Goal: Task Accomplishment & Management: Manage account settings

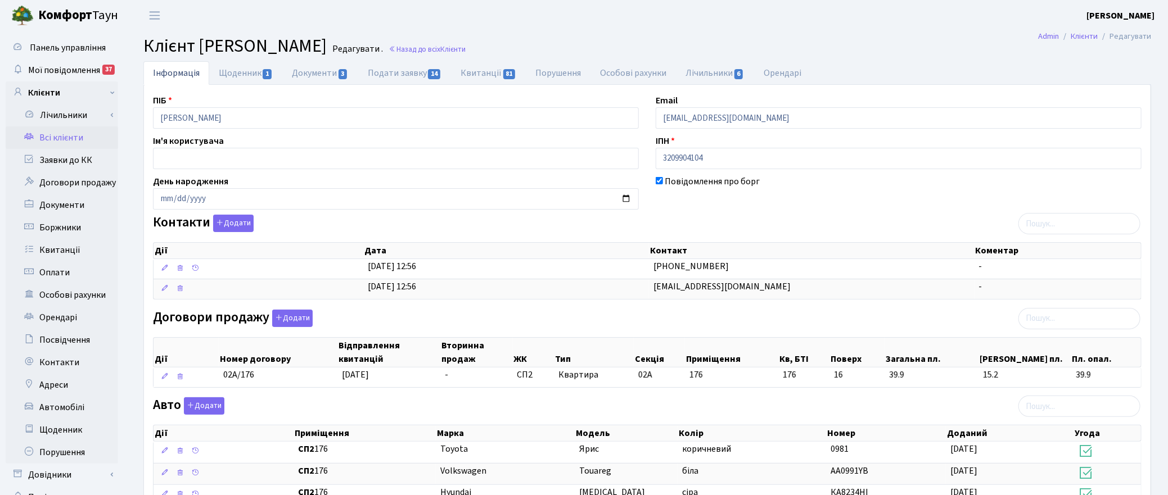
click at [743, 24] on header "Комфорт Таун Корчун І. С. Мій обліковий запис Вийти" at bounding box center [584, 15] width 1168 height 31
click at [779, 34] on main "Admin Клієнти Редагувати Клієнт Корнієнко Леся Іванівна Редагувати . Назад до в…" at bounding box center [648, 430] width 1042 height 799
click at [851, 37] on h2 "Клієнт Корнієнко Леся Іванівна Редагувати . Назад до всіх Клієнти" at bounding box center [647, 45] width 1008 height 21
click at [597, 15] on header "Комфорт Таун Корчун І. С. Мій обліковий запис Вийти" at bounding box center [584, 15] width 1168 height 31
click at [52, 67] on span "Мої повідомлення" at bounding box center [64, 70] width 72 height 12
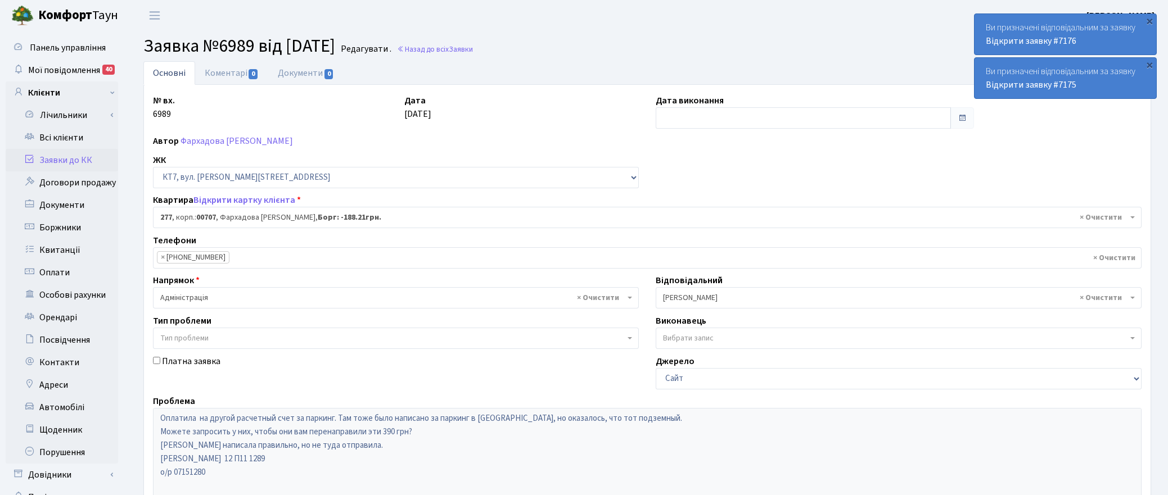
select select "18729"
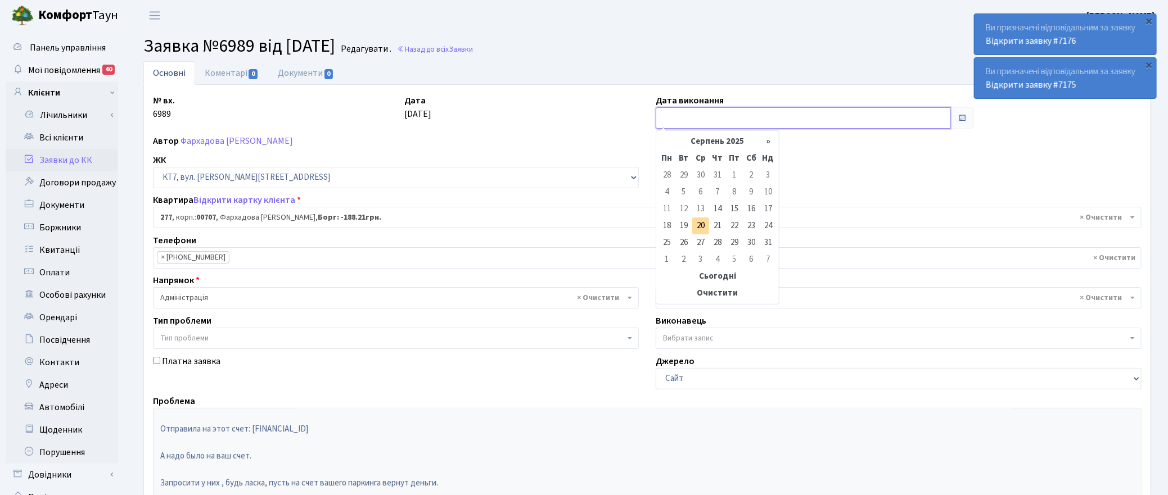
click at [699, 110] on input "text" at bounding box center [803, 117] width 295 height 21
click at [701, 226] on td "20" at bounding box center [700, 226] width 17 height 17
type input "20.08.2025"
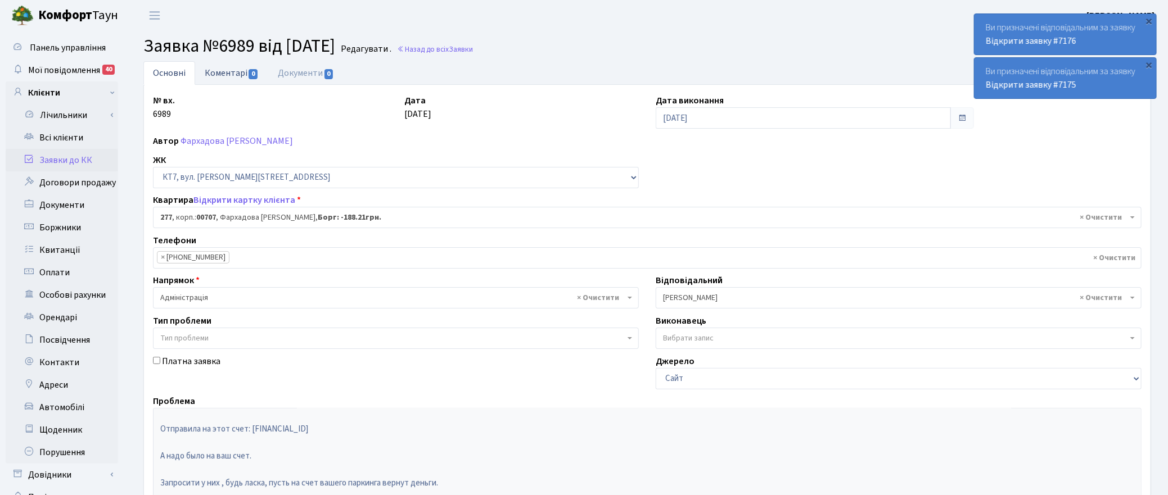
click at [231, 69] on link "Коментарі 0" at bounding box center [231, 72] width 73 height 23
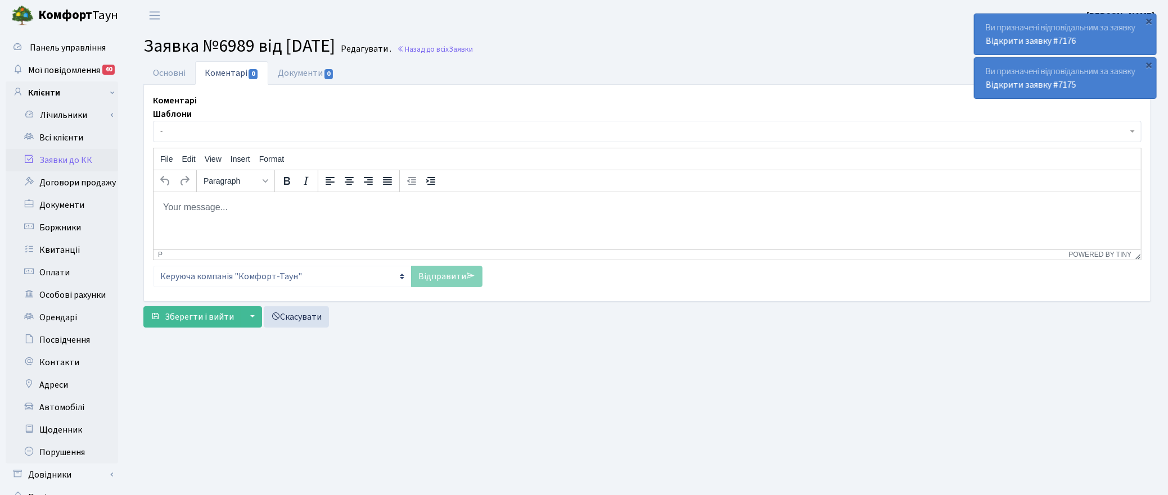
drag, startPoint x: 241, startPoint y: 211, endPoint x: 236, endPoint y: 208, distance: 5.8
click at [240, 211] on p "Rich Text Area. Press ALT-0 for help." at bounding box center [647, 207] width 970 height 12
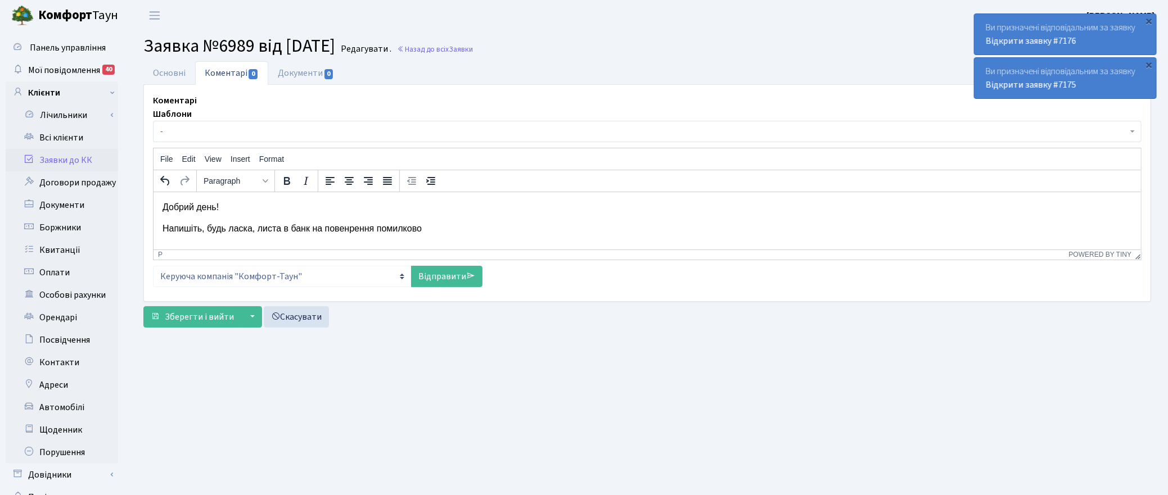
click at [341, 229] on p "Напишіть, будь ласка, листа в банк на повенрення помилково" at bounding box center [647, 228] width 970 height 12
click at [440, 229] on p "Напишіть, будь ласка, листа в банк на повернення помилково" at bounding box center [647, 228] width 970 height 12
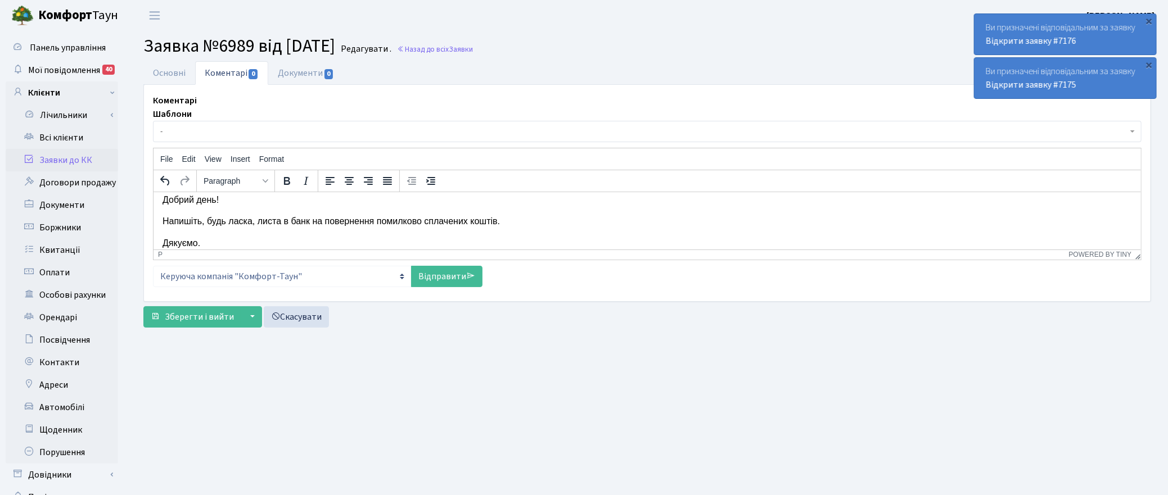
click at [273, 225] on p "Напишіть, будь ласка, листа в банк на повернення помилково сплачених коштів." at bounding box center [647, 221] width 970 height 12
click at [301, 225] on p "Напишіть, будь ласка, листа в банк на повернення помилково сплачених коштів." at bounding box center [647, 221] width 970 height 12
click at [439, 271] on link "Відправити" at bounding box center [446, 276] width 71 height 21
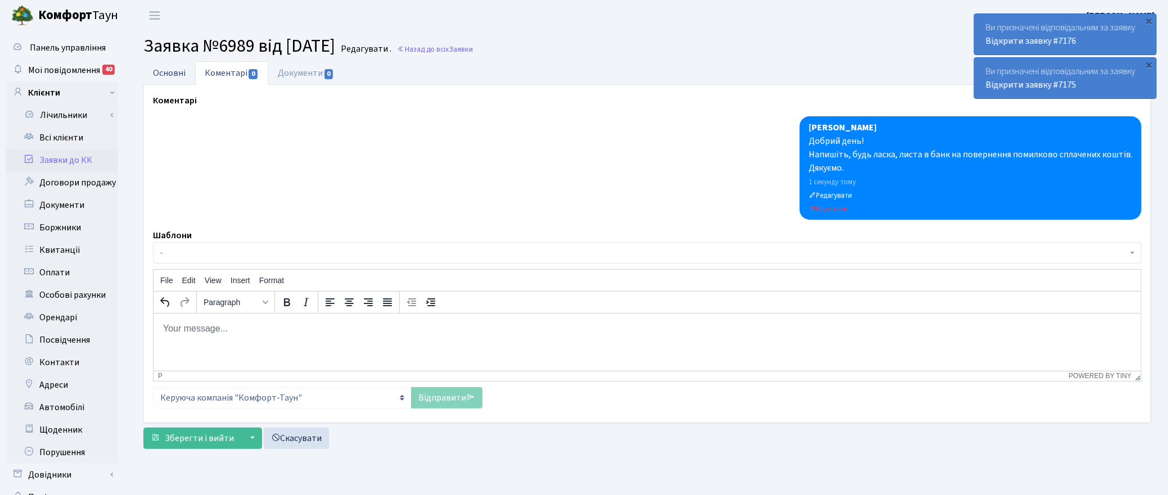
click at [169, 71] on link "Основні" at bounding box center [169, 72] width 52 height 23
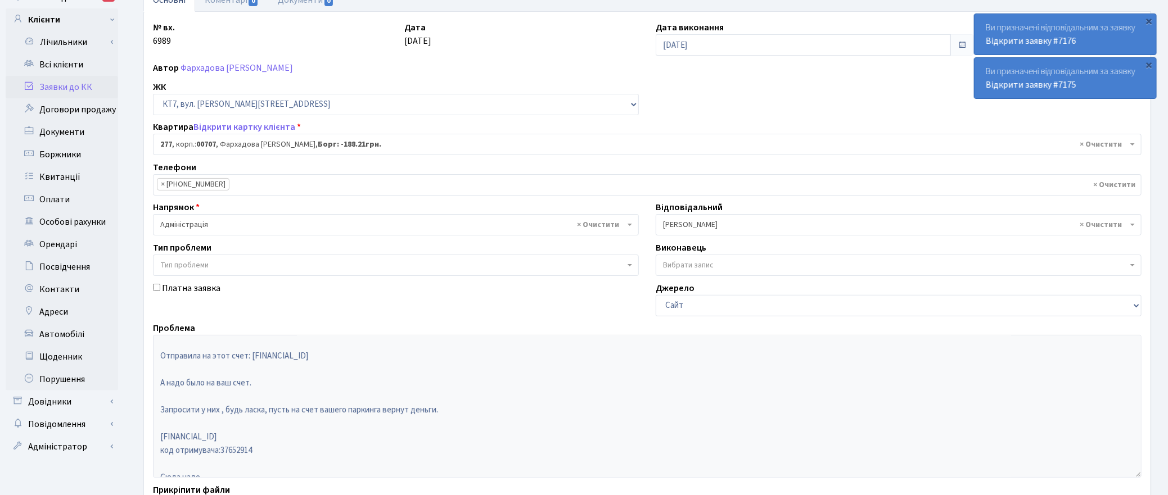
scroll to position [175, 0]
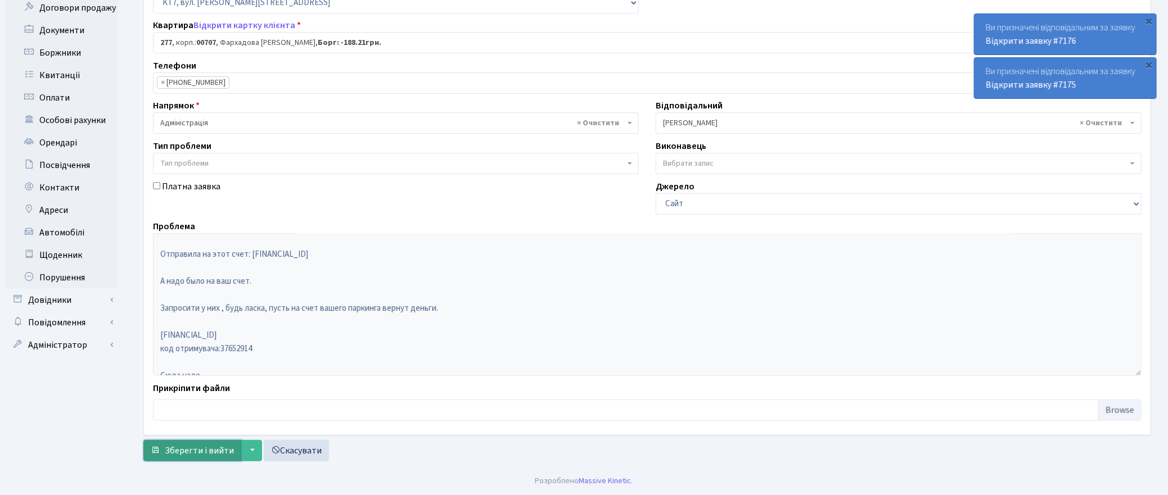
click at [200, 449] on span "Зберегти і вийти" at bounding box center [199, 451] width 69 height 12
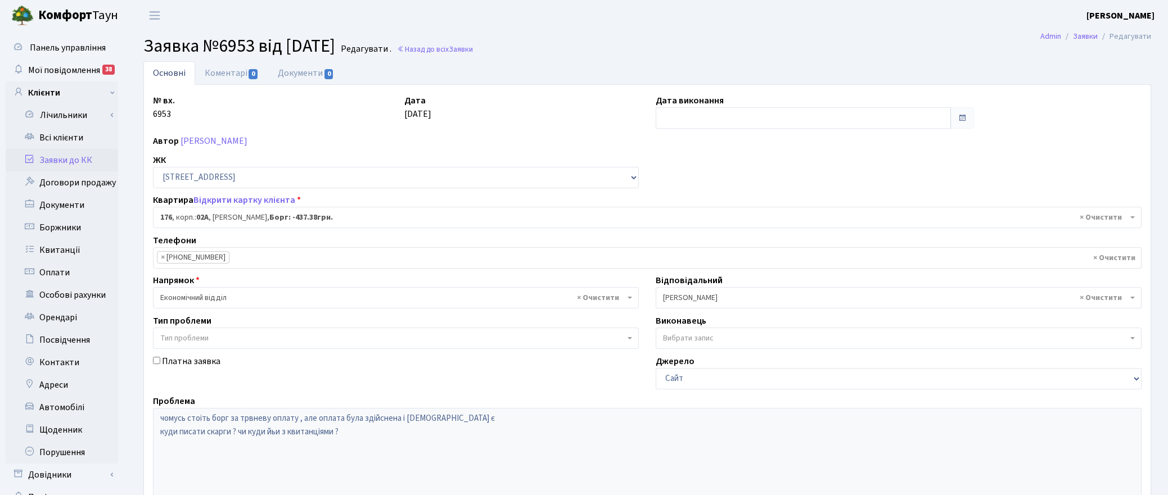
select select "20426"
click at [685, 116] on input "text" at bounding box center [803, 117] width 295 height 21
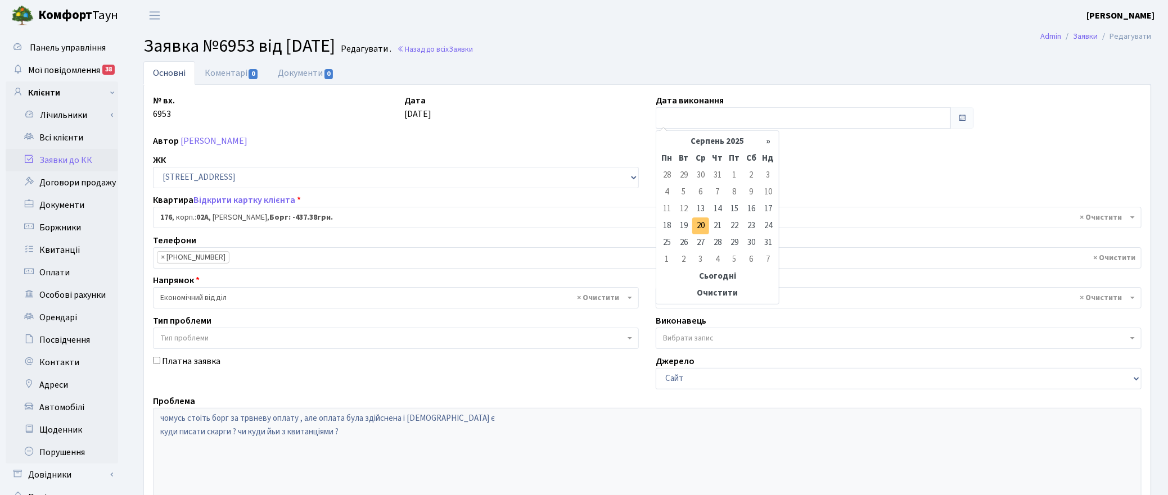
click at [701, 223] on td "20" at bounding box center [700, 226] width 17 height 17
type input "20.08.2025"
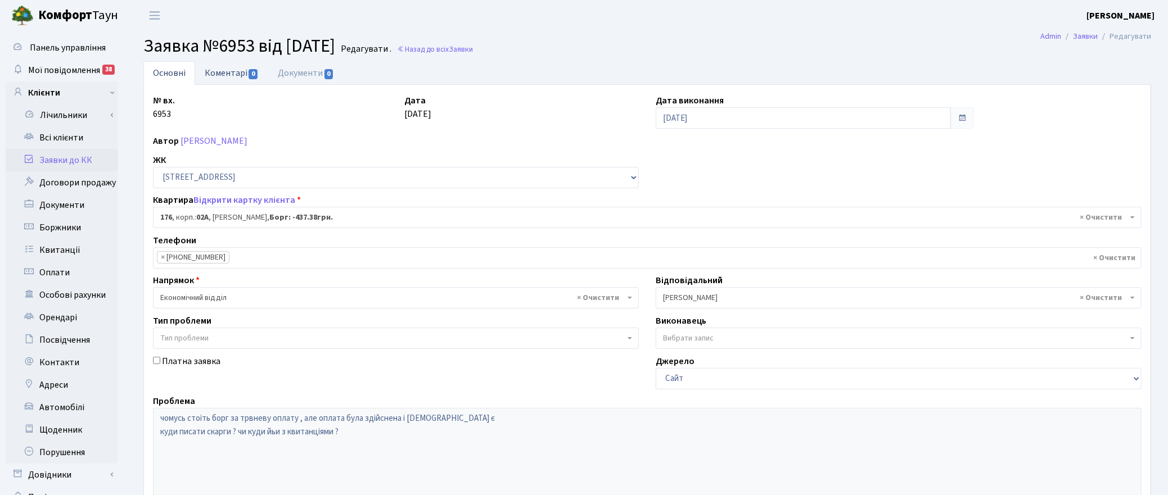
click at [219, 71] on link "Коментарі 0" at bounding box center [231, 72] width 73 height 23
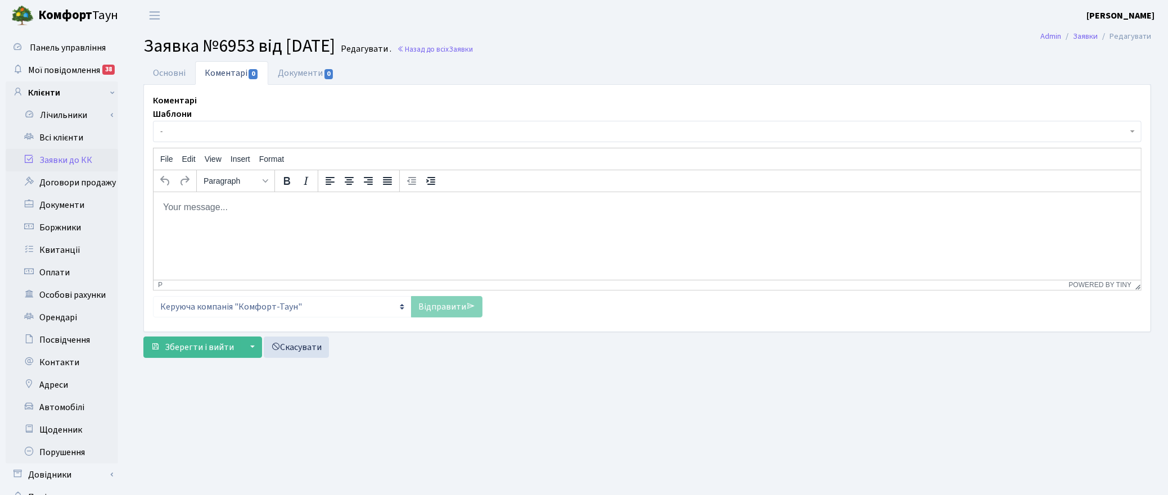
click at [195, 222] on html at bounding box center [647, 207] width 988 height 30
click at [448, 307] on link "Відправити" at bounding box center [446, 306] width 71 height 21
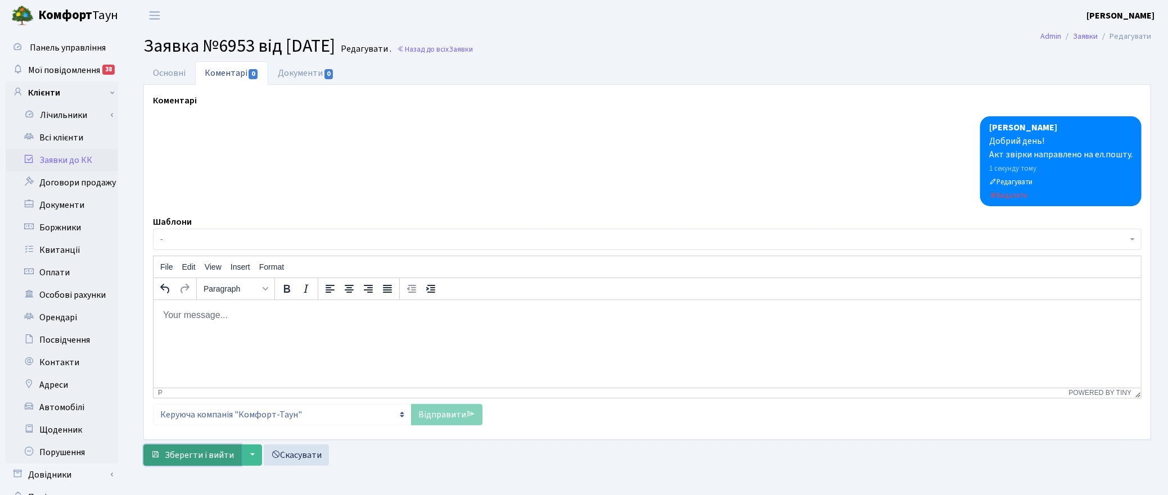
click at [195, 458] on span "Зберегти і вийти" at bounding box center [199, 455] width 69 height 12
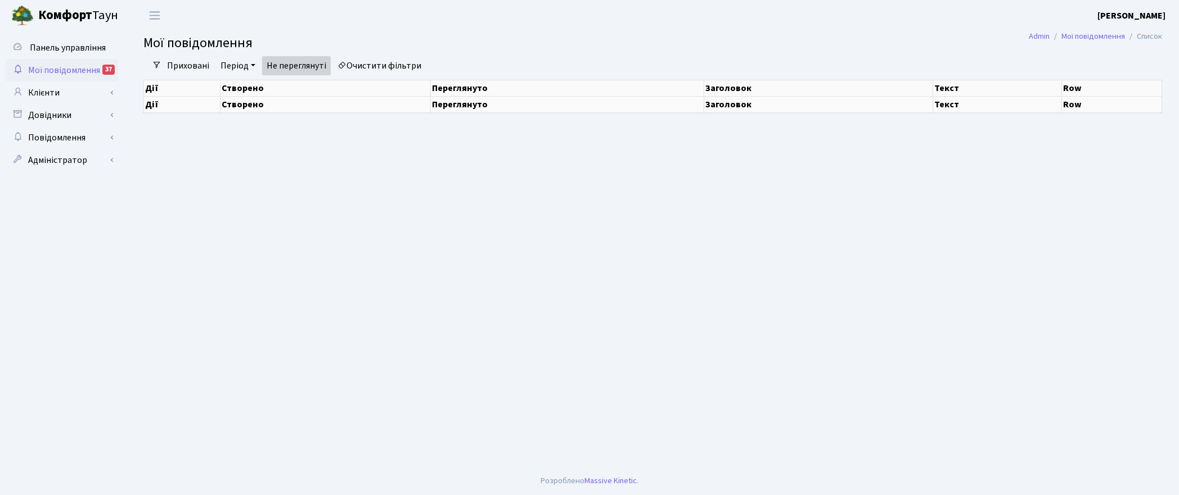
select select "25"
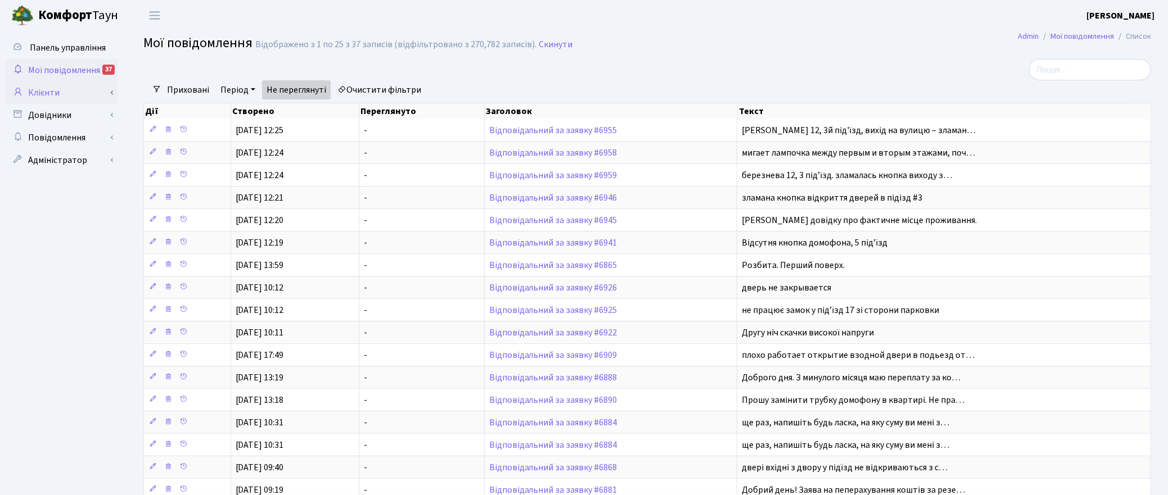
click at [42, 88] on link "Клієнти" at bounding box center [62, 93] width 112 height 22
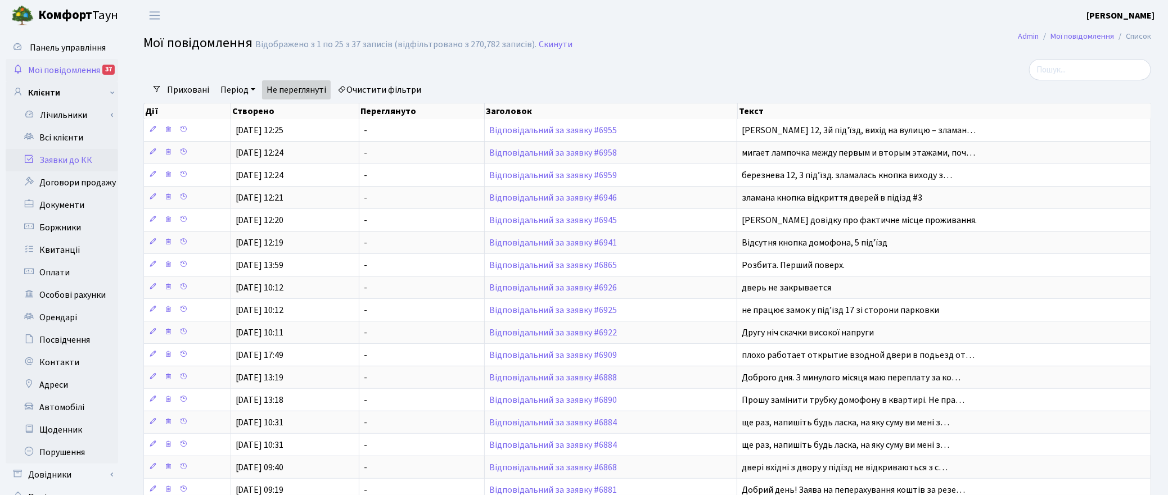
click at [65, 158] on link "Заявки до КК" at bounding box center [62, 160] width 112 height 22
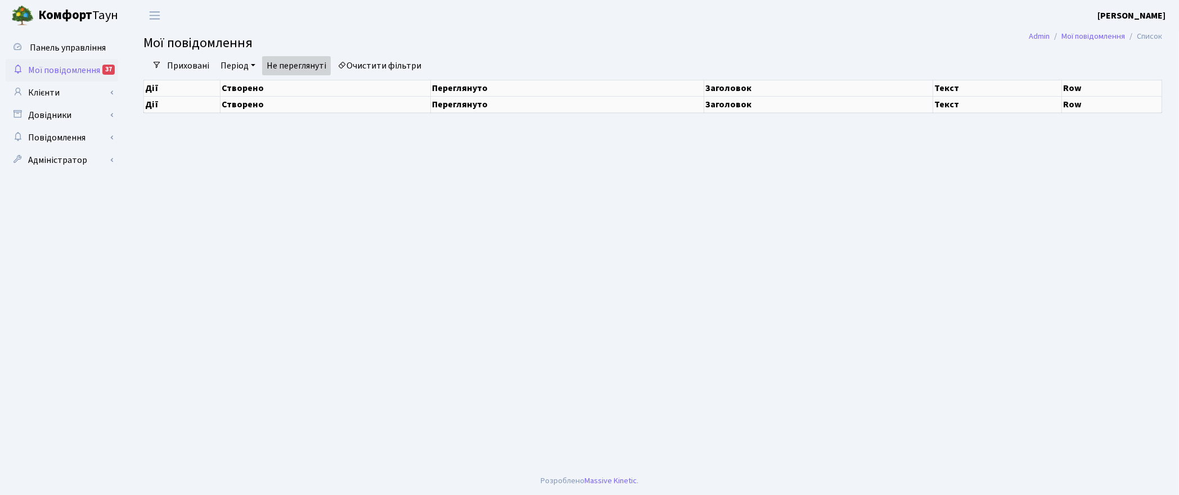
select select "25"
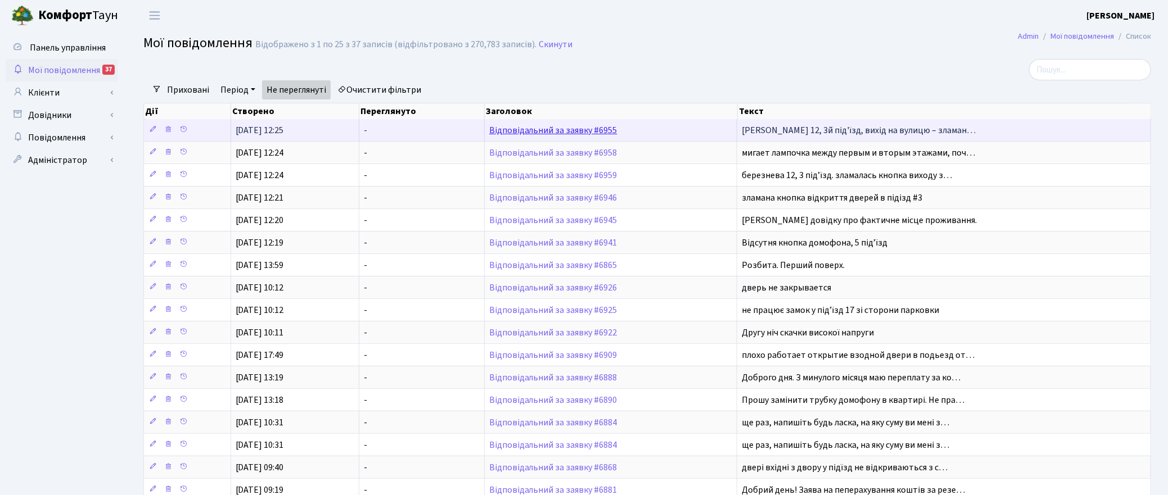
click at [550, 131] on link "Відповідальний за заявку #6955" at bounding box center [553, 130] width 128 height 12
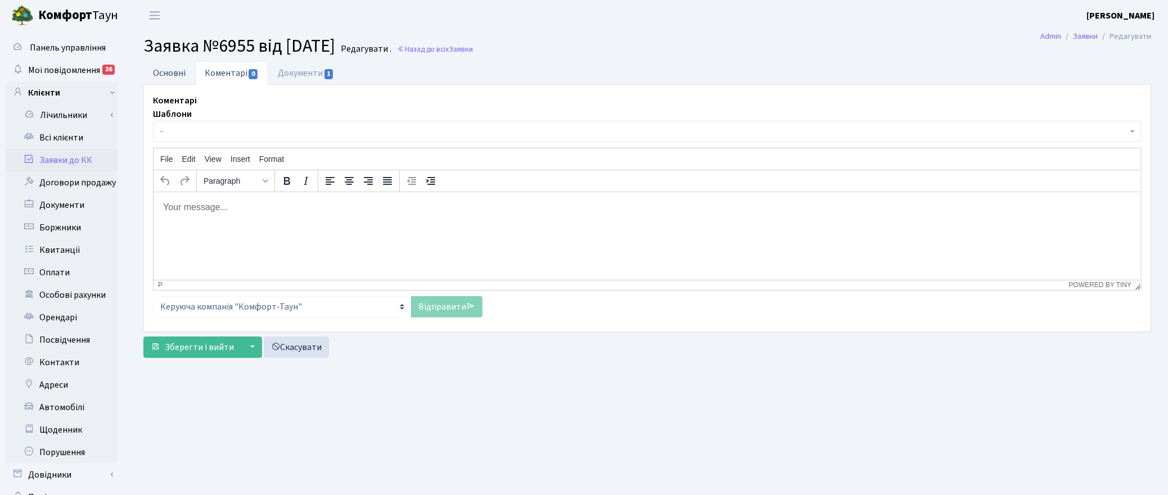
click at [156, 72] on link "Основні" at bounding box center [169, 72] width 52 height 23
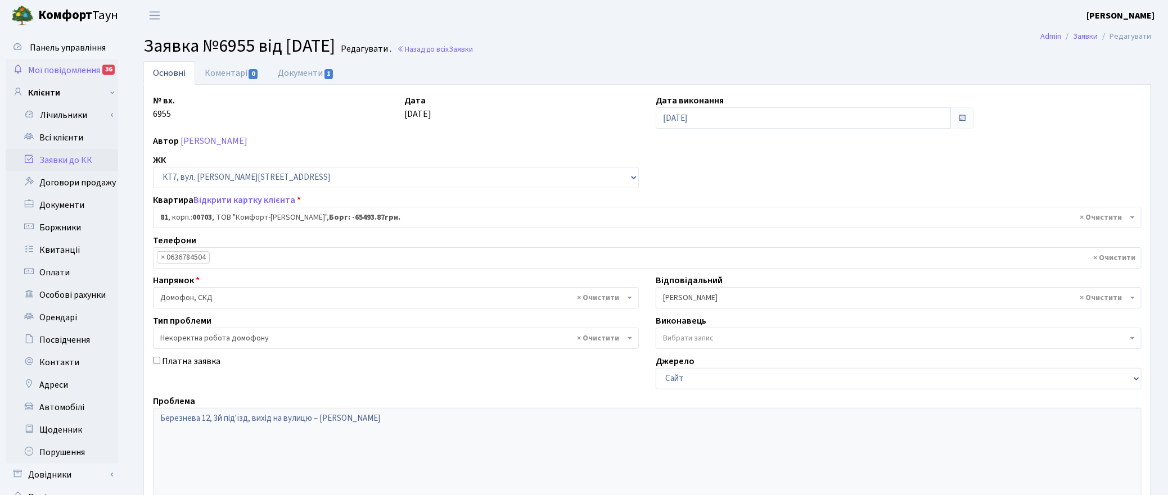
click at [69, 69] on span "Мої повідомлення" at bounding box center [64, 70] width 72 height 12
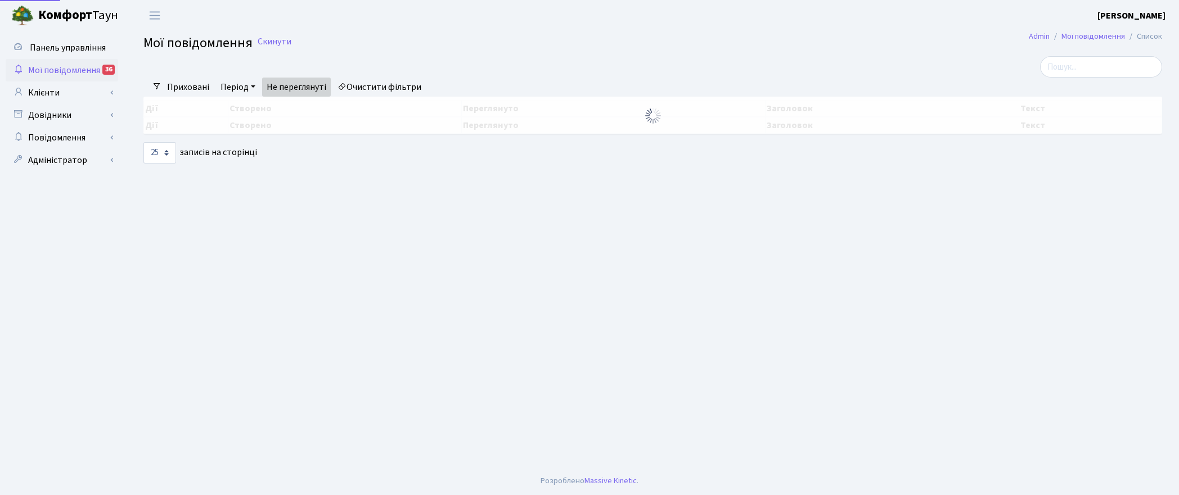
select select "25"
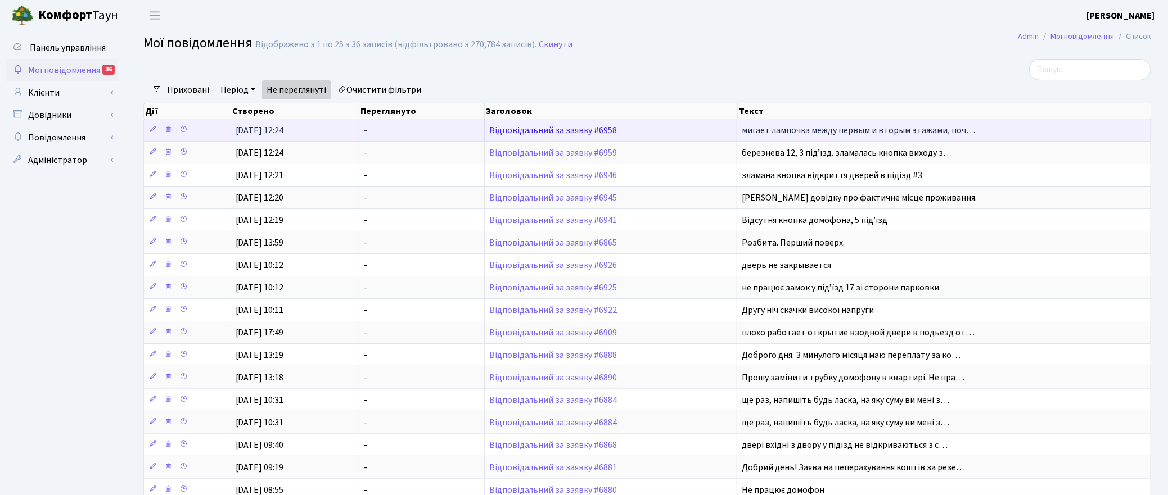
click at [572, 132] on link "Відповідальний за заявку #6958" at bounding box center [553, 130] width 128 height 12
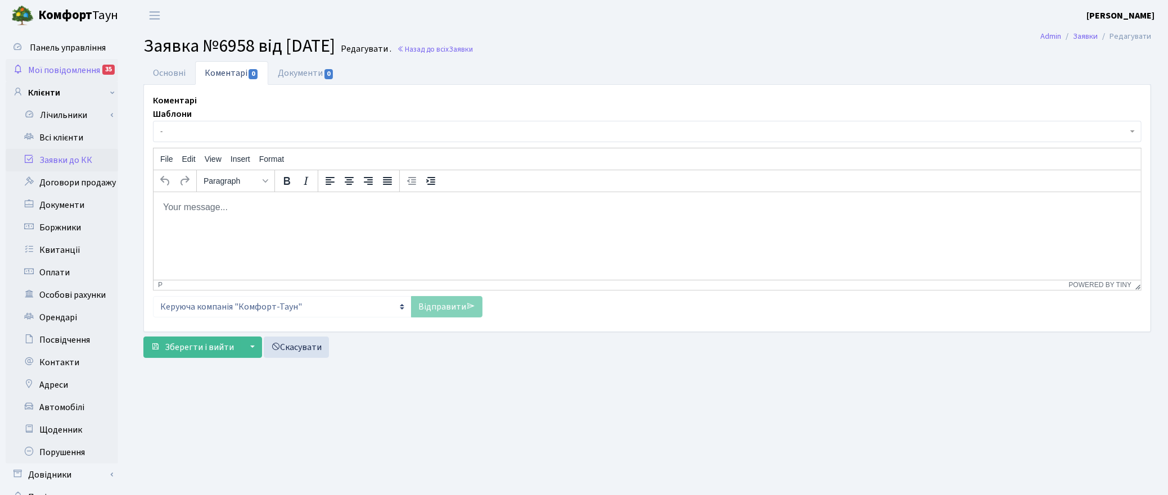
click at [40, 69] on span "Мої повідомлення" at bounding box center [64, 70] width 72 height 12
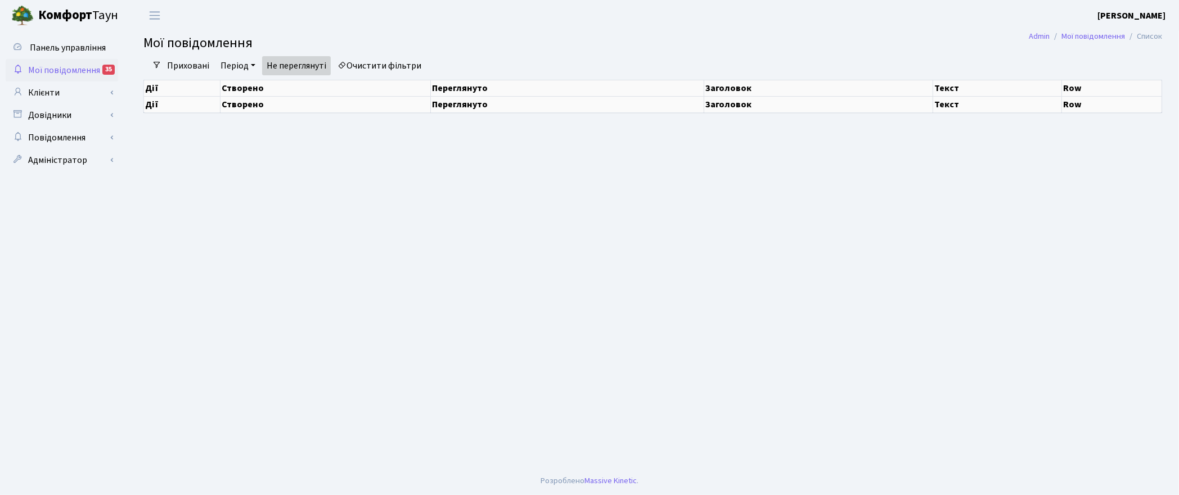
select select "25"
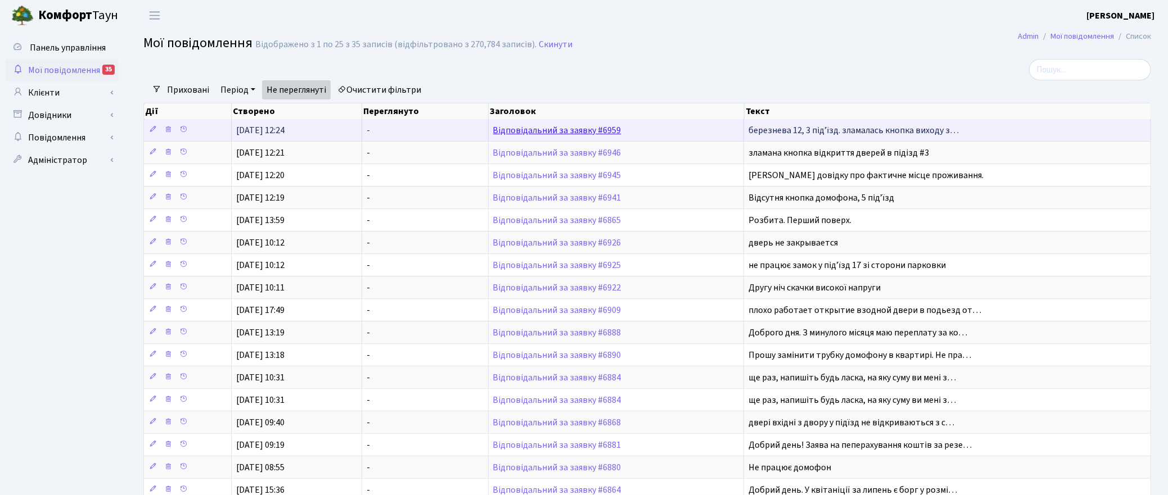
click at [523, 130] on link "Відповідальний за заявку #6959" at bounding box center [557, 130] width 128 height 12
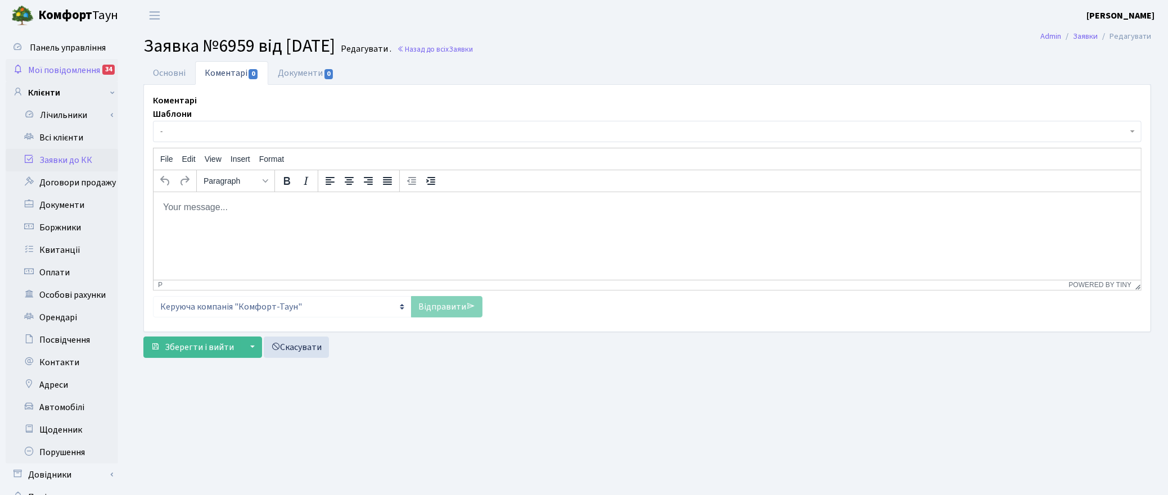
click at [60, 65] on span "Мої повідомлення" at bounding box center [64, 70] width 72 height 12
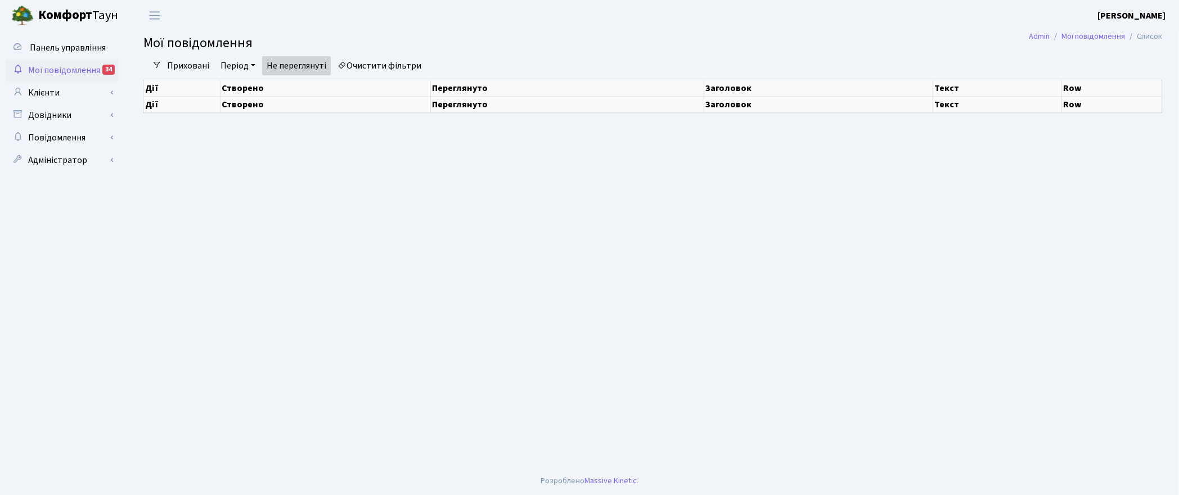
select select "25"
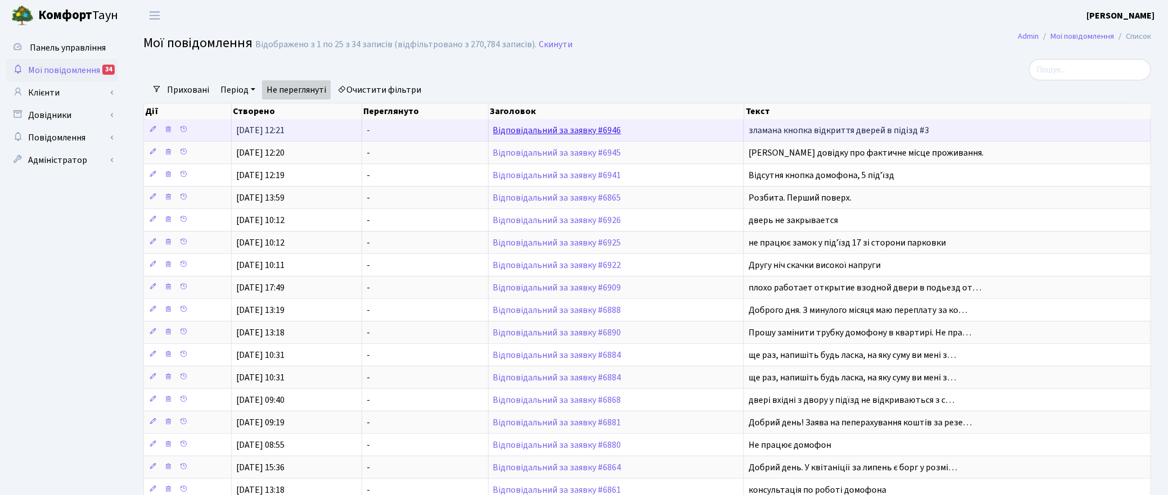
click at [558, 130] on link "Відповідальний за заявку #6946" at bounding box center [557, 130] width 128 height 12
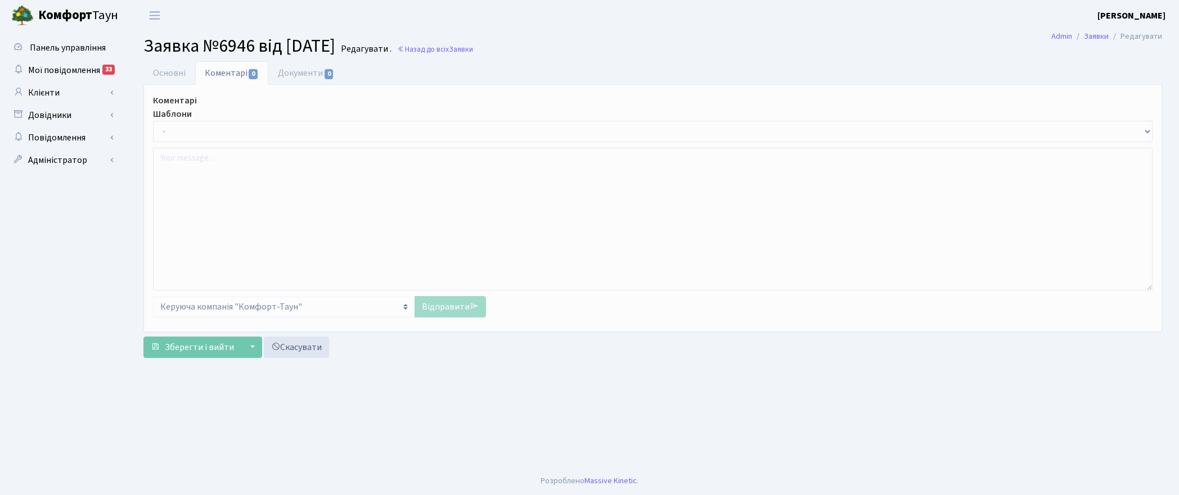
select select "18476"
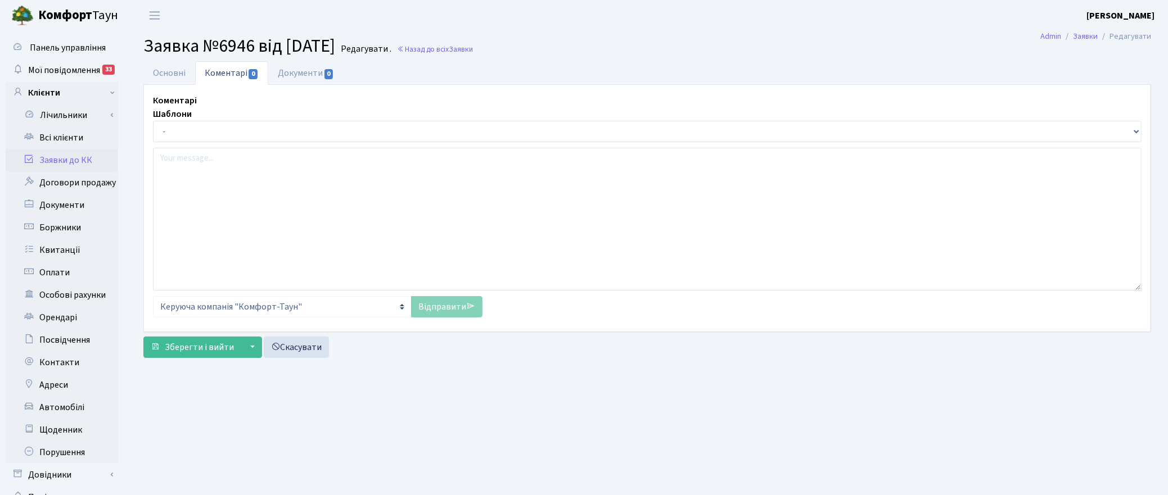
type input "[DATE]"
click at [160, 67] on link "Основні" at bounding box center [169, 72] width 52 height 23
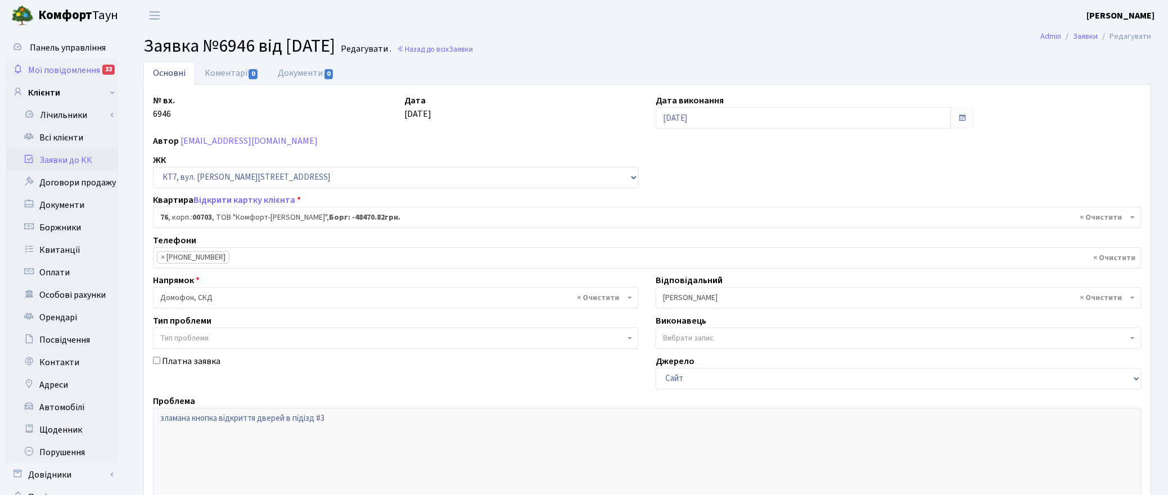
click at [63, 66] on span "Мої повідомлення" at bounding box center [64, 70] width 72 height 12
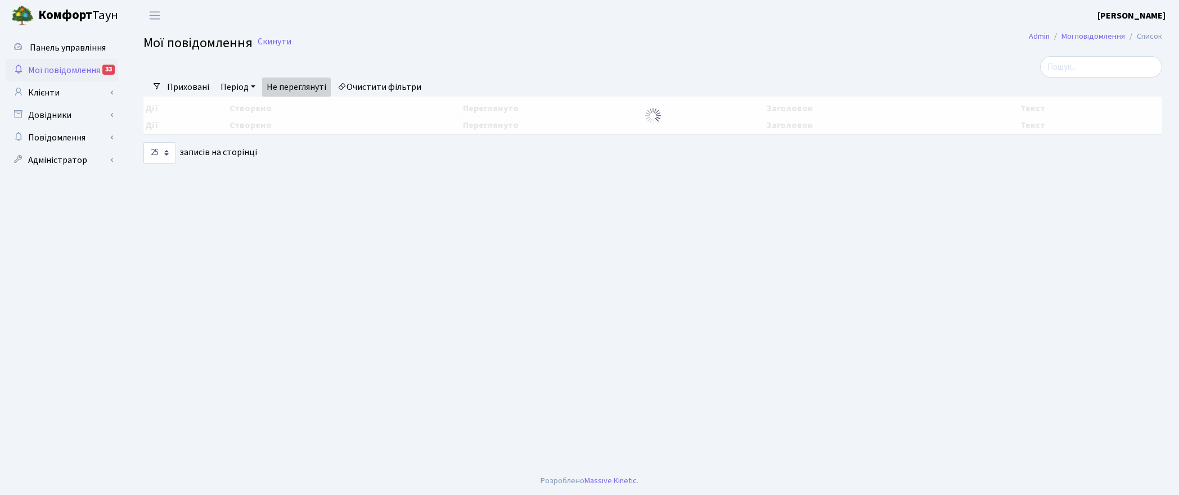
select select "25"
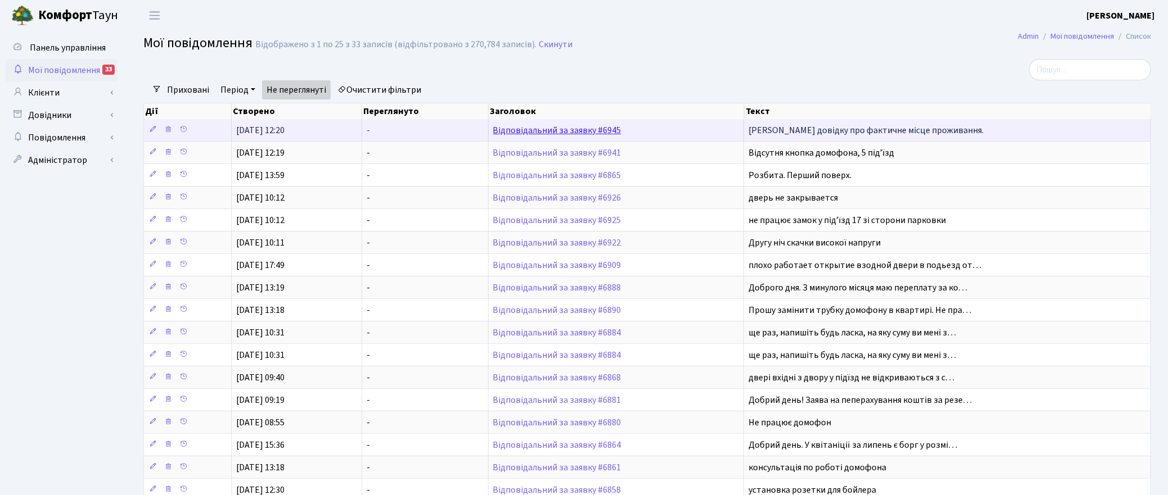
click at [521, 130] on link "Відповідальний за заявку #6945" at bounding box center [557, 130] width 128 height 12
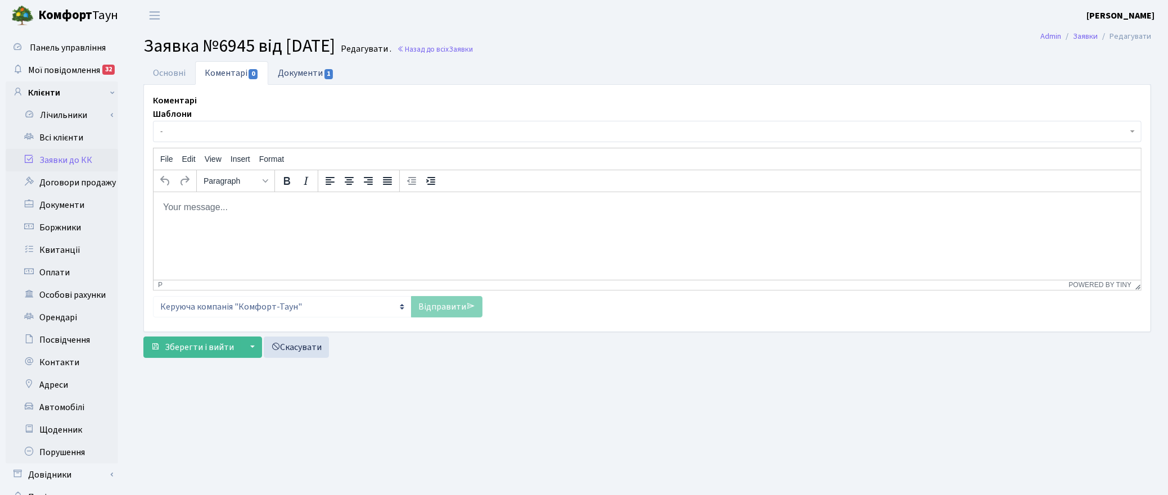
click at [309, 72] on link "Документи 1" at bounding box center [305, 72] width 75 height 23
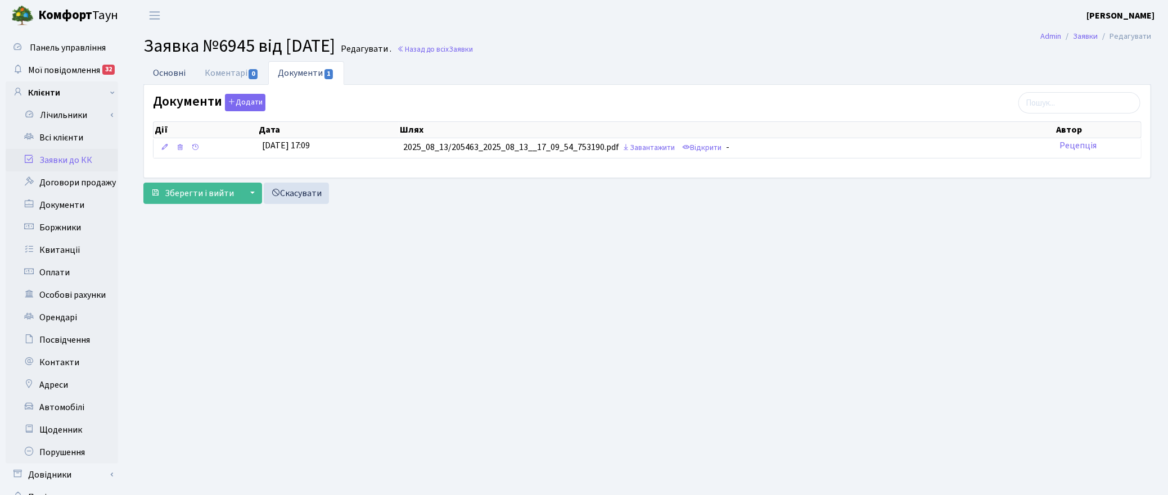
click at [180, 67] on link "Основні" at bounding box center [169, 72] width 52 height 23
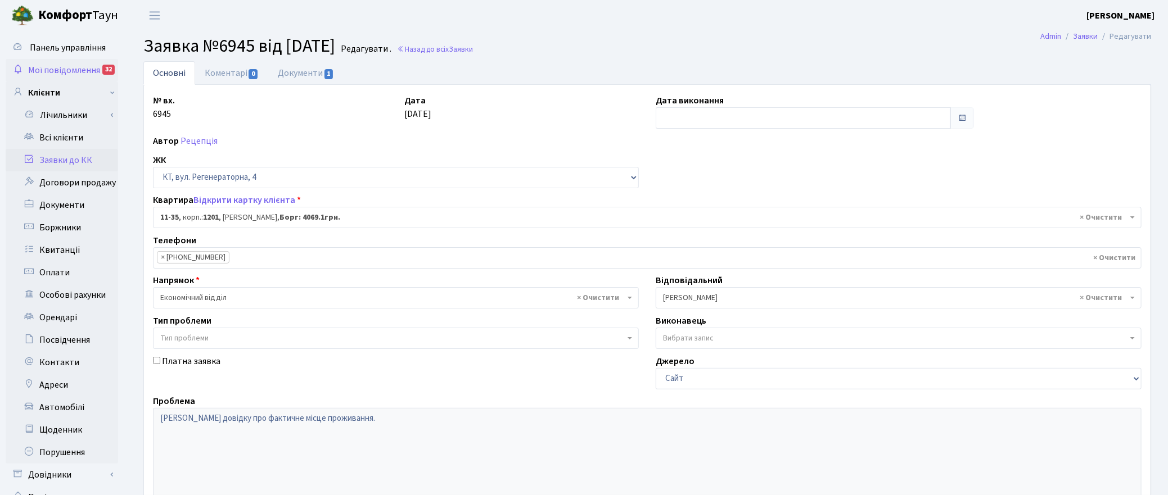
click at [51, 66] on span "Мої повідомлення" at bounding box center [64, 70] width 72 height 12
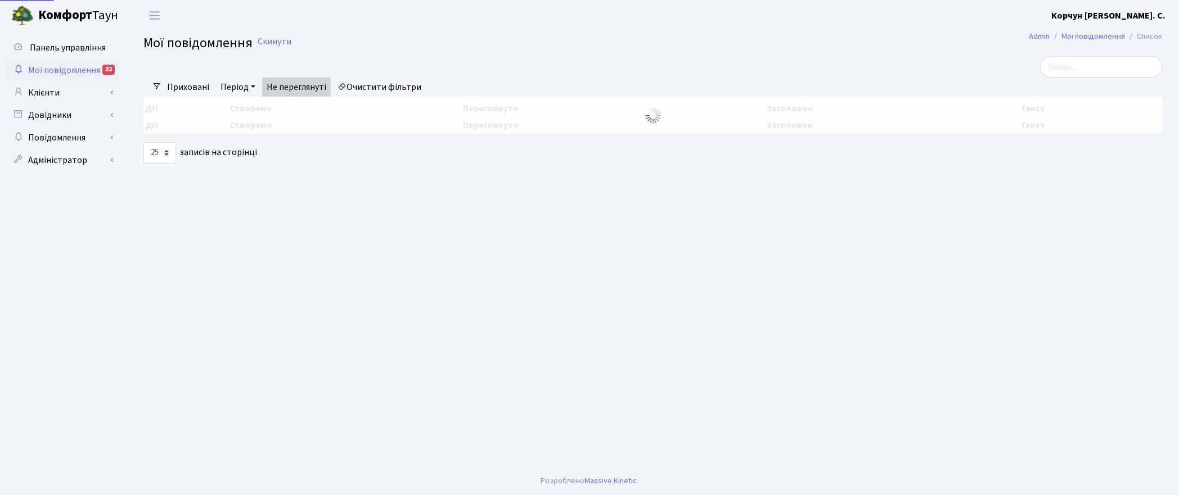
select select "25"
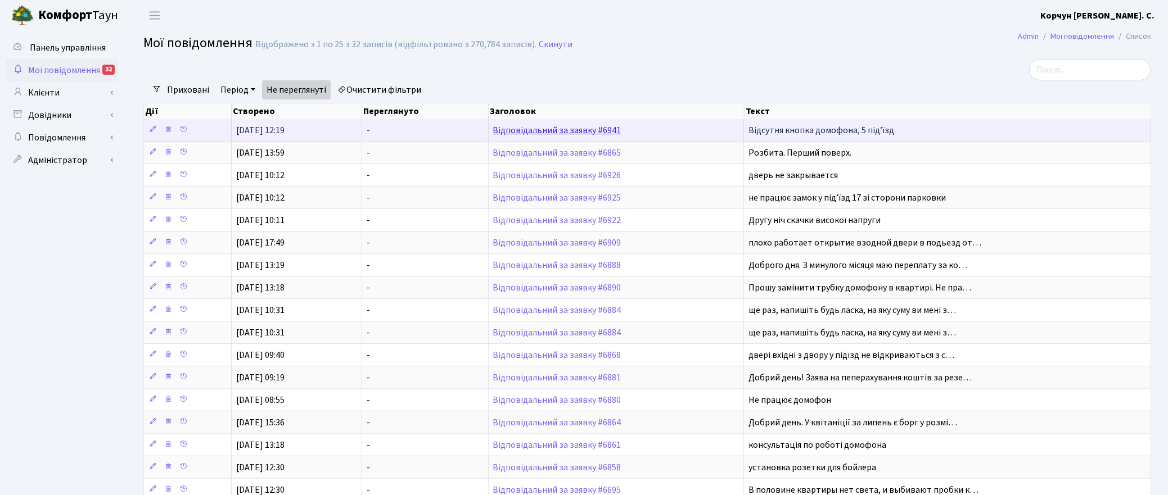
click at [569, 125] on link "Відповідальний за заявку #6941" at bounding box center [557, 130] width 128 height 12
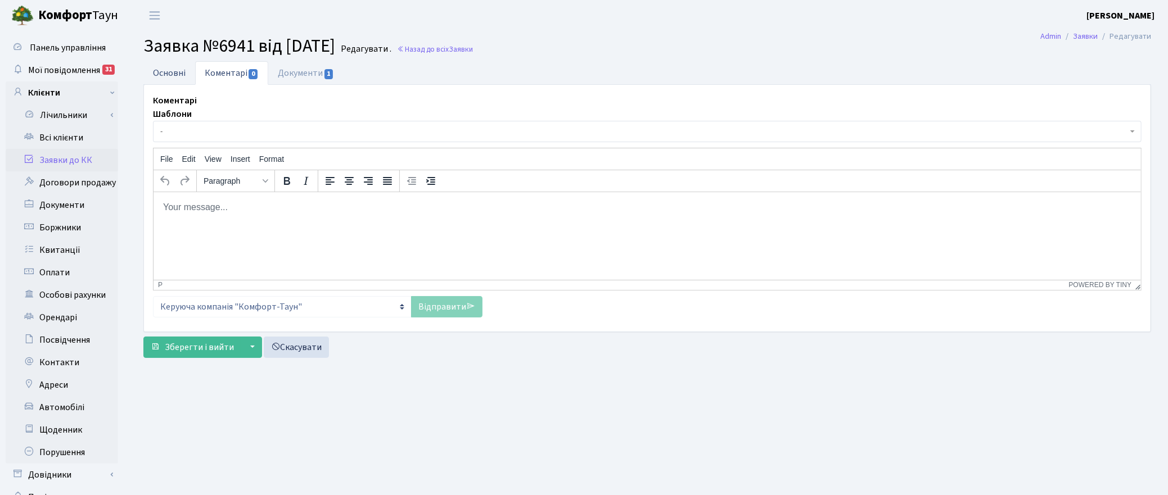
click at [161, 63] on link "Основні" at bounding box center [169, 72] width 52 height 23
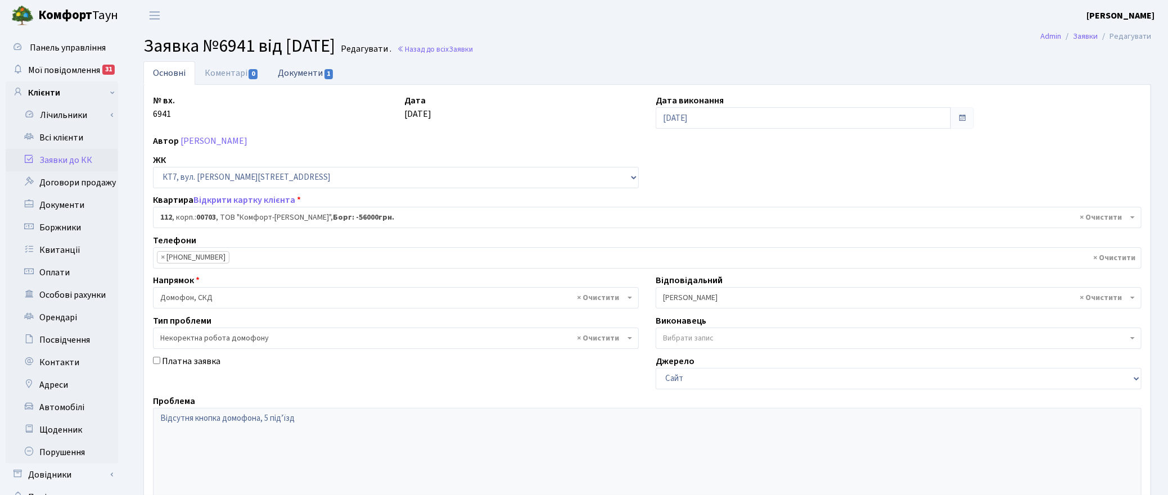
click at [329, 70] on span "1" at bounding box center [329, 74] width 9 height 10
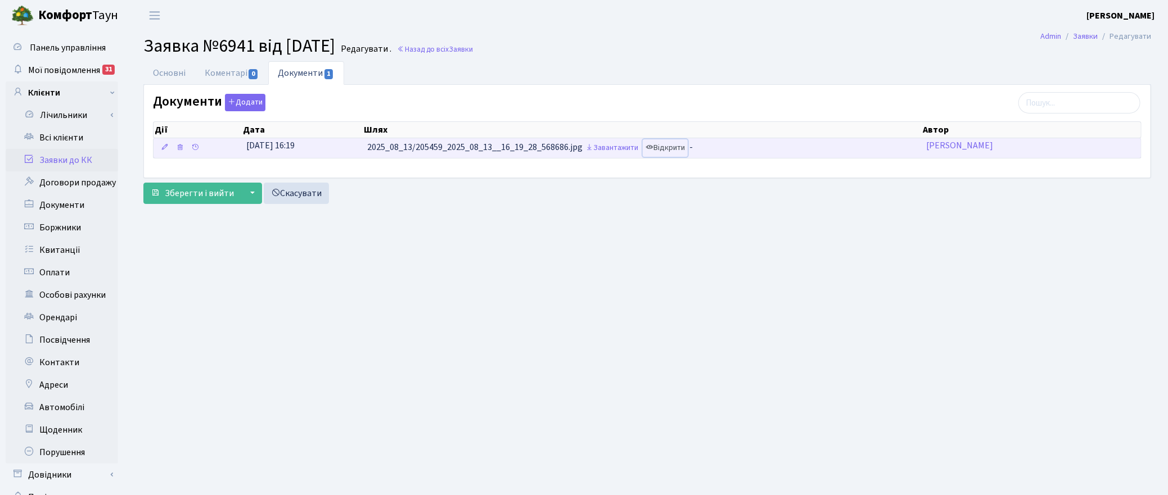
click at [673, 141] on link "Відкрити" at bounding box center [665, 147] width 45 height 17
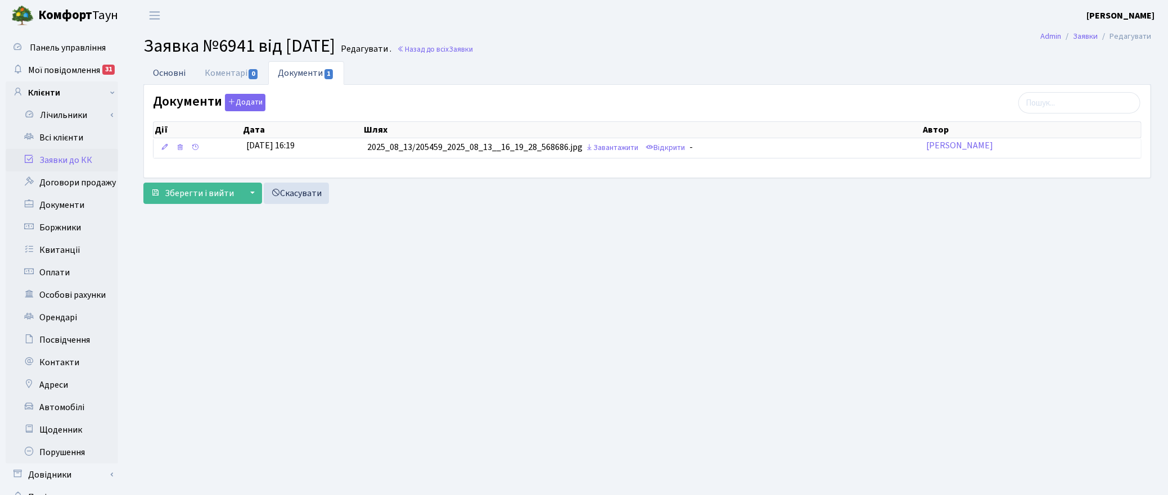
click at [169, 72] on link "Основні" at bounding box center [169, 72] width 52 height 23
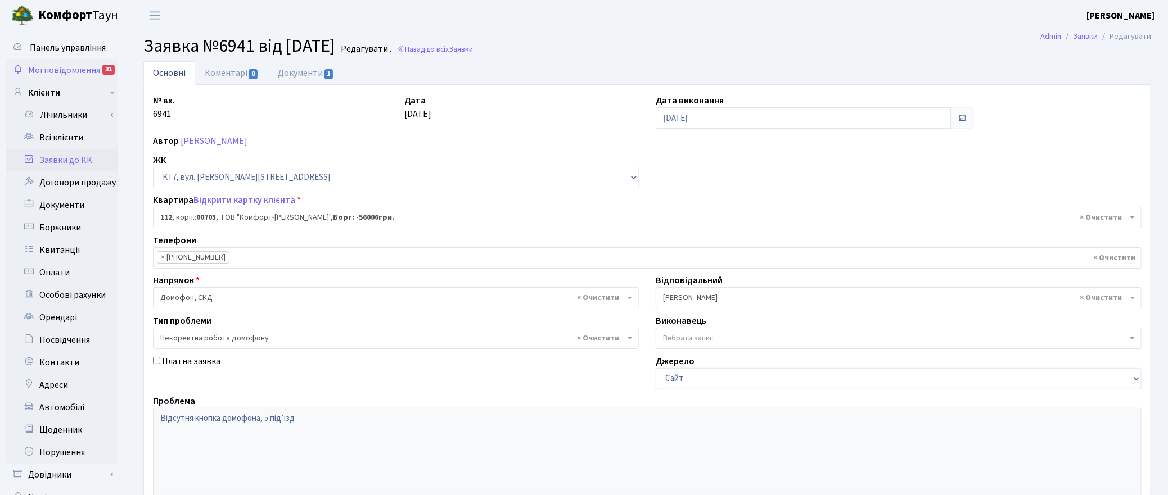
click at [70, 65] on span "Мої повідомлення" at bounding box center [64, 70] width 72 height 12
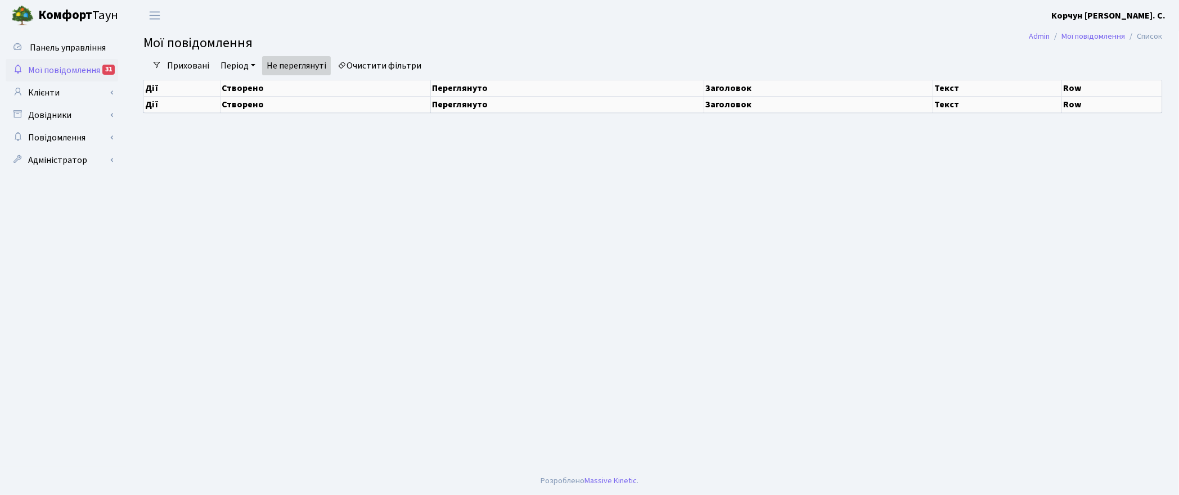
select select "25"
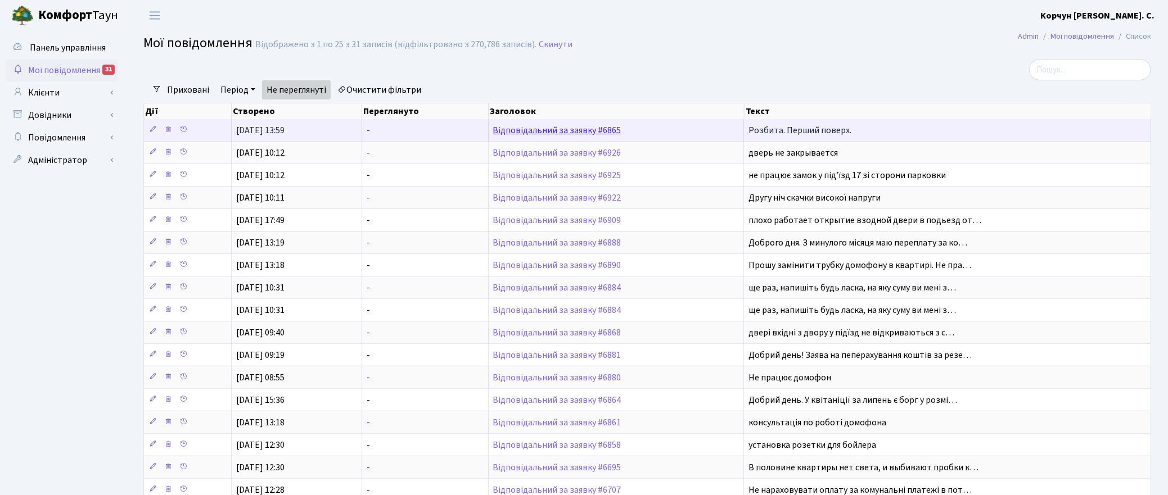
click at [518, 133] on link "Відповідальний за заявку #6865" at bounding box center [557, 130] width 128 height 12
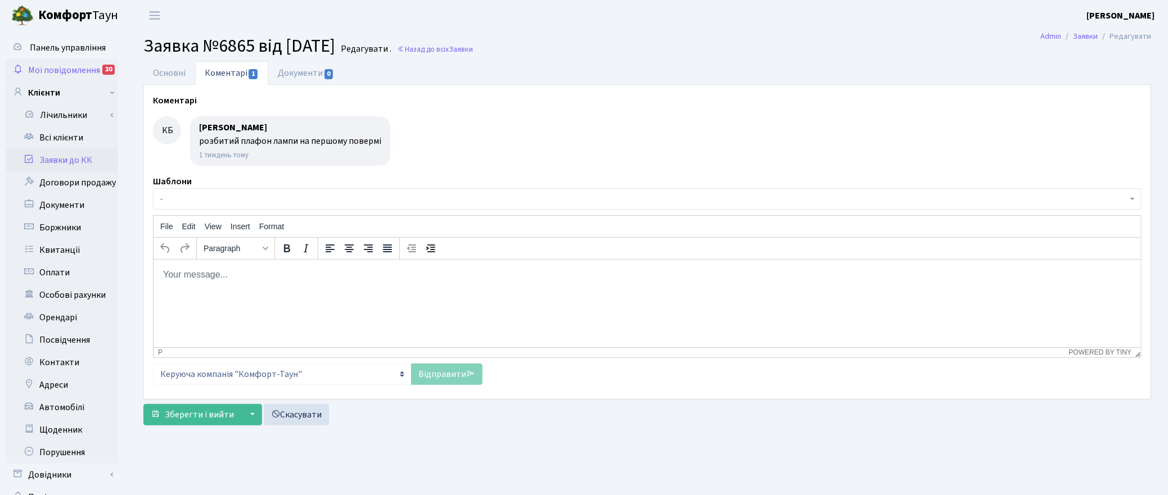
click at [79, 66] on span "Мої повідомлення" at bounding box center [64, 70] width 72 height 12
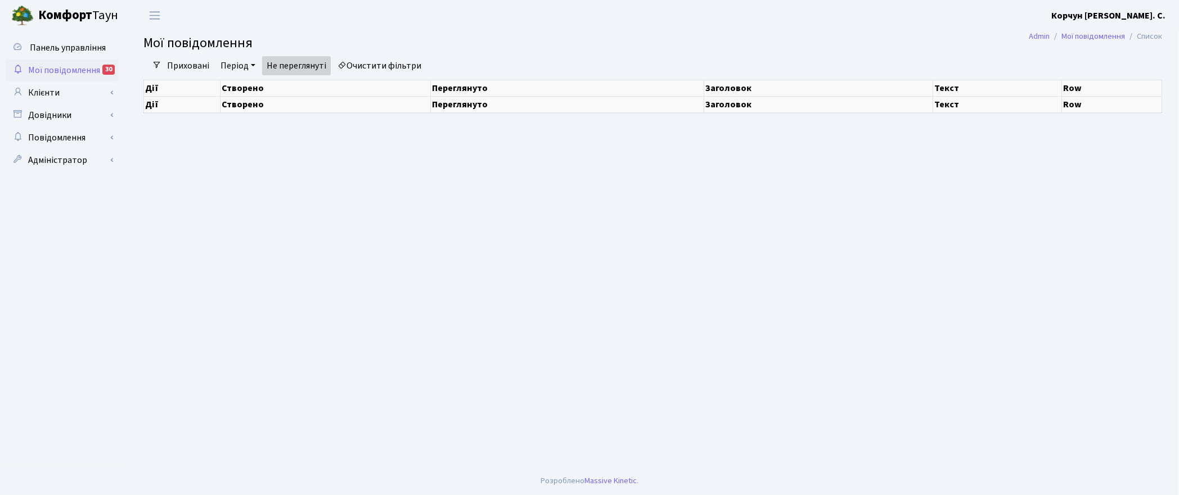
select select "25"
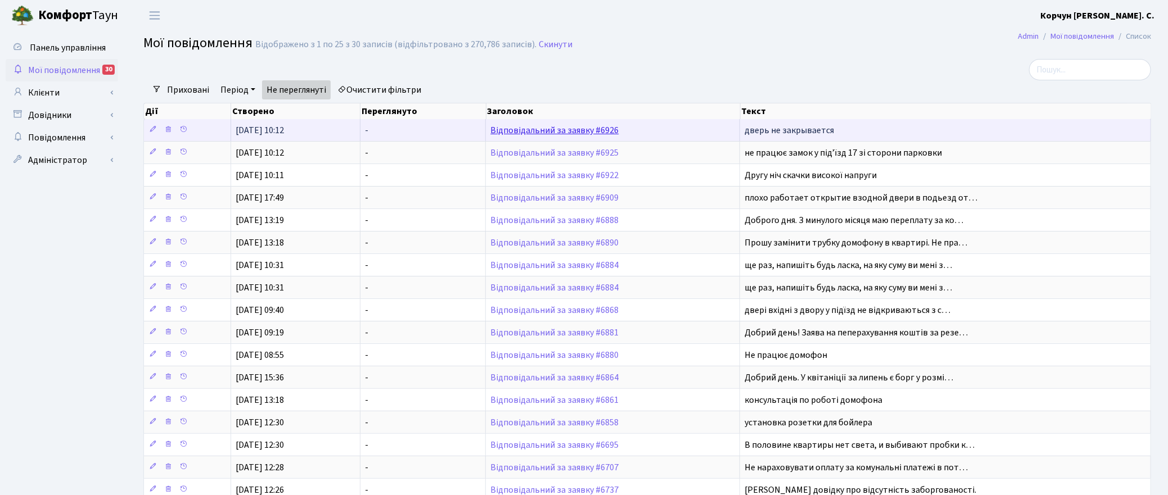
click at [531, 133] on link "Відповідальний за заявку #6926" at bounding box center [554, 130] width 128 height 12
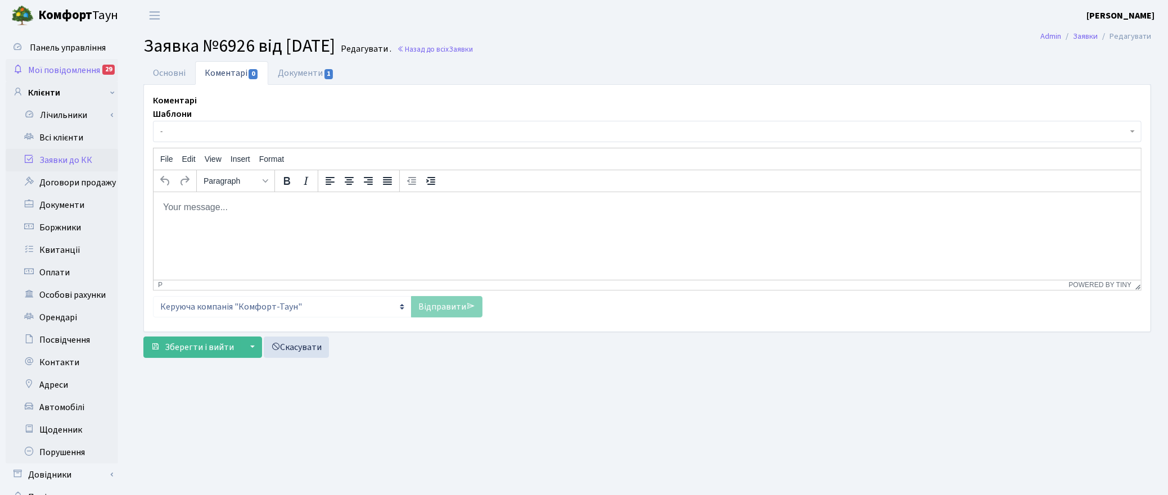
click at [57, 73] on span "Мої повідомлення" at bounding box center [64, 70] width 72 height 12
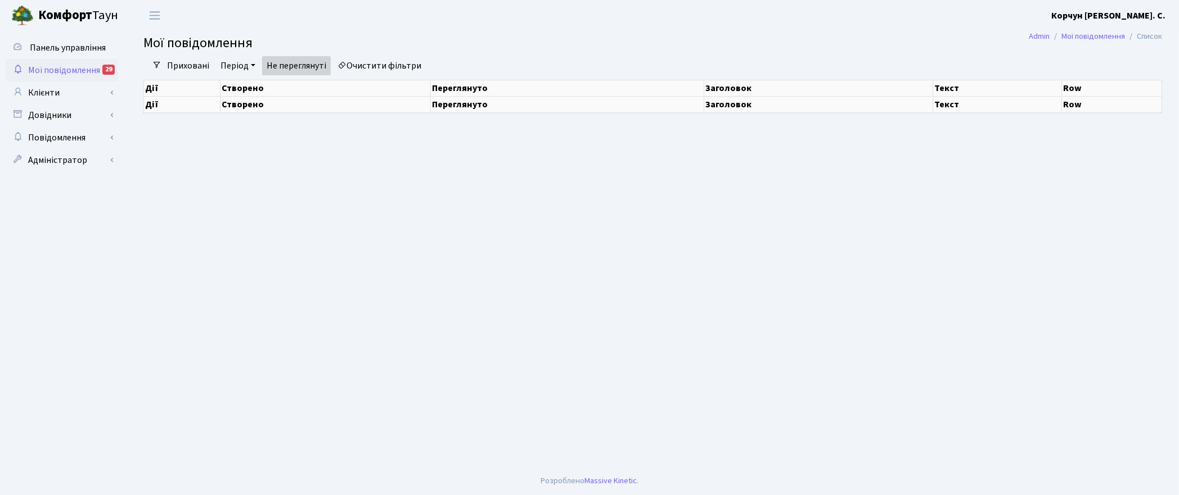
select select "25"
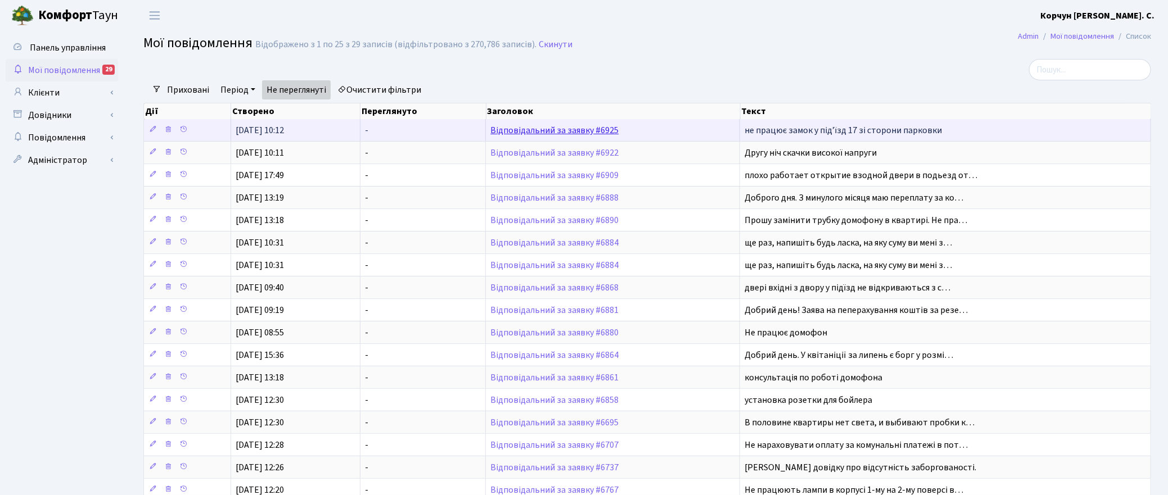
click at [572, 130] on link "Відповідальний за заявку #6925" at bounding box center [554, 130] width 128 height 12
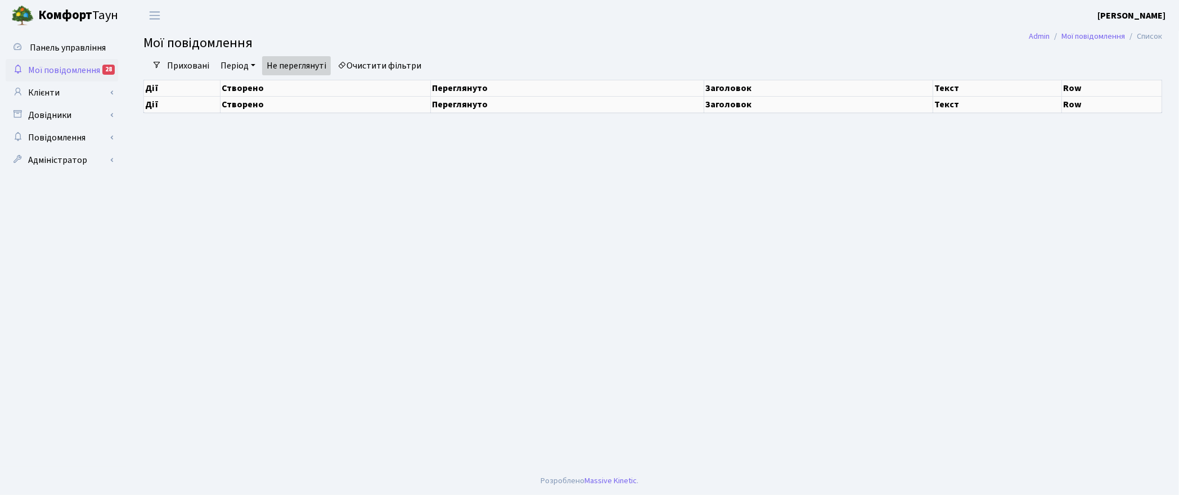
select select "25"
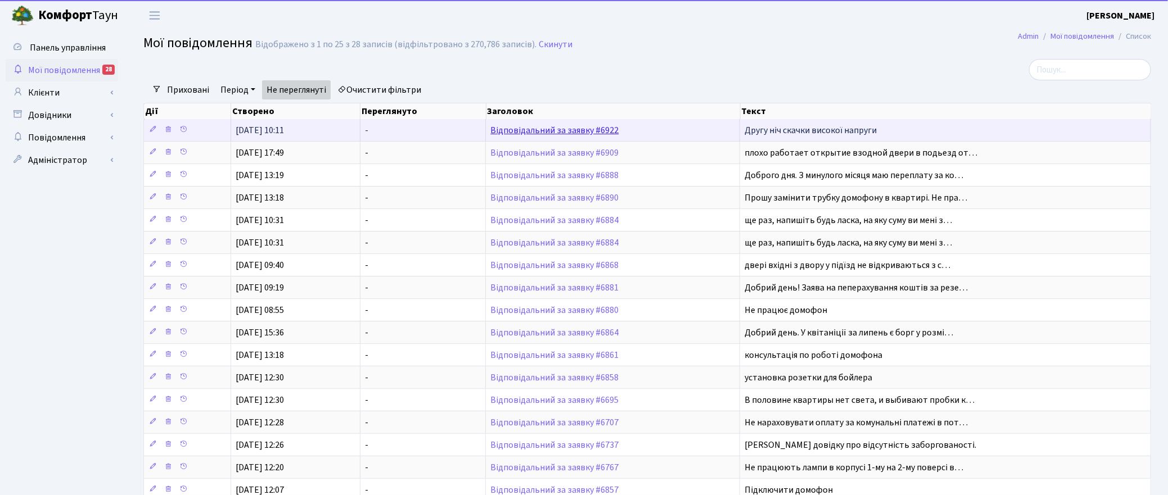
click at [547, 132] on link "Відповідальний за заявку #6922" at bounding box center [554, 130] width 128 height 12
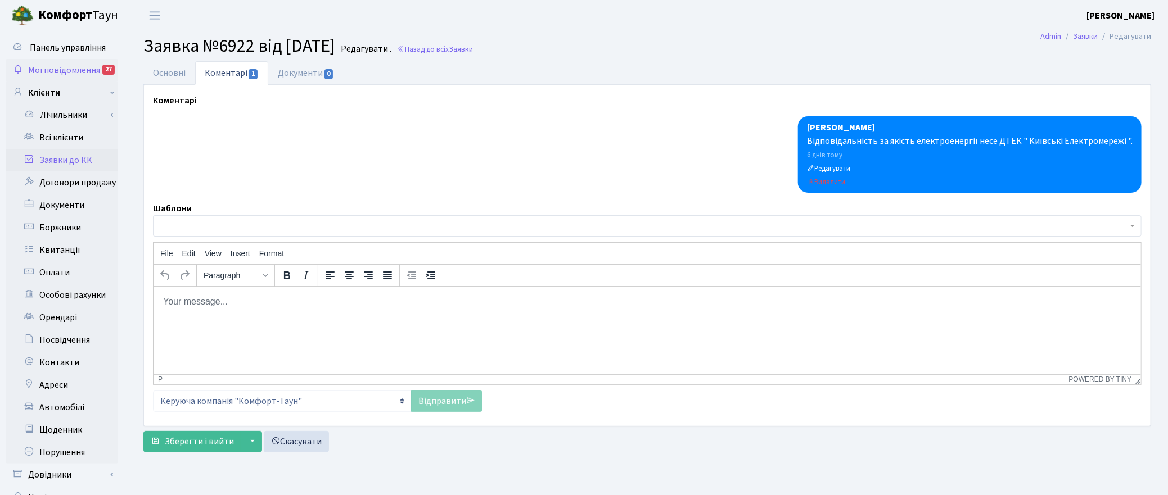
click at [51, 66] on span "Мої повідомлення" at bounding box center [64, 70] width 72 height 12
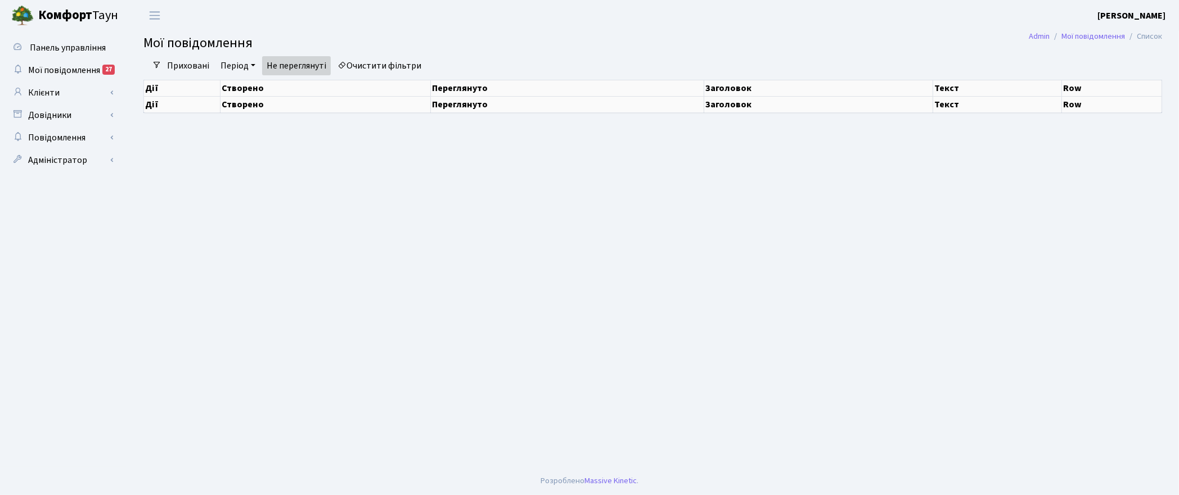
select select "25"
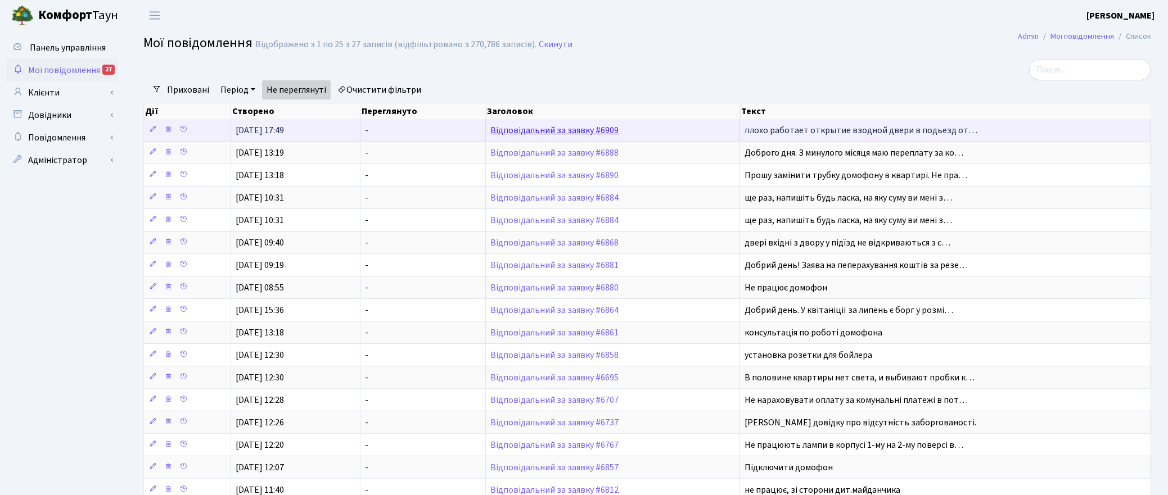
click at [580, 130] on link "Відповідальний за заявку #6909" at bounding box center [554, 130] width 128 height 12
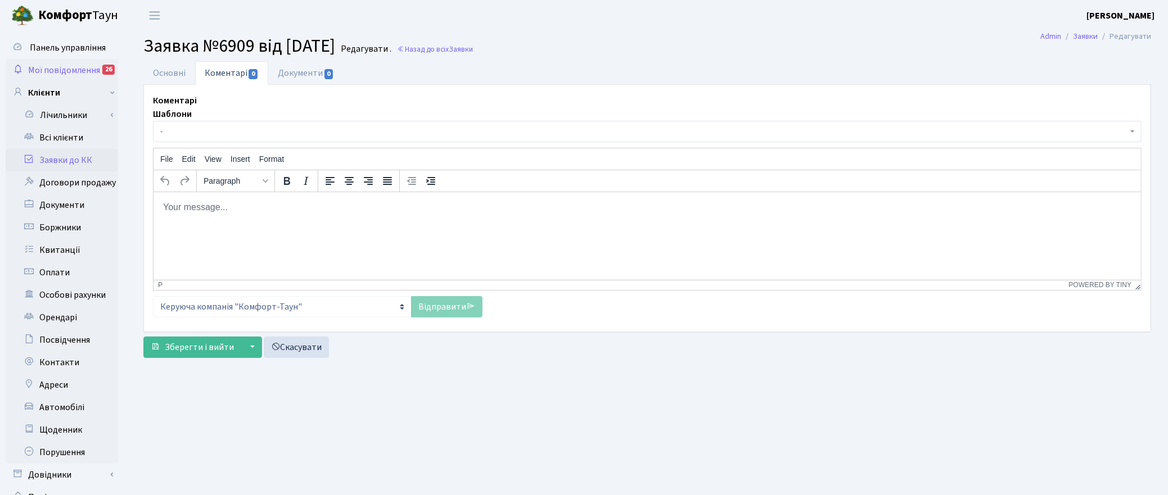
click at [57, 65] on span "Мої повідомлення" at bounding box center [64, 70] width 72 height 12
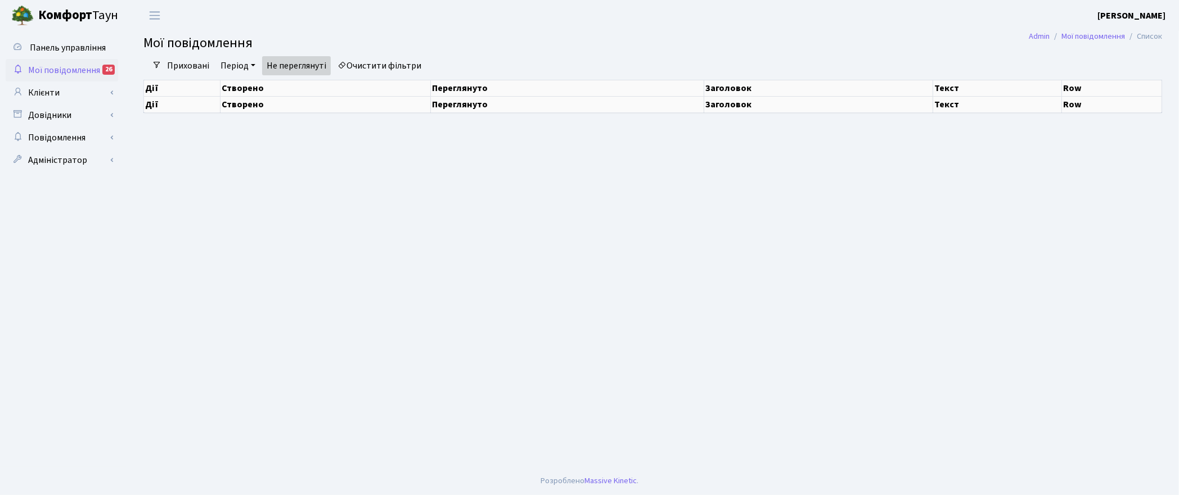
select select "25"
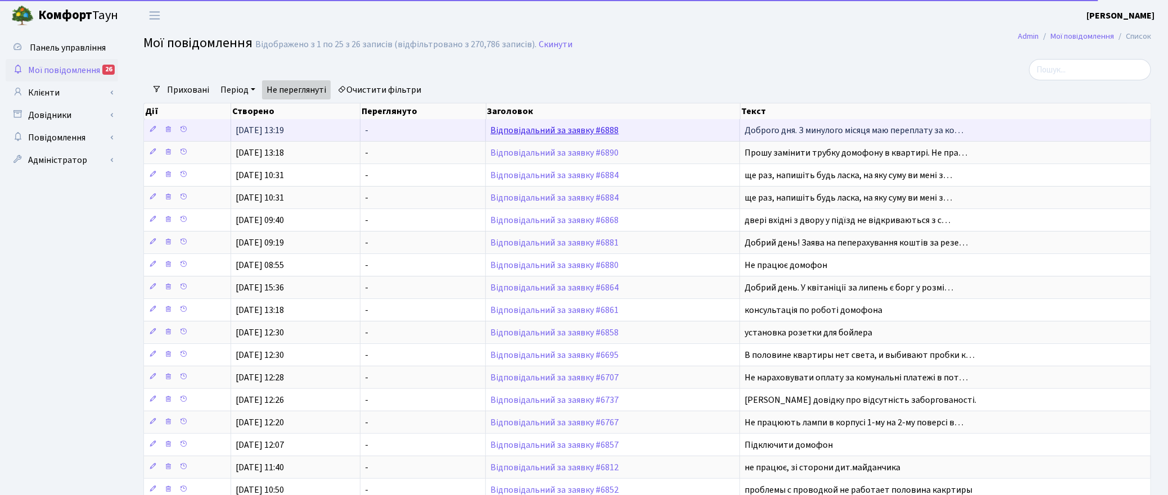
click at [523, 132] on link "Відповідальний за заявку #6888" at bounding box center [554, 130] width 128 height 12
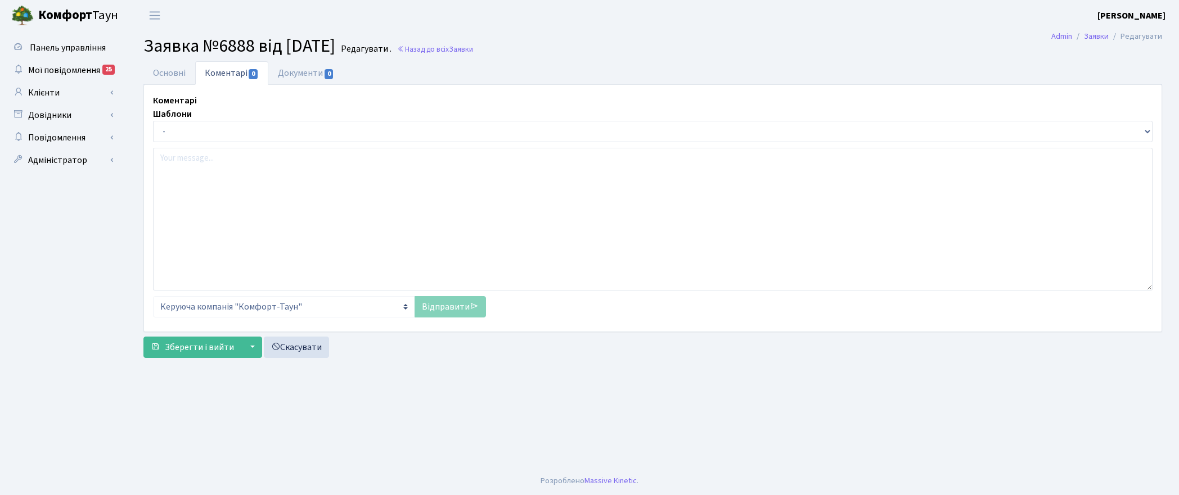
select select "18676"
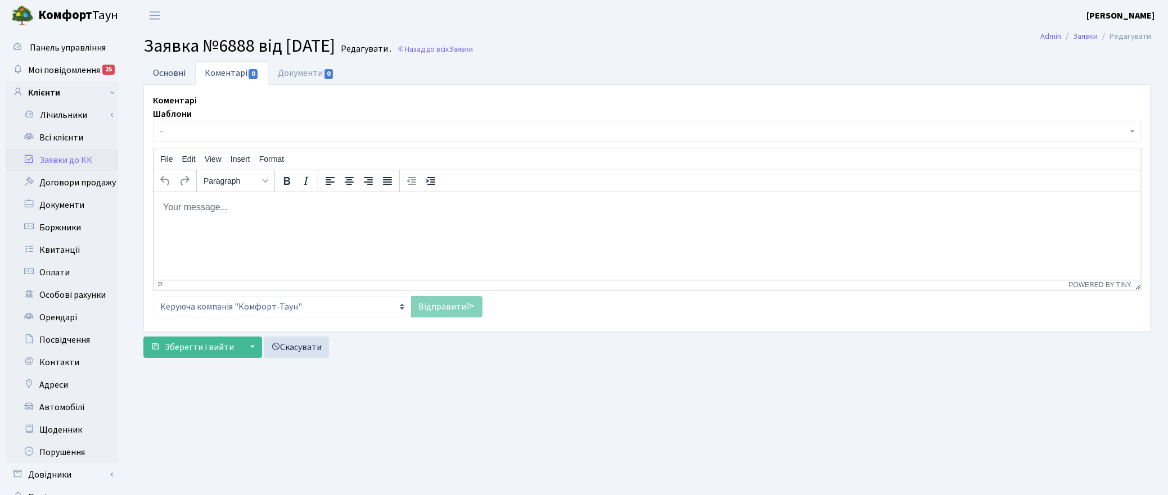
click at [158, 71] on link "Основні" at bounding box center [169, 72] width 52 height 23
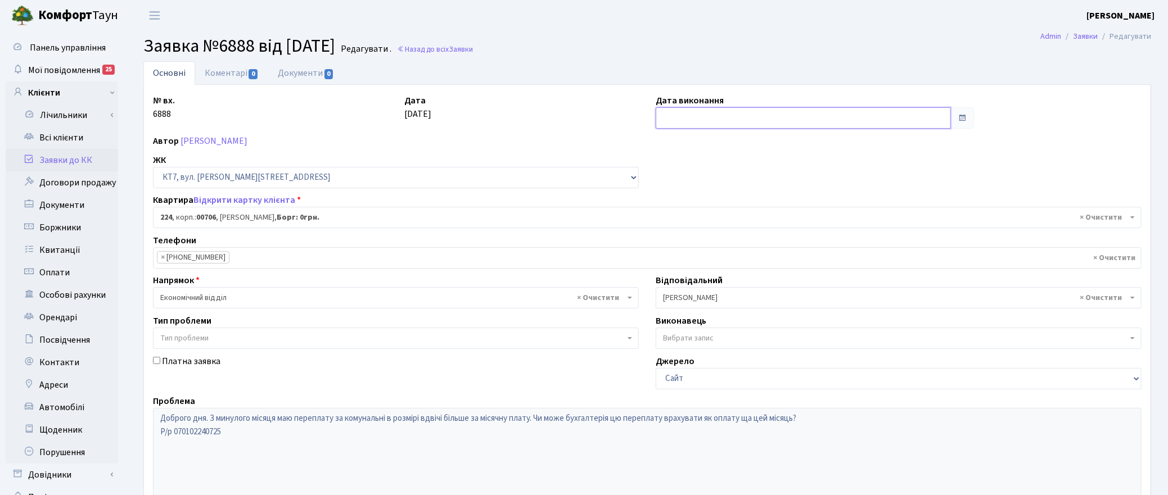
click at [693, 124] on input "text" at bounding box center [803, 117] width 295 height 21
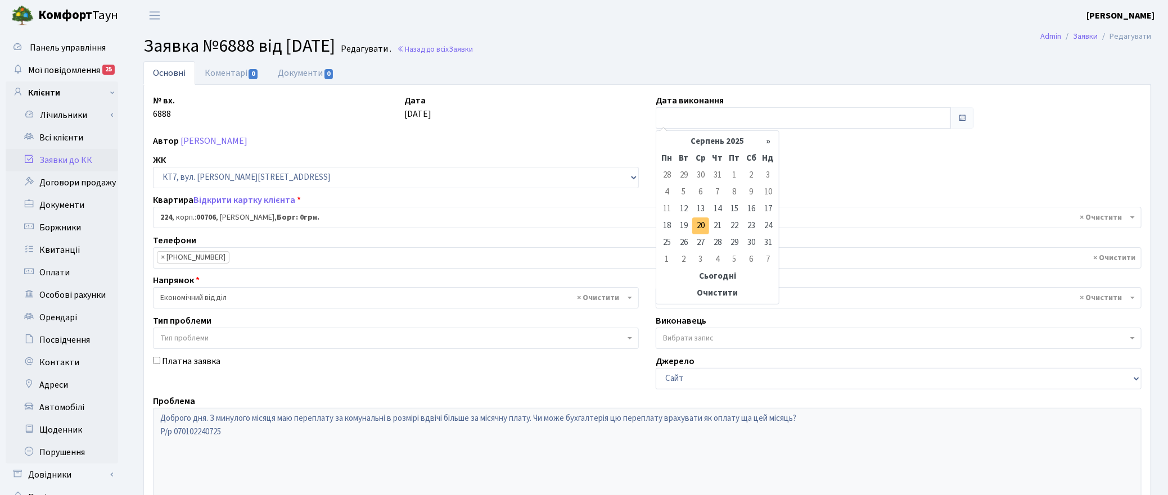
click at [704, 223] on td "20" at bounding box center [700, 226] width 17 height 17
type input "20.08.2025"
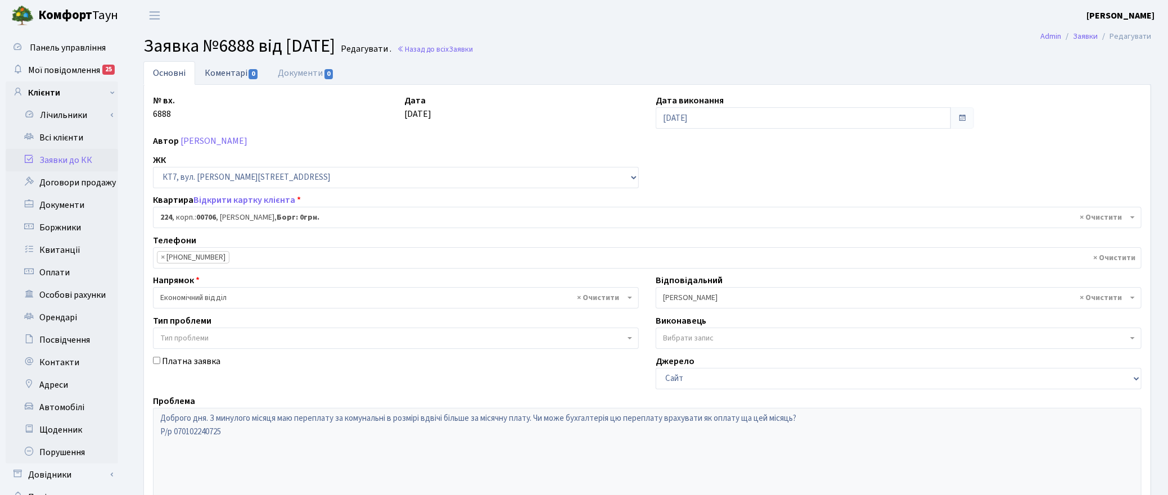
click at [220, 69] on link "Коментарі 0" at bounding box center [231, 72] width 73 height 23
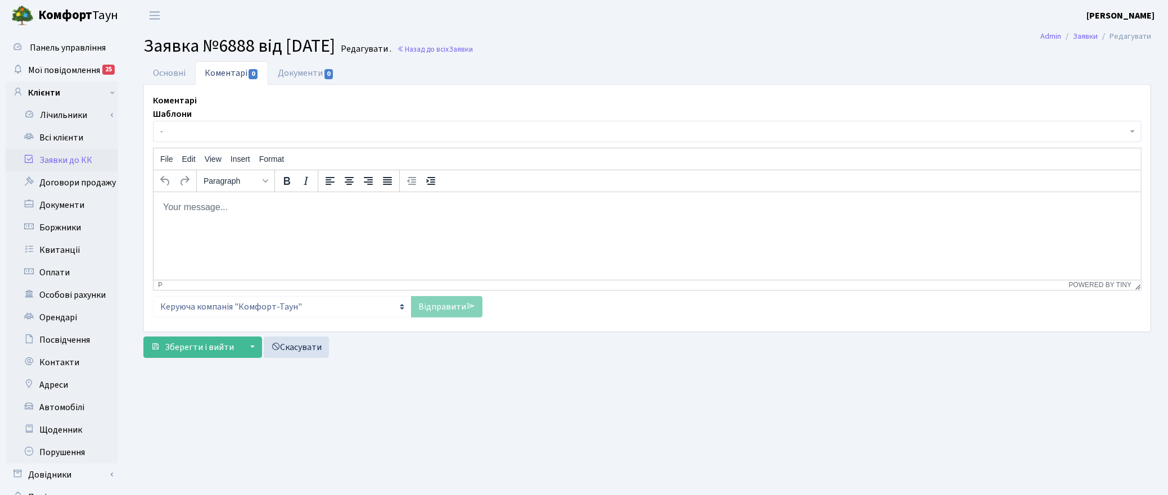
click at [195, 218] on html at bounding box center [647, 207] width 988 height 30
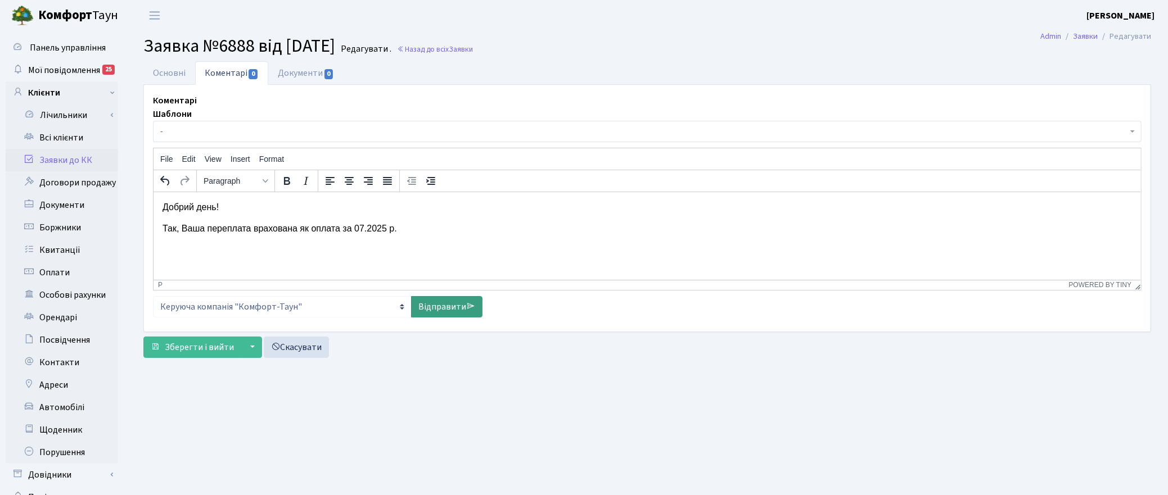
click at [451, 308] on link "Відправити" at bounding box center [446, 306] width 71 height 21
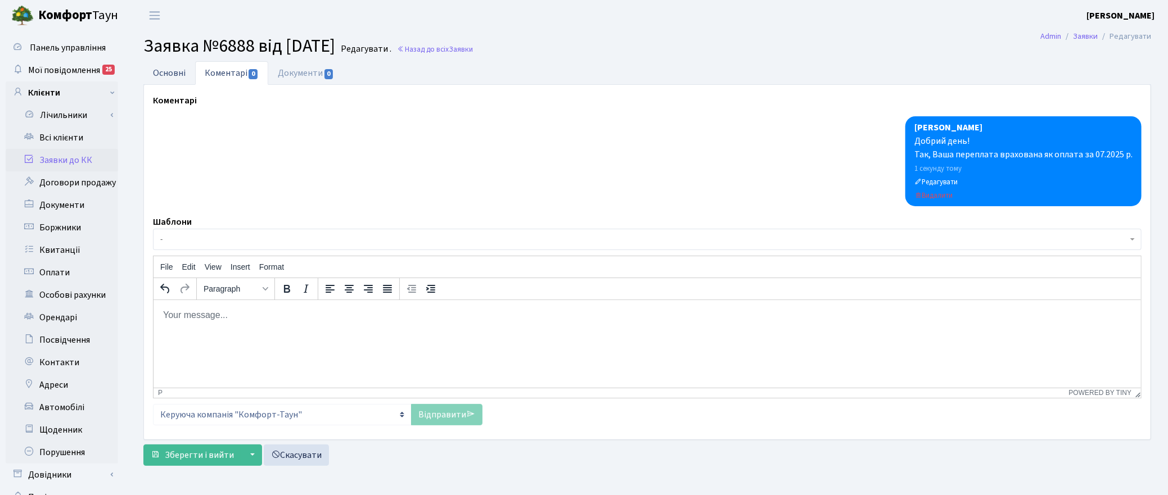
click at [170, 71] on link "Основні" at bounding box center [169, 72] width 52 height 23
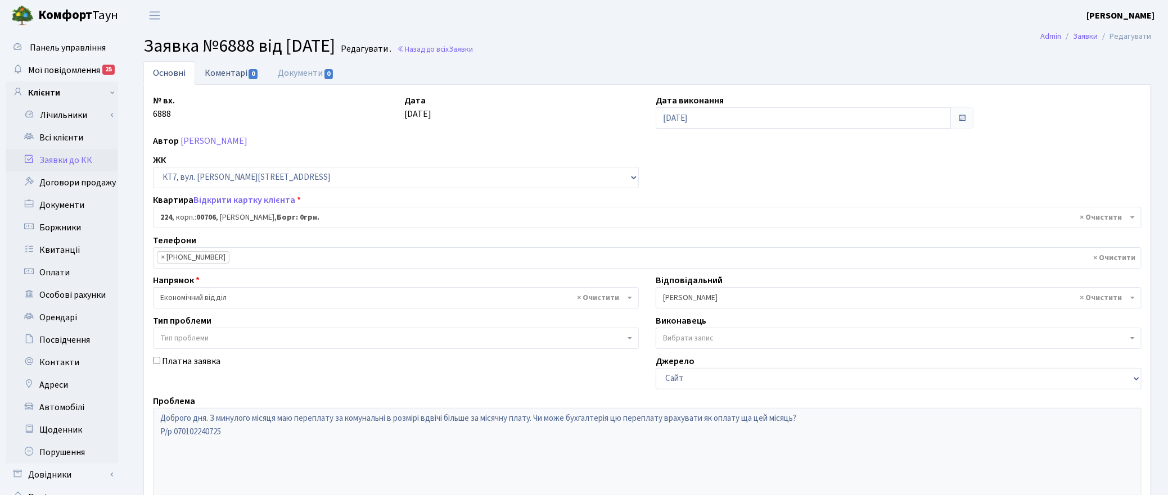
click at [233, 69] on link "Коментарі 0" at bounding box center [231, 72] width 73 height 23
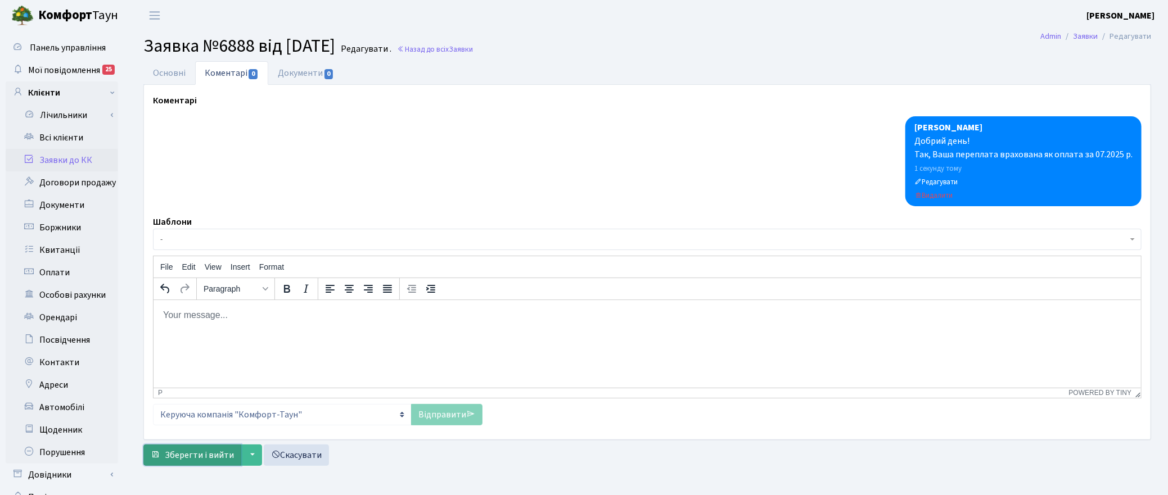
click at [217, 456] on span "Зберегти і вийти" at bounding box center [199, 455] width 69 height 12
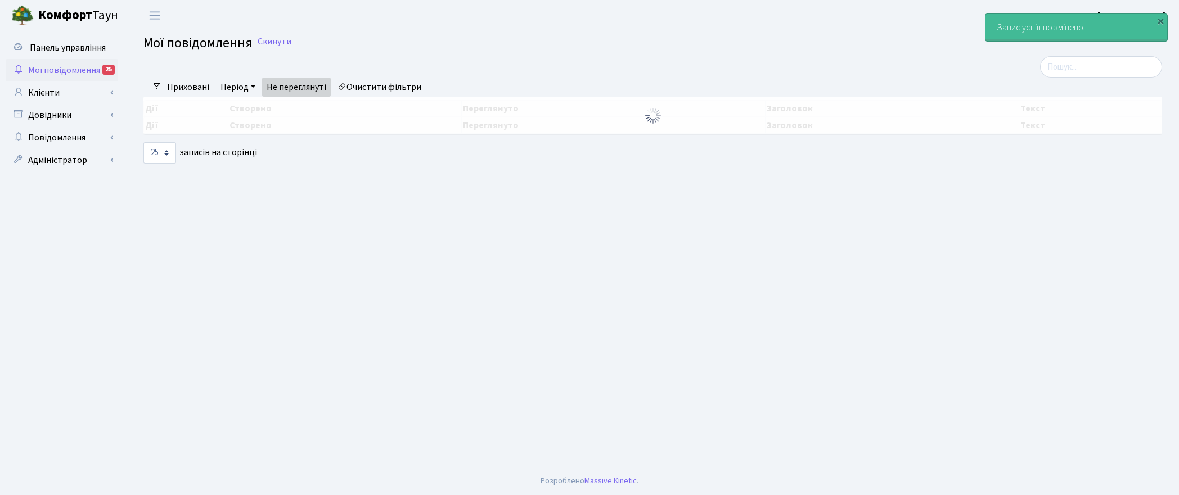
select select "25"
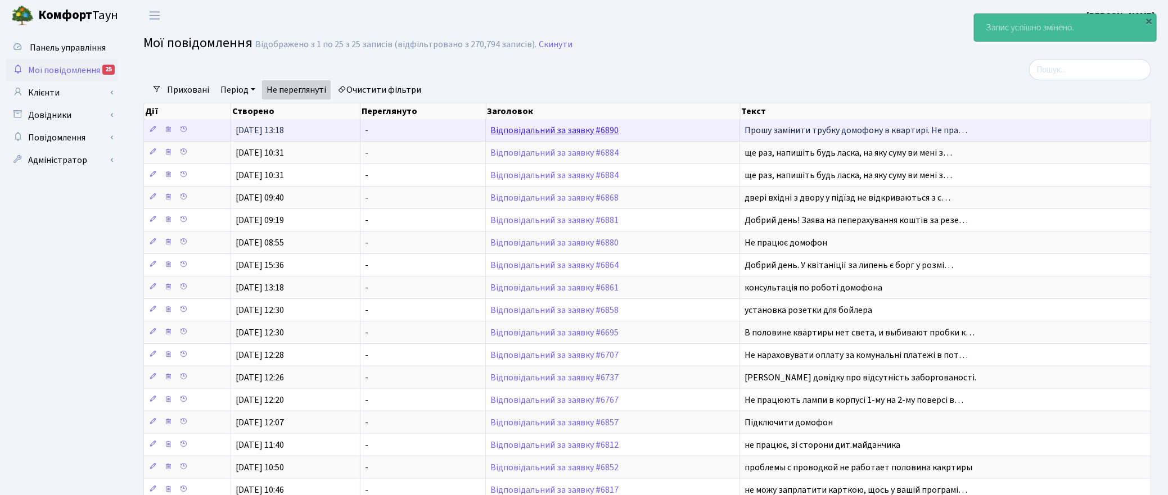
click at [535, 130] on link "Відповідальний за заявку #6890" at bounding box center [554, 130] width 128 height 12
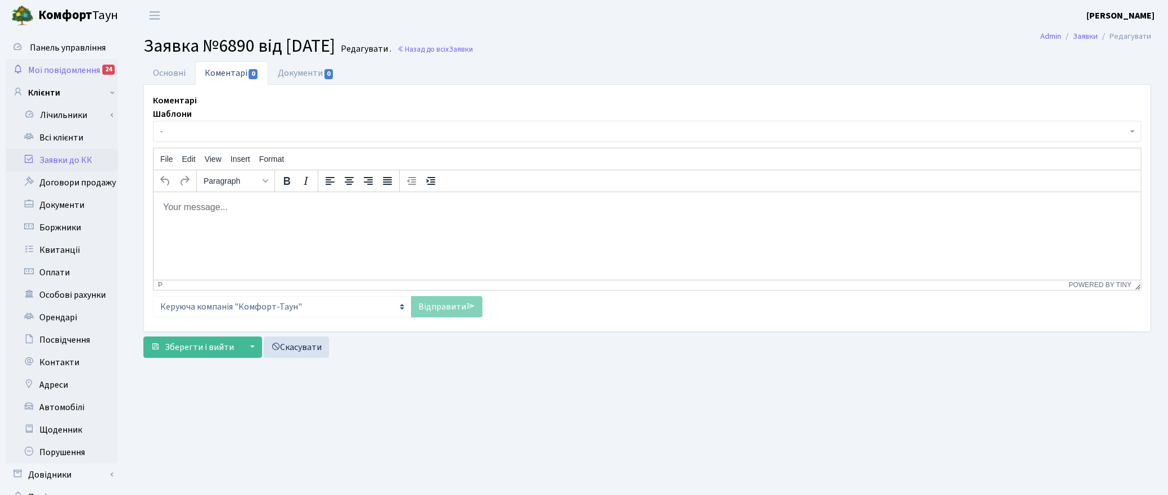
click at [82, 68] on span "Мої повідомлення" at bounding box center [64, 70] width 72 height 12
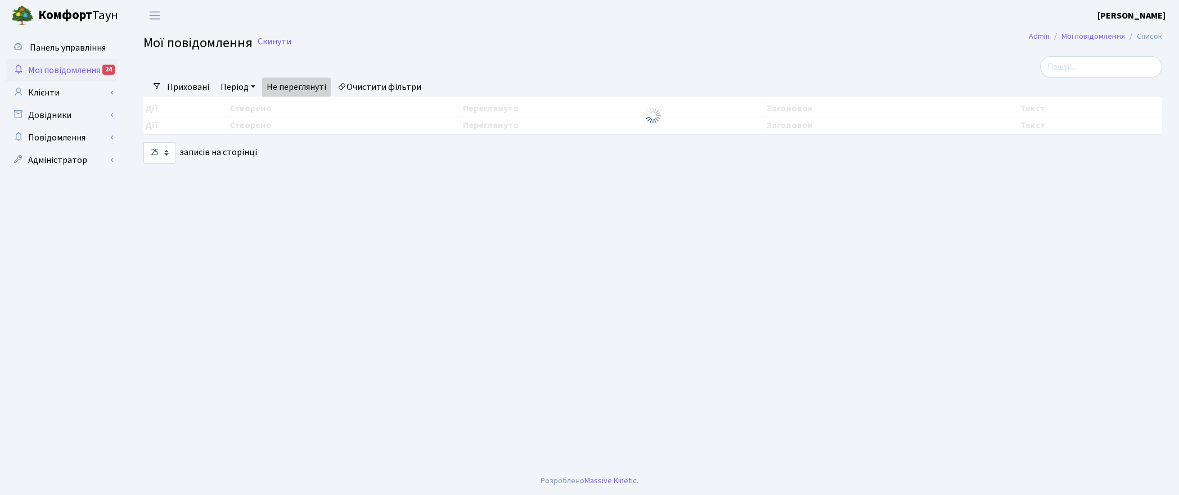
select select "25"
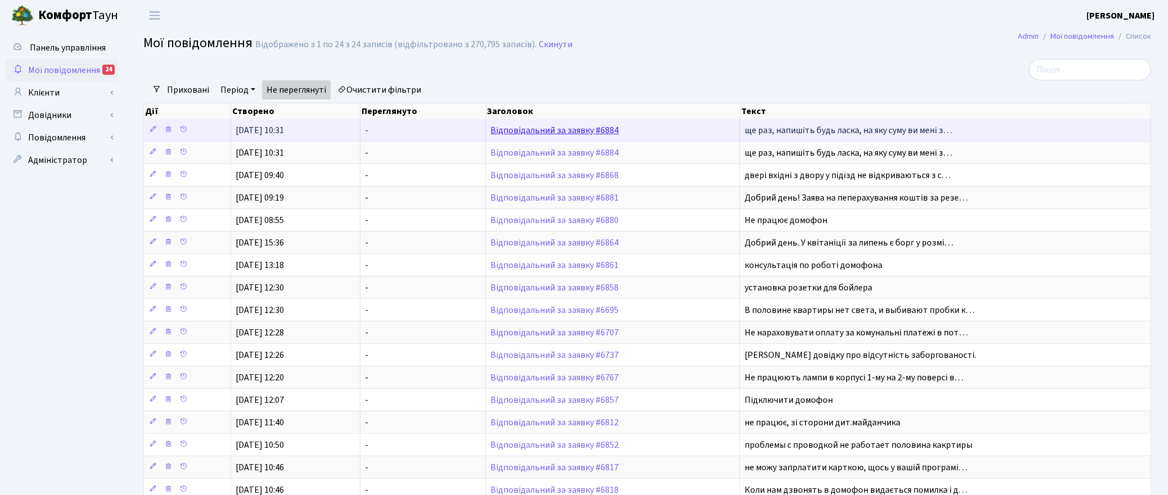
click at [569, 130] on link "Відповідальний за заявку #6884" at bounding box center [554, 130] width 128 height 12
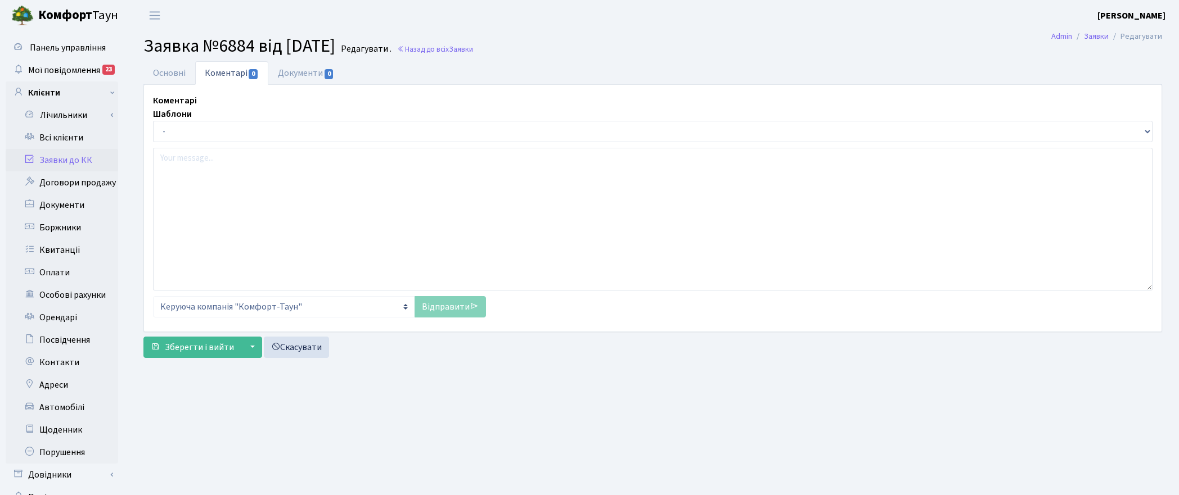
select select "4846"
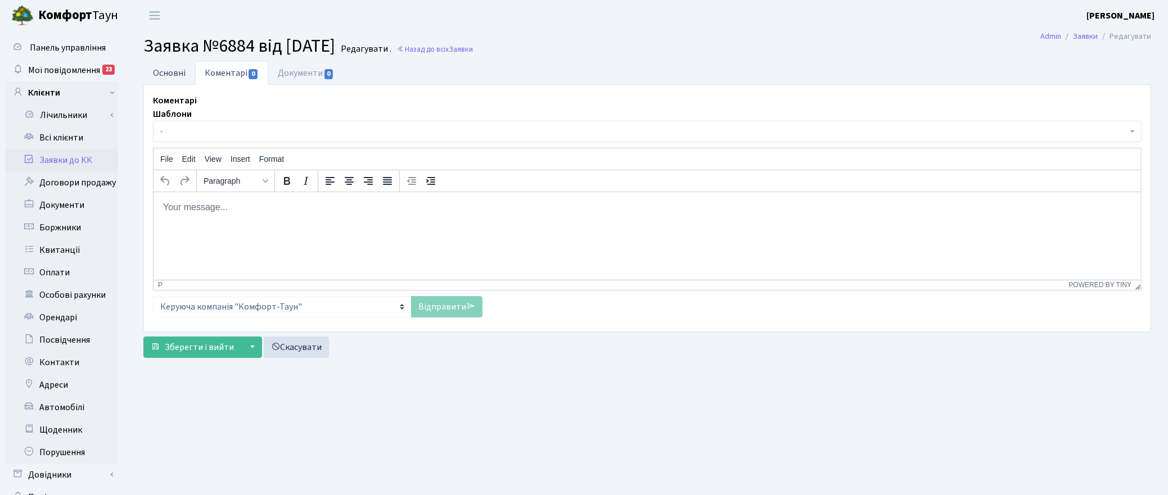
click at [163, 70] on link "Основні" at bounding box center [169, 72] width 52 height 23
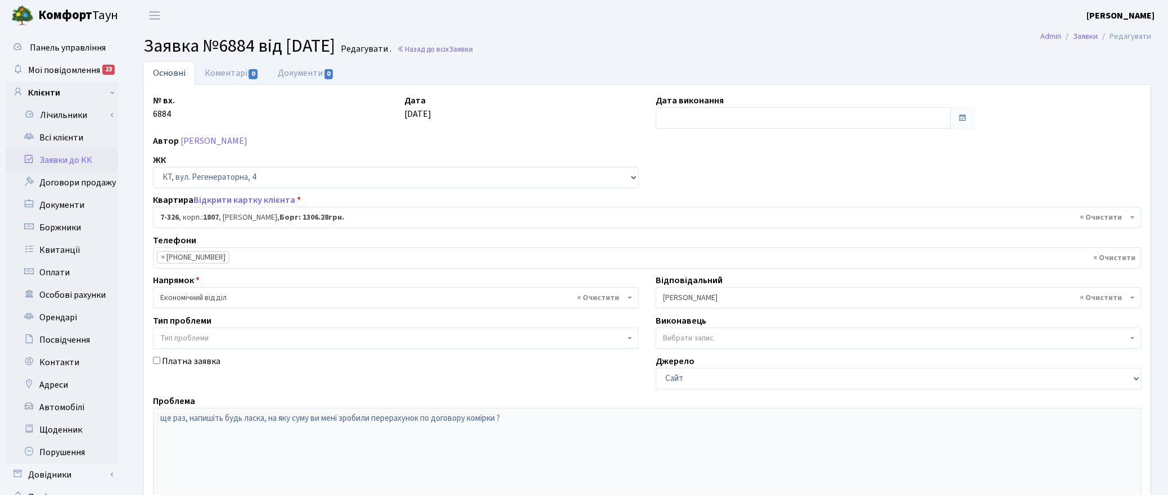
click at [999, 195] on div "Квартира Відкрити картку клієнта ) Квартира <b>7-326</b>, корп.: <b>1807</b>, П…" at bounding box center [648, 210] width 1006 height 35
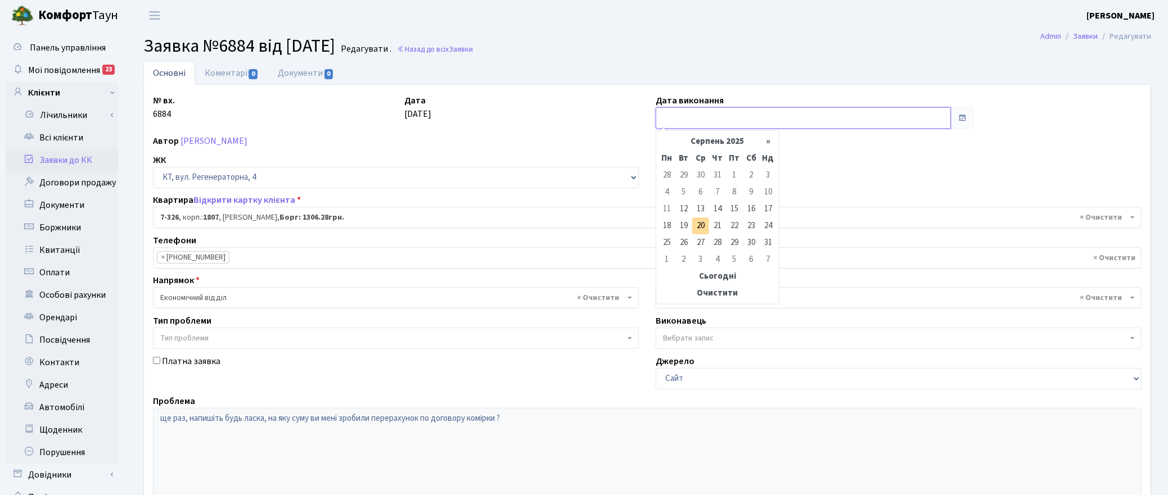
click at [692, 123] on input "text" at bounding box center [803, 117] width 295 height 21
click at [705, 223] on td "20" at bounding box center [700, 226] width 17 height 17
type input "[DATE]"
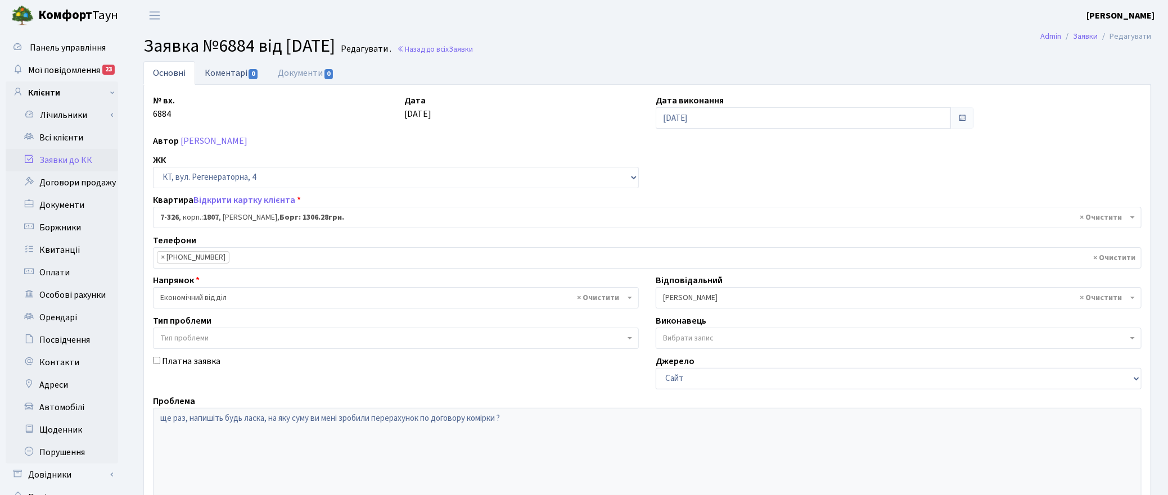
click at [232, 70] on link "Коментарі 0" at bounding box center [231, 72] width 73 height 23
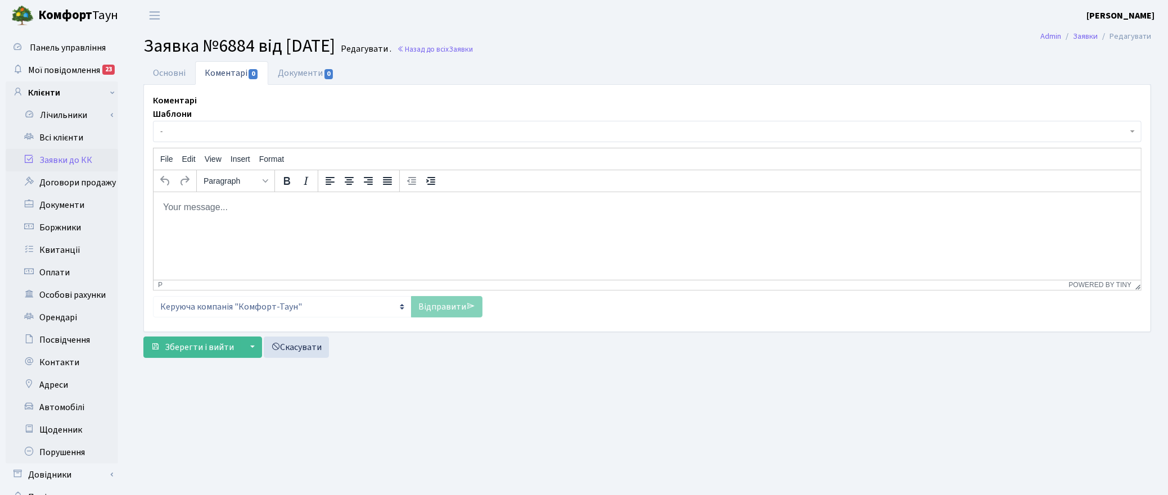
click at [223, 221] on html at bounding box center [647, 207] width 988 height 30
click at [963, 400] on main "Admin Заявки Редагувати Заявка №6884 від 12.08.2025 Редагувати . Назад до всіх …" at bounding box center [648, 284] width 1042 height 506
click at [276, 226] on p "Перерахунок на суму" at bounding box center [647, 228] width 970 height 12
click at [438, 307] on link "Відправити" at bounding box center [446, 306] width 71 height 21
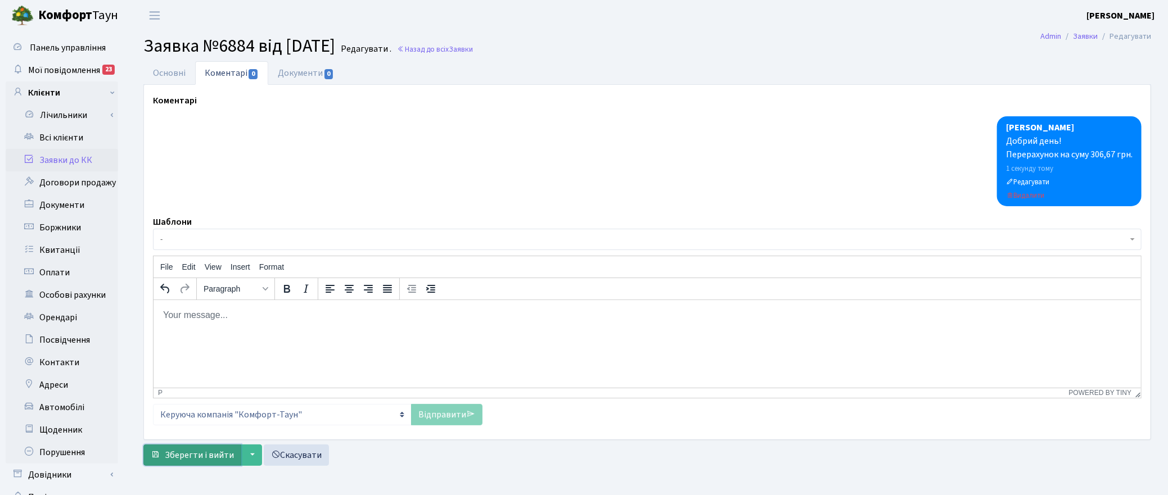
click at [187, 456] on span "Зберегти і вийти" at bounding box center [199, 455] width 69 height 12
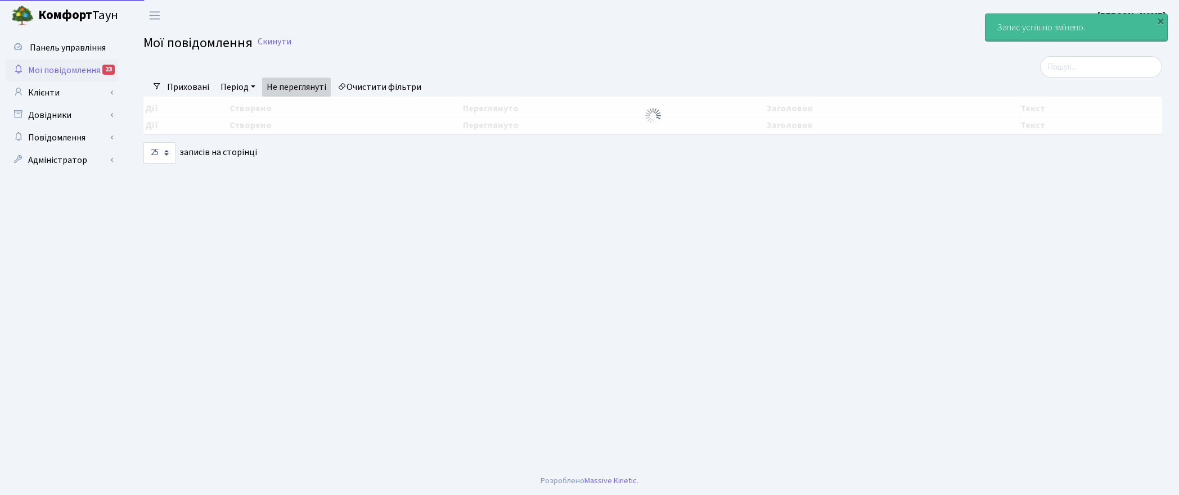
select select "25"
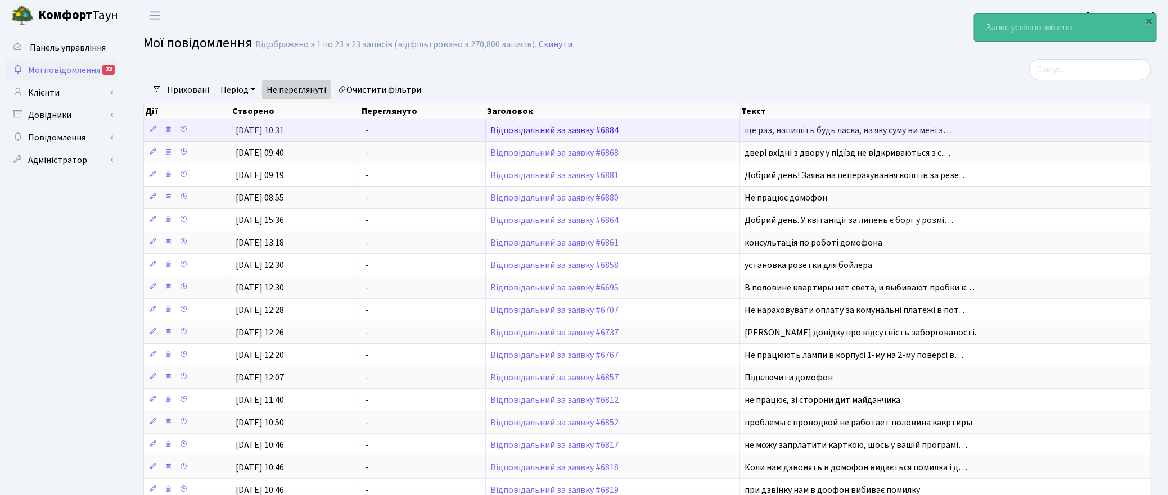
click at [580, 128] on link "Відповідальний за заявку #6884" at bounding box center [554, 130] width 128 height 12
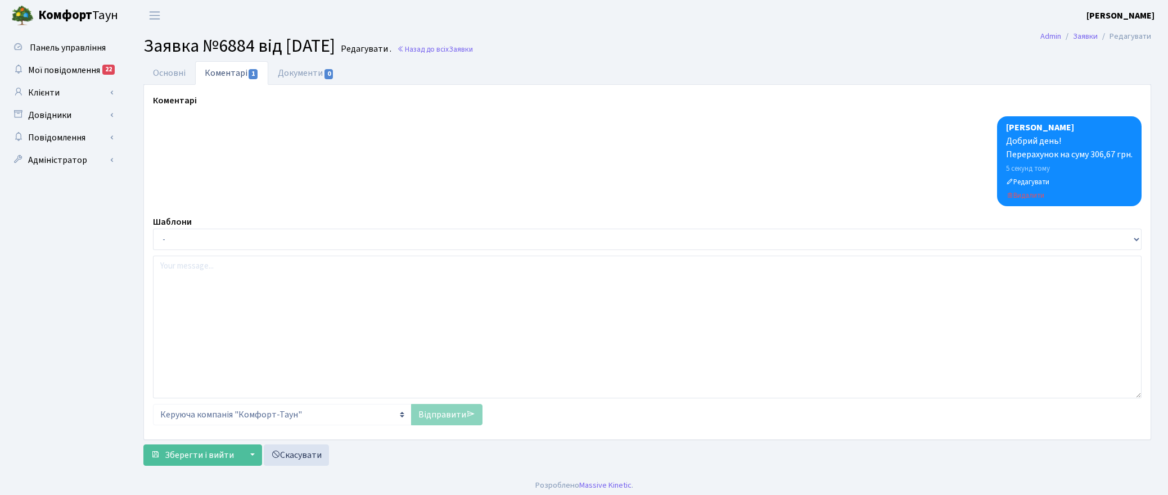
select select "4846"
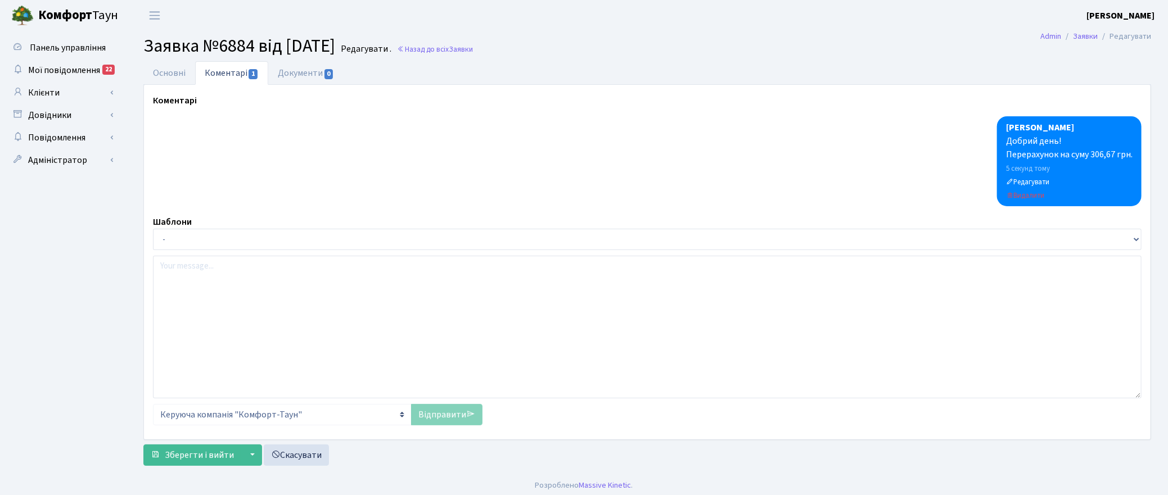
type input "20.08.2025"
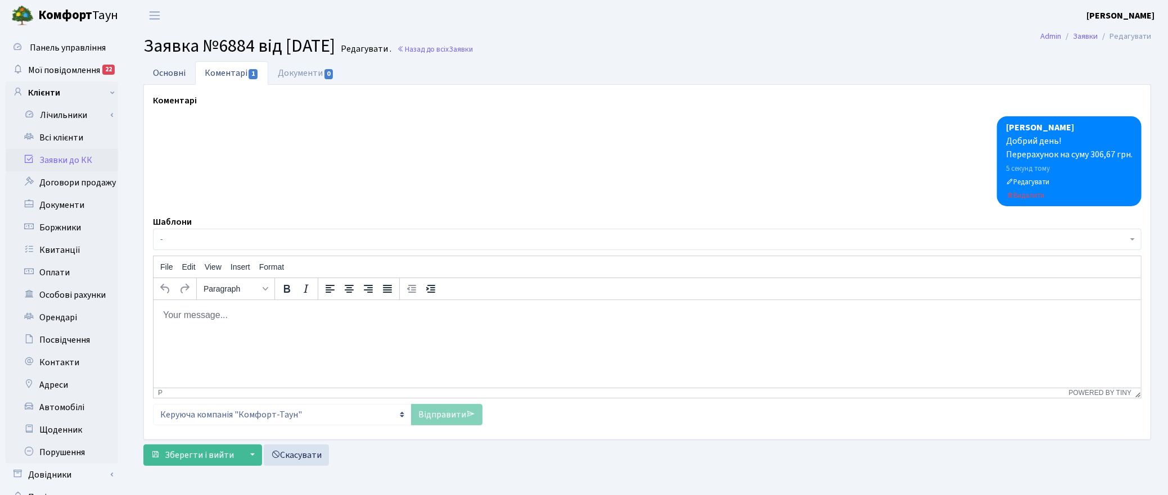
click at [170, 65] on link "Основні" at bounding box center [169, 72] width 52 height 23
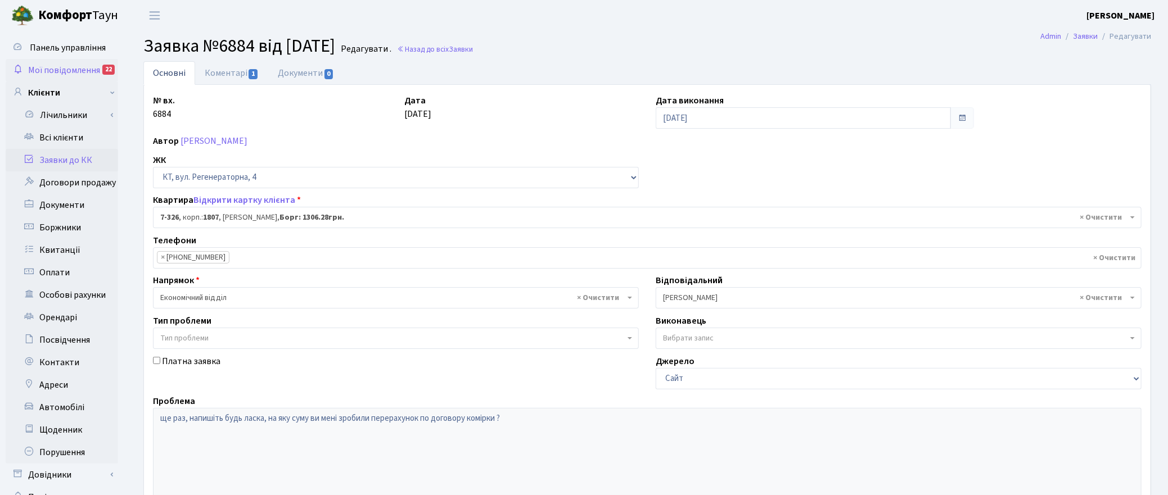
click at [83, 65] on span "Мої повідомлення" at bounding box center [64, 70] width 72 height 12
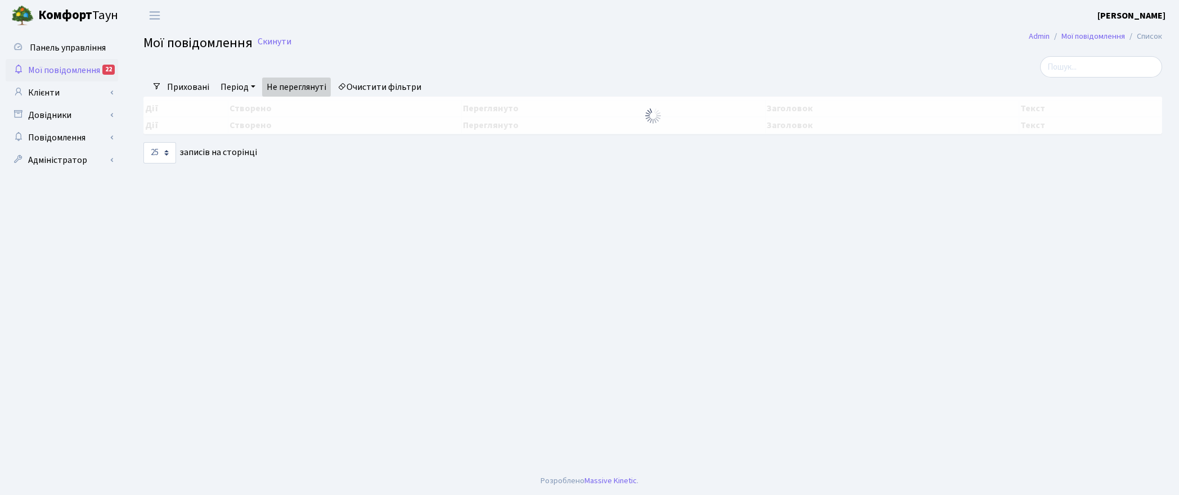
select select "25"
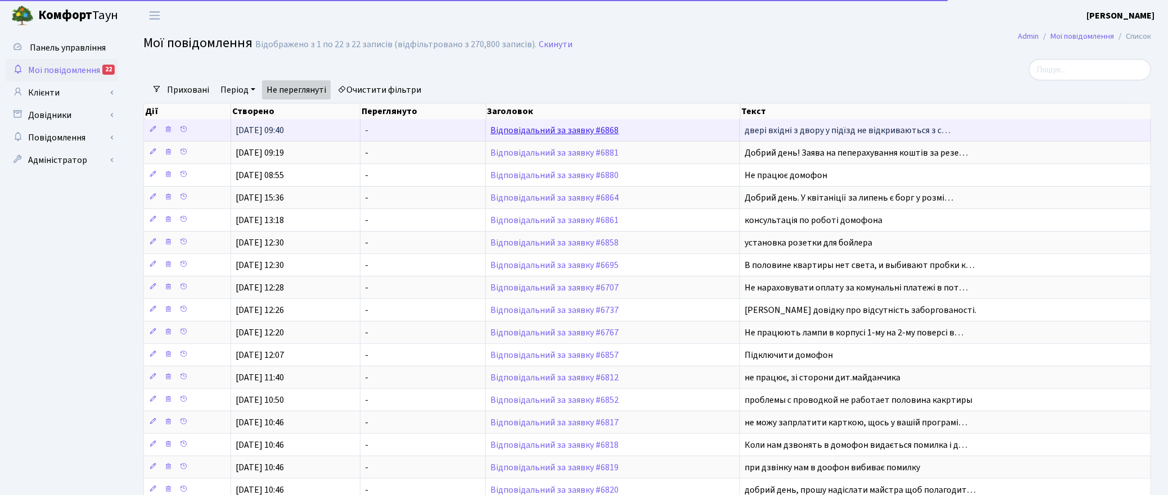
click at [530, 131] on link "Відповідальний за заявку #6868" at bounding box center [554, 130] width 128 height 12
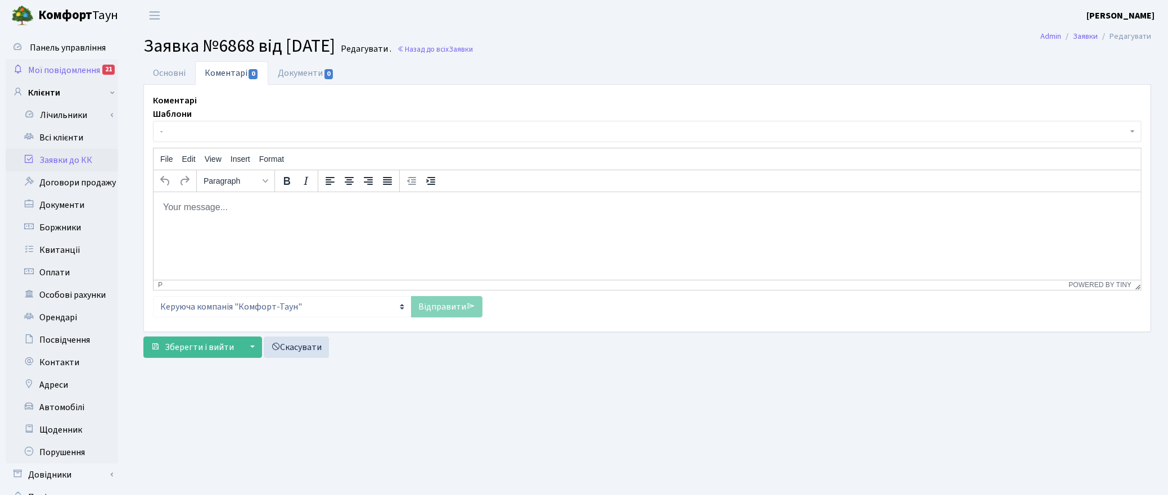
click at [93, 69] on span "Мої повідомлення" at bounding box center [64, 70] width 72 height 12
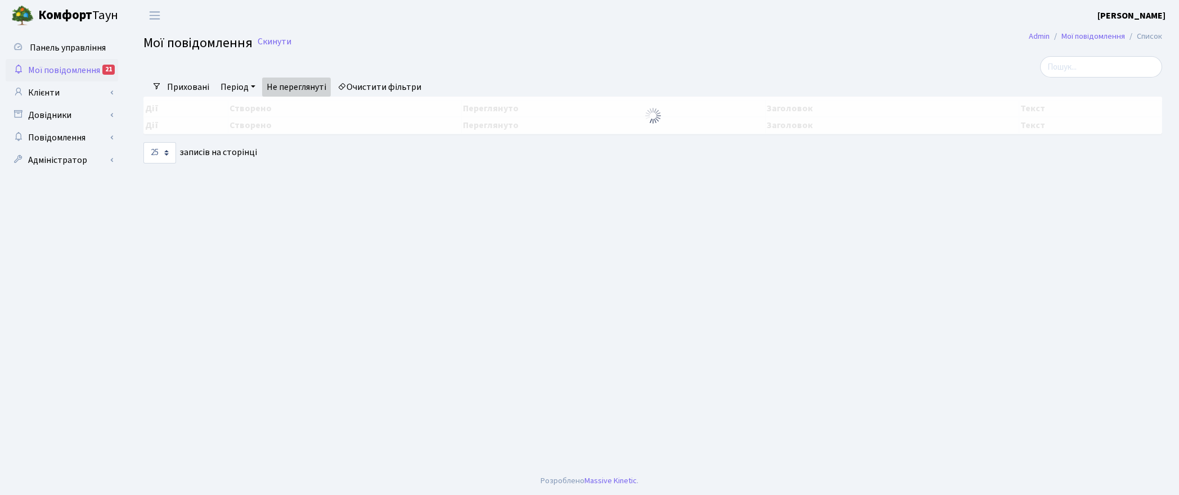
select select "25"
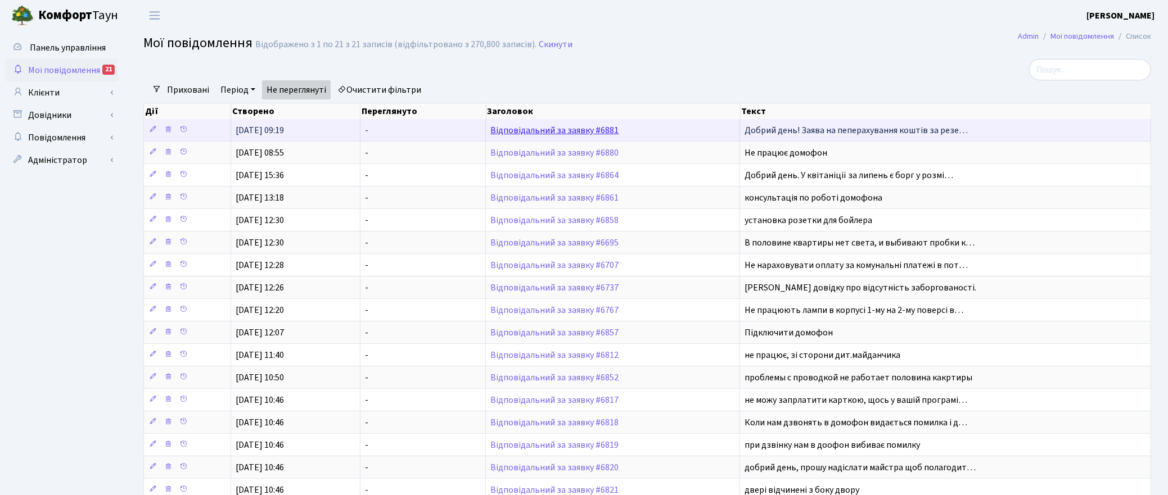
click at [565, 130] on link "Відповідальний за заявку #6881" at bounding box center [554, 130] width 128 height 12
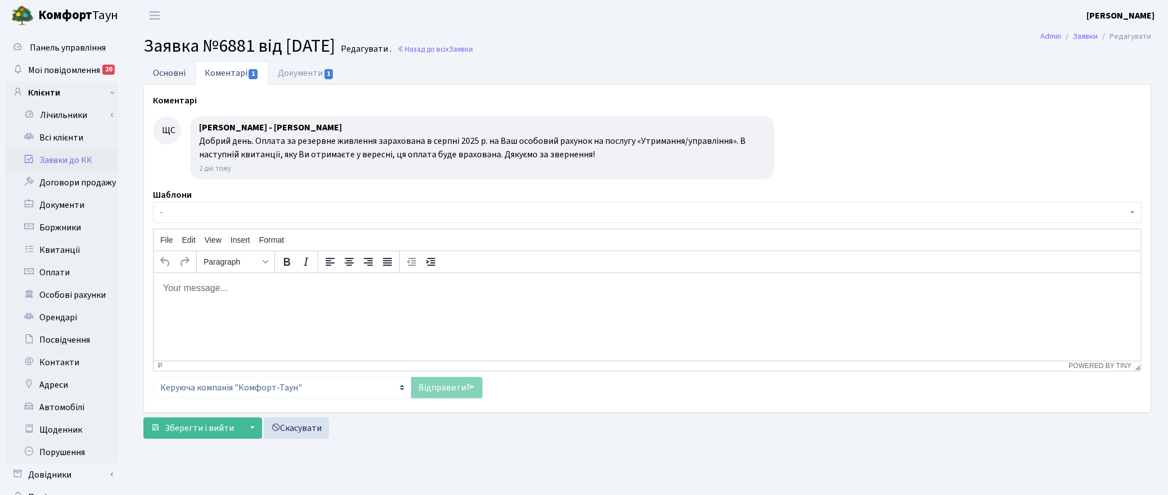
click at [170, 73] on link "Основні" at bounding box center [169, 72] width 52 height 23
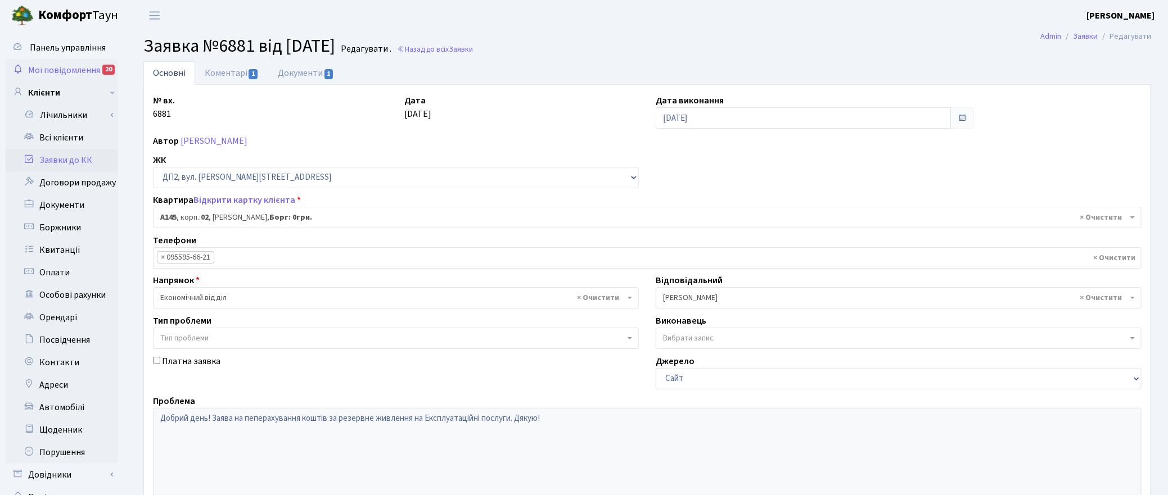
click at [83, 66] on span "Мої повідомлення" at bounding box center [64, 70] width 72 height 12
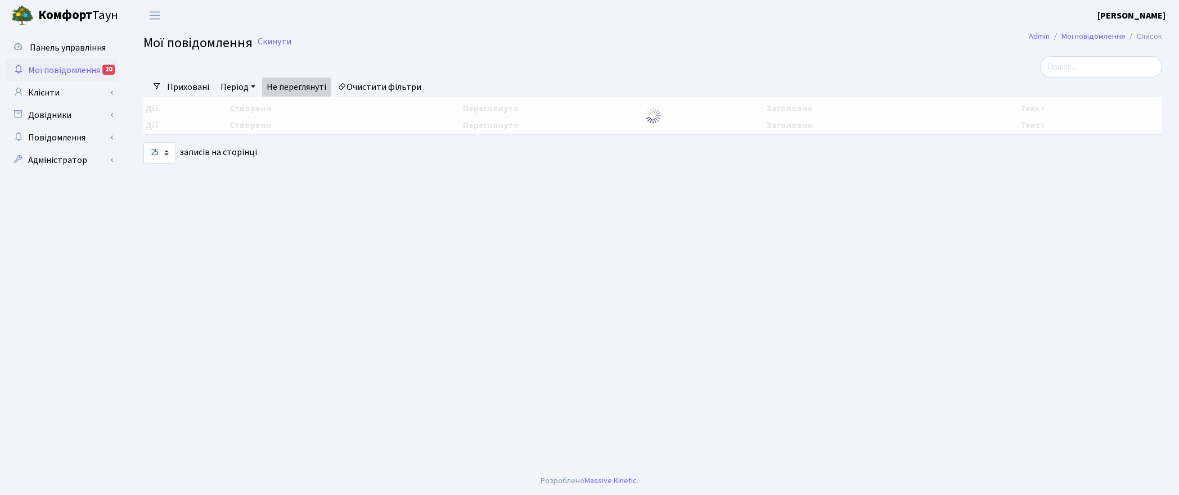
select select "25"
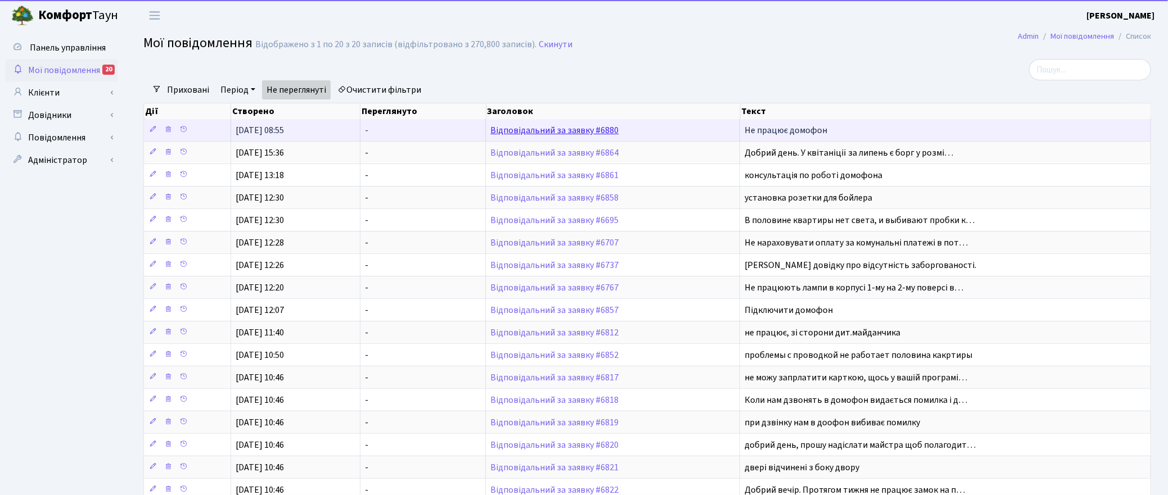
click at [560, 130] on link "Відповідальний за заявку #6880" at bounding box center [554, 130] width 128 height 12
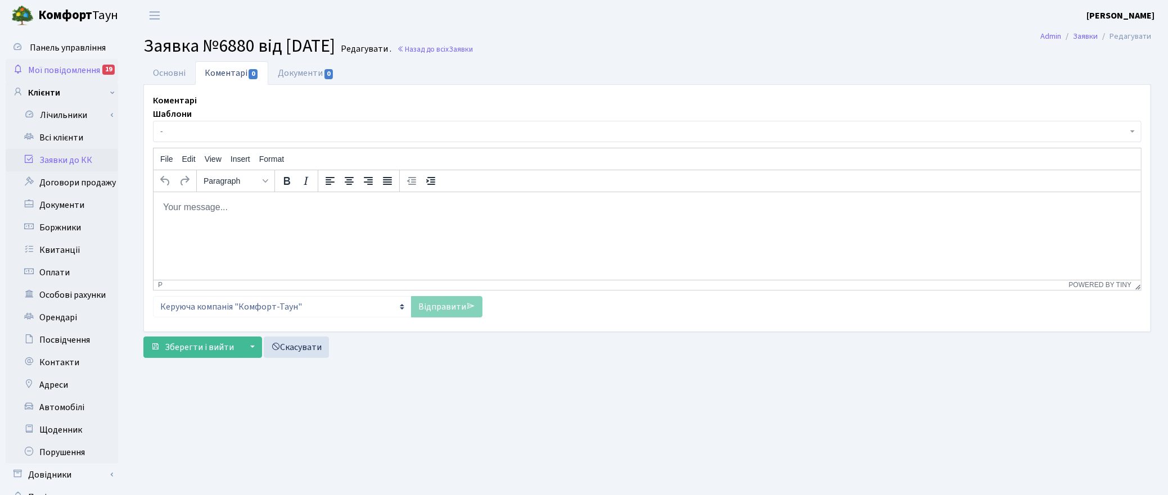
click at [55, 62] on link "Мої повідомлення 19" at bounding box center [62, 70] width 112 height 22
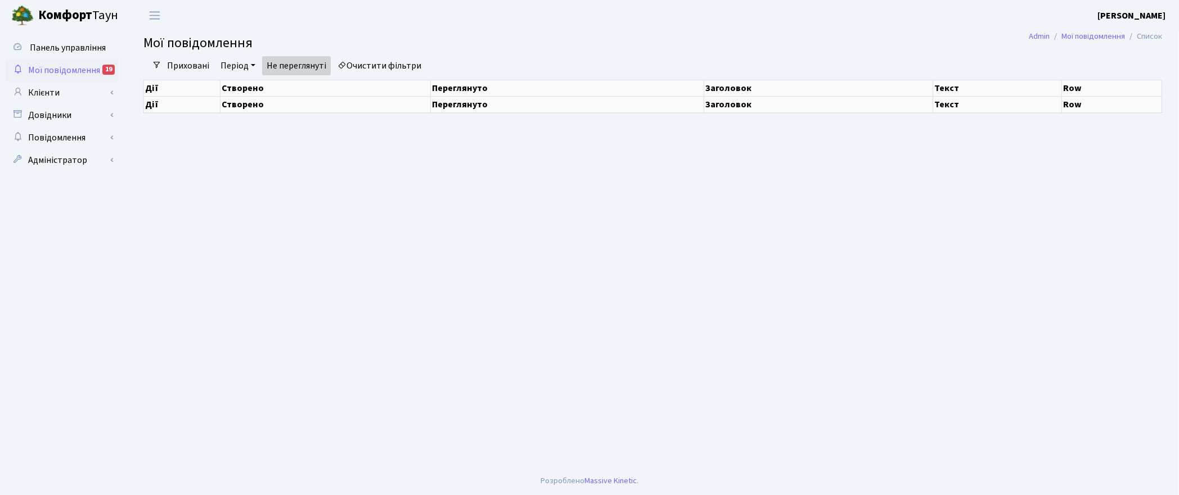
select select "25"
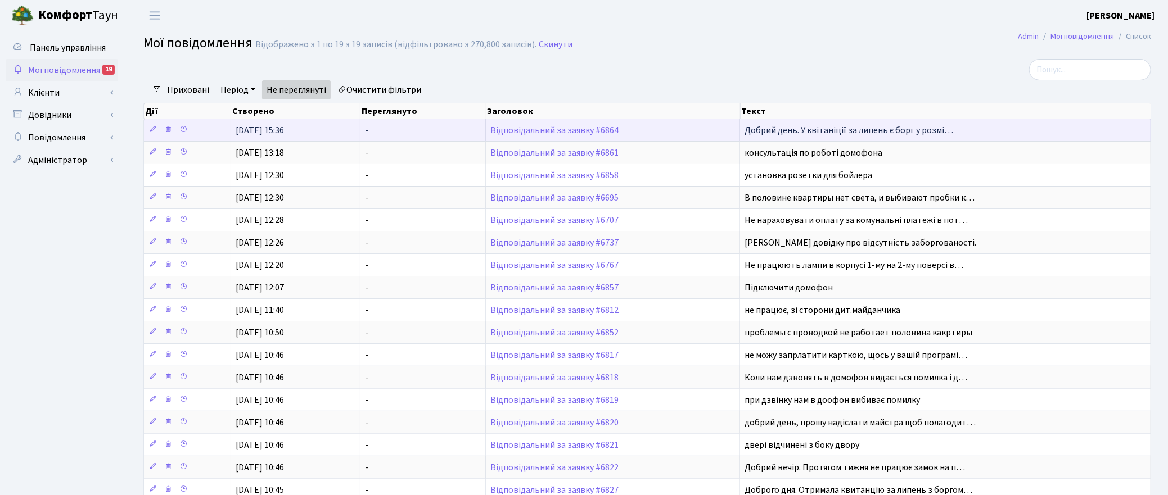
click at [542, 125] on td "Відповідальний за заявку #6864" at bounding box center [613, 130] width 254 height 22
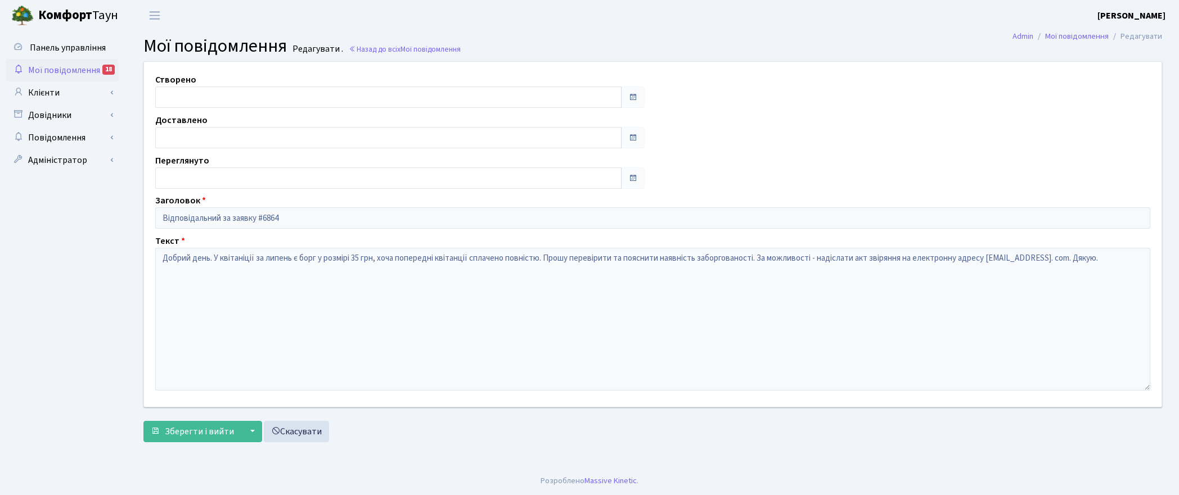
type input "[DATE]"
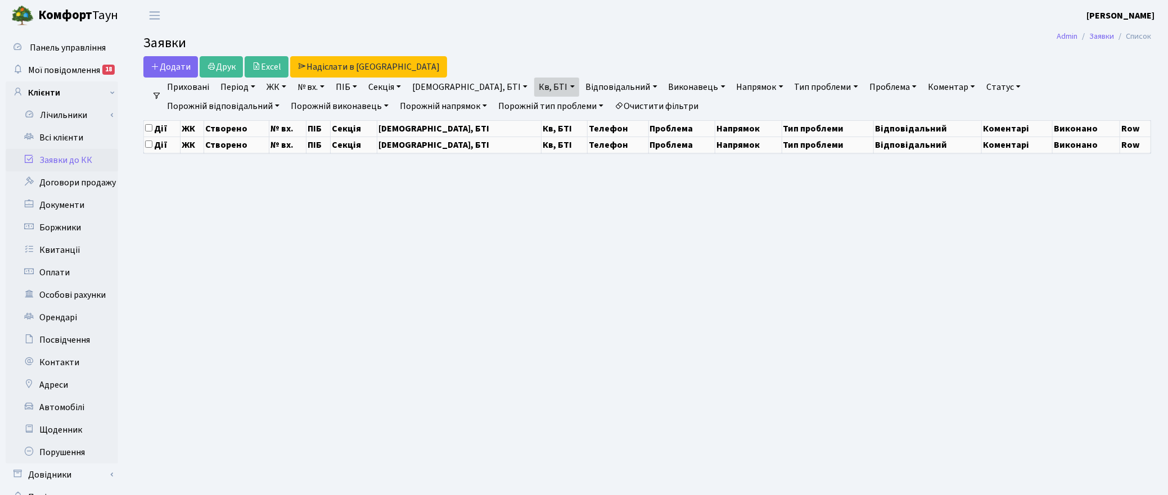
select select "25"
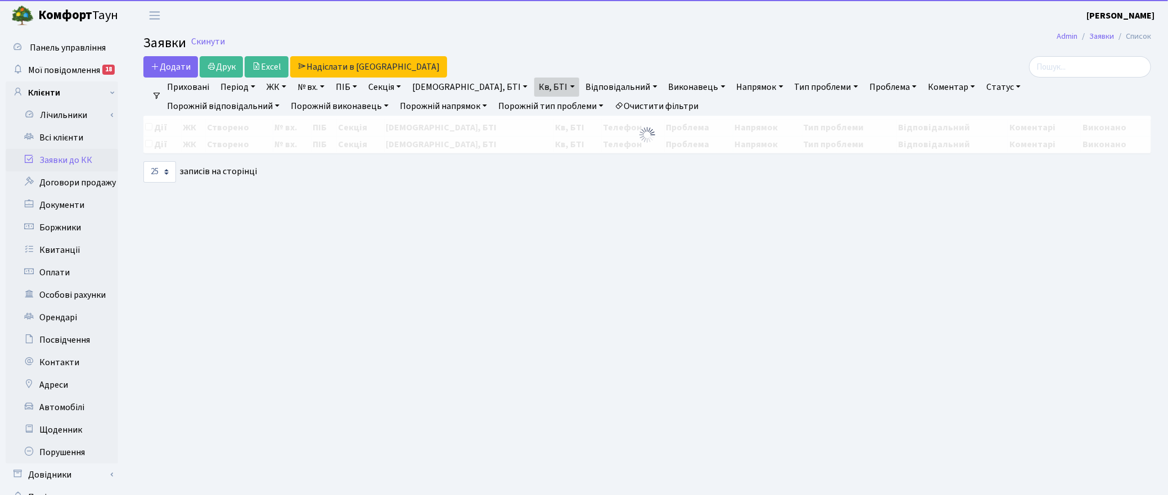
drag, startPoint x: 501, startPoint y: 85, endPoint x: 539, endPoint y: 108, distance: 44.7
click at [534, 85] on link "Кв, БТІ" at bounding box center [556, 87] width 44 height 19
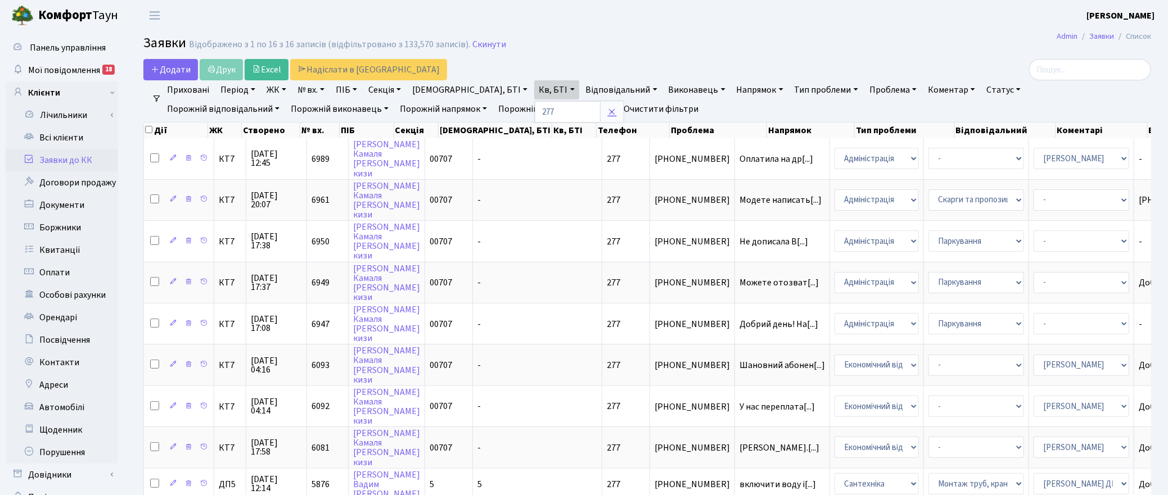
click at [607, 113] on icon at bounding box center [611, 111] width 9 height 9
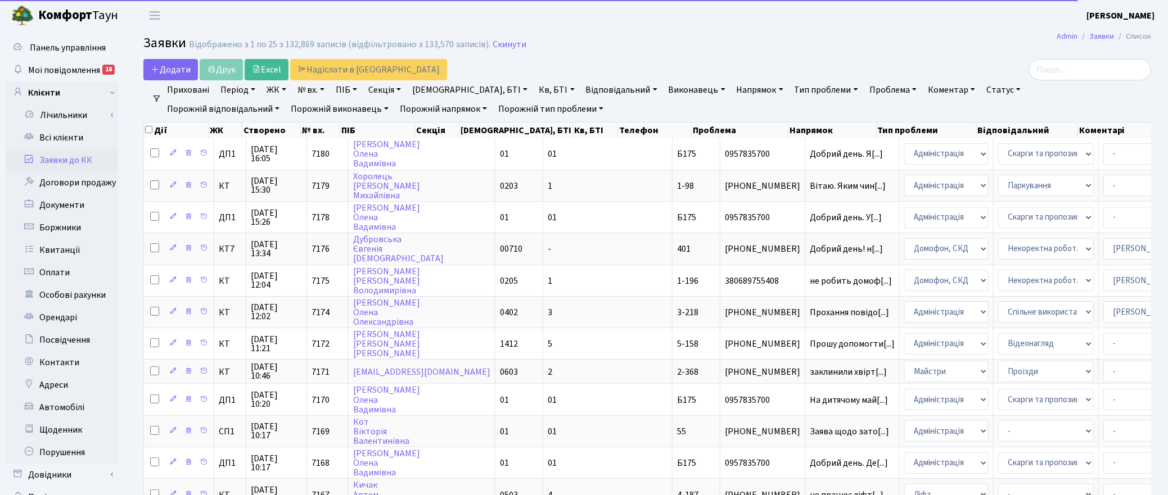
click at [316, 90] on link "№ вх." at bounding box center [311, 89] width 36 height 19
click at [321, 112] on input "text" at bounding box center [327, 111] width 66 height 21
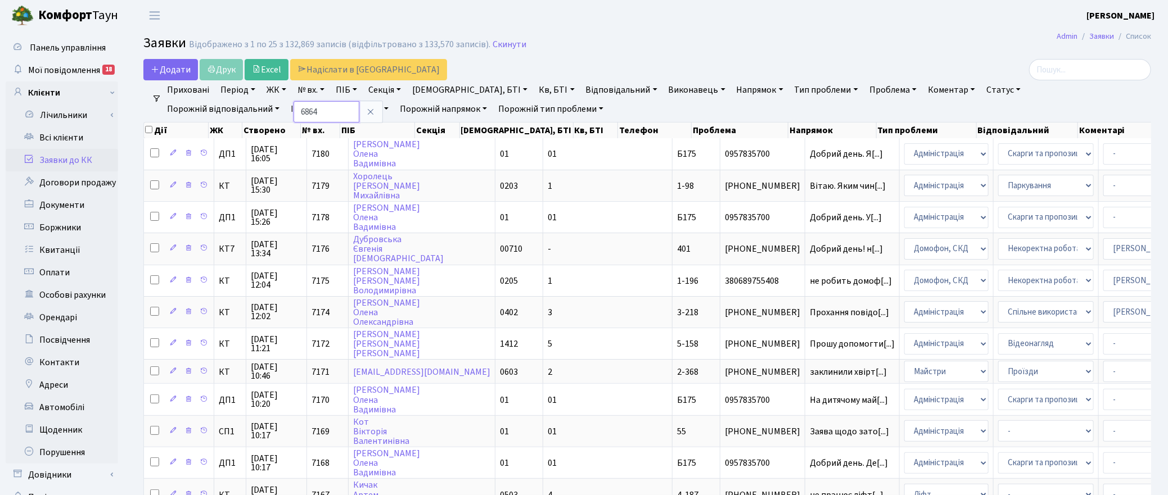
type input "6864"
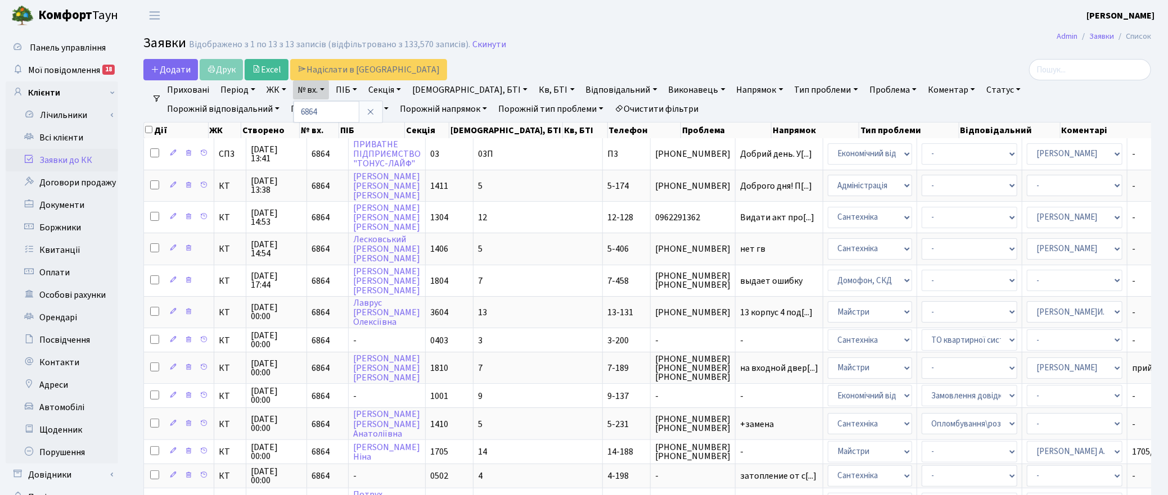
click at [623, 28] on header "Комфорт Таун Корчун І. С. Мій обліковий запис Вийти" at bounding box center [584, 15] width 1168 height 31
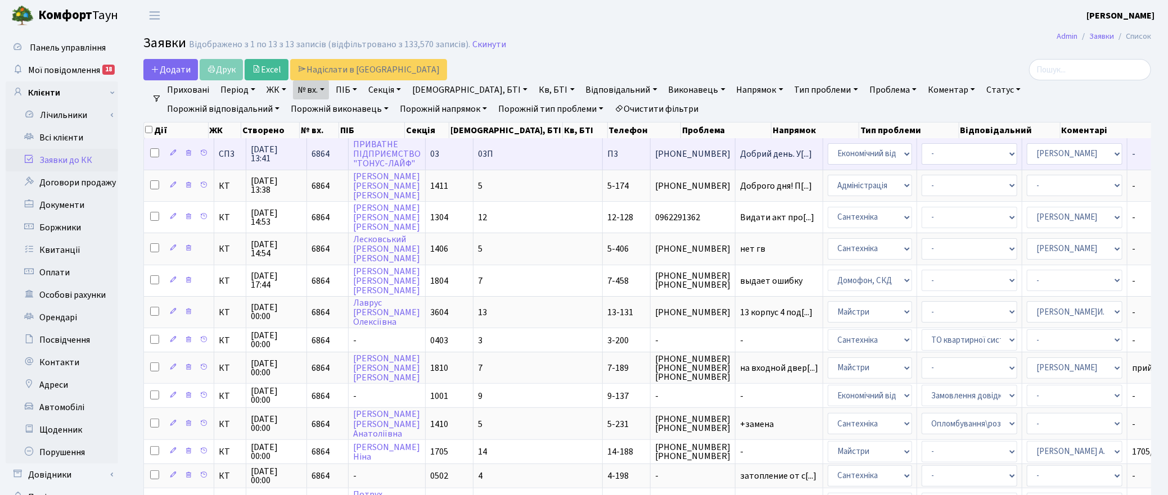
click at [273, 152] on span "11.08.2025 13:41" at bounding box center [276, 154] width 51 height 18
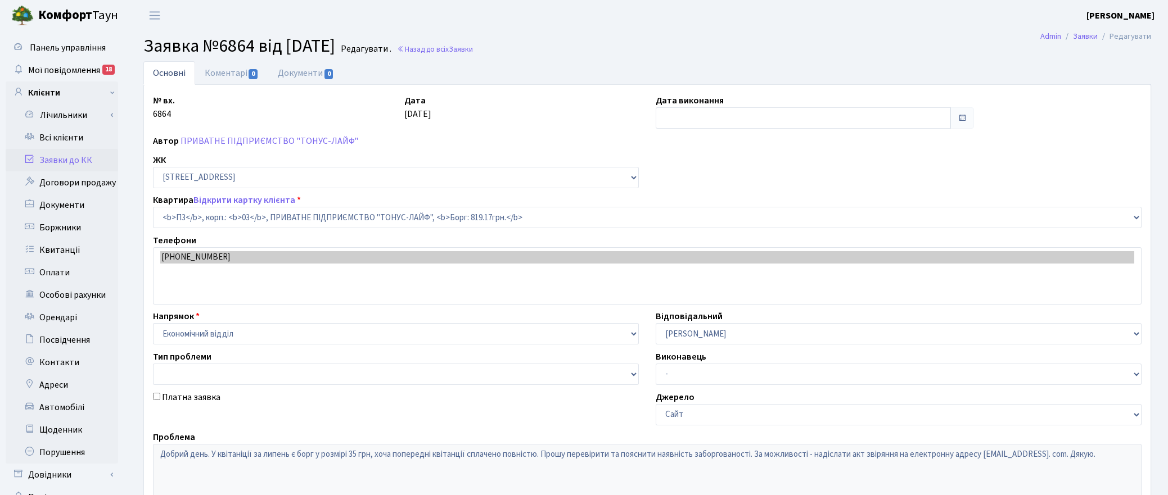
select select "21022"
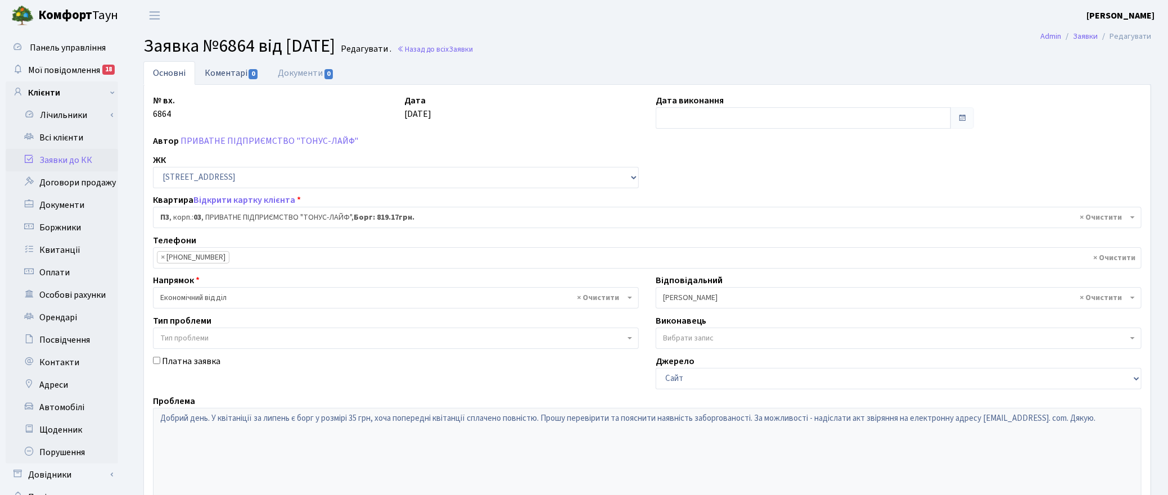
click at [238, 76] on link "Коментарі 0" at bounding box center [231, 72] width 73 height 23
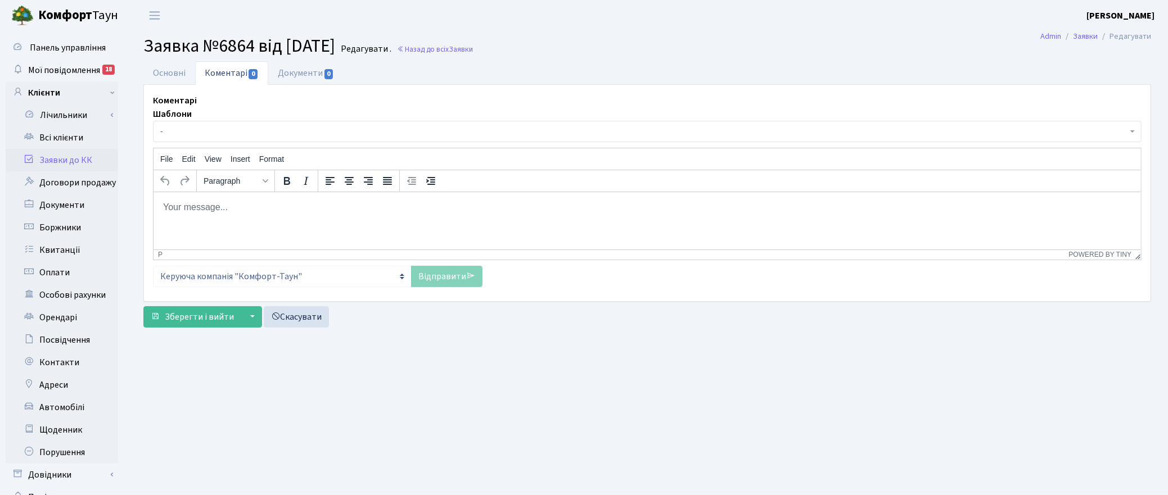
click at [213, 209] on body "Rich Text Area. Press ALT-0 for help." at bounding box center [647, 207] width 970 height 12
click at [445, 281] on link "Відправити" at bounding box center [446, 276] width 71 height 21
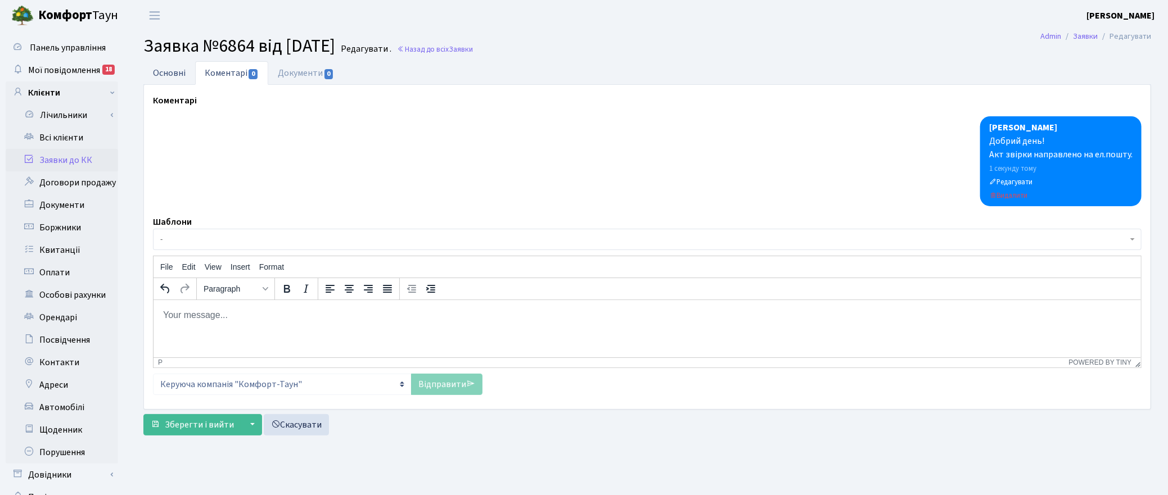
click at [172, 72] on link "Основні" at bounding box center [169, 72] width 52 height 23
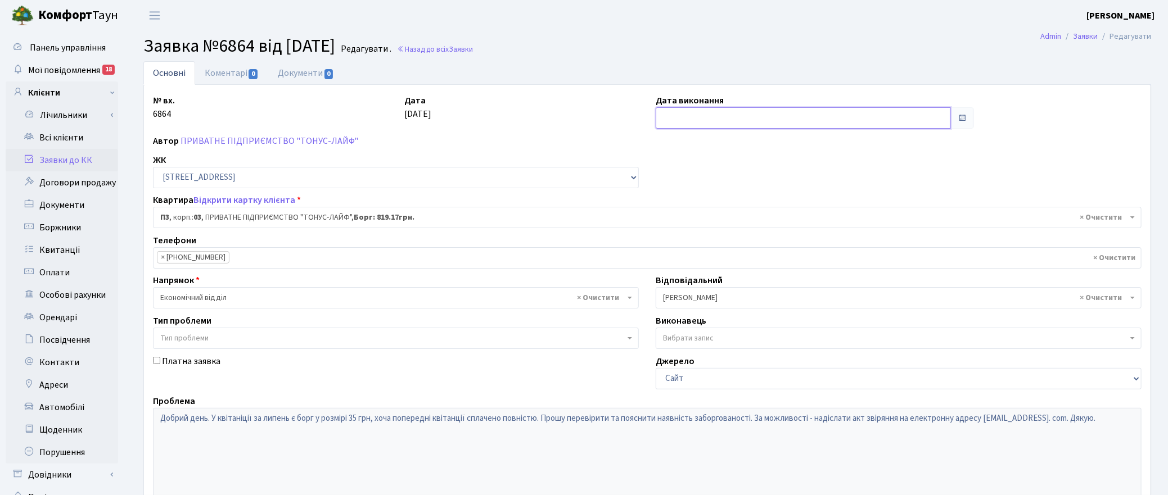
click at [675, 119] on input "text" at bounding box center [803, 117] width 295 height 21
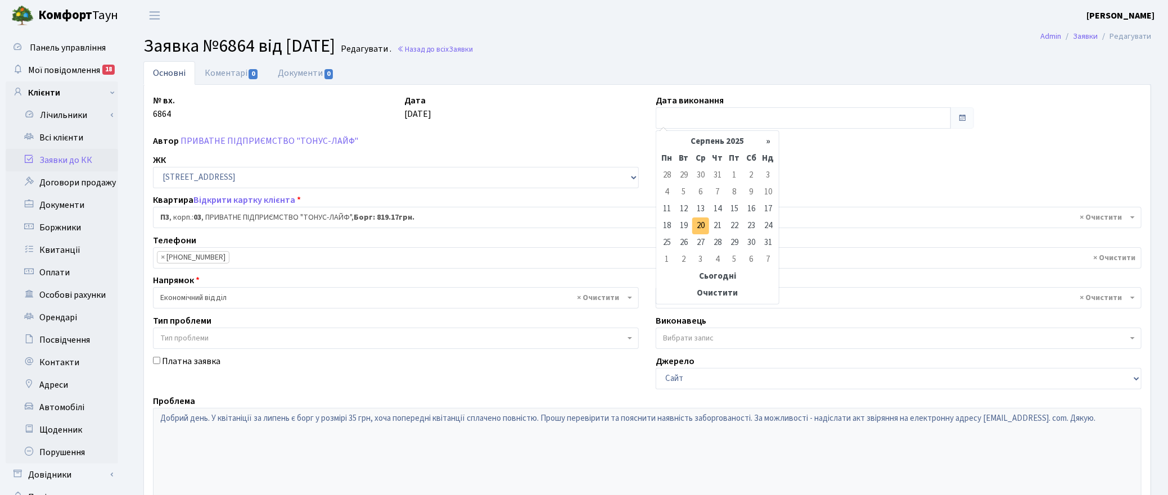
click at [701, 228] on td "20" at bounding box center [700, 226] width 17 height 17
type input "[DATE]"
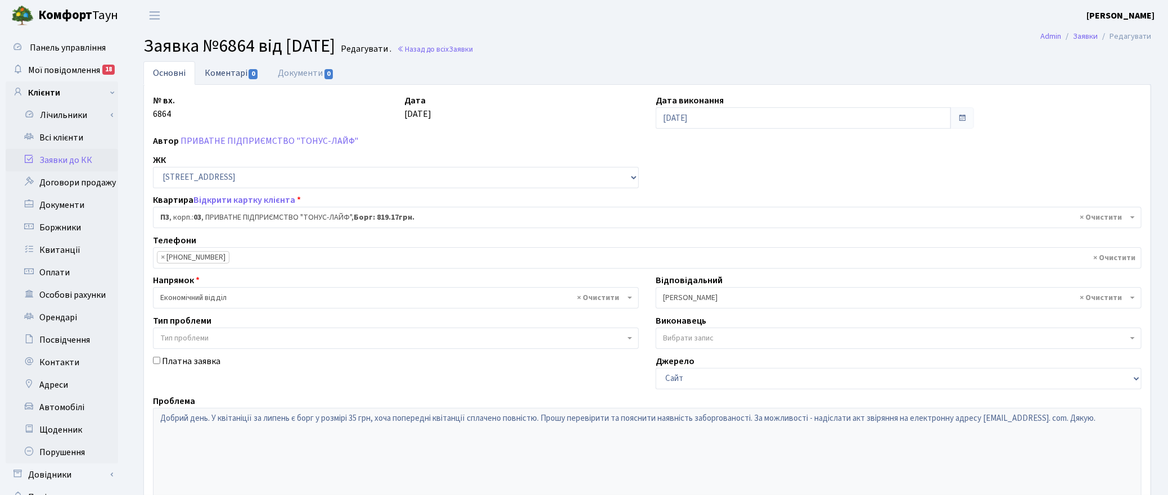
click at [223, 69] on link "Коментарі 0" at bounding box center [231, 72] width 73 height 23
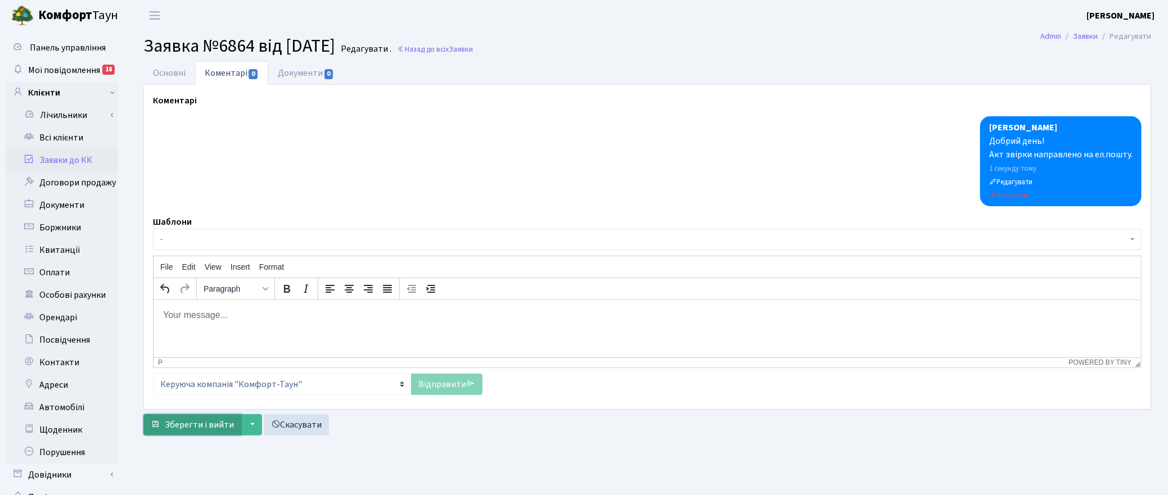
click at [226, 426] on span "Зберегти і вийти" at bounding box center [199, 425] width 69 height 12
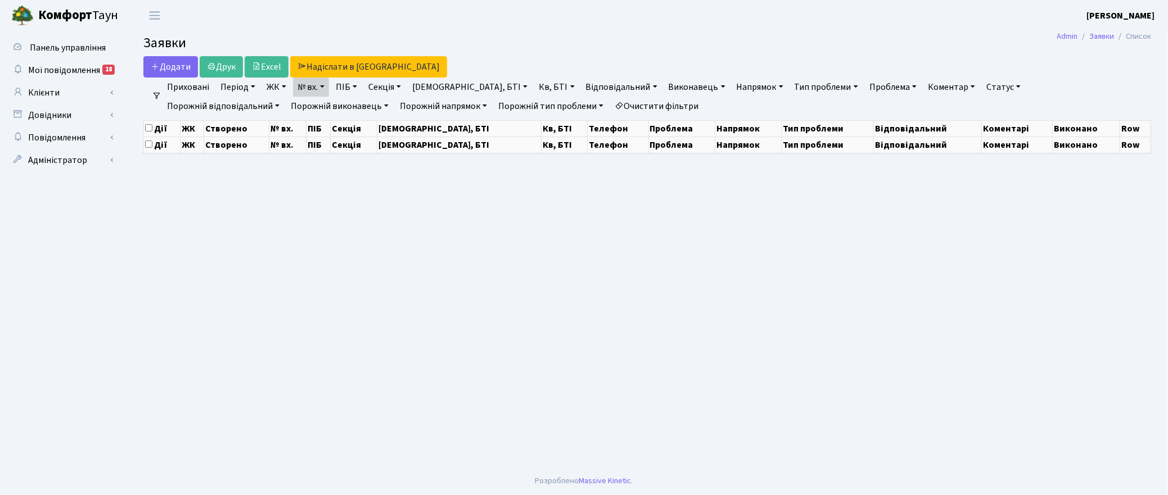
select select "25"
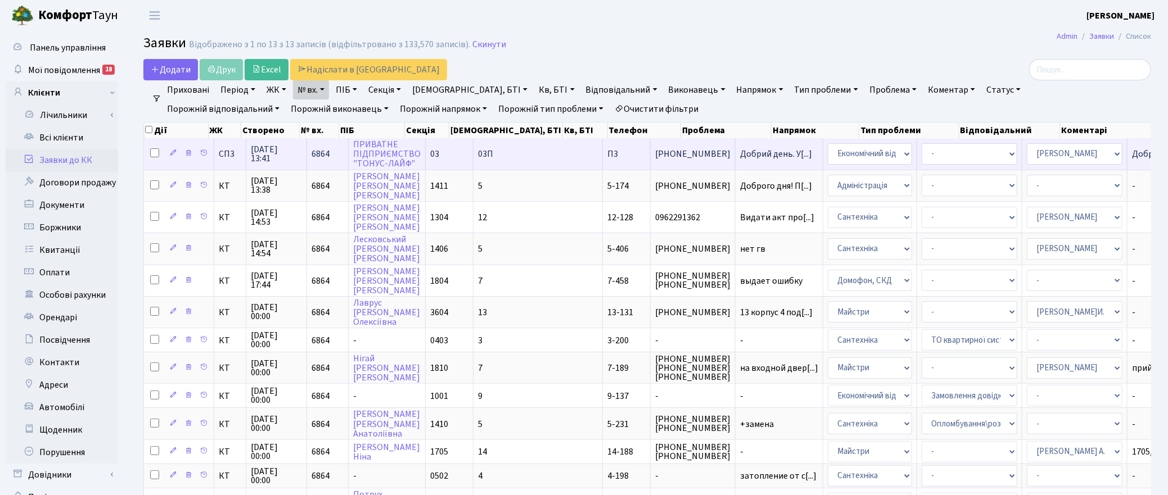
click at [262, 154] on span "[DATE] 13:41" at bounding box center [276, 154] width 51 height 18
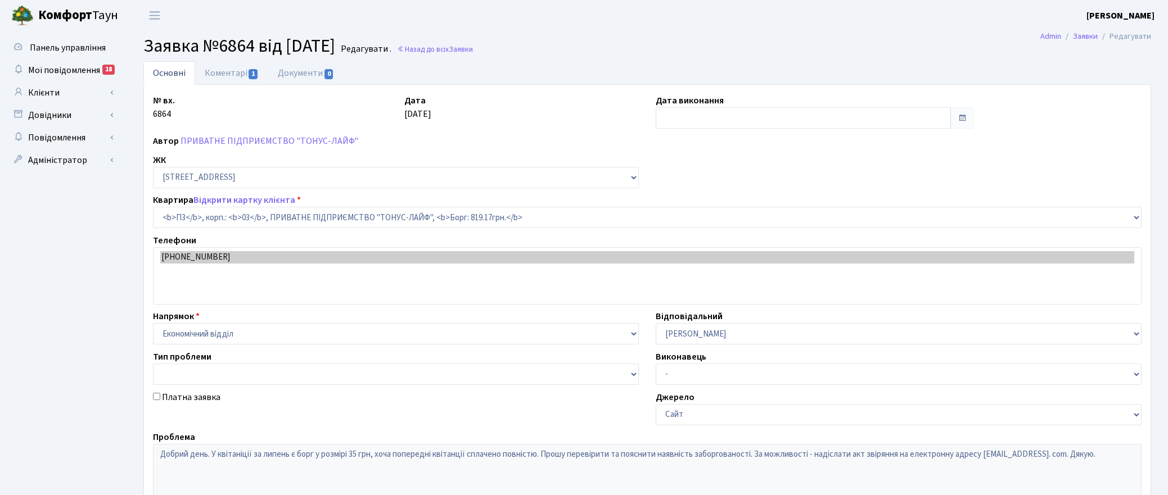
select select "21022"
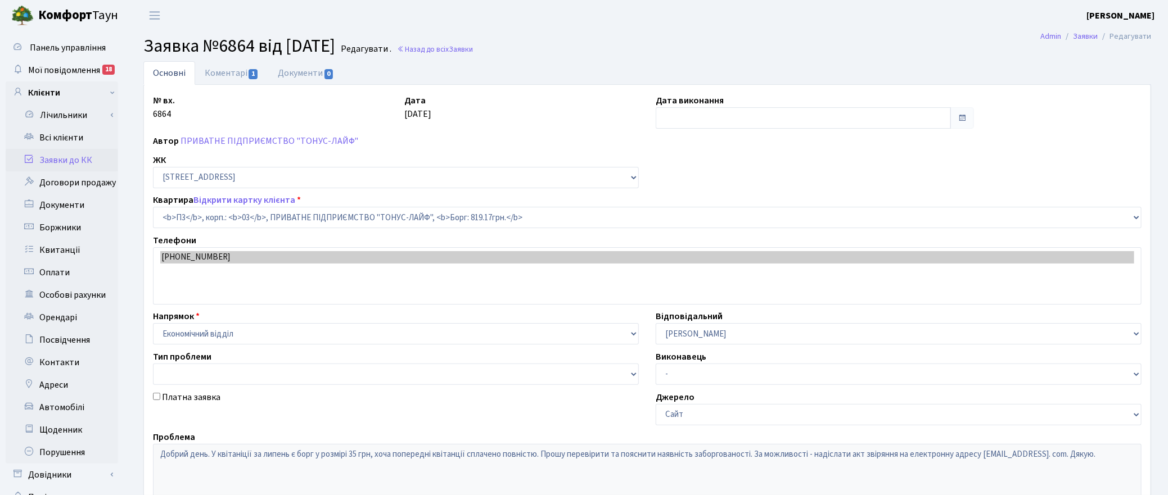
type input "[DATE]"
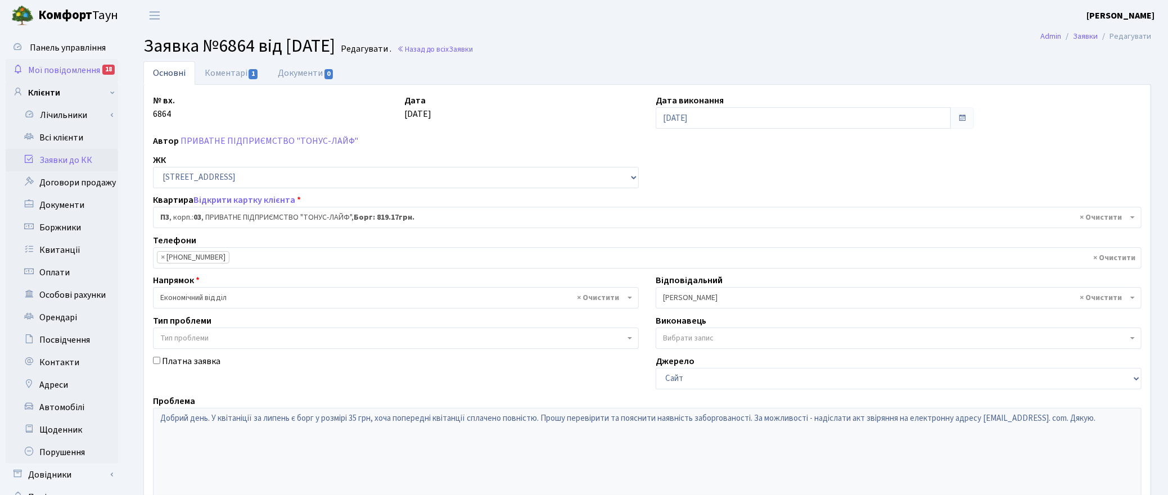
click at [52, 65] on span "Мої повідомлення" at bounding box center [64, 70] width 72 height 12
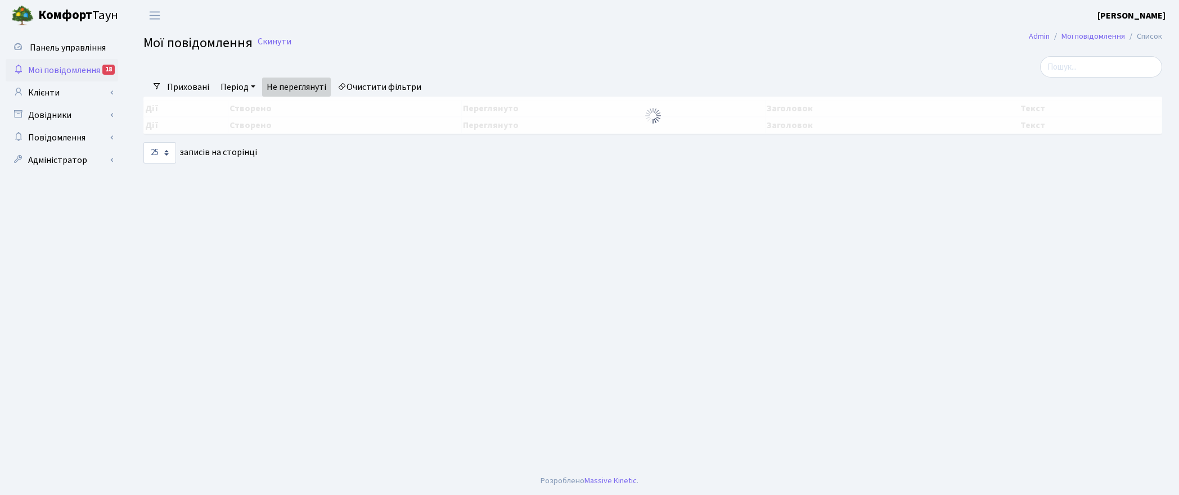
select select "25"
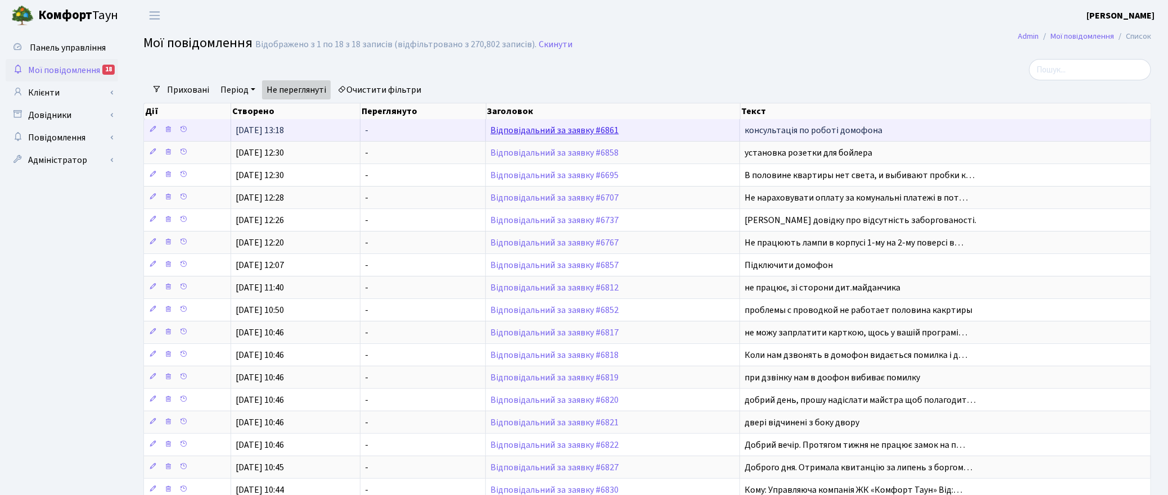
click at [555, 130] on link "Відповідальний за заявку #6861" at bounding box center [554, 130] width 128 height 12
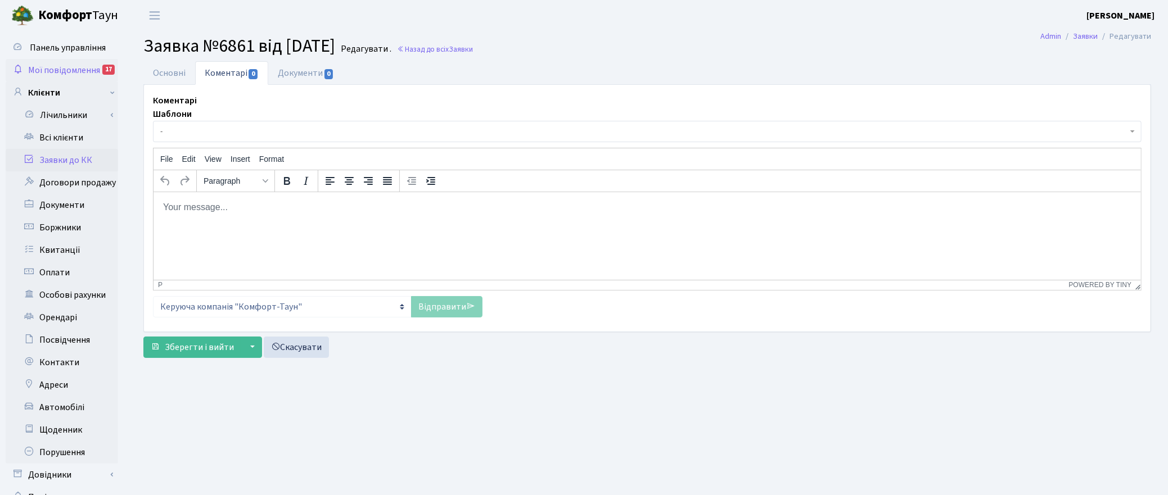
click at [84, 68] on span "Мої повідомлення" at bounding box center [64, 70] width 72 height 12
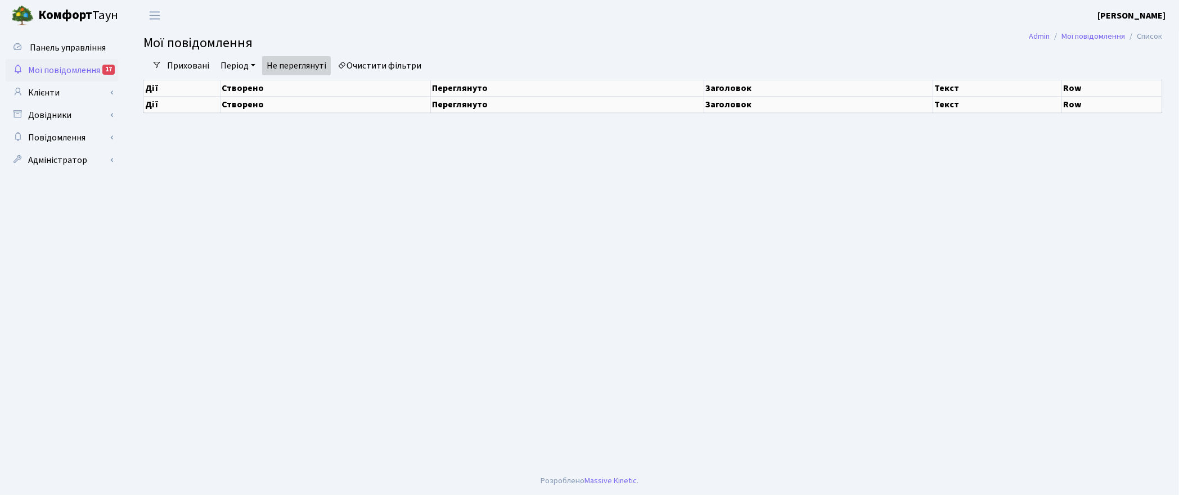
select select "25"
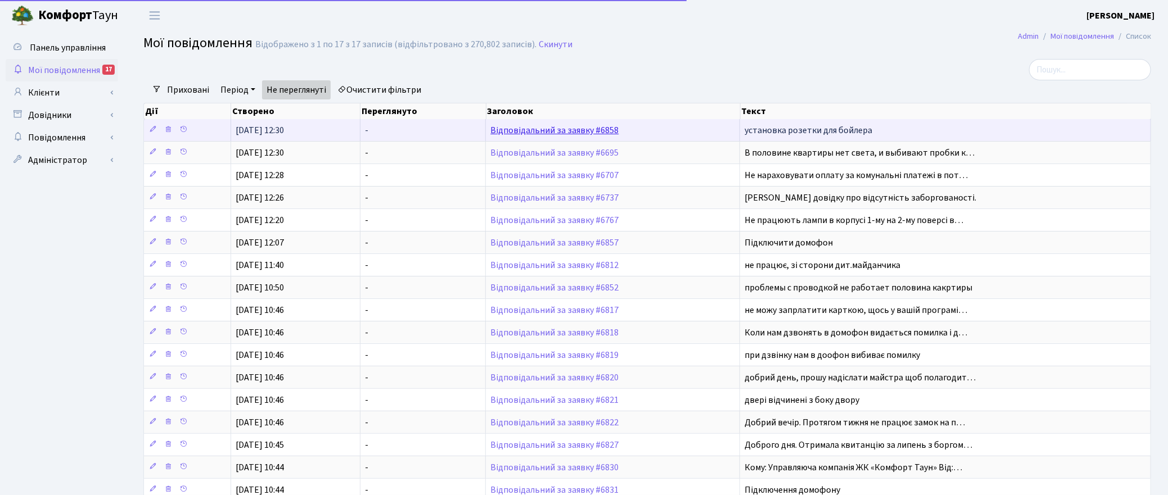
click at [519, 128] on link "Відповідальний за заявку #6858" at bounding box center [554, 130] width 128 height 12
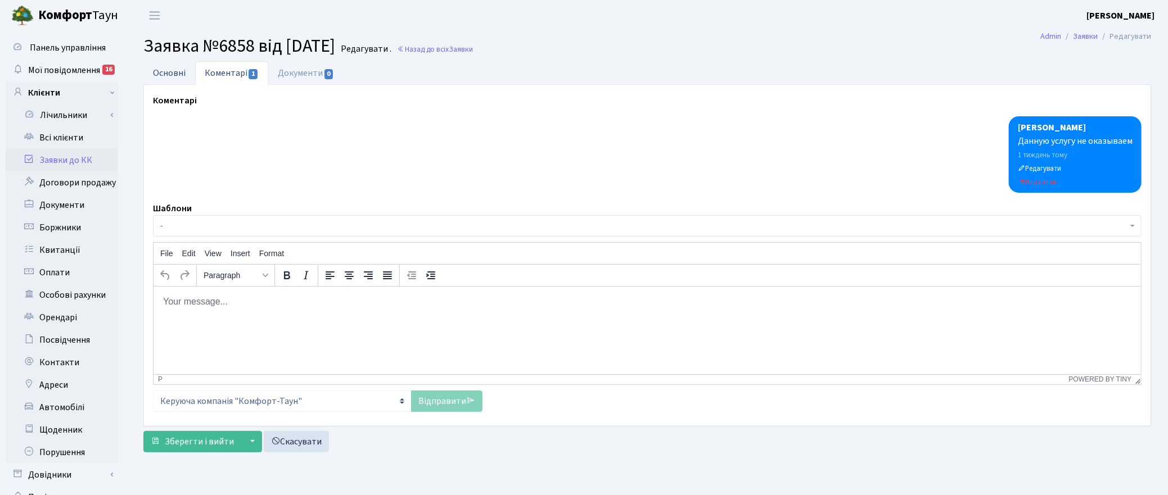
click at [162, 69] on link "Основні" at bounding box center [169, 72] width 52 height 23
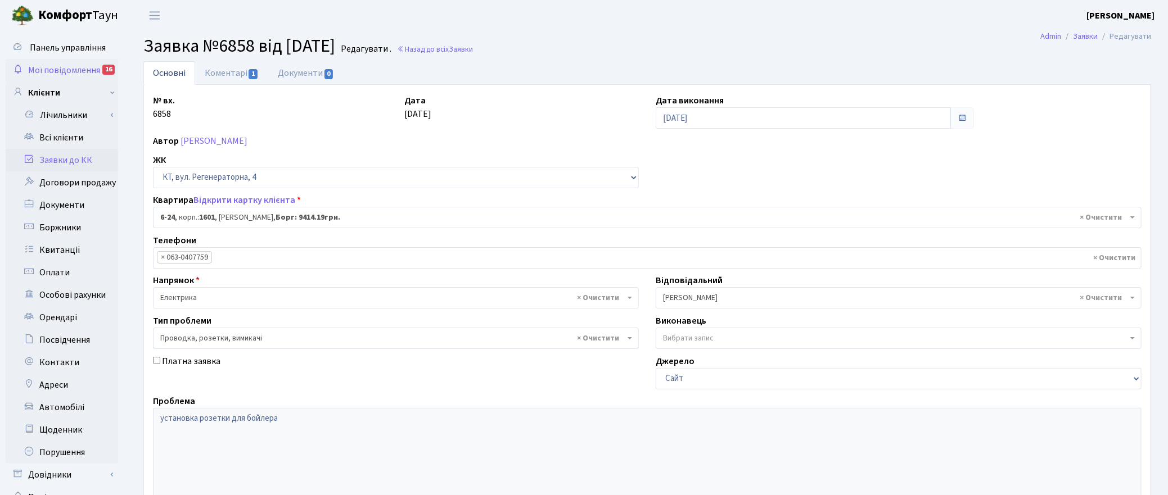
click at [58, 69] on span "Мої повідомлення" at bounding box center [64, 70] width 72 height 12
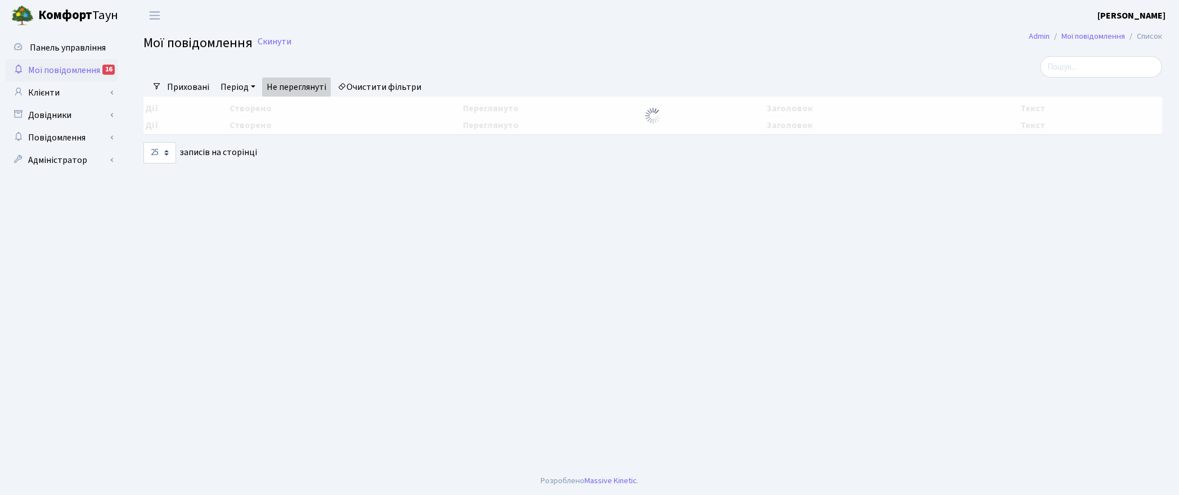
select select "25"
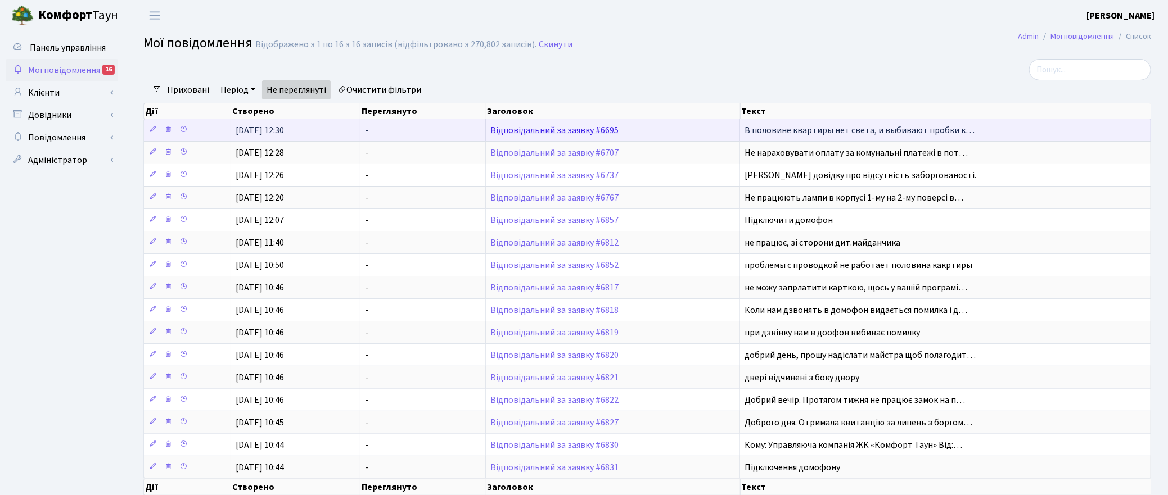
click at [525, 130] on link "Відповідальний за заявку #6695" at bounding box center [554, 130] width 128 height 12
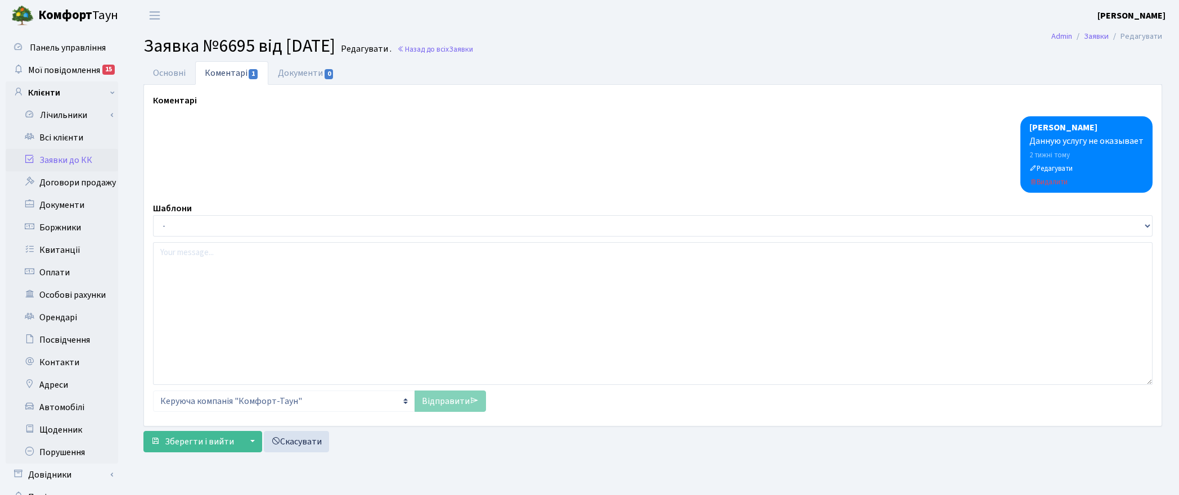
select select "18502"
select select "29"
type input "06.08.2025"
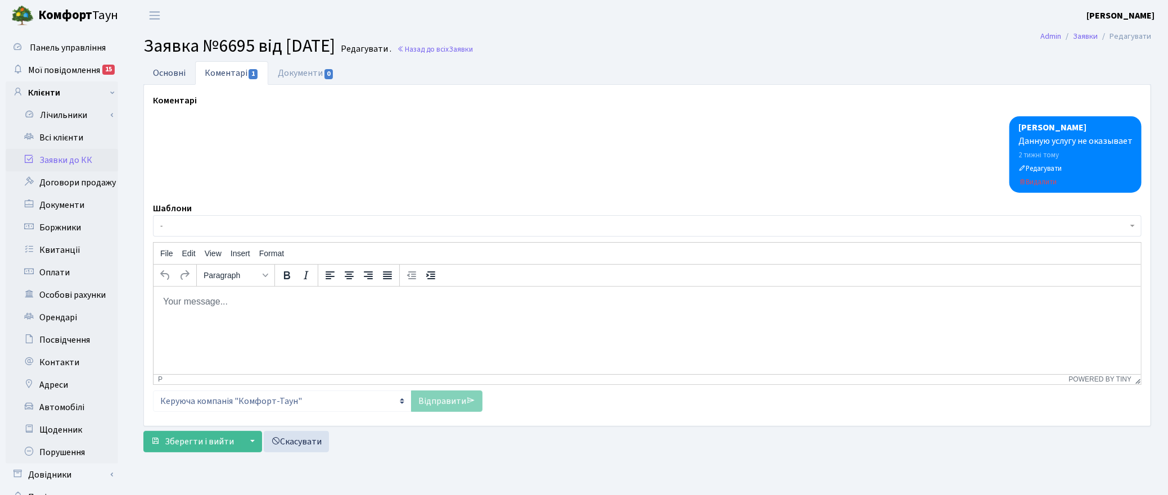
click at [166, 72] on link "Основні" at bounding box center [169, 72] width 52 height 23
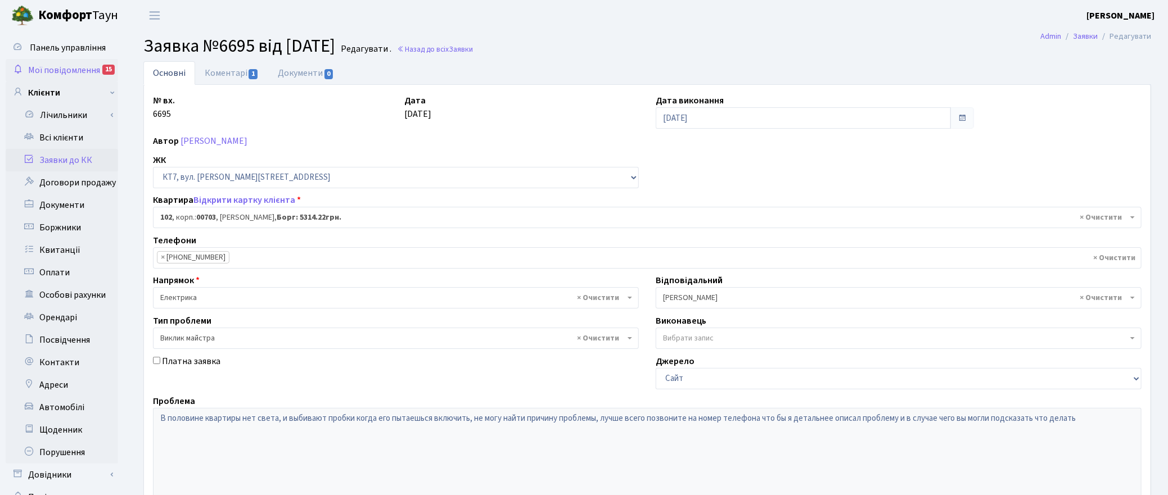
click at [62, 71] on span "Мої повідомлення" at bounding box center [64, 70] width 72 height 12
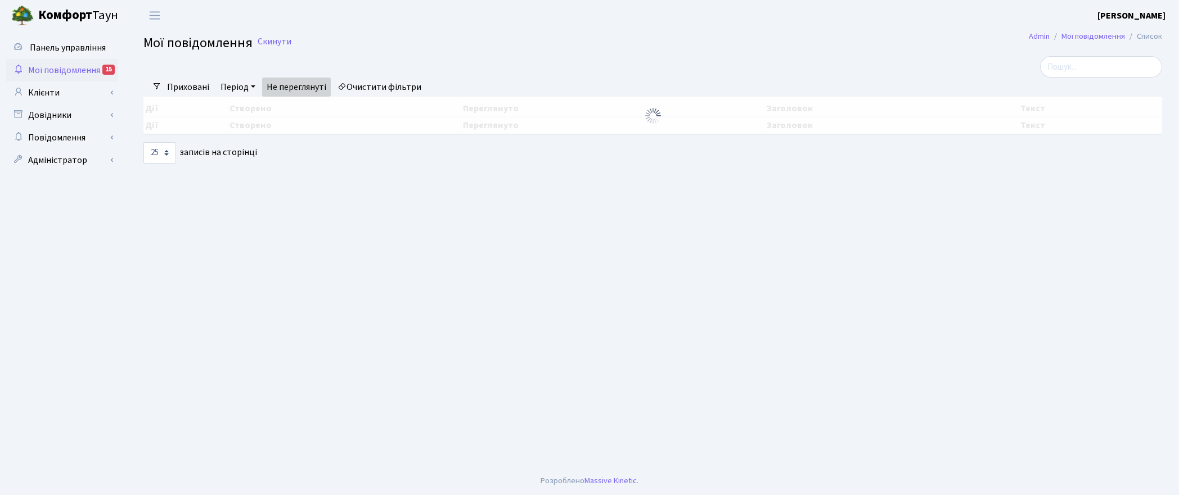
select select "25"
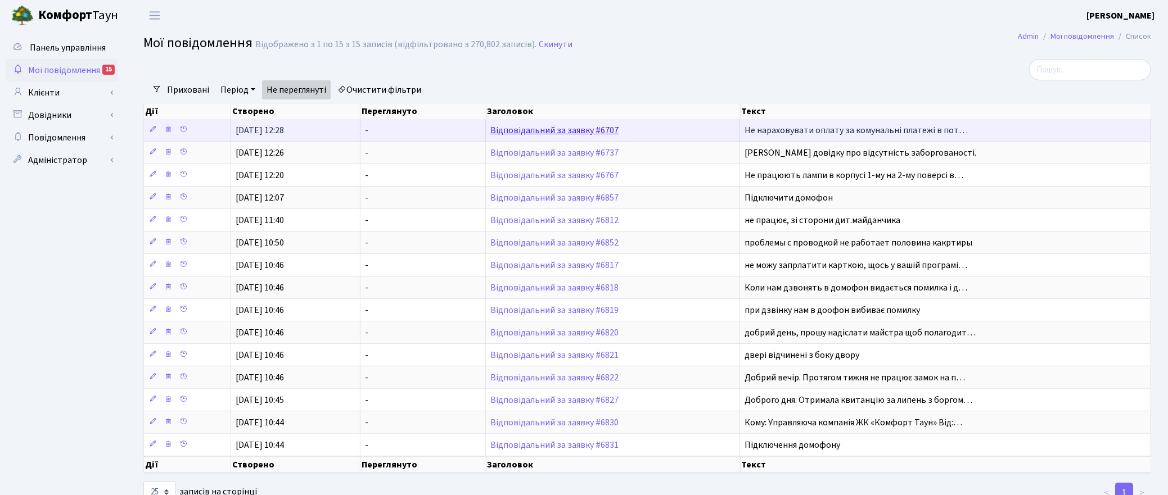
click at [553, 128] on link "Відповідальний за заявку #6707" at bounding box center [554, 130] width 128 height 12
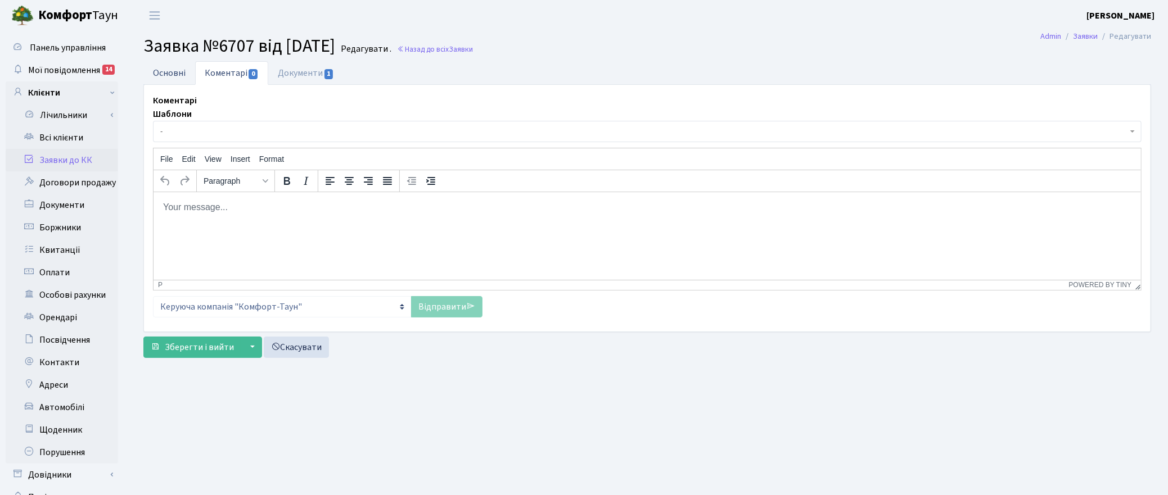
click at [172, 70] on link "Основні" at bounding box center [169, 72] width 52 height 23
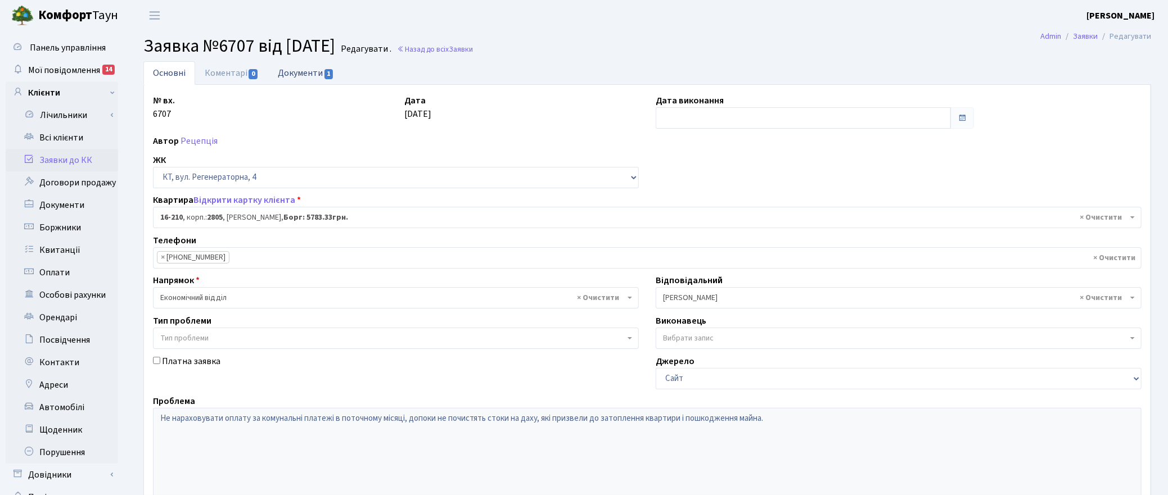
click at [300, 71] on link "Документи 1" at bounding box center [305, 72] width 75 height 23
select select "25"
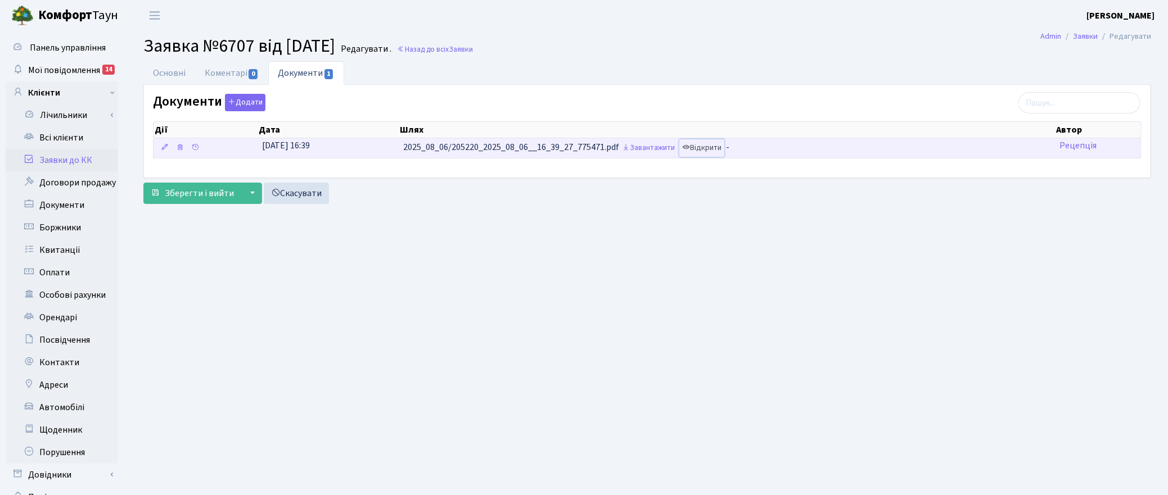
click at [706, 143] on link "Відкрити" at bounding box center [701, 147] width 45 height 17
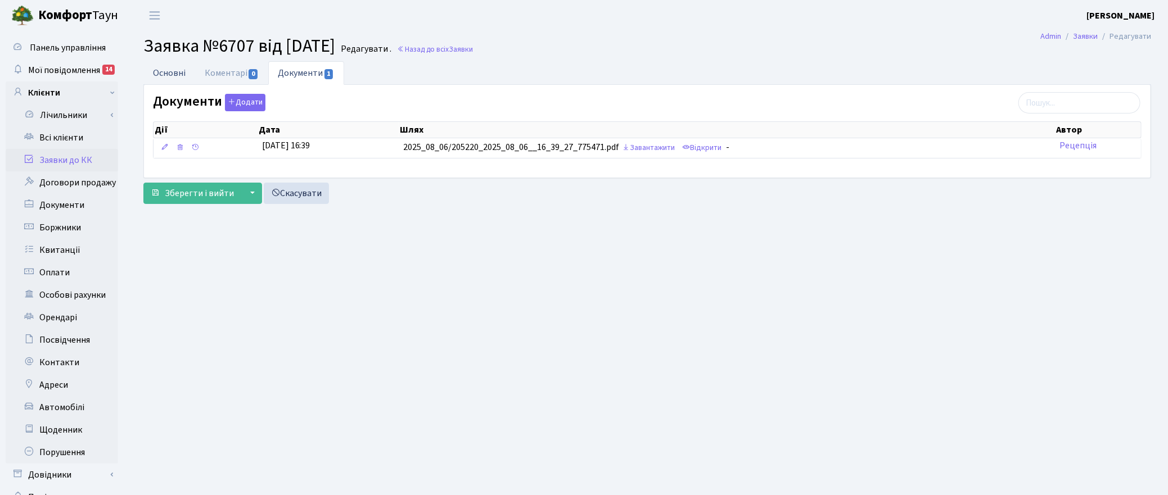
click at [164, 73] on link "Основні" at bounding box center [169, 72] width 52 height 23
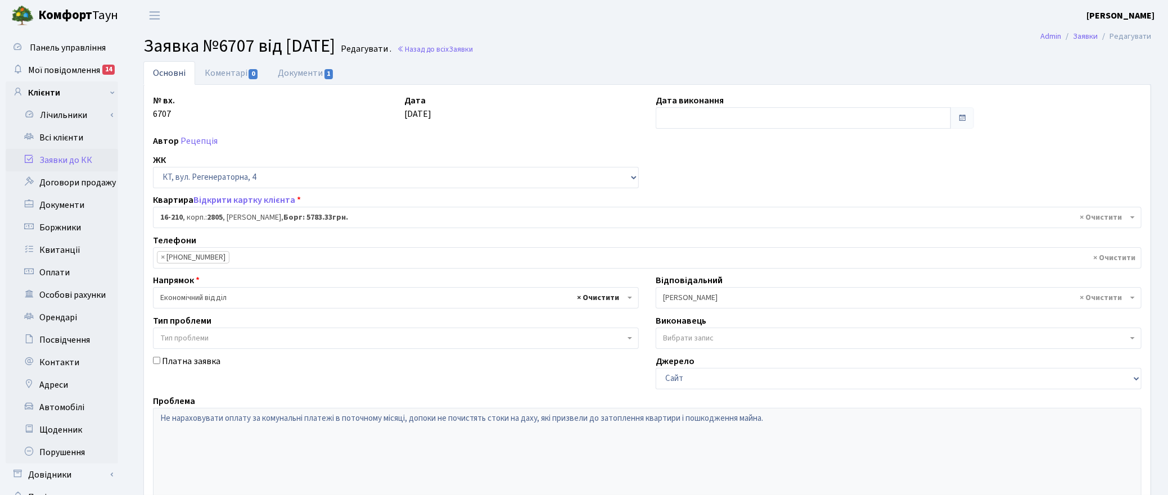
select select
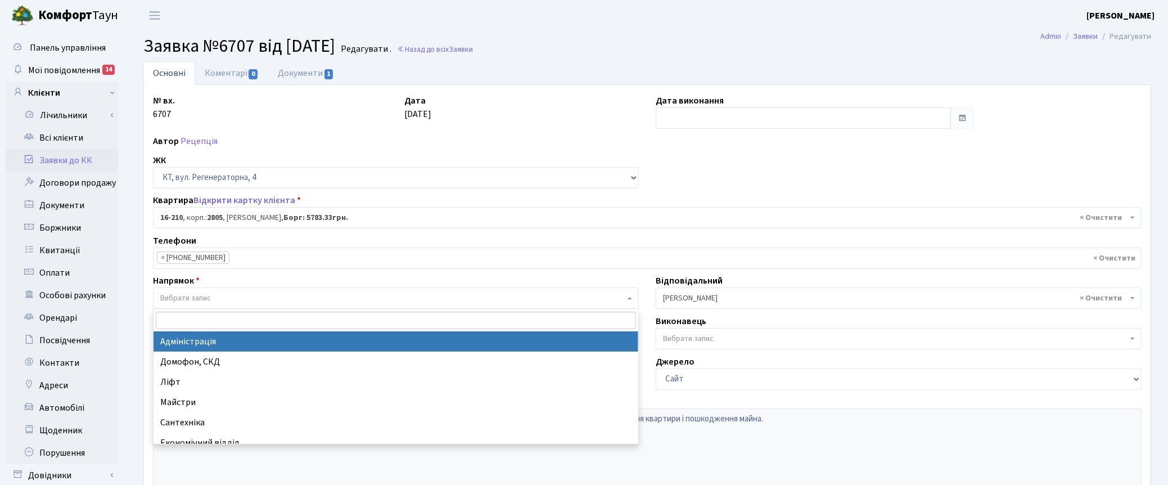
select select "5"
select select
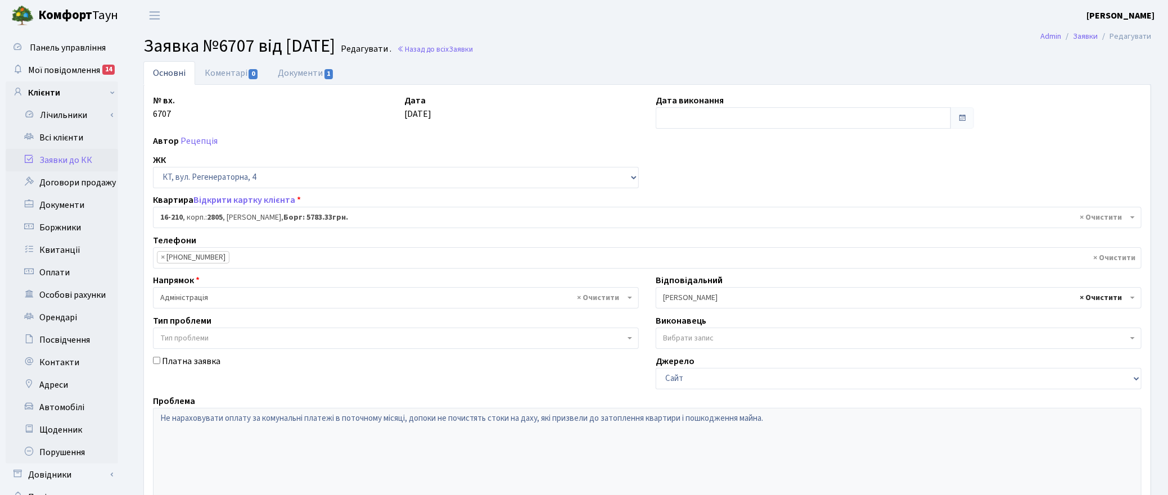
select select
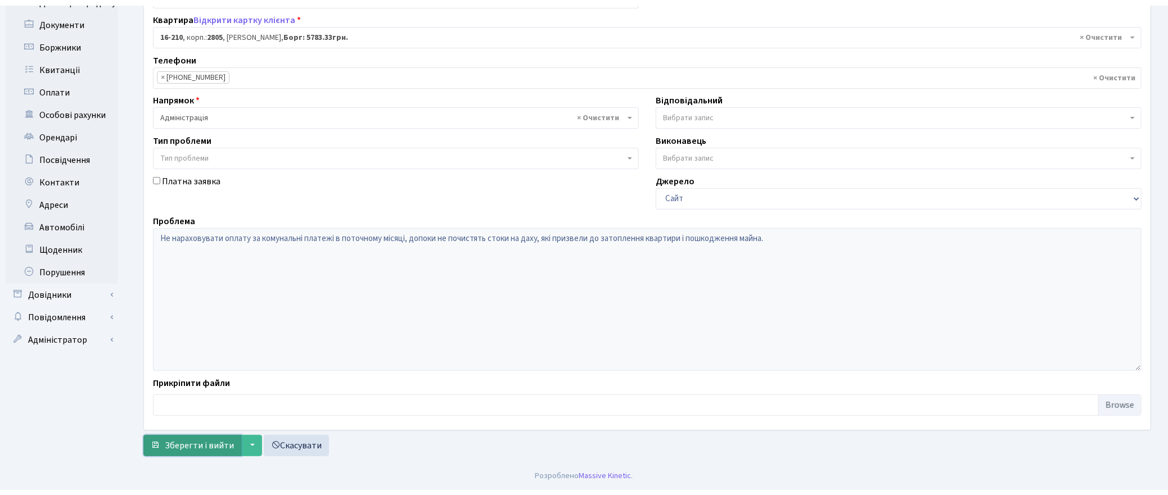
scroll to position [175, 0]
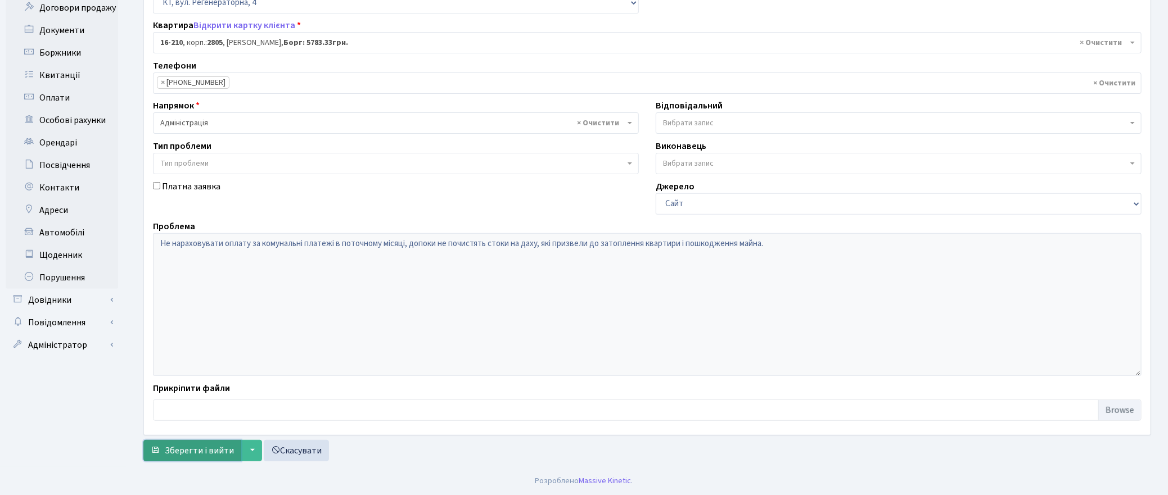
click at [201, 438] on form "Основні Коментарі 0 Документи 1 № вх. 6707 Дата 06.08.2025 Дата виконання Автор…" at bounding box center [647, 173] width 1008 height 575
click at [192, 453] on span "Зберегти і вийти" at bounding box center [199, 451] width 69 height 12
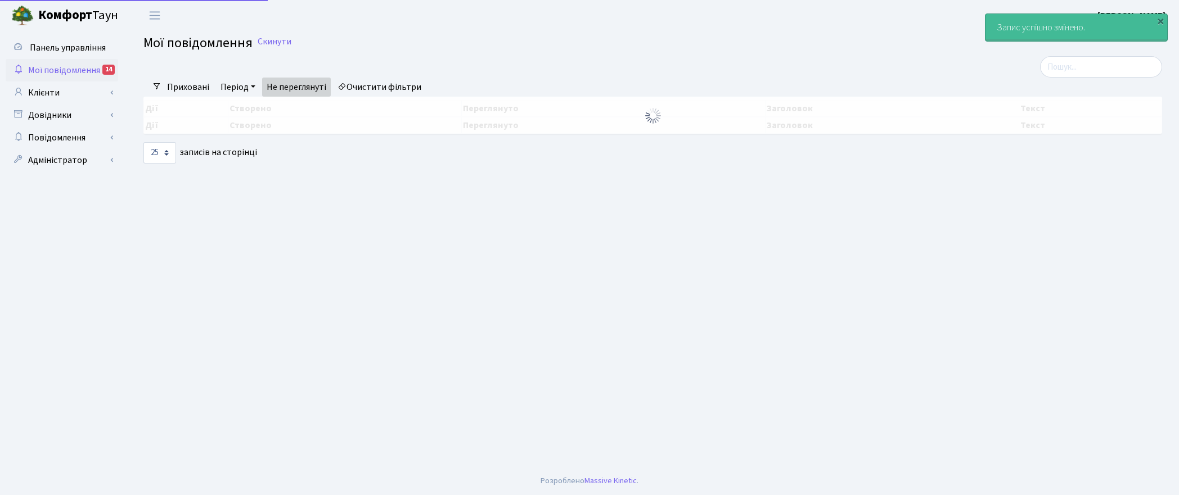
select select "25"
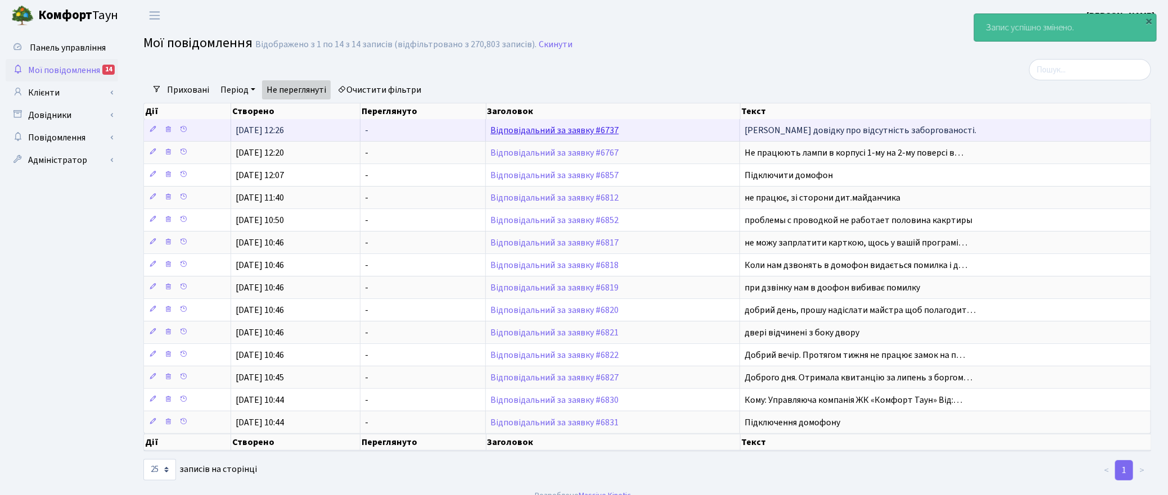
click at [538, 132] on link "Відповідальний за заявку #6737" at bounding box center [554, 130] width 128 height 12
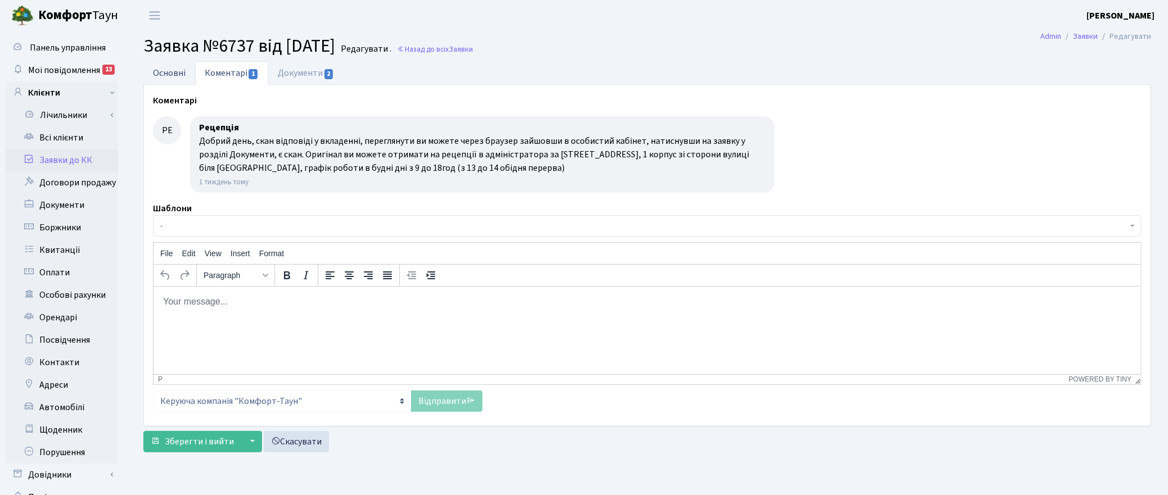
click at [163, 69] on link "Основні" at bounding box center [169, 72] width 52 height 23
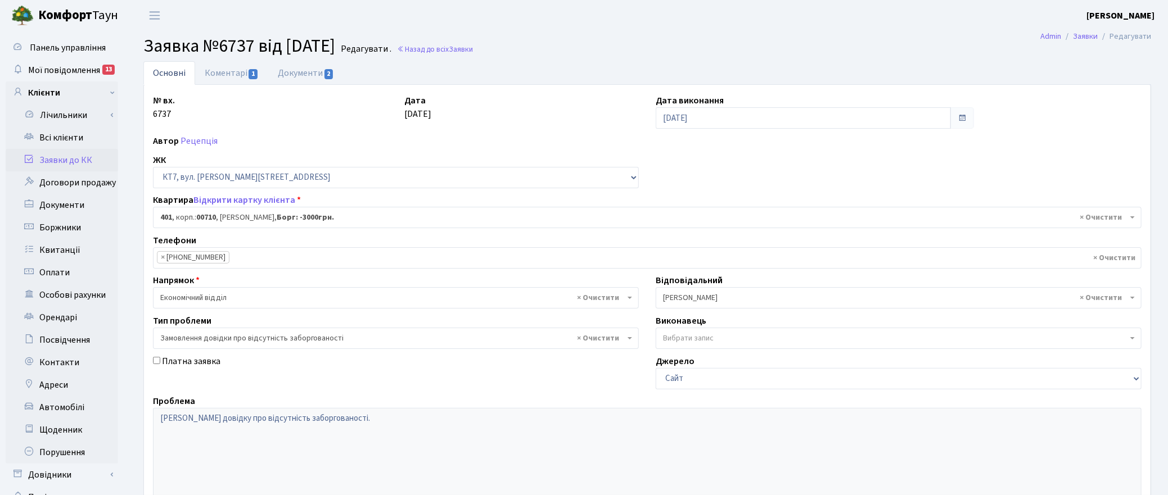
click at [733, 8] on header "Комфорт Таун Корчун І. С. Мій обліковий запис Вийти" at bounding box center [584, 15] width 1168 height 31
click at [463, 46] on link "Назад до всіх Заявки" at bounding box center [435, 49] width 76 height 11
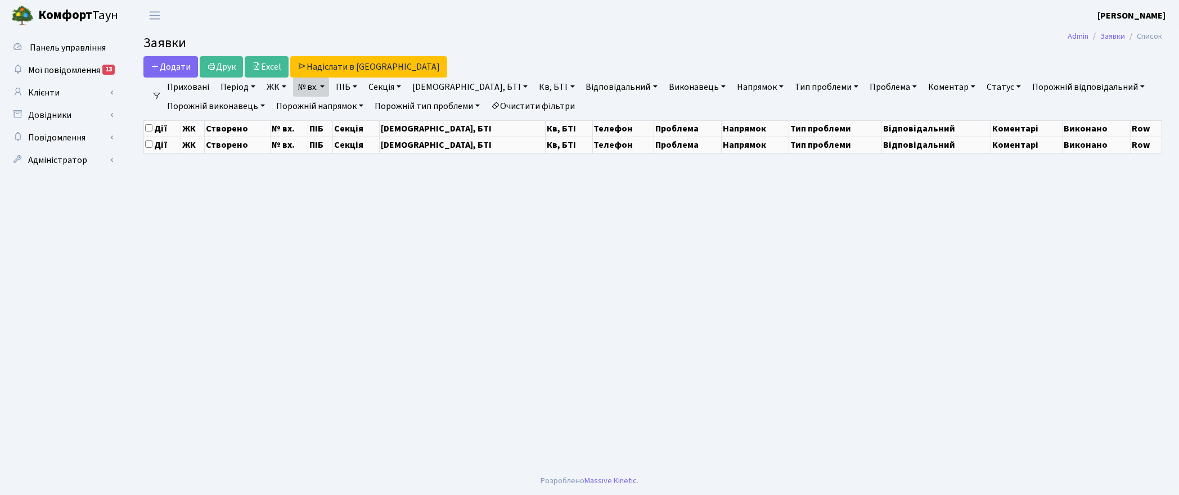
select select "25"
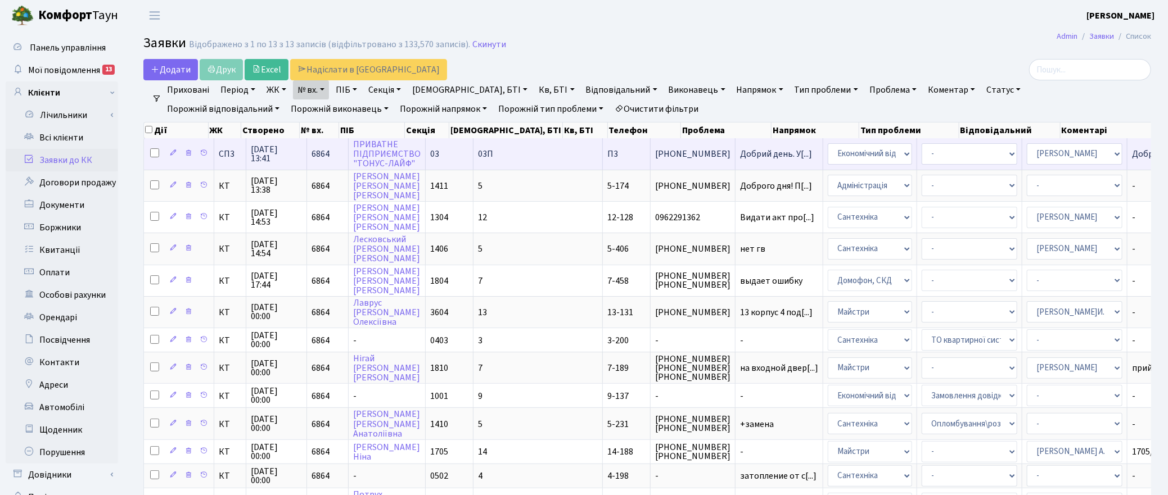
click at [267, 147] on span "11.08.2025 13:41" at bounding box center [276, 154] width 51 height 18
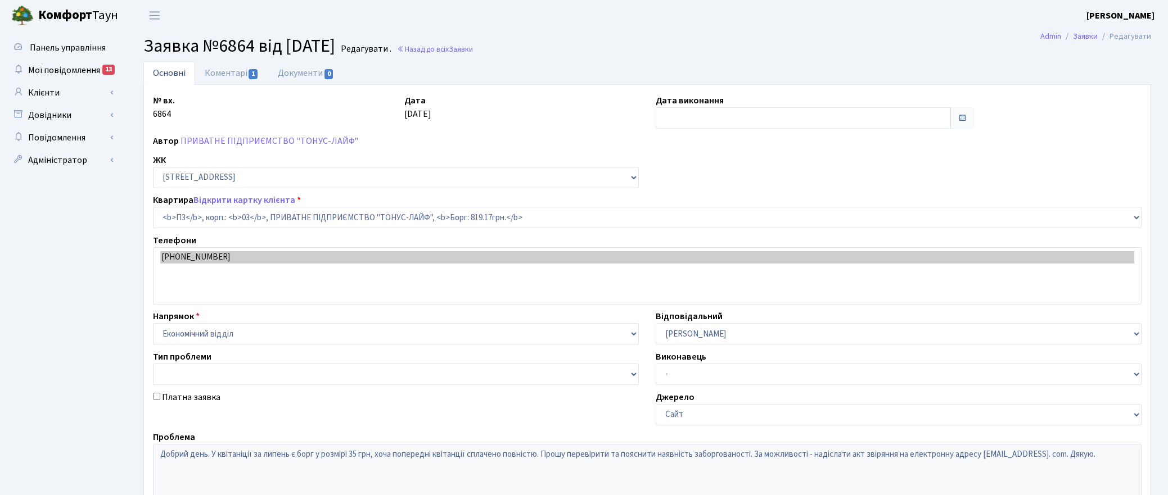
select select "21022"
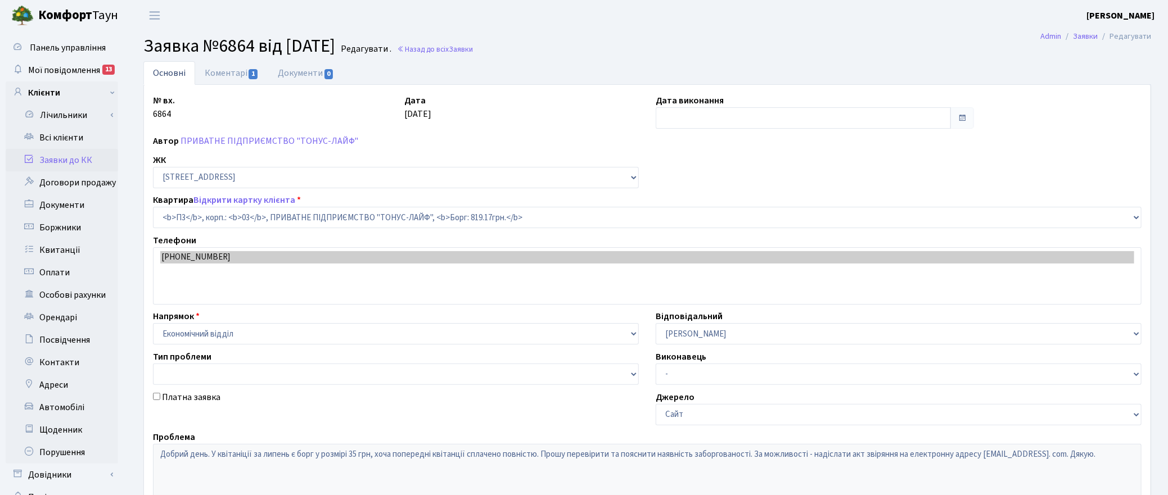
type input "[DATE]"
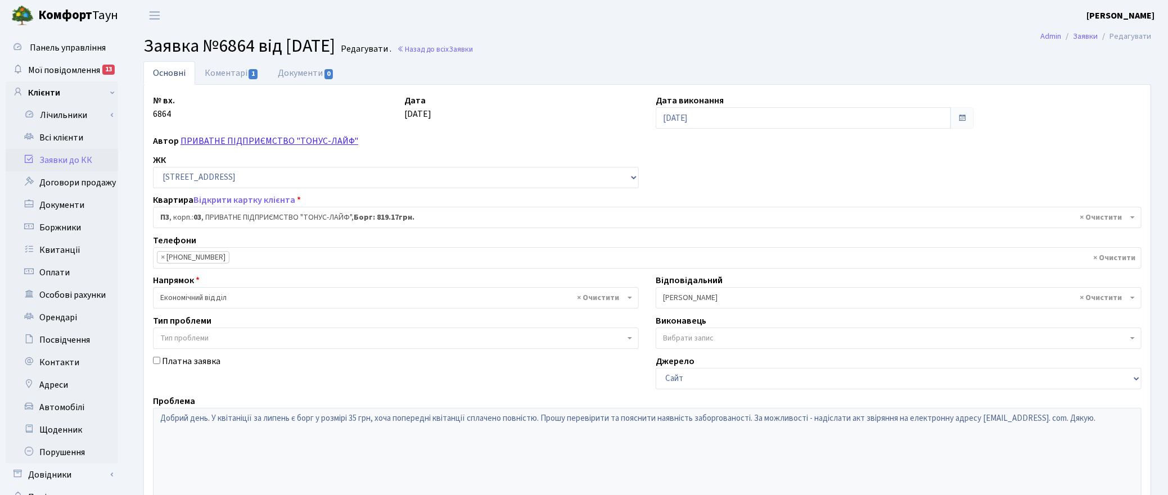
click at [234, 142] on link "ПРИВАТНЕ ПІДПРИЄМСТВО "ТОНУС-ЛАЙФ"" at bounding box center [270, 141] width 178 height 12
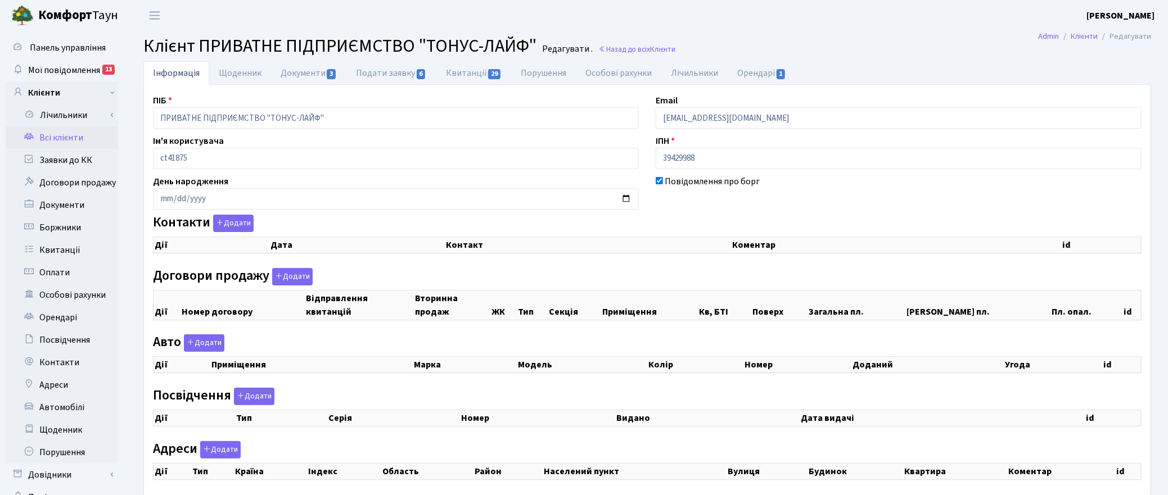
checkbox input "true"
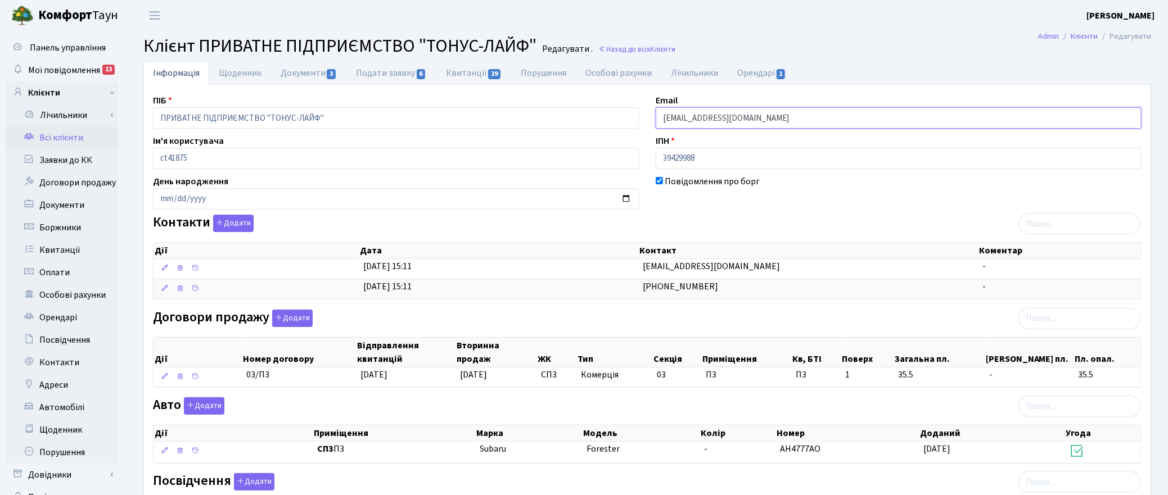
drag, startPoint x: 757, startPoint y: 114, endPoint x: 638, endPoint y: 119, distance: 118.8
click at [638, 119] on div "ПІБ ПРИВАТНЕ ПІДПРИЄМСТВО "ТОНУС-ЛАЙФ" Email tonuslaif@gmail.com Ім'я користува…" at bounding box center [648, 356] width 1006 height 524
click at [823, 35] on h2 "Клієнт ПРИВАТНЕ ПІДПРИЄМСТВО "ТОНУС-ЛАЙФ" Редагувати . Назад до всіх Клієнти" at bounding box center [647, 45] width 1008 height 21
click at [79, 66] on span "Мої повідомлення" at bounding box center [64, 70] width 72 height 12
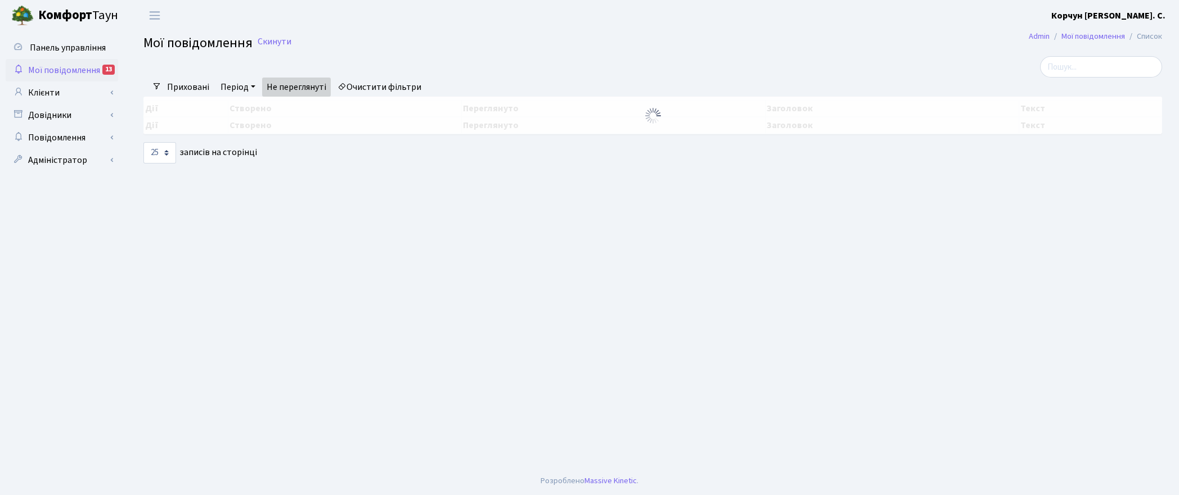
select select "25"
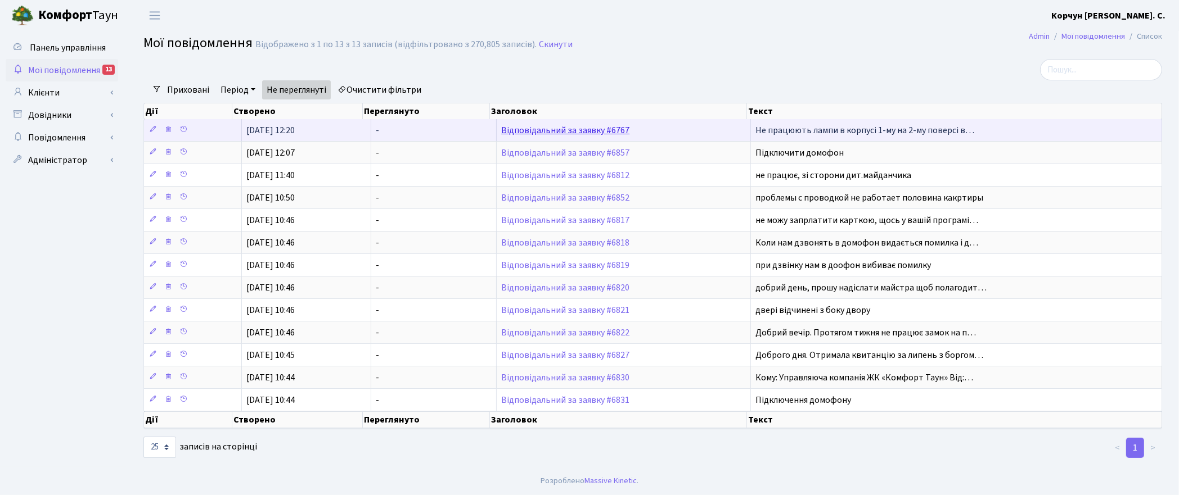
click at [549, 134] on link "Відповідальний за заявку #6767" at bounding box center [565, 130] width 128 height 12
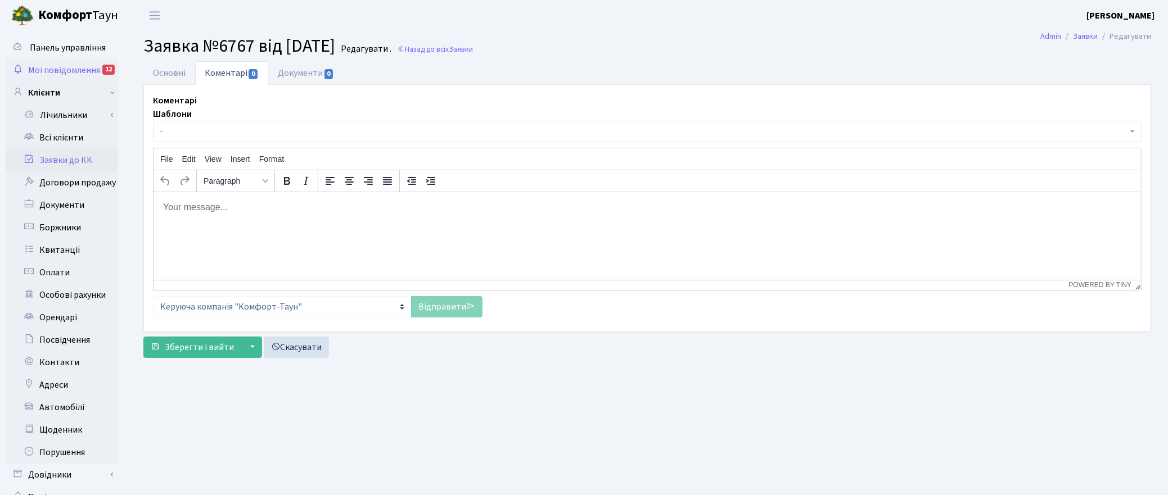
click at [64, 70] on span "Мої повідомлення" at bounding box center [64, 70] width 72 height 12
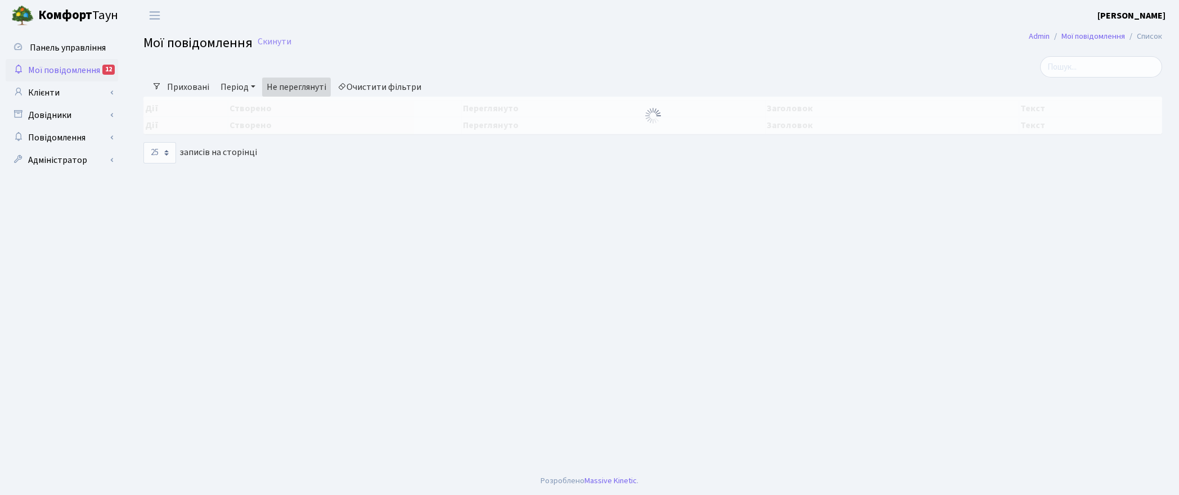
select select "25"
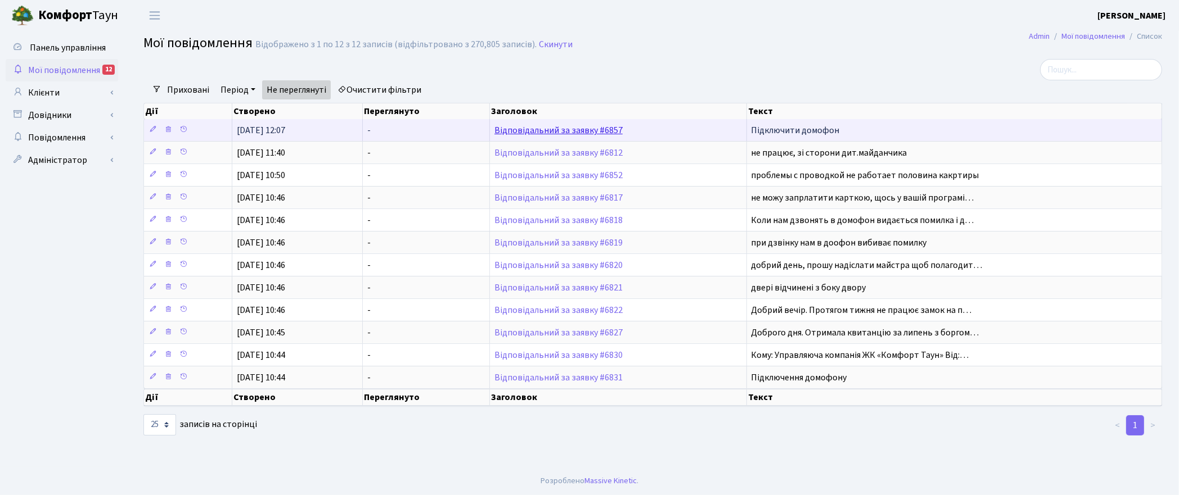
click at [524, 127] on link "Відповідальний за заявку #6857" at bounding box center [558, 130] width 128 height 12
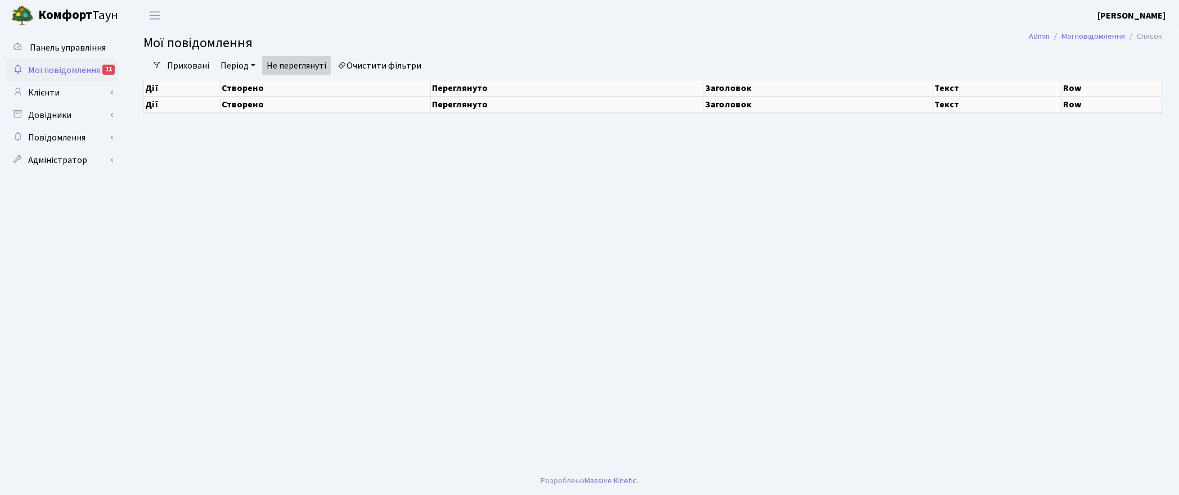
select select "25"
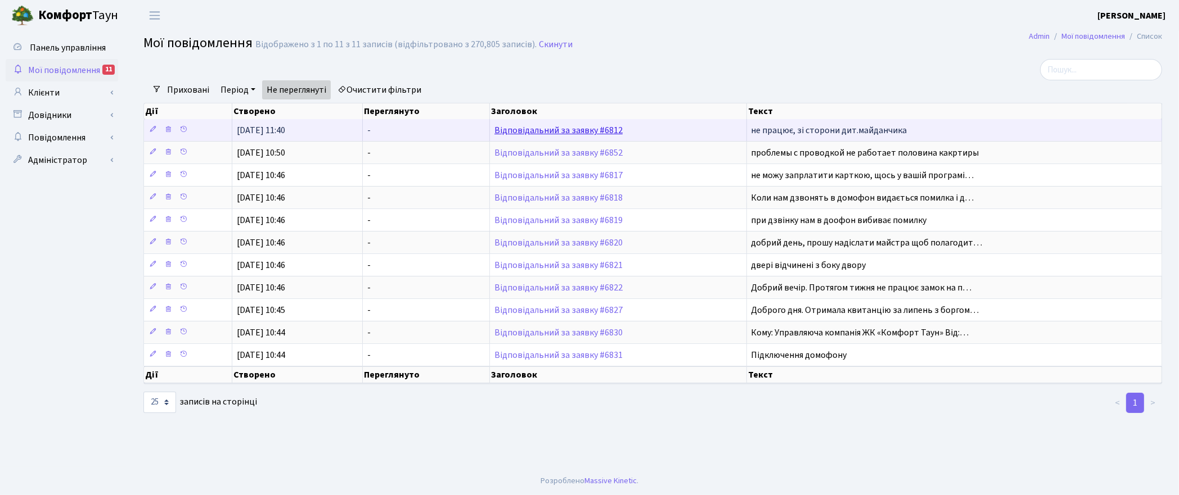
click at [558, 132] on link "Відповідальний за заявку #6812" at bounding box center [558, 130] width 128 height 12
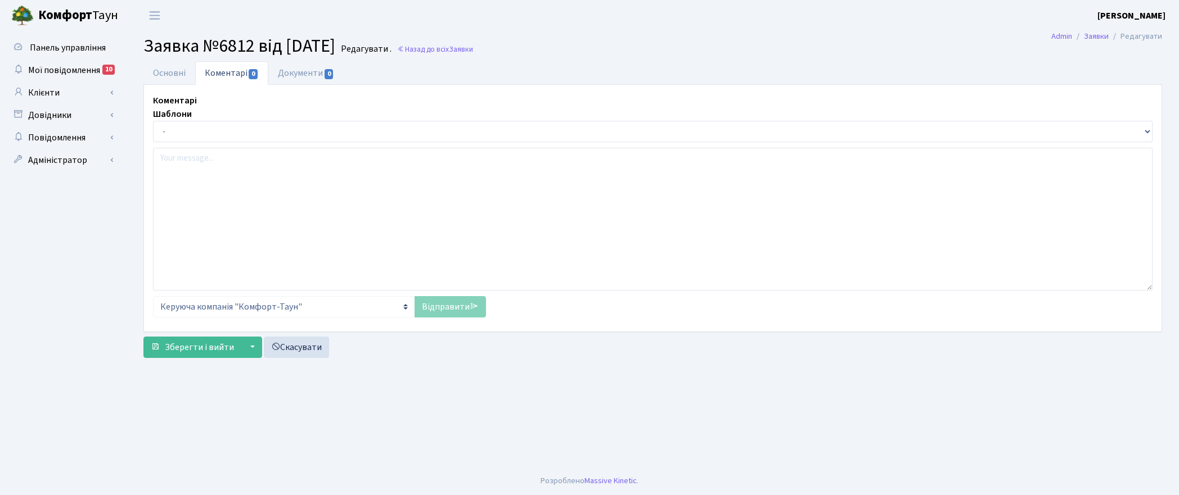
select select "1556"
select select "38"
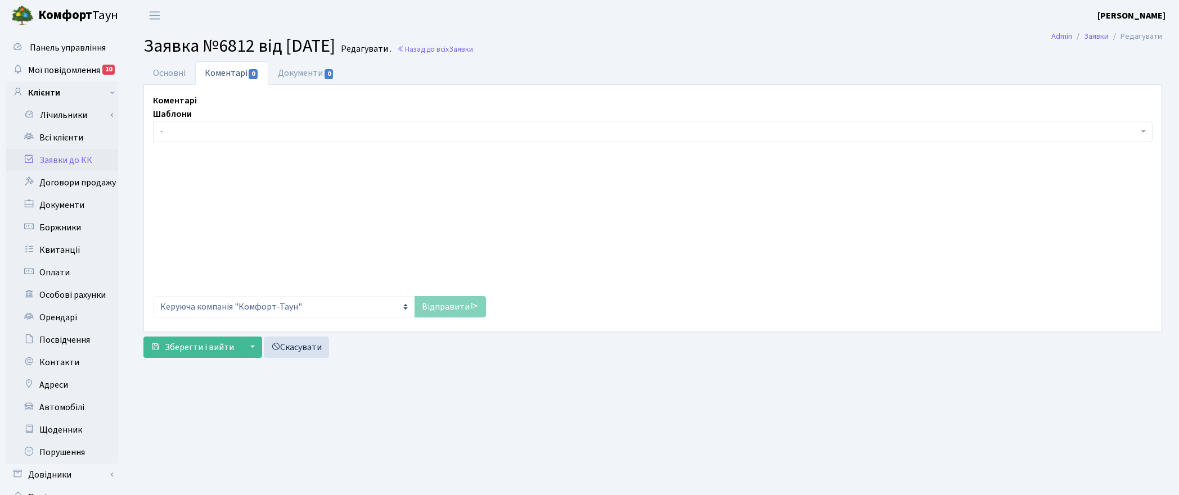
type input "[DATE]"
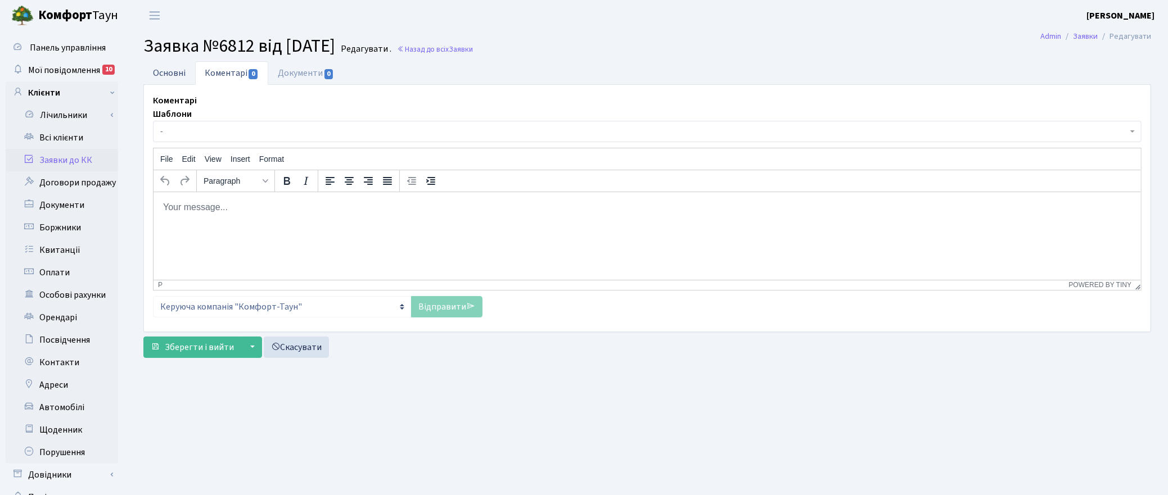
click at [168, 73] on link "Основні" at bounding box center [169, 72] width 52 height 23
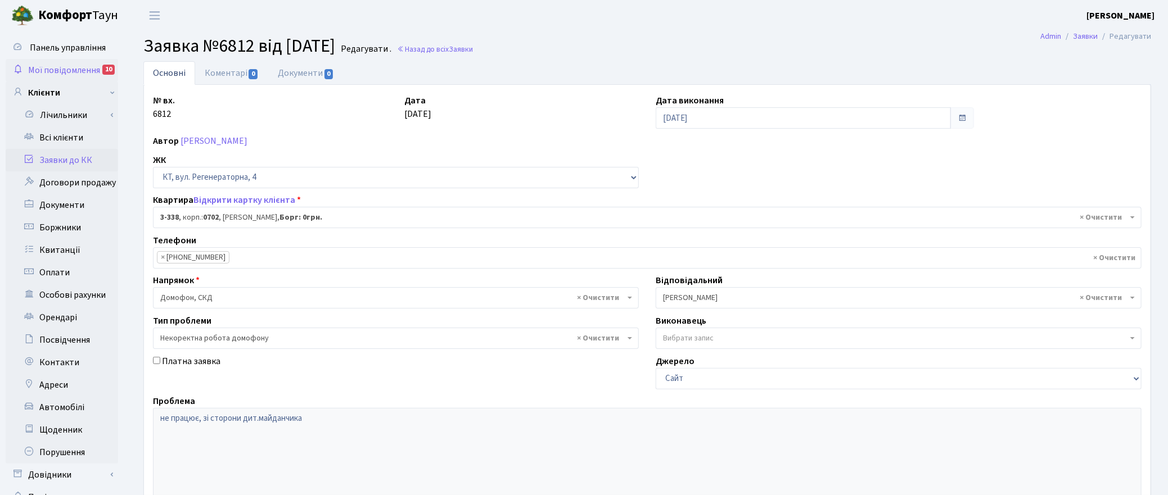
click at [48, 70] on span "Мої повідомлення" at bounding box center [64, 70] width 72 height 12
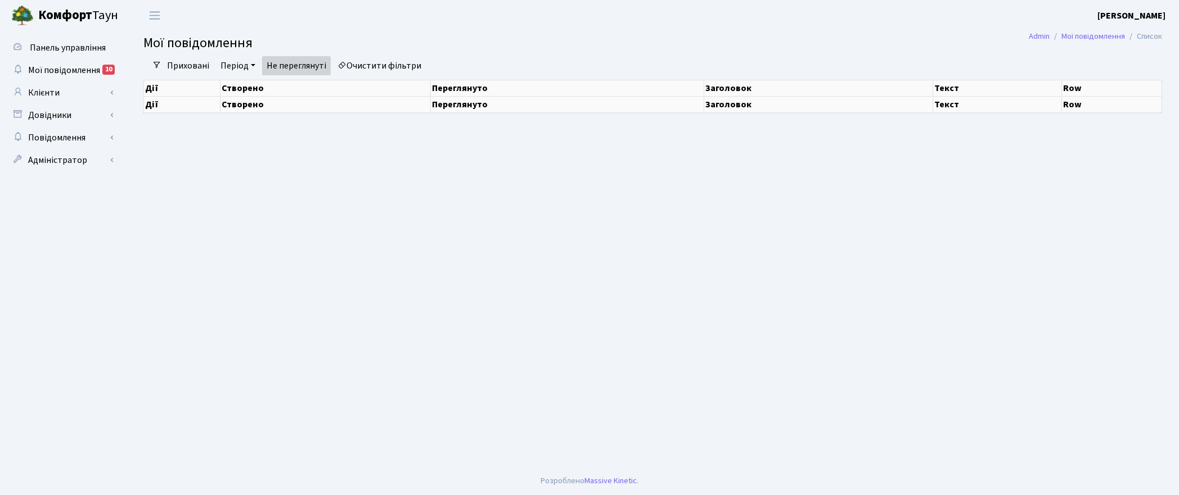
select select "25"
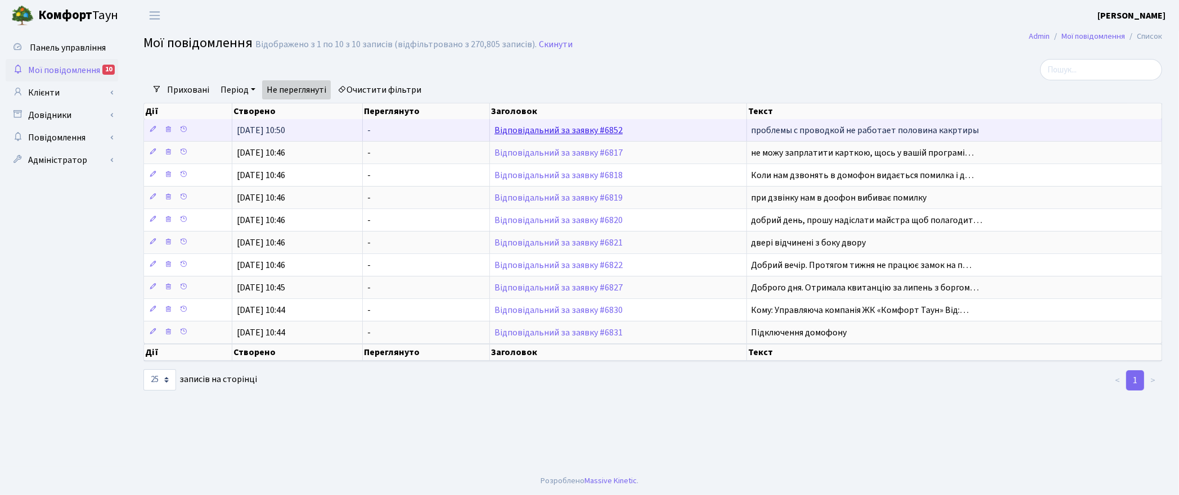
click at [520, 129] on link "Відповідальний за заявку #6852" at bounding box center [558, 130] width 128 height 12
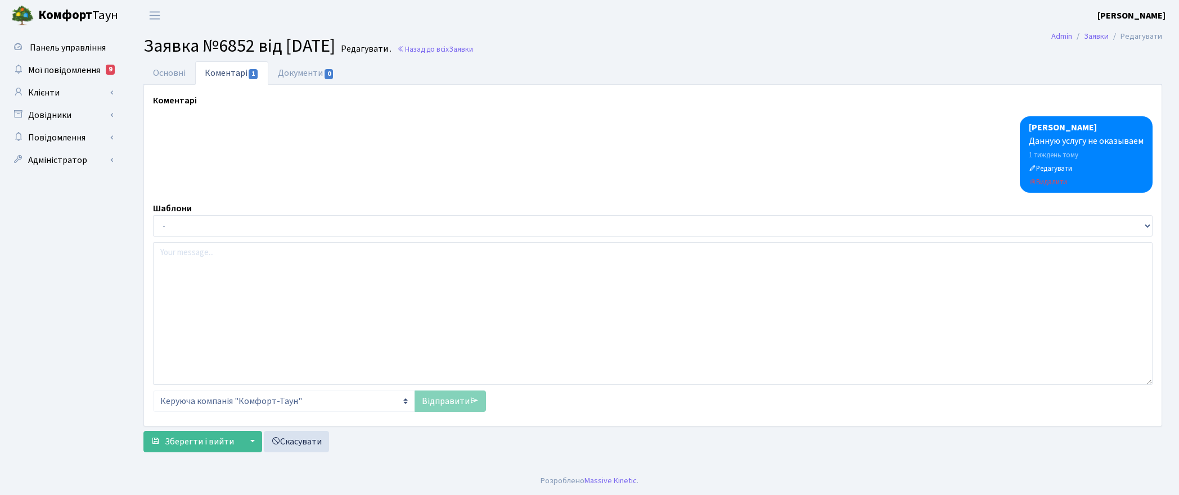
select select "18502"
select select "25"
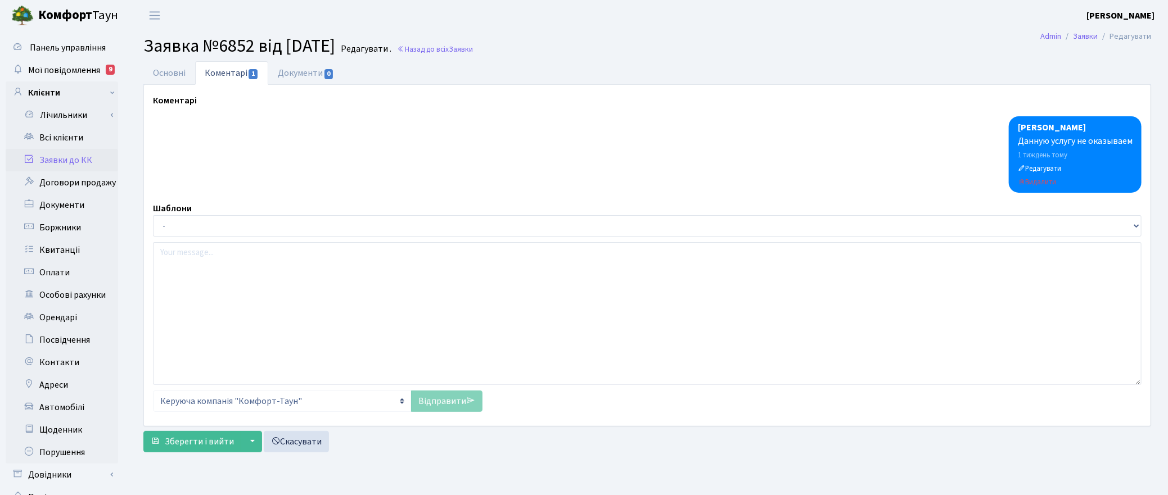
type input "11.08.2025"
click at [178, 73] on link "Основні" at bounding box center [169, 72] width 52 height 23
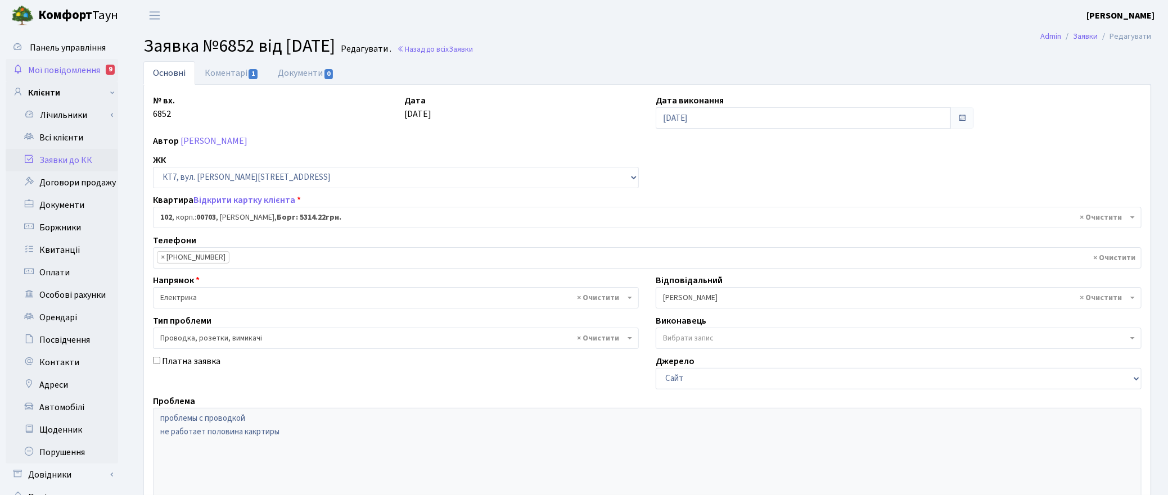
click at [45, 72] on span "Мої повідомлення" at bounding box center [64, 70] width 72 height 12
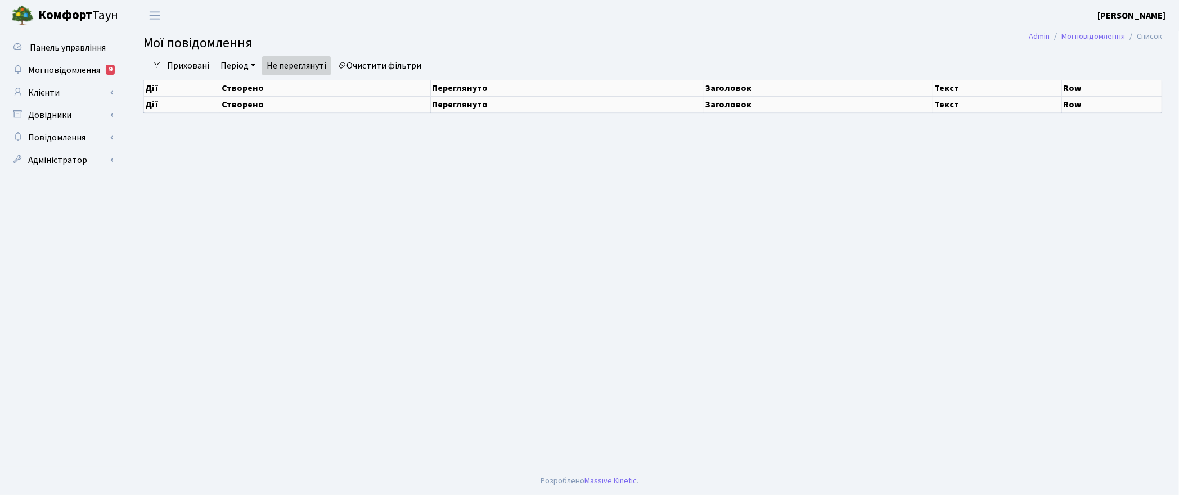
select select "25"
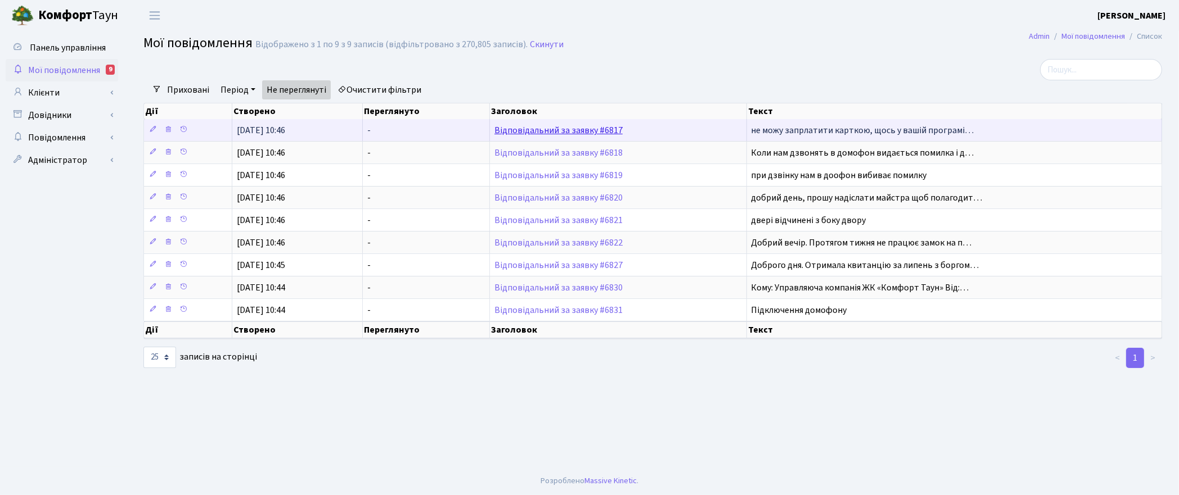
click at [521, 127] on link "Відповідальний за заявку #6817" at bounding box center [558, 130] width 128 height 12
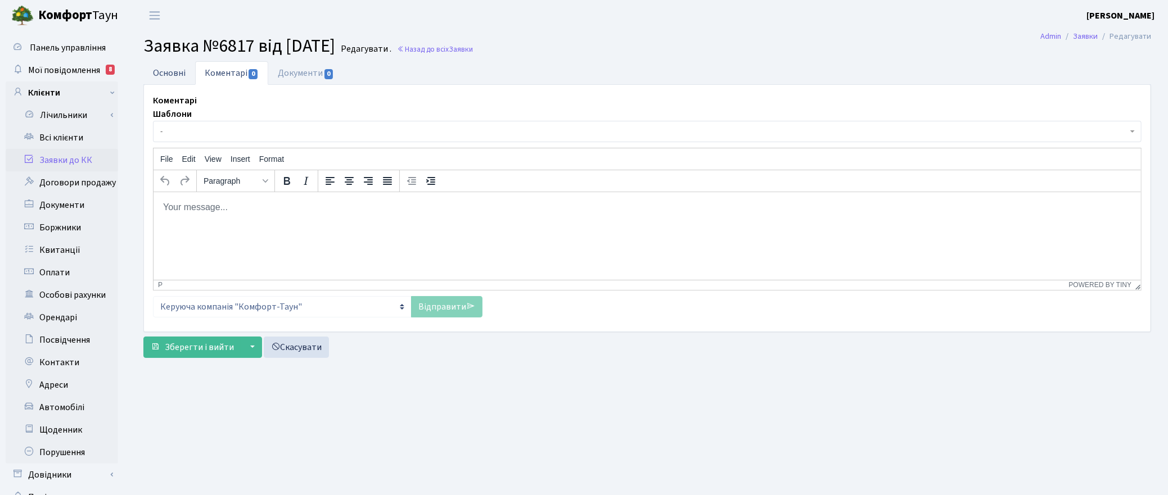
click at [167, 66] on link "Основні" at bounding box center [169, 72] width 52 height 23
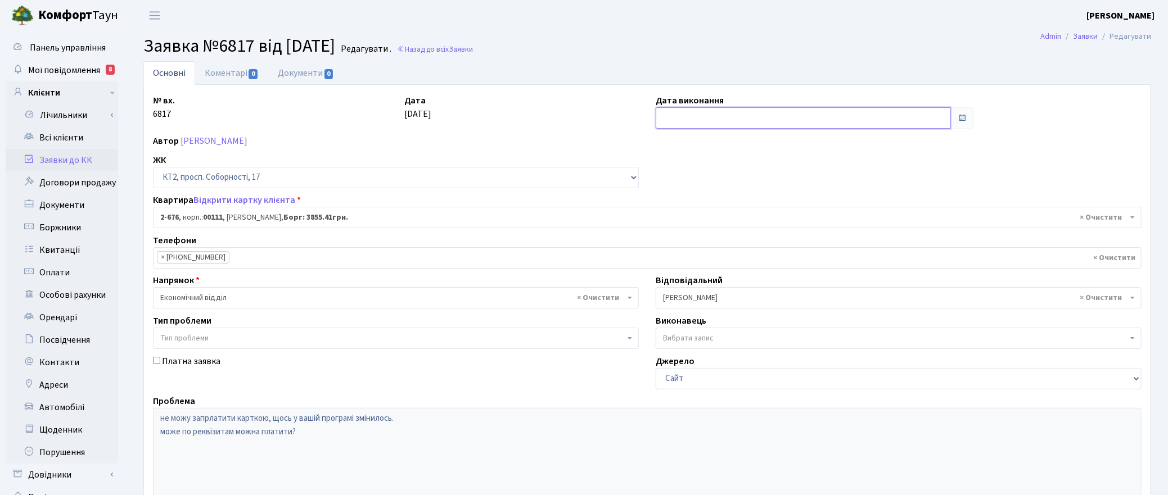
click at [684, 119] on input "text" at bounding box center [803, 117] width 295 height 21
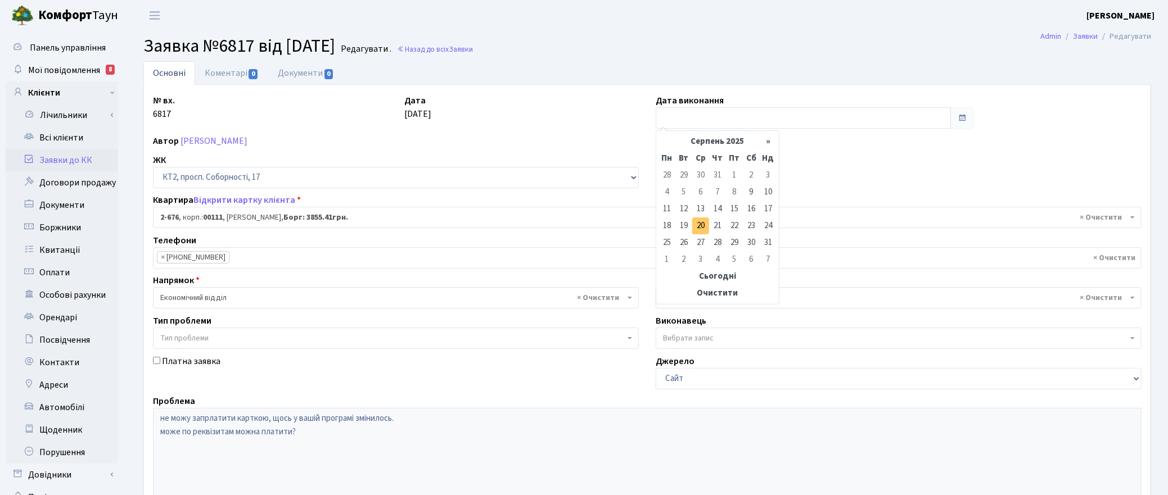
click at [704, 226] on td "20" at bounding box center [700, 226] width 17 height 17
type input "[DATE]"
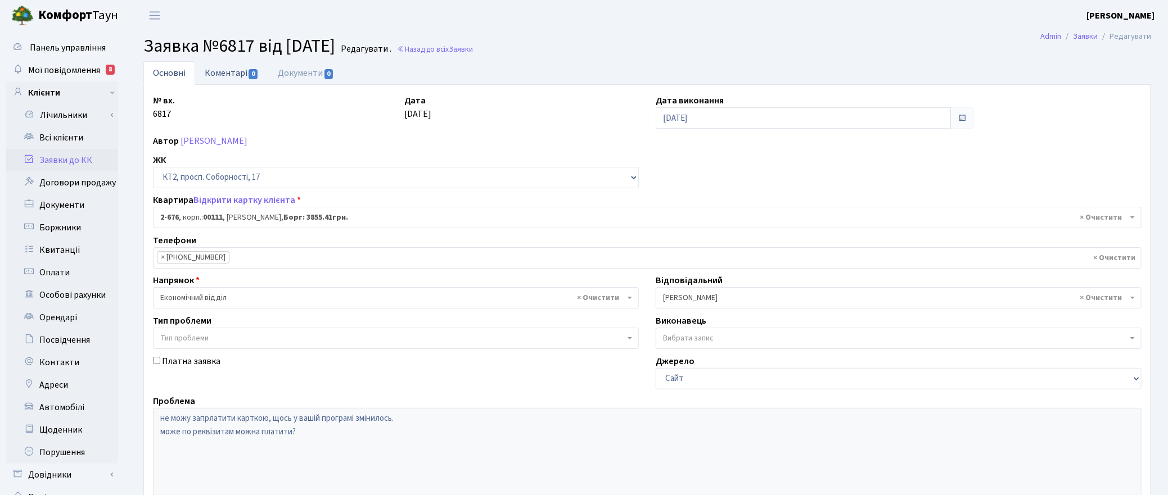
click at [228, 73] on link "Коментарі 0" at bounding box center [231, 72] width 73 height 23
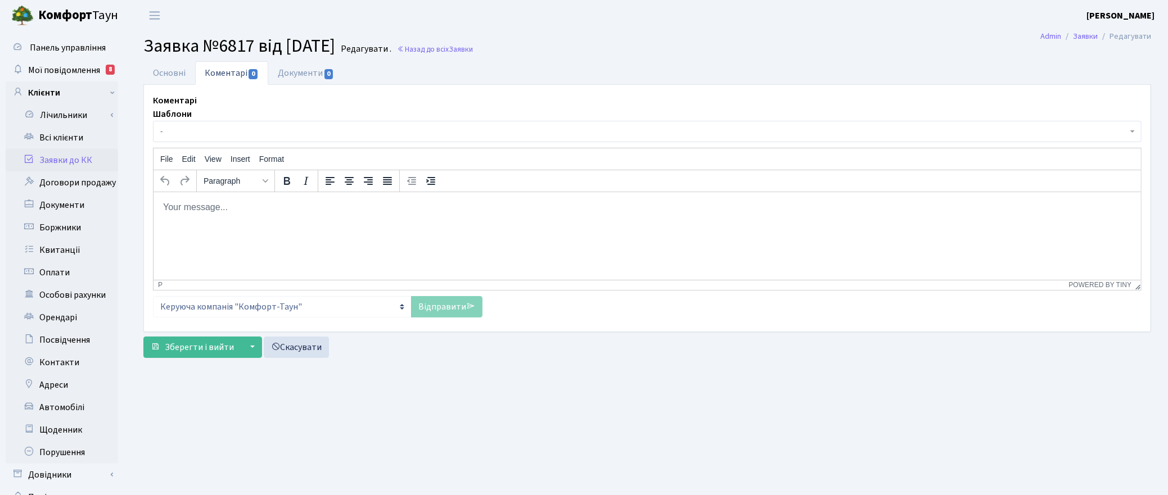
click at [227, 217] on html at bounding box center [647, 207] width 988 height 30
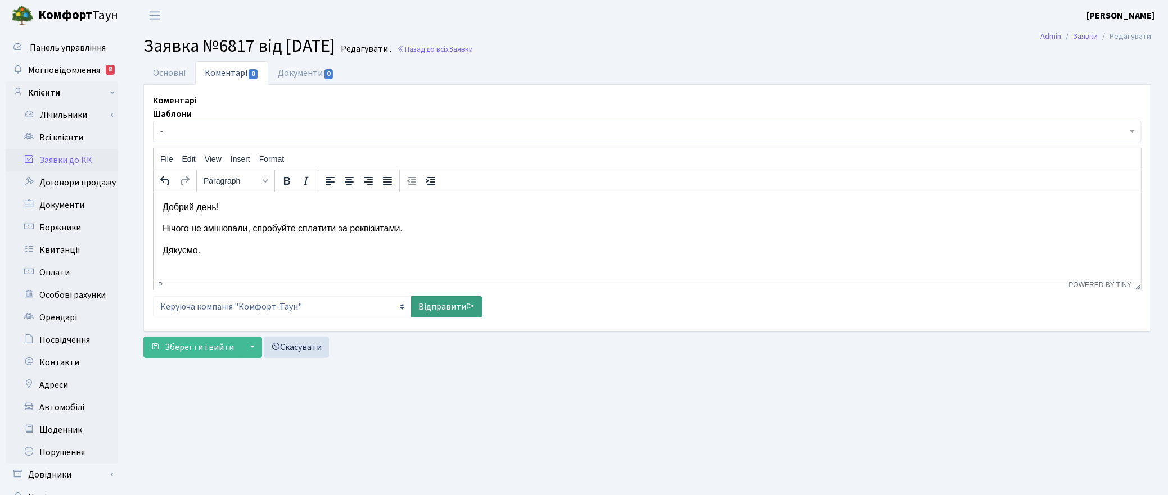
click at [453, 310] on link "Відправити" at bounding box center [446, 306] width 71 height 21
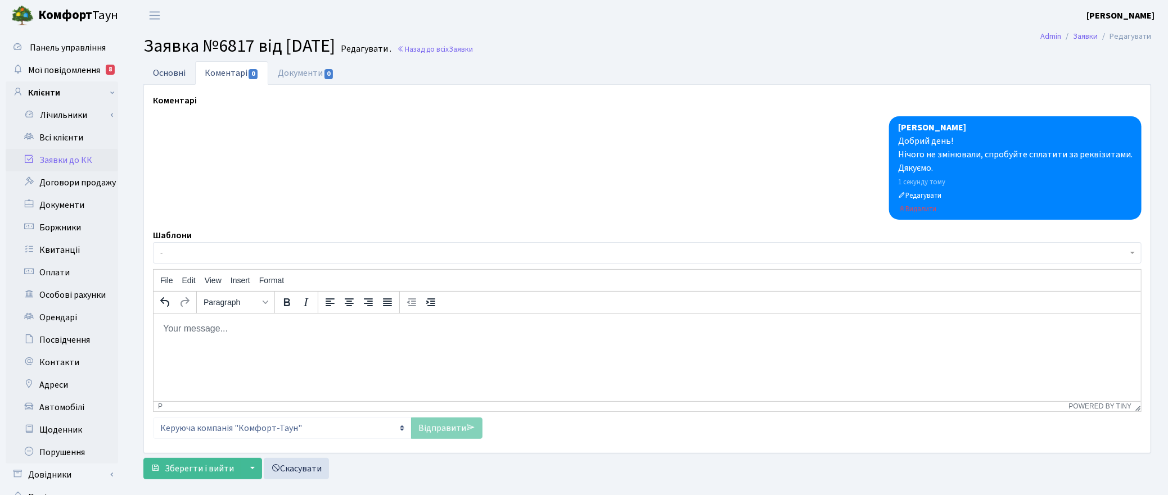
click at [174, 78] on link "Основні" at bounding box center [169, 72] width 52 height 23
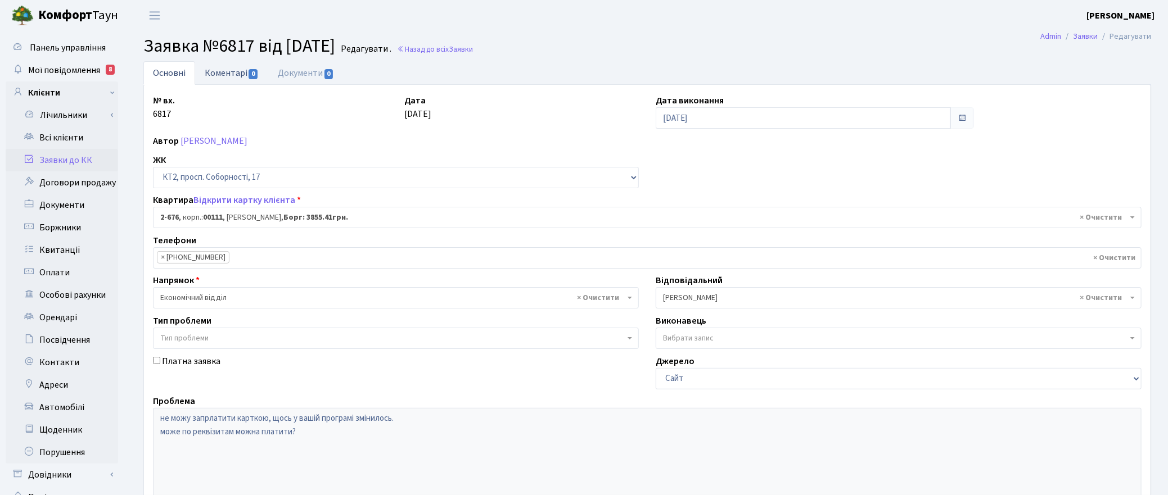
click at [231, 69] on link "Коментарі 0" at bounding box center [231, 72] width 73 height 23
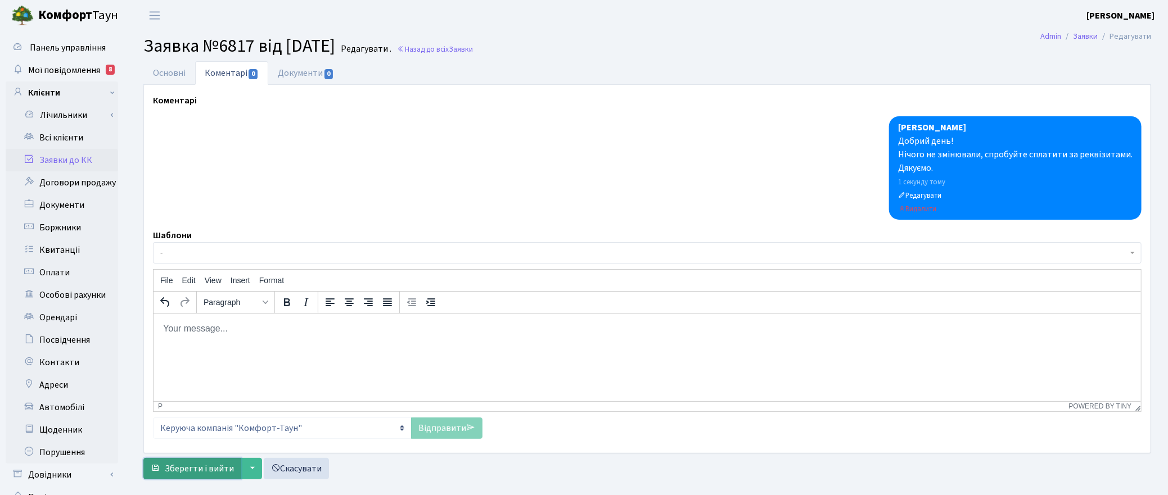
click at [201, 465] on span "Зберегти і вийти" at bounding box center [199, 469] width 69 height 12
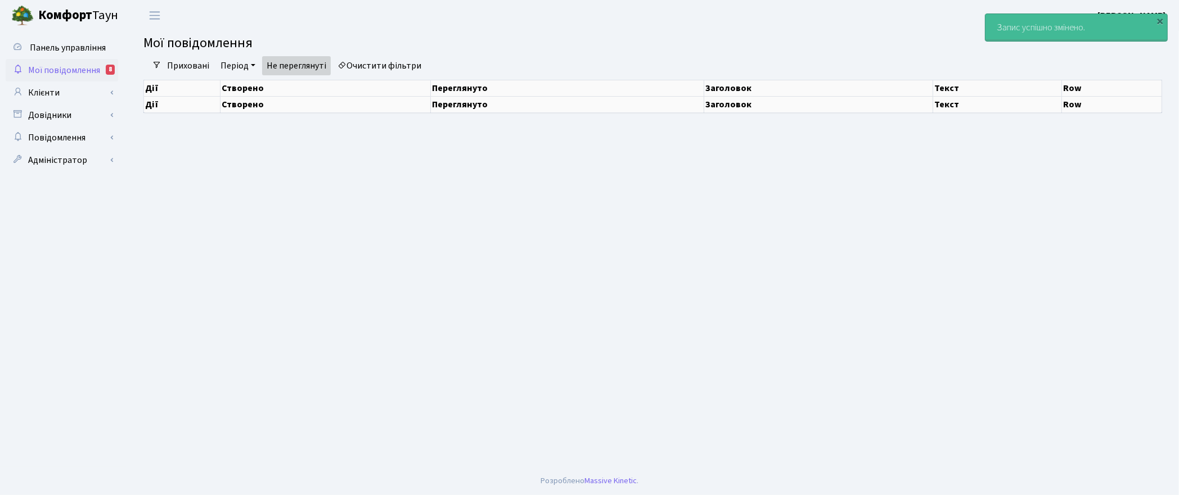
select select "25"
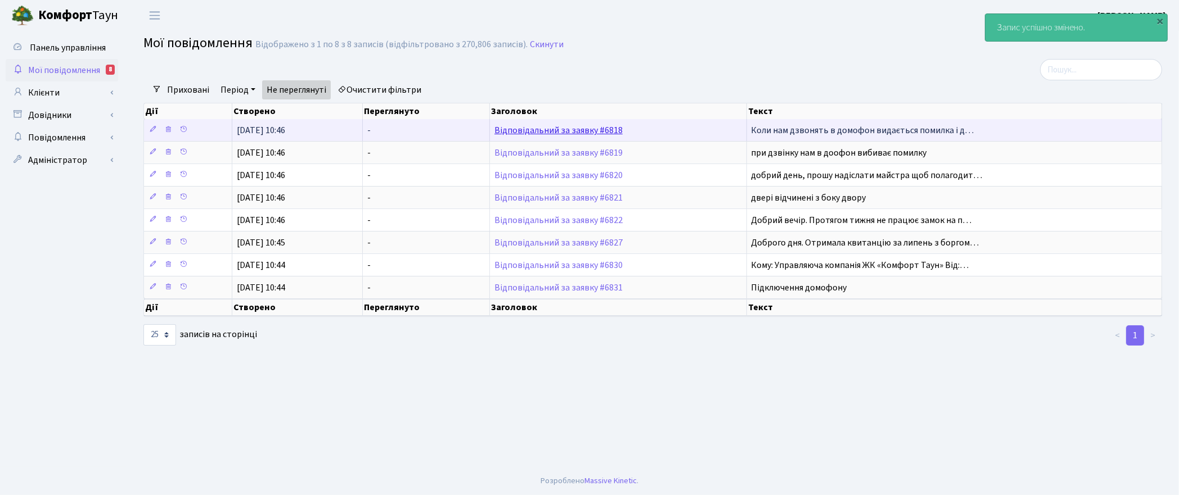
click at [564, 128] on link "Відповідальний за заявку #6818" at bounding box center [558, 130] width 128 height 12
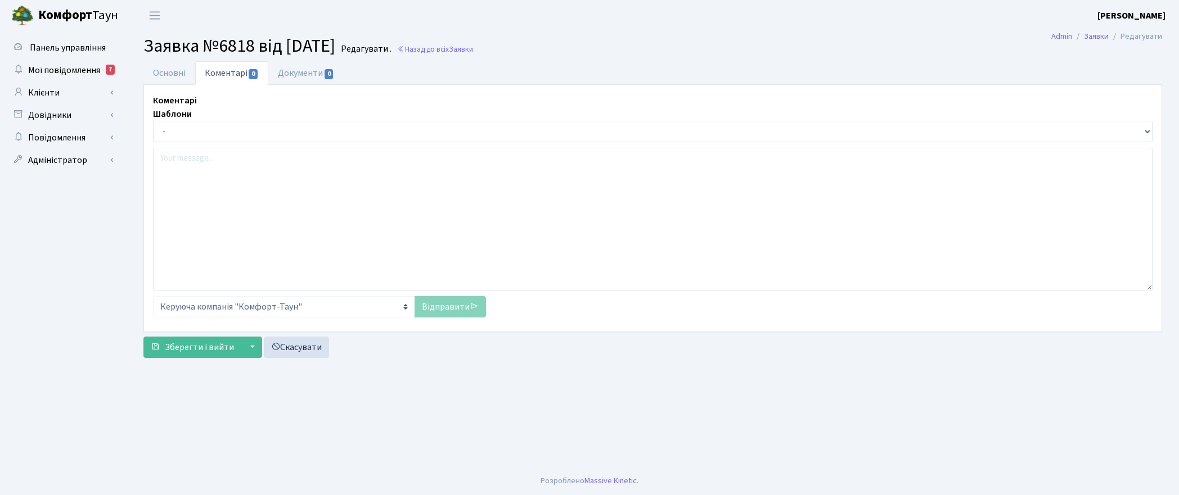
select select "1430"
select select "38"
type input "11.08.2025"
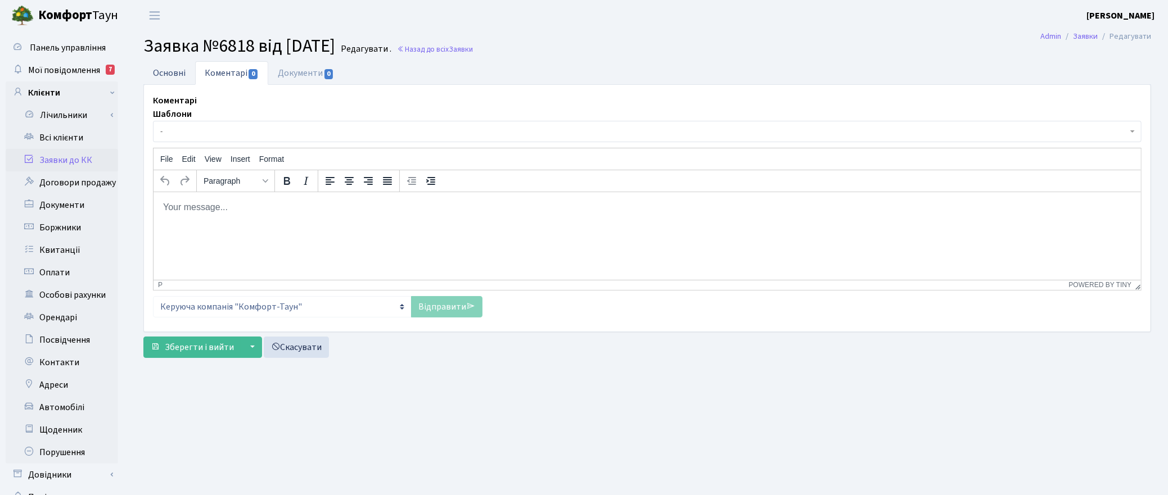
click at [164, 74] on link "Основні" at bounding box center [169, 72] width 52 height 23
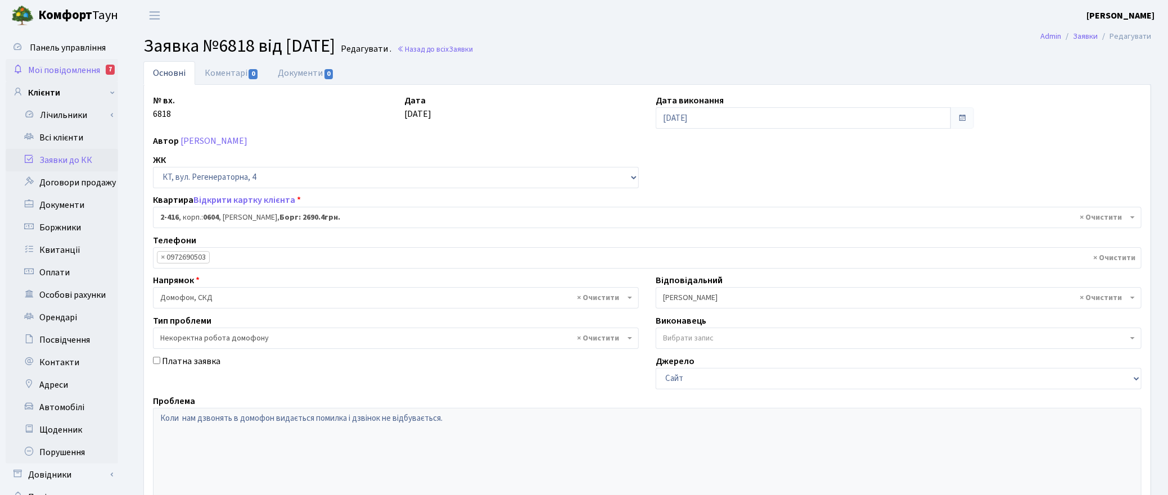
click at [85, 69] on span "Мої повідомлення" at bounding box center [64, 70] width 72 height 12
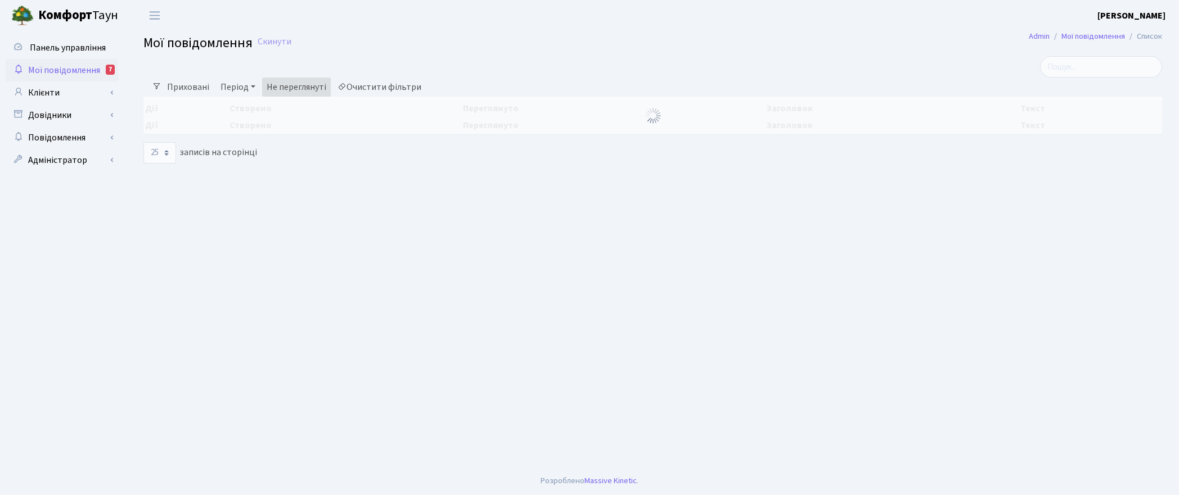
select select "25"
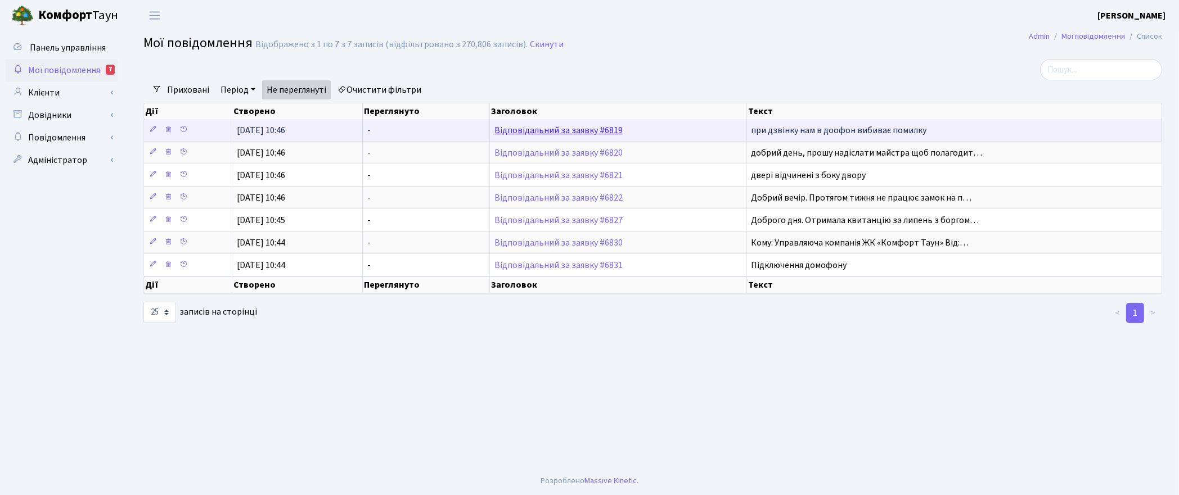
click at [524, 128] on link "Відповідальний за заявку #6819" at bounding box center [558, 130] width 128 height 12
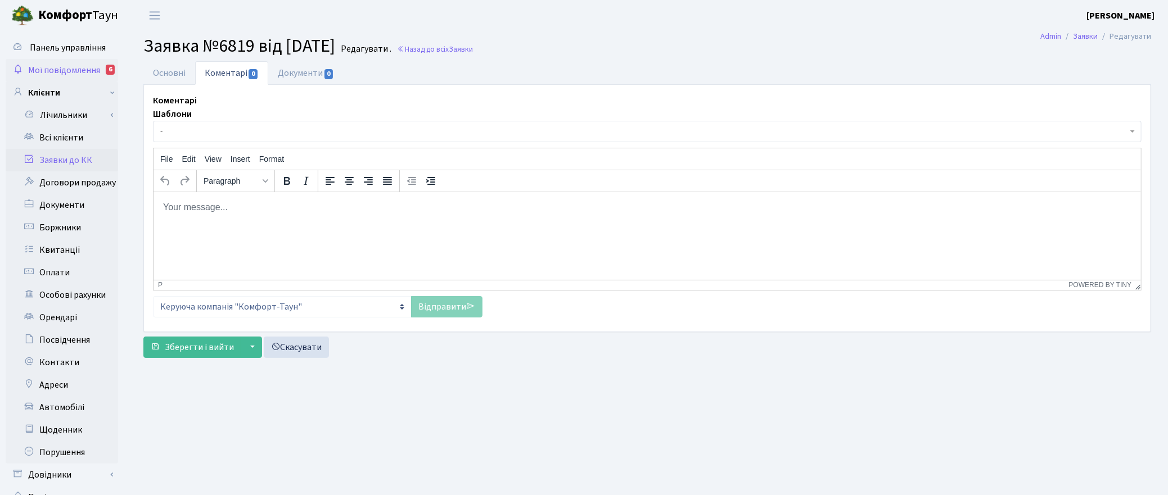
click at [69, 71] on span "Мої повідомлення" at bounding box center [64, 70] width 72 height 12
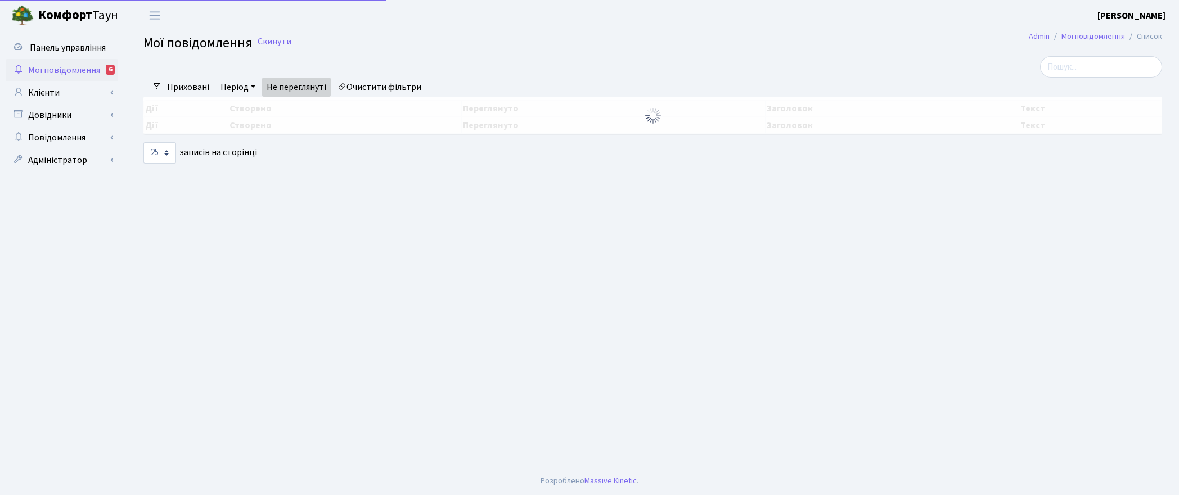
select select "25"
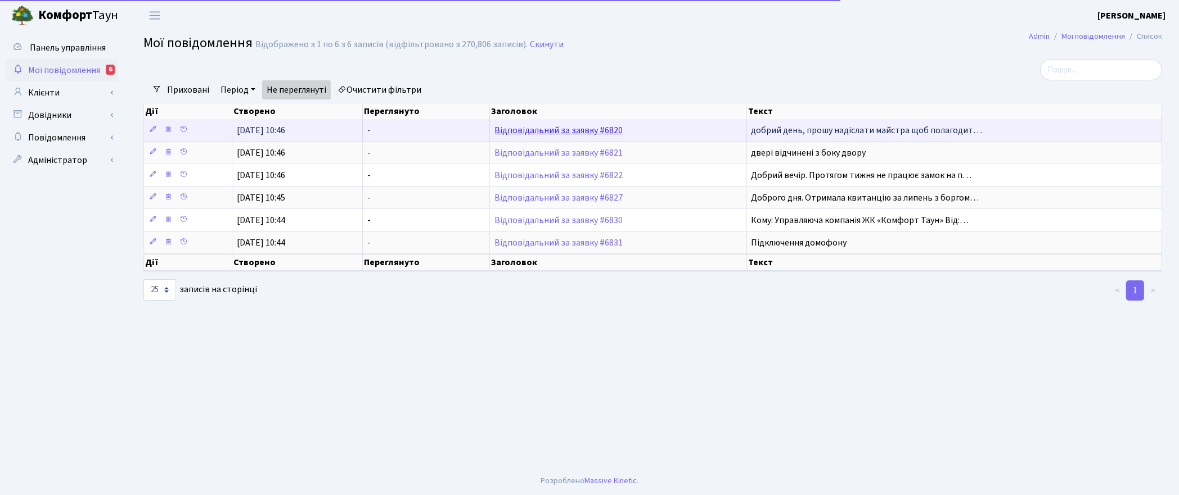
click at [561, 135] on link "Відповідальний за заявку #6820" at bounding box center [558, 130] width 128 height 12
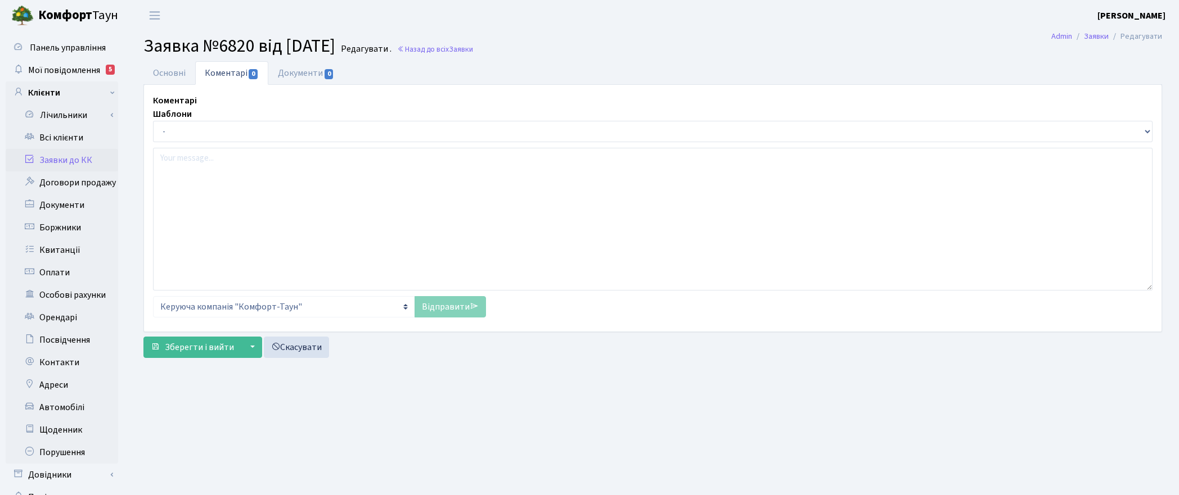
select select "16542"
select select "38"
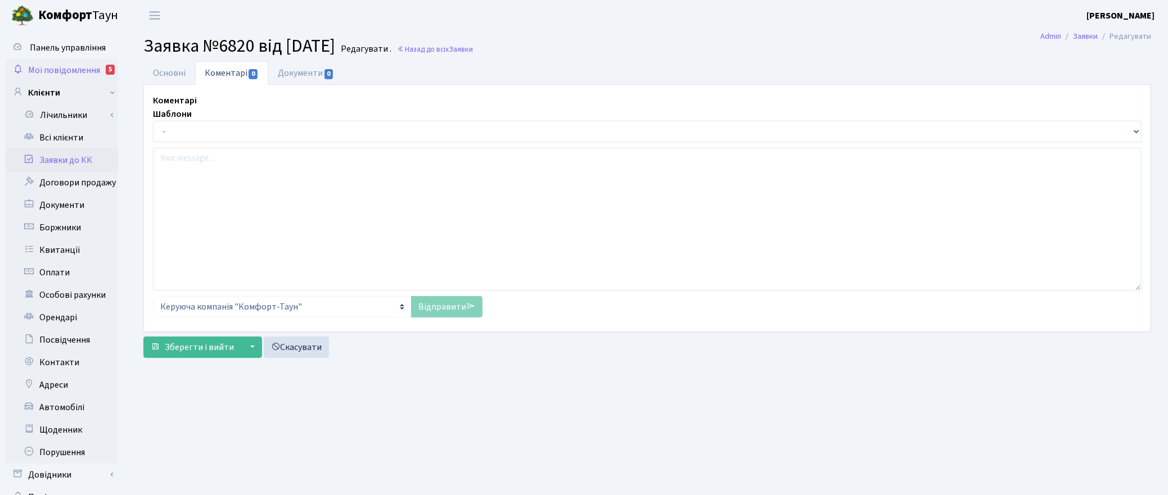
type input "11.08.2025"
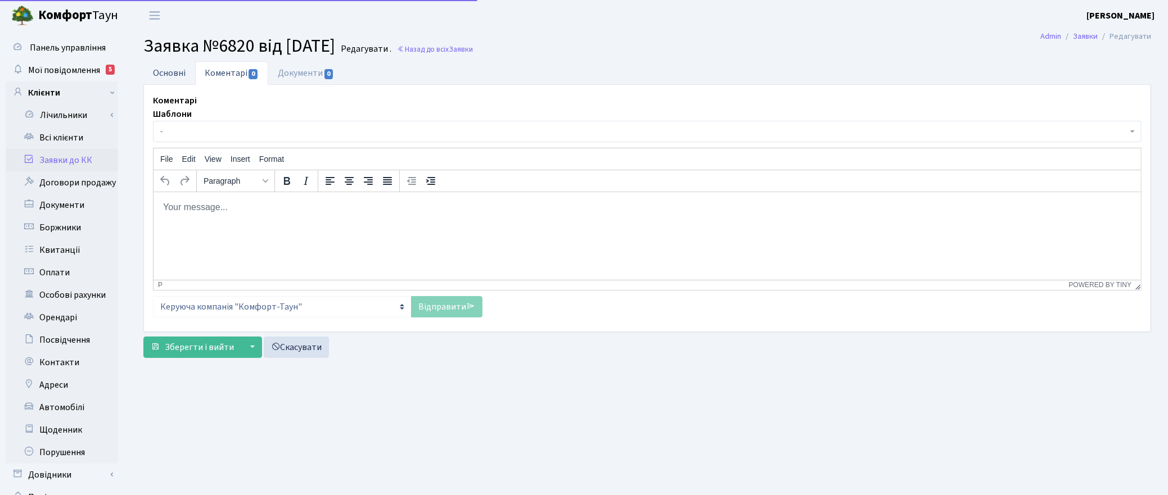
click at [169, 71] on link "Основні" at bounding box center [169, 72] width 52 height 23
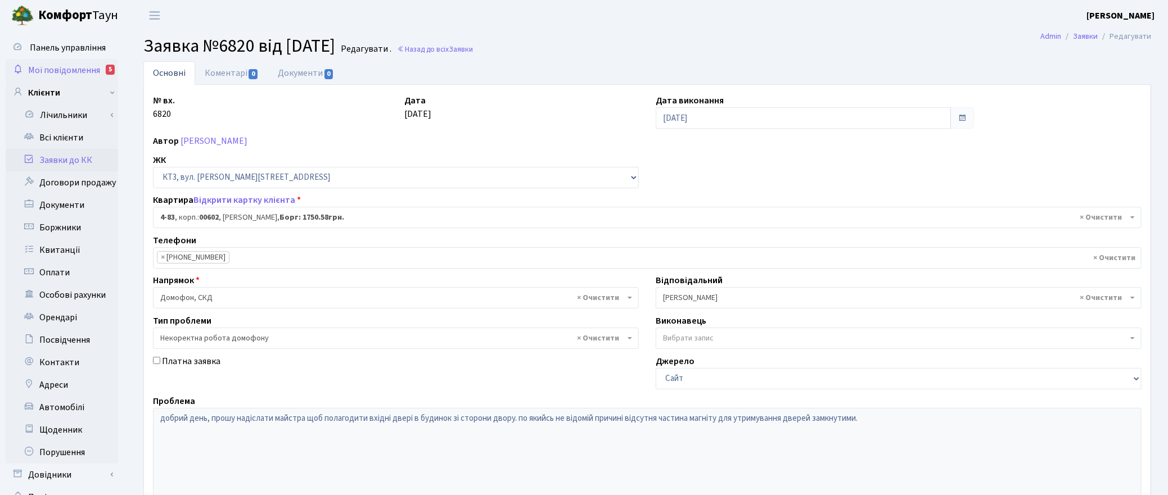
click at [69, 65] on span "Мої повідомлення" at bounding box center [64, 70] width 72 height 12
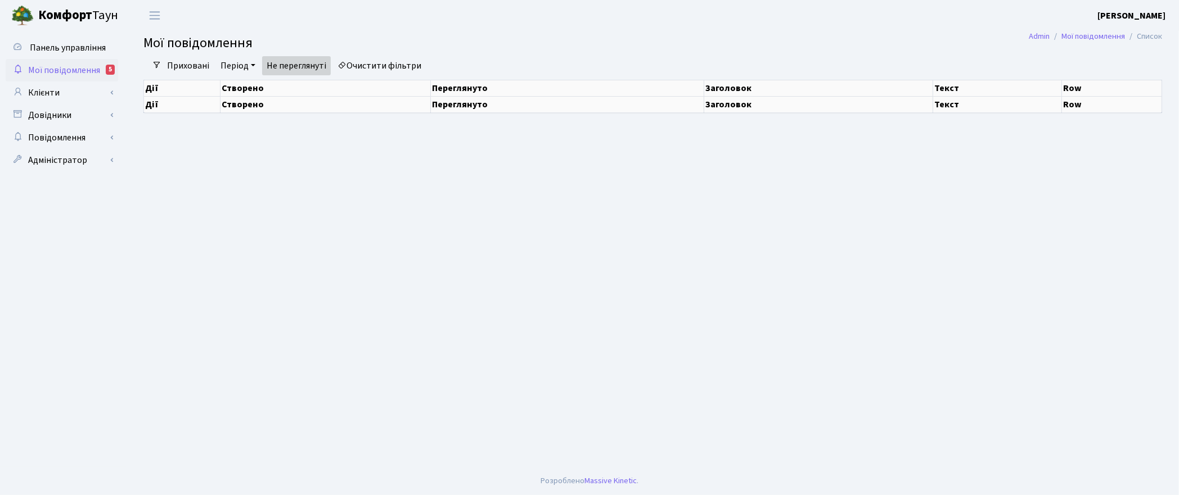
select select "25"
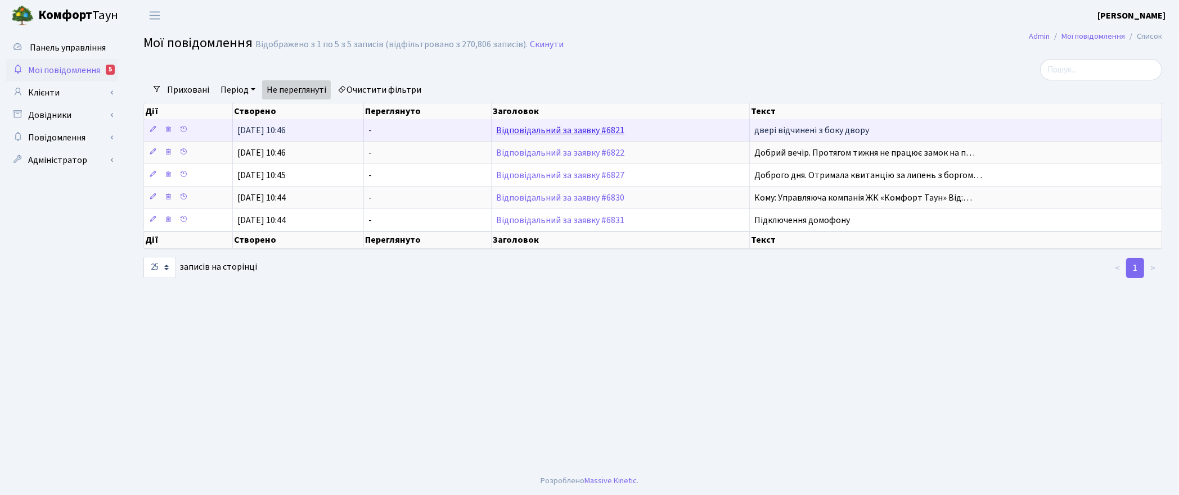
click at [583, 133] on link "Відповідальний за заявку #6821" at bounding box center [560, 130] width 128 height 12
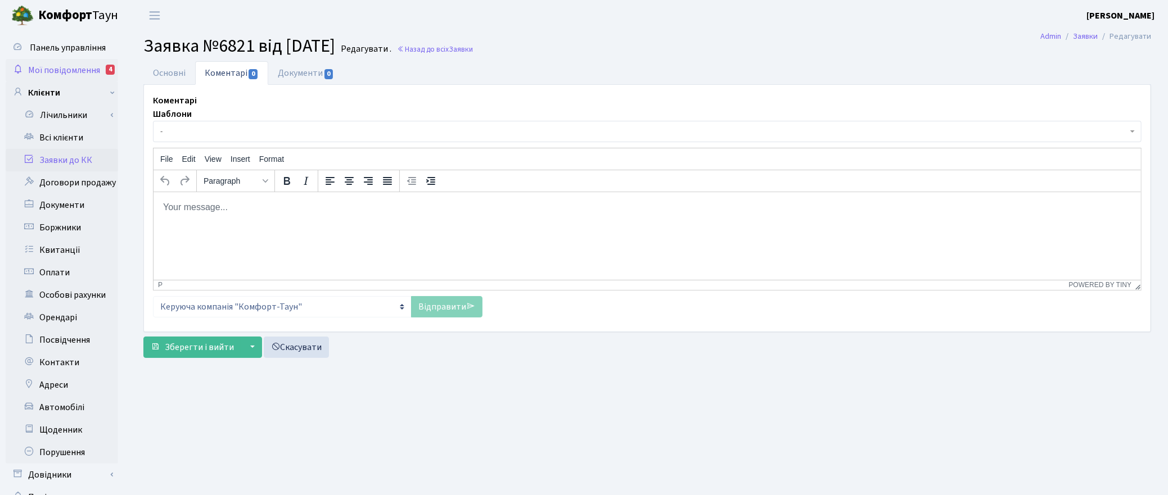
click at [66, 67] on span "Мої повідомлення" at bounding box center [64, 70] width 72 height 12
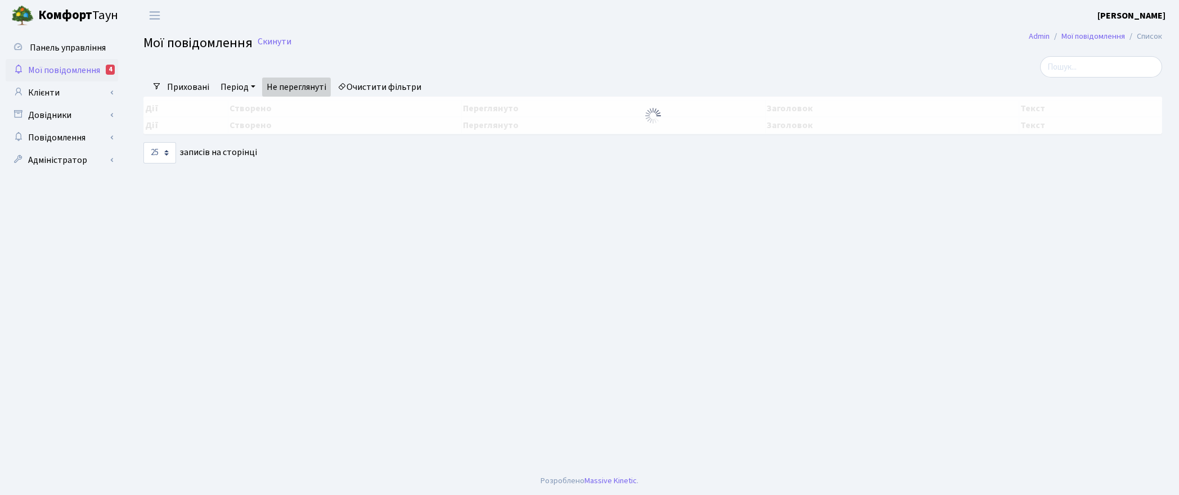
select select "25"
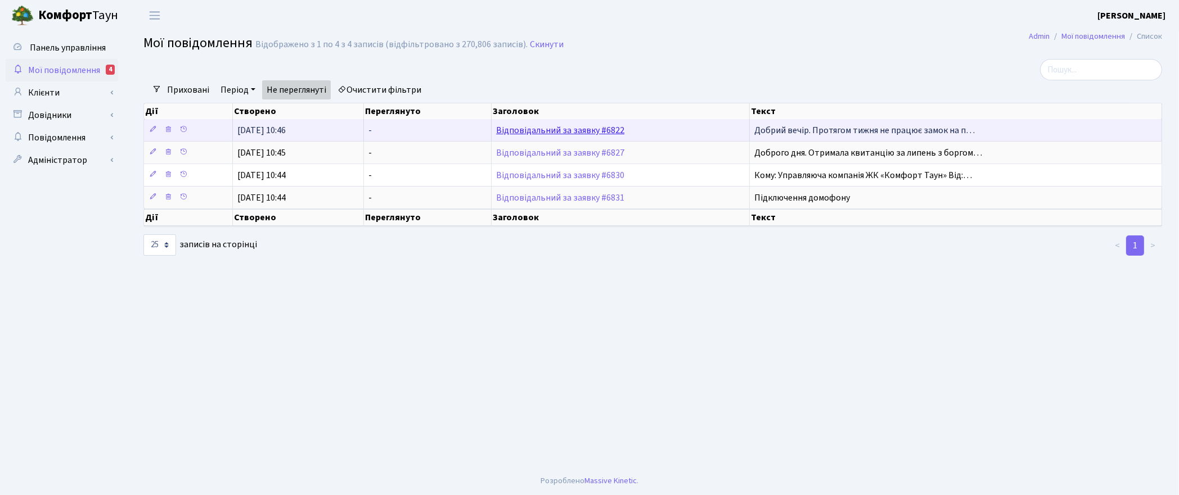
click at [524, 129] on link "Відповідальний за заявку #6822" at bounding box center [560, 130] width 128 height 12
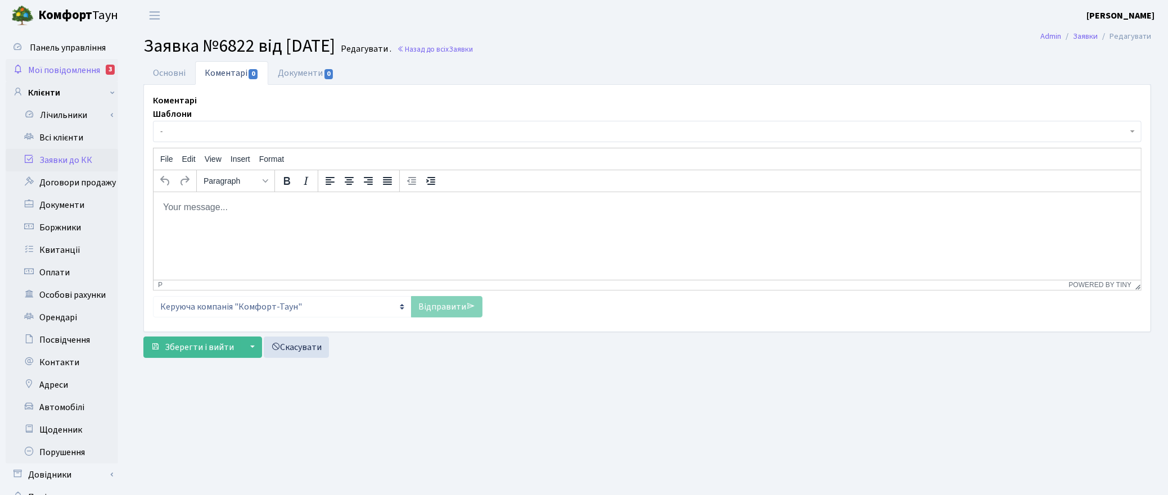
click at [84, 67] on span "Мої повідомлення" at bounding box center [64, 70] width 72 height 12
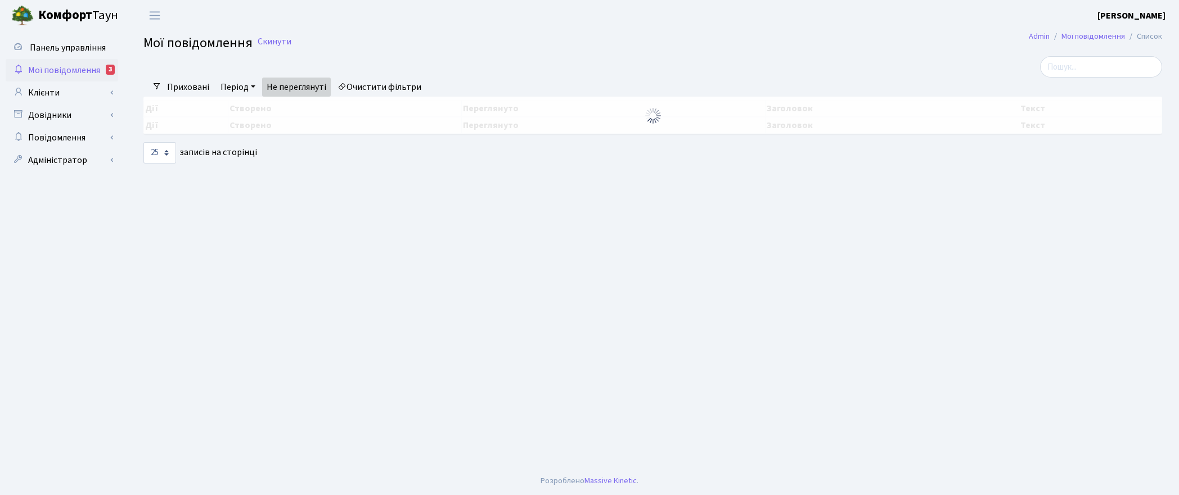
select select "25"
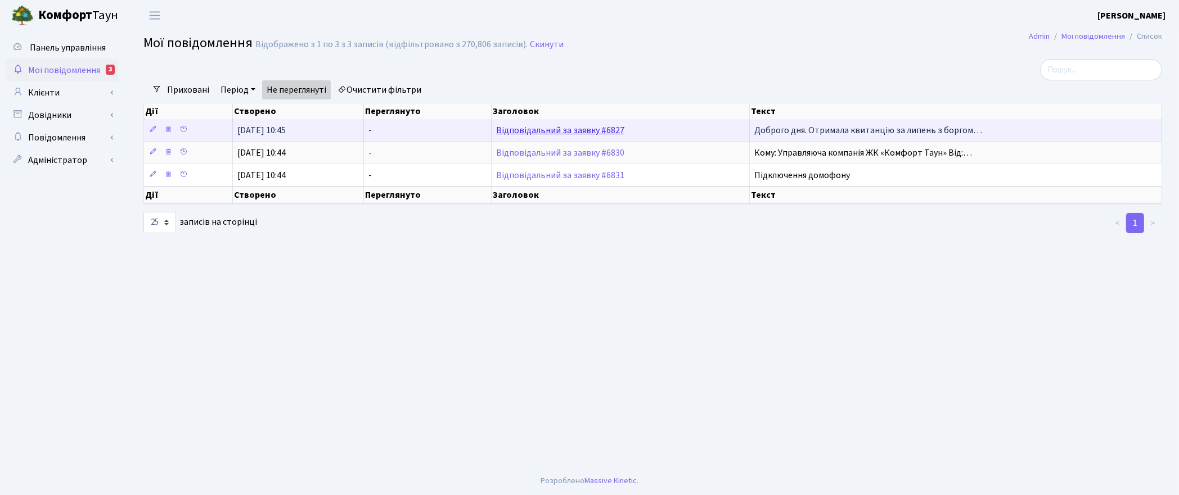
click at [532, 130] on link "Відповідальний за заявку #6827" at bounding box center [560, 130] width 128 height 12
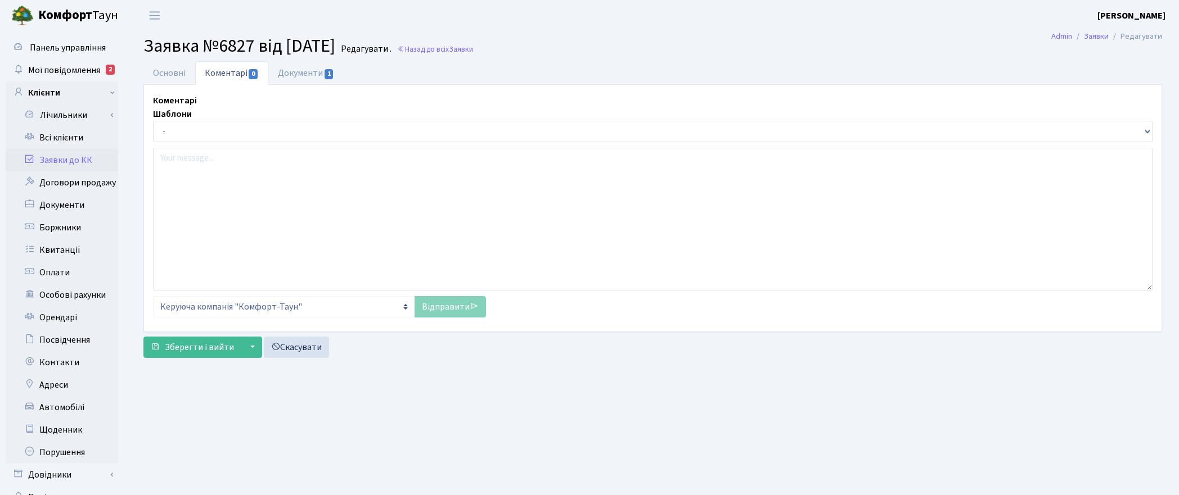
select select "20622"
select select "35"
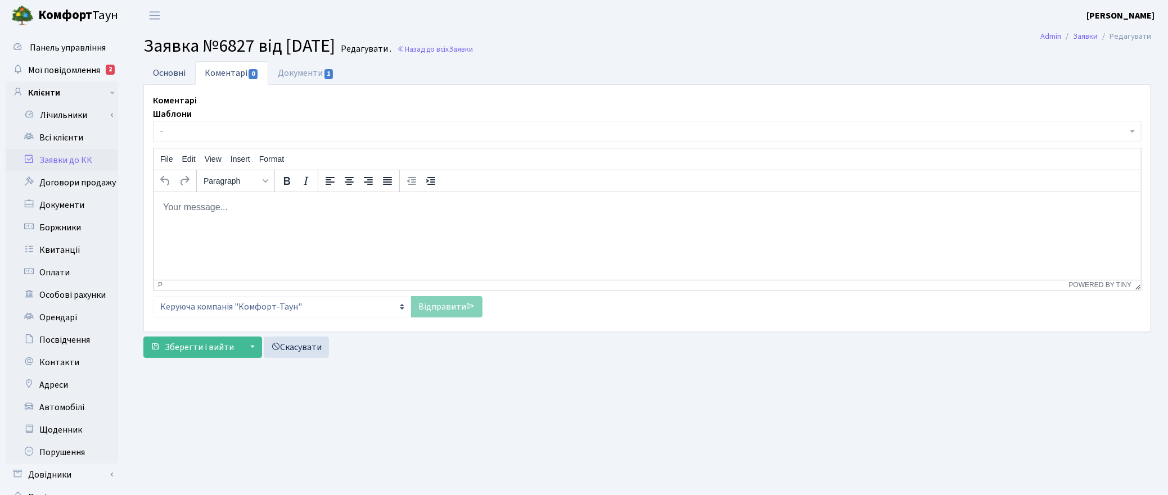
click at [170, 61] on link "Основні" at bounding box center [169, 72] width 52 height 23
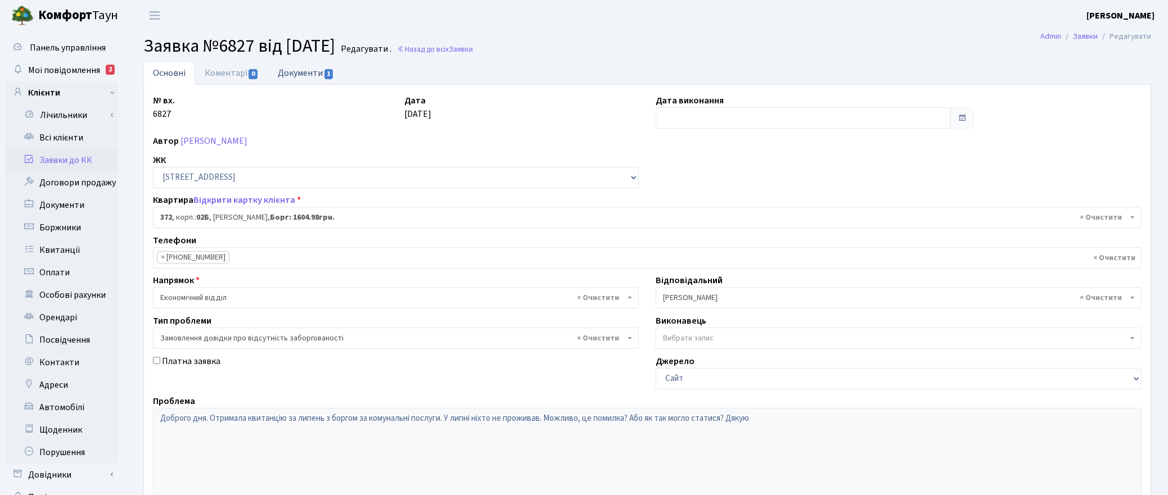
click at [309, 69] on link "Документи 1" at bounding box center [305, 72] width 75 height 23
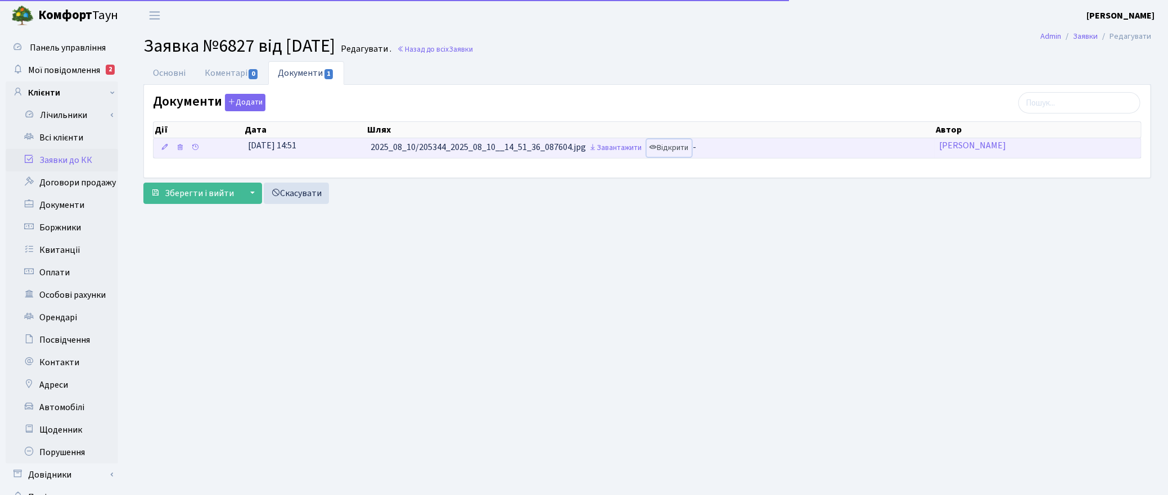
click at [677, 142] on link "Відкрити" at bounding box center [669, 147] width 45 height 17
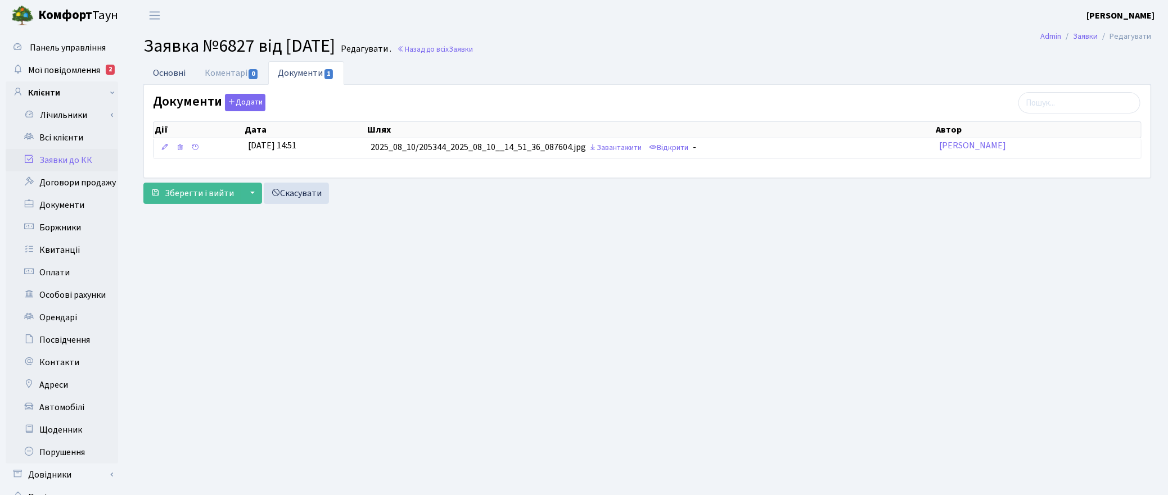
click at [165, 70] on link "Основні" at bounding box center [169, 72] width 52 height 23
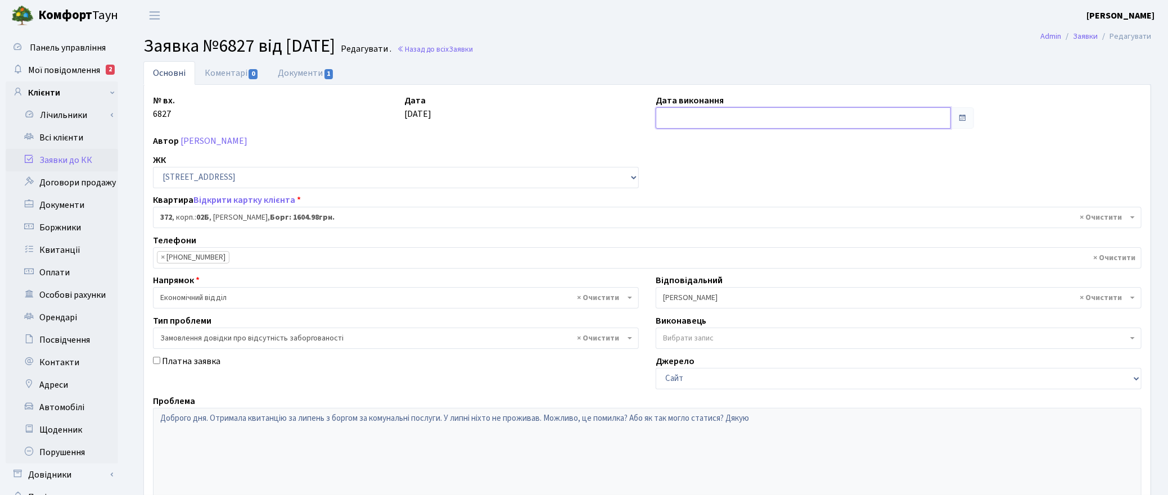
click at [698, 119] on input "text" at bounding box center [803, 117] width 295 height 21
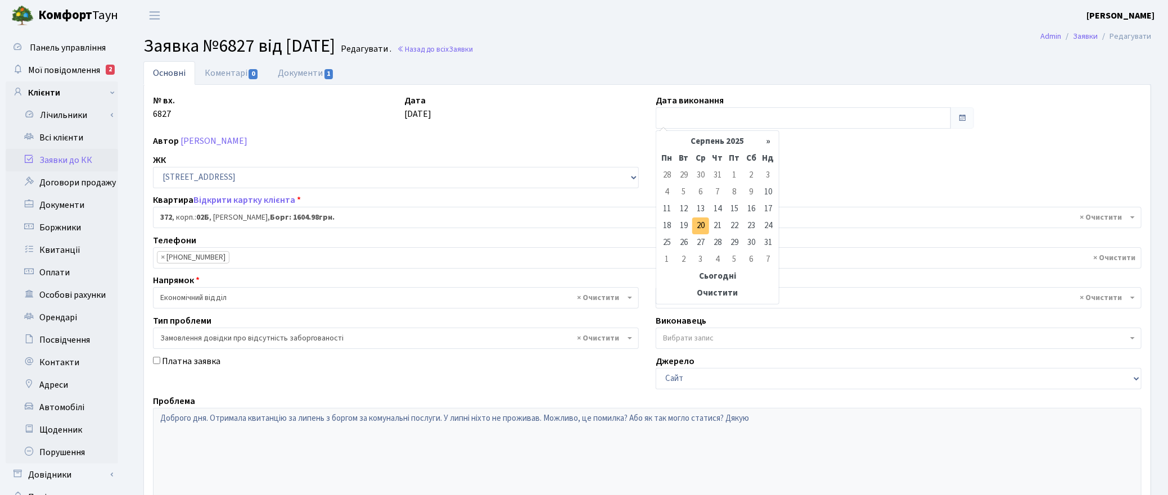
click at [698, 225] on td "20" at bounding box center [700, 226] width 17 height 17
type input "[DATE]"
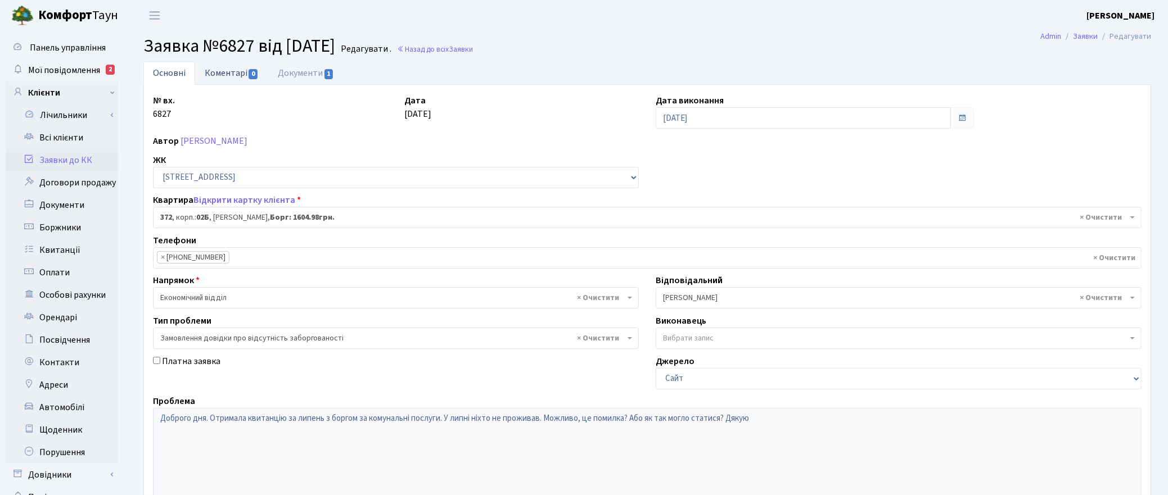
click at [213, 75] on link "Коментарі 0" at bounding box center [231, 72] width 73 height 23
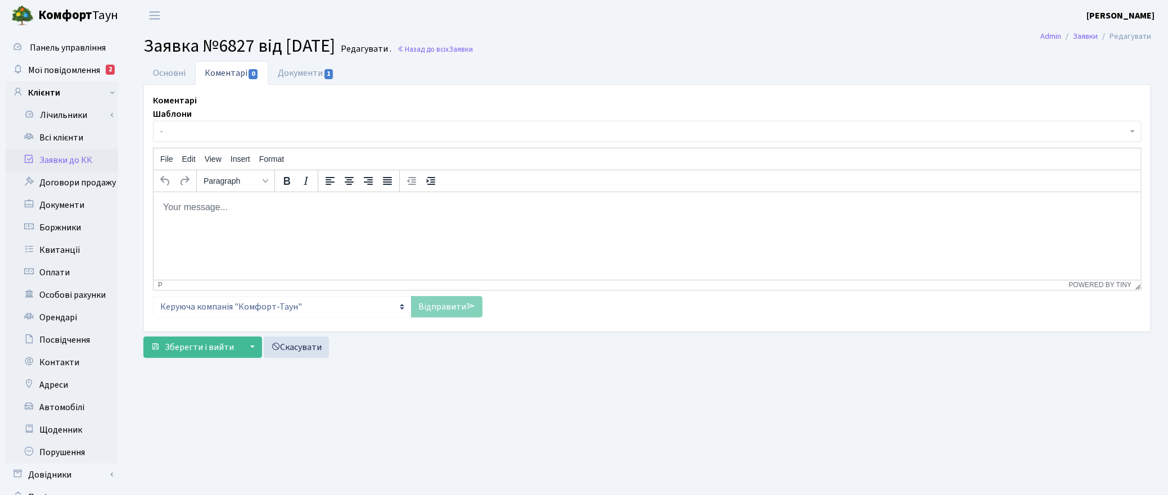
click at [175, 222] on html at bounding box center [647, 207] width 988 height 30
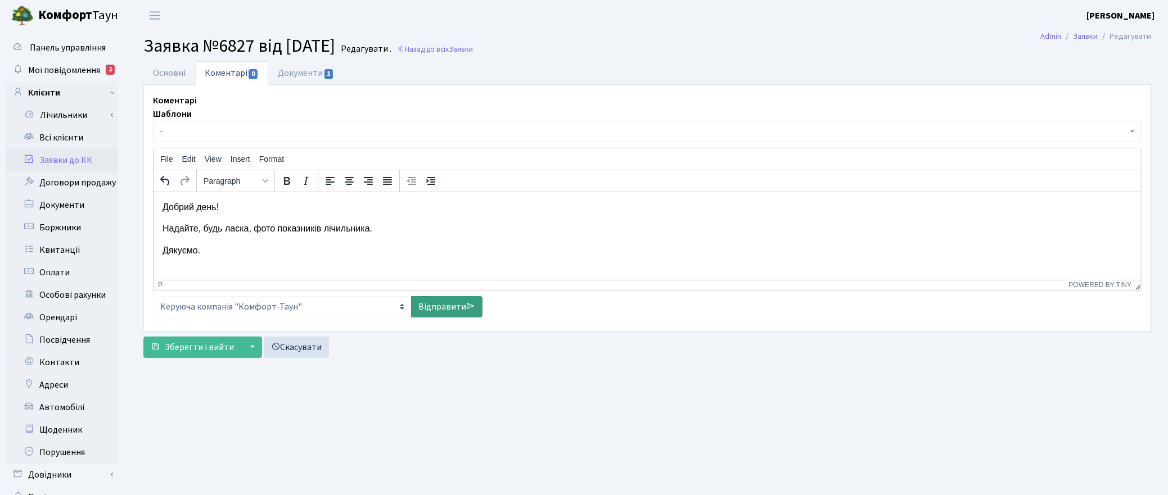
click at [429, 307] on link "Відправити" at bounding box center [446, 306] width 71 height 21
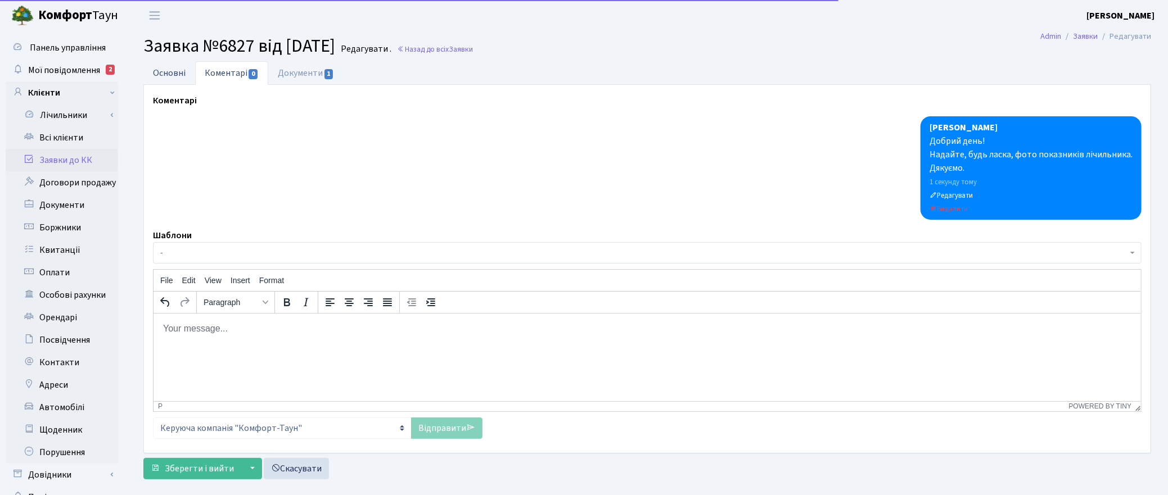
click at [169, 70] on link "Основні" at bounding box center [169, 72] width 52 height 23
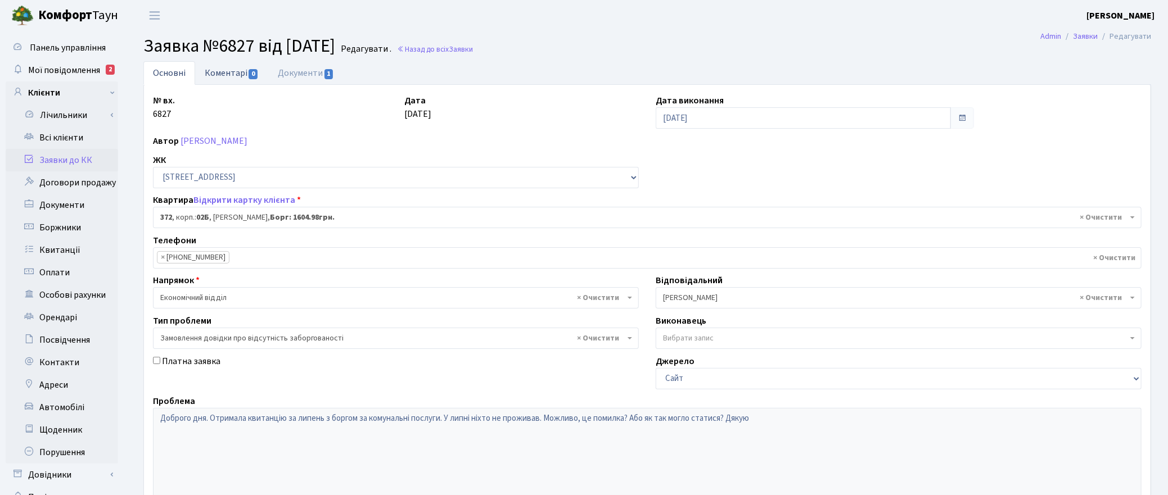
click at [234, 68] on link "Коментарі 0" at bounding box center [231, 72] width 73 height 23
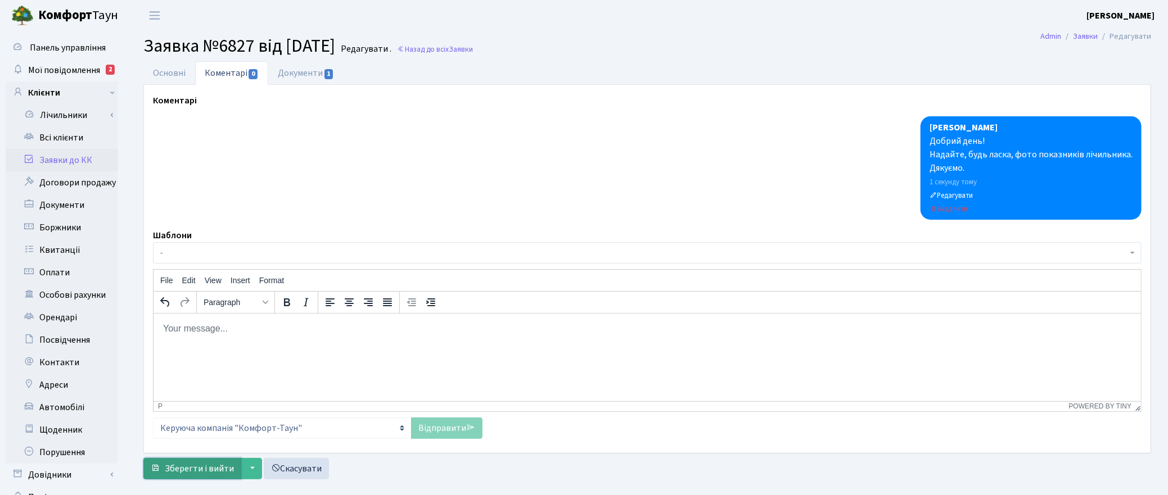
click at [197, 472] on span "Зберегти і вийти" at bounding box center [199, 469] width 69 height 12
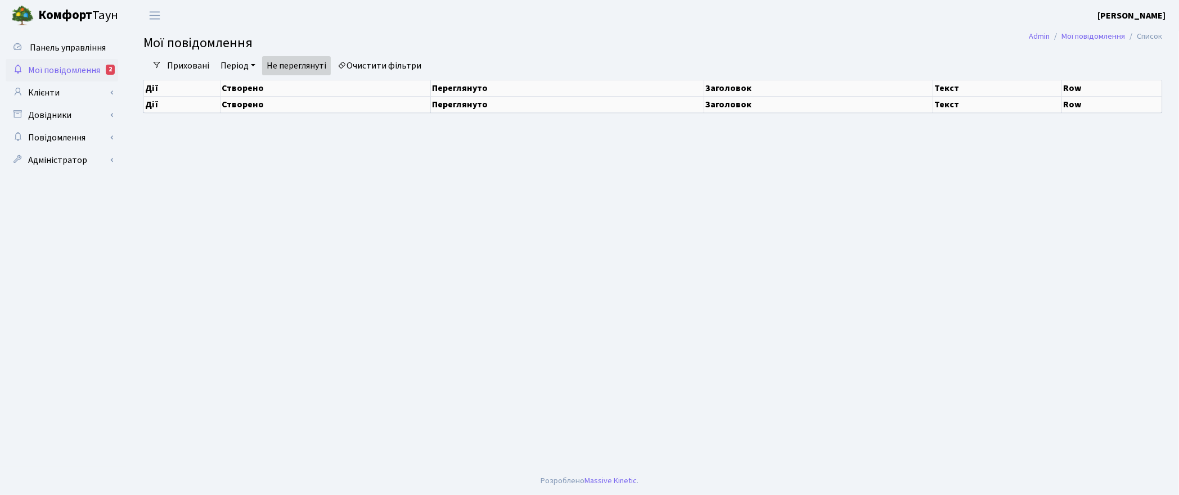
select select "25"
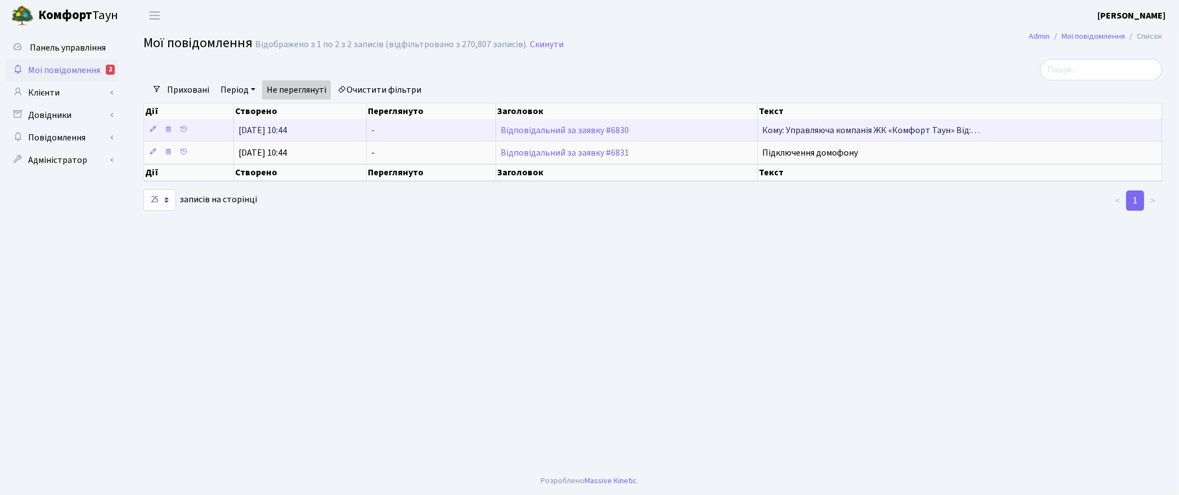
click at [558, 124] on td "Відповідальний за заявку #6830" at bounding box center [627, 130] width 262 height 22
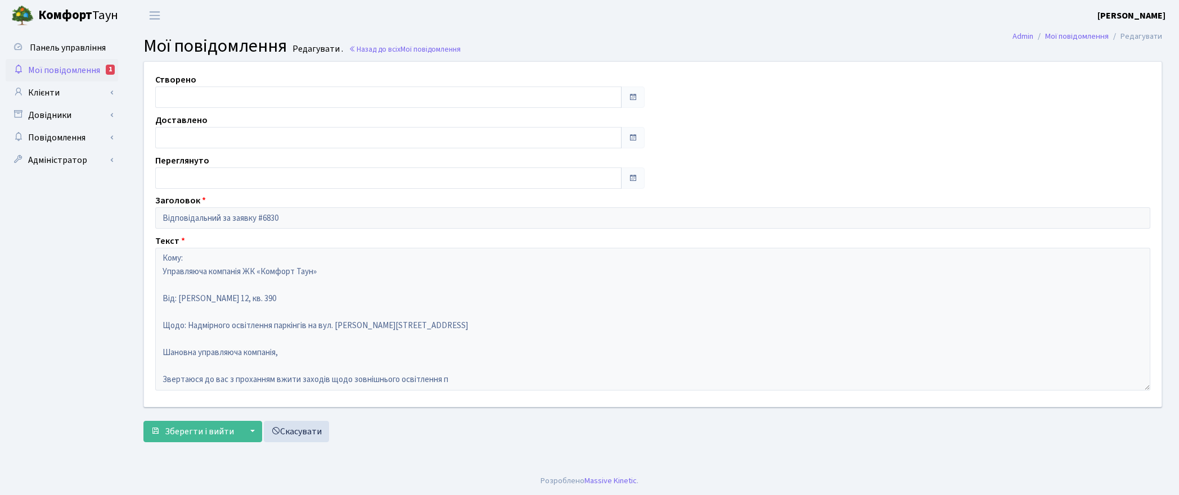
type input "11.08.2025"
click at [63, 65] on span "Мої повідомлення" at bounding box center [64, 70] width 72 height 12
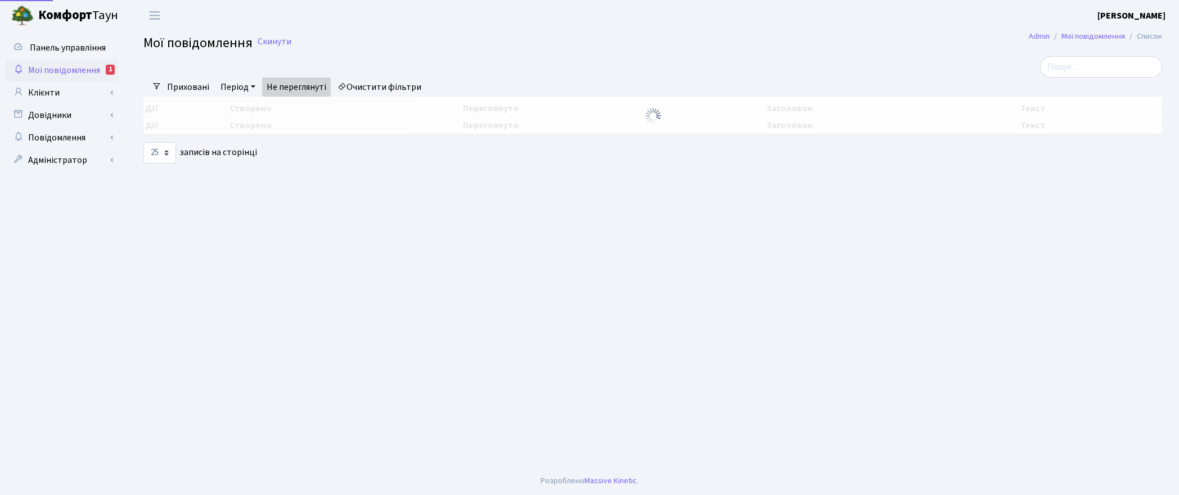
select select "25"
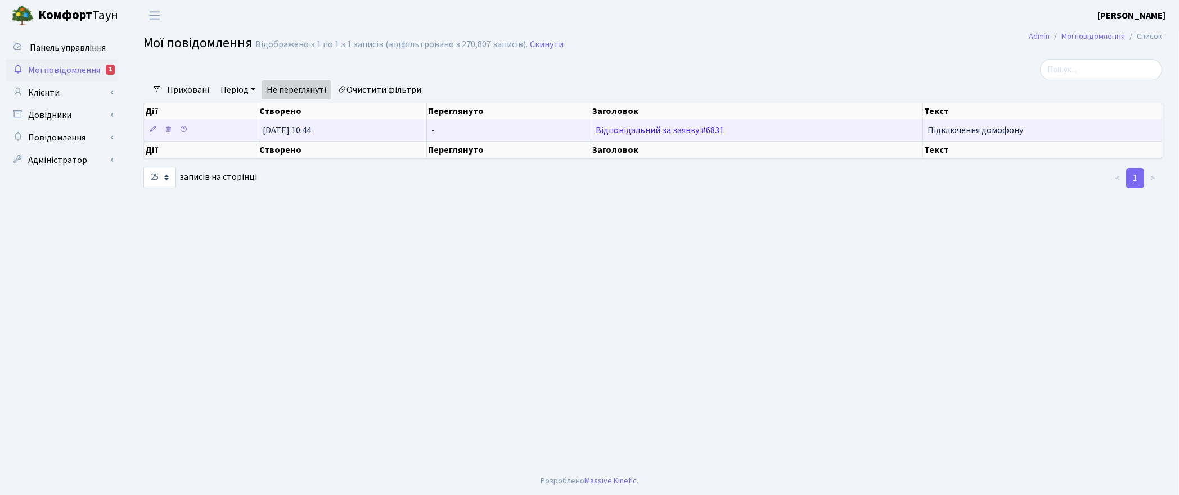
click at [654, 128] on link "Відповідальний за заявку #6831" at bounding box center [660, 130] width 128 height 12
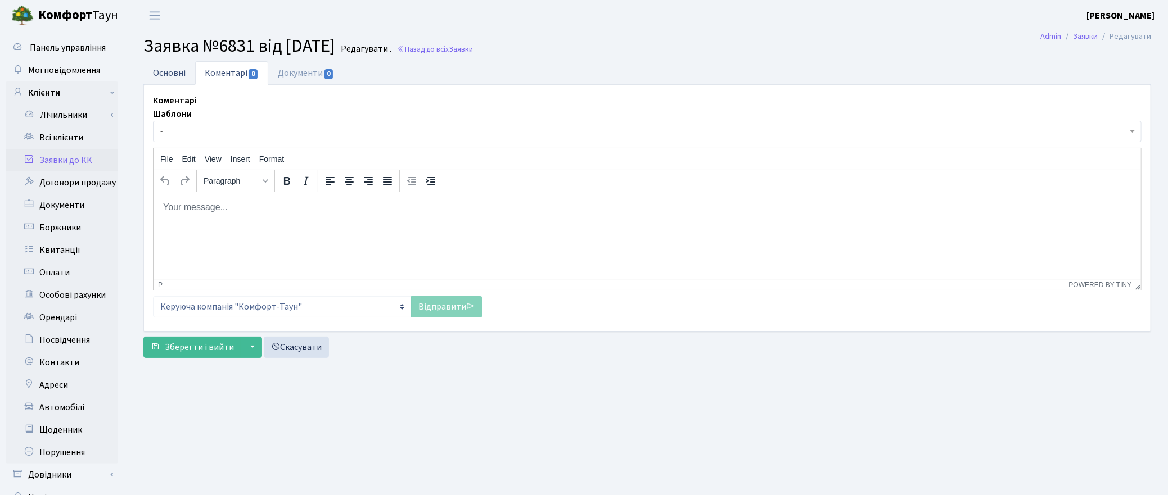
click at [172, 71] on link "Основні" at bounding box center [169, 72] width 52 height 23
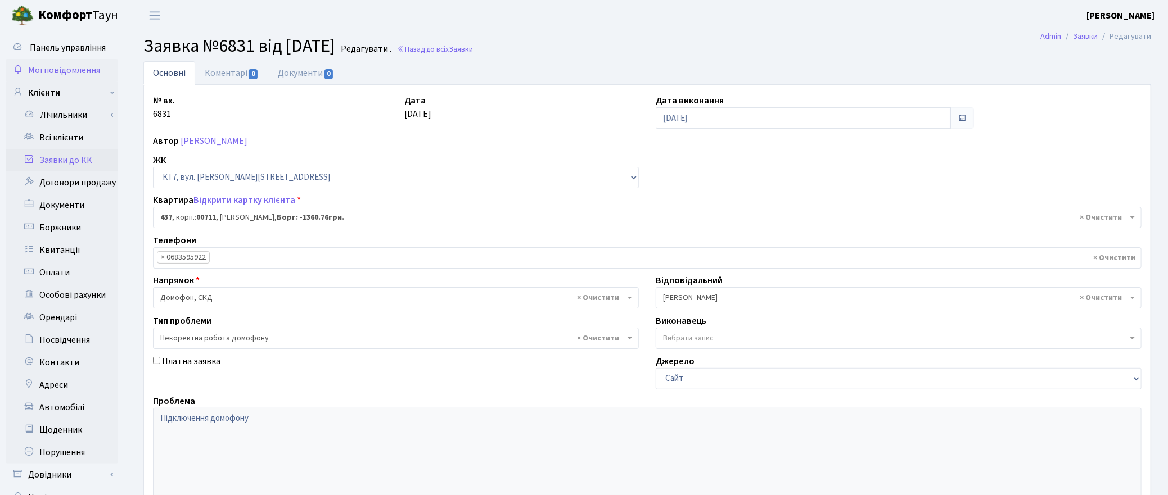
click at [53, 70] on span "Мої повідомлення" at bounding box center [64, 70] width 72 height 12
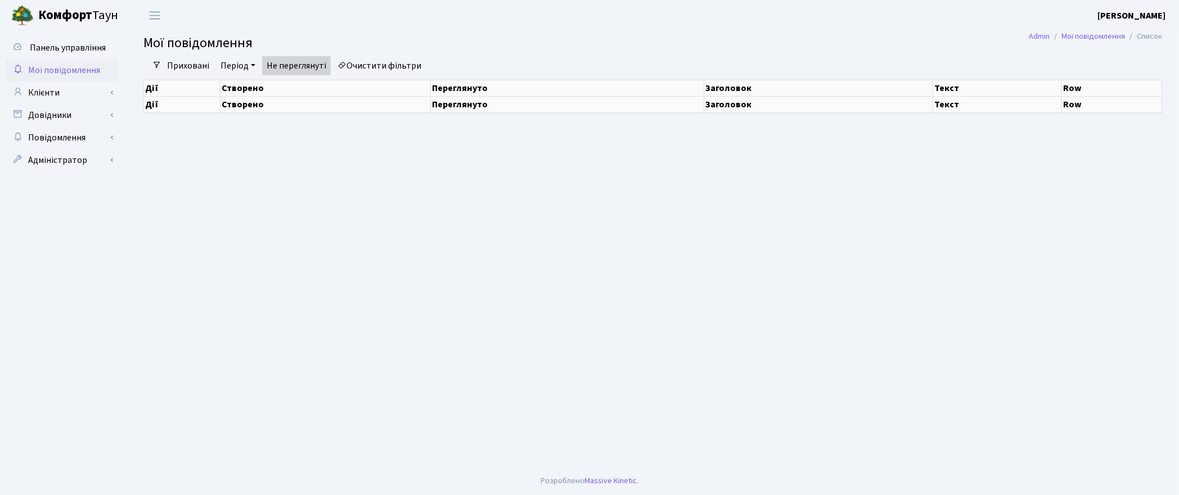
select select "25"
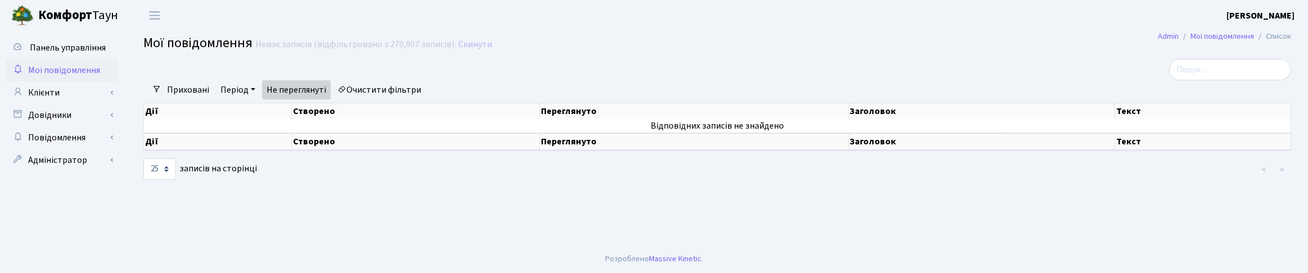
click at [619, 46] on h2 "Мої повідомлення Немає записів (відфільтровано з 270,807 записів). Скинути" at bounding box center [717, 44] width 1148 height 19
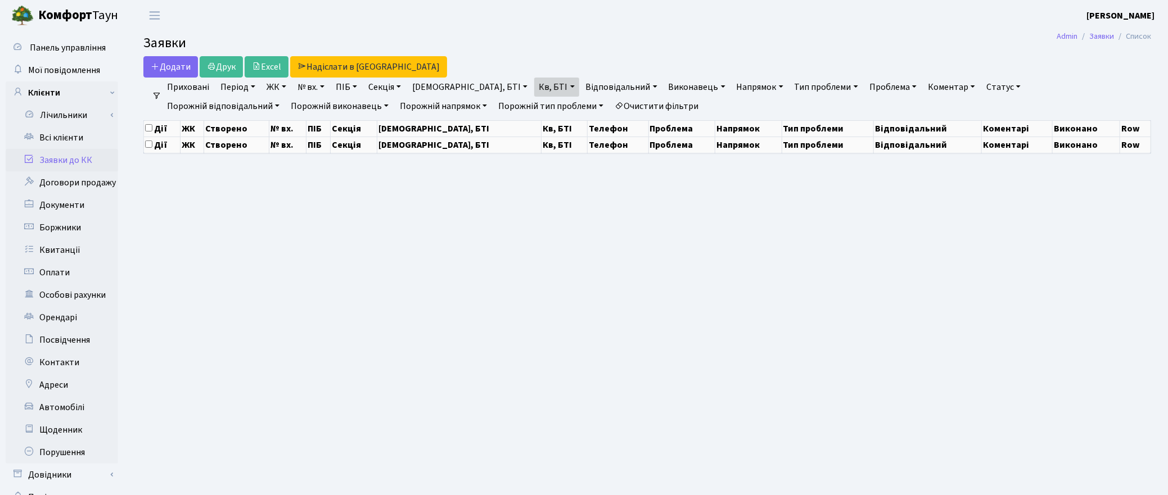
select select "25"
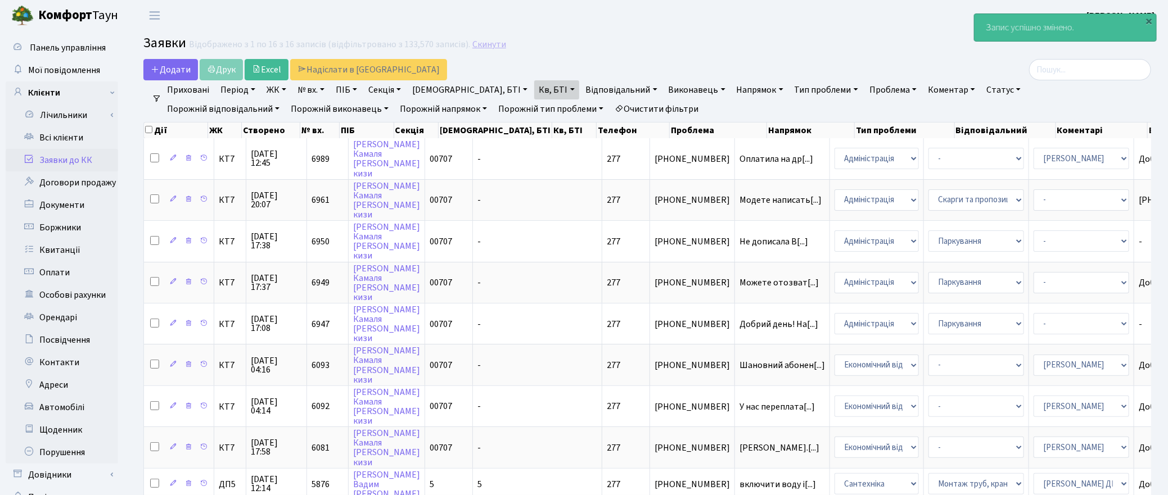
click at [487, 40] on link "Скинути" at bounding box center [489, 44] width 34 height 11
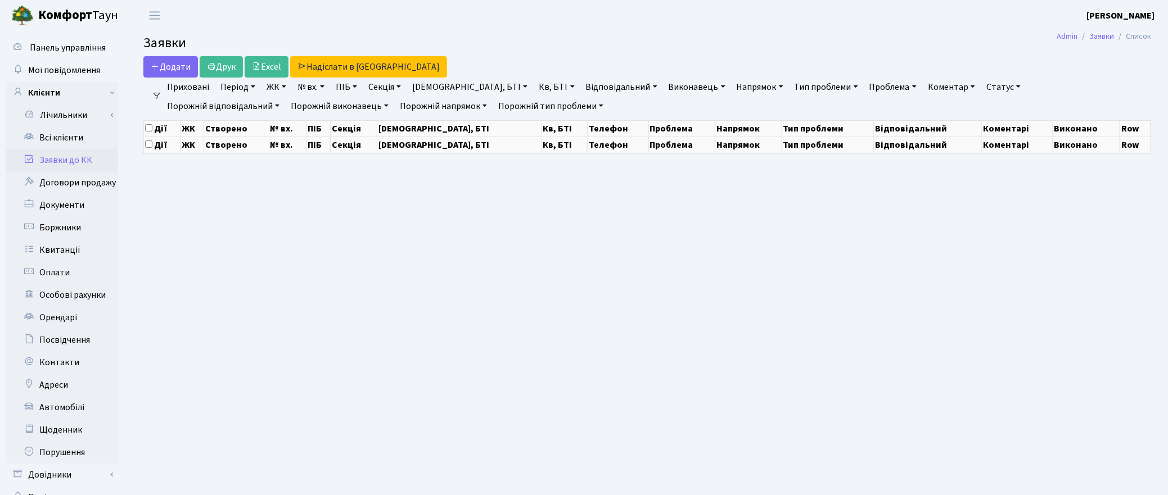
select select "25"
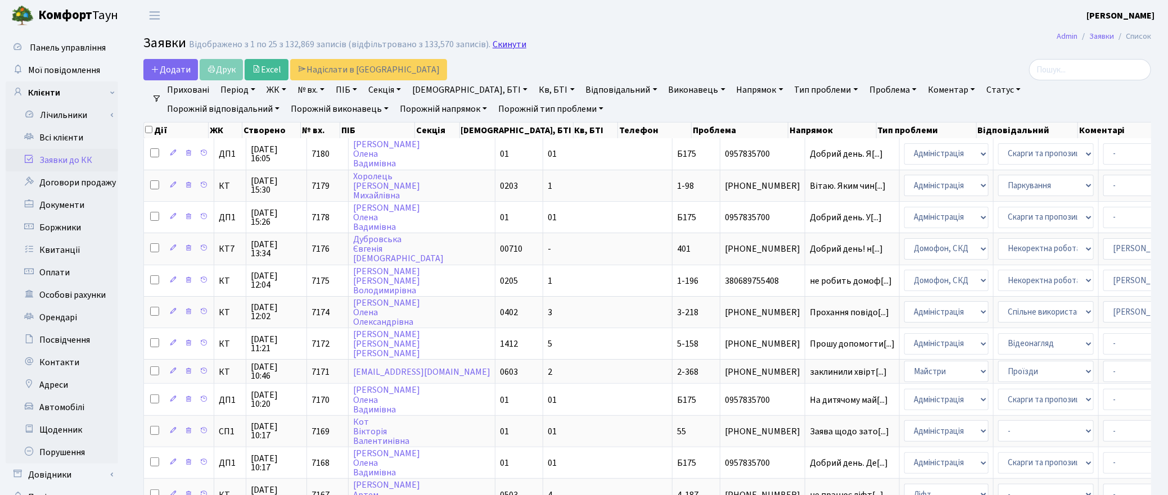
click at [496, 39] on link "Скинути" at bounding box center [510, 44] width 34 height 11
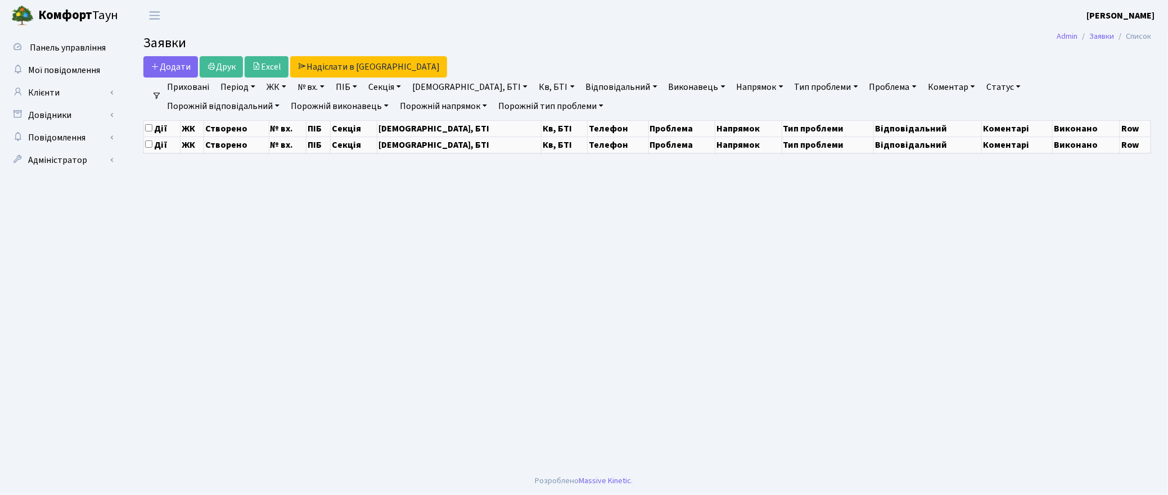
select select "25"
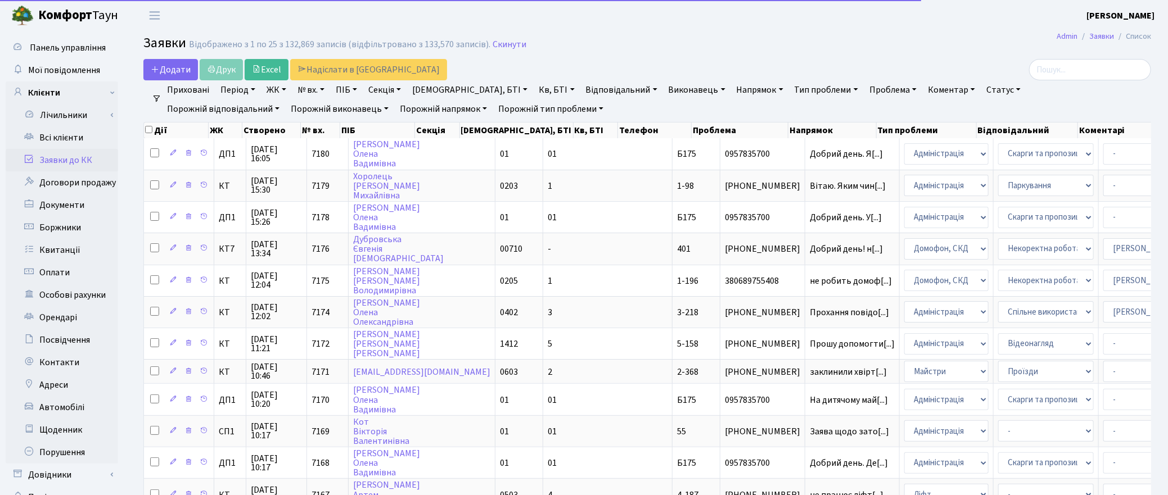
click at [982, 88] on link "Статус" at bounding box center [1003, 89] width 43 height 19
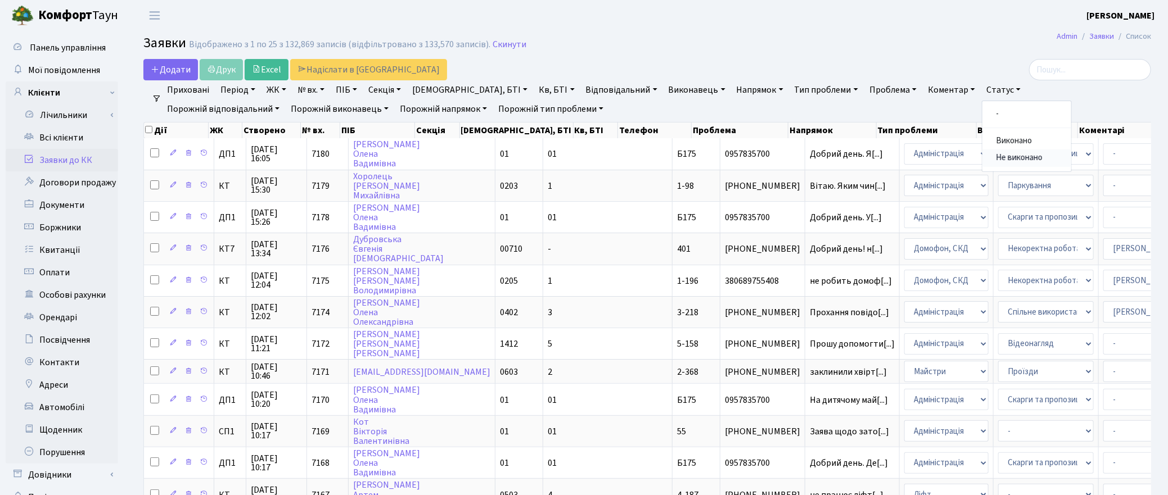
click at [983, 159] on link "Не виконано" at bounding box center [1027, 158] width 89 height 17
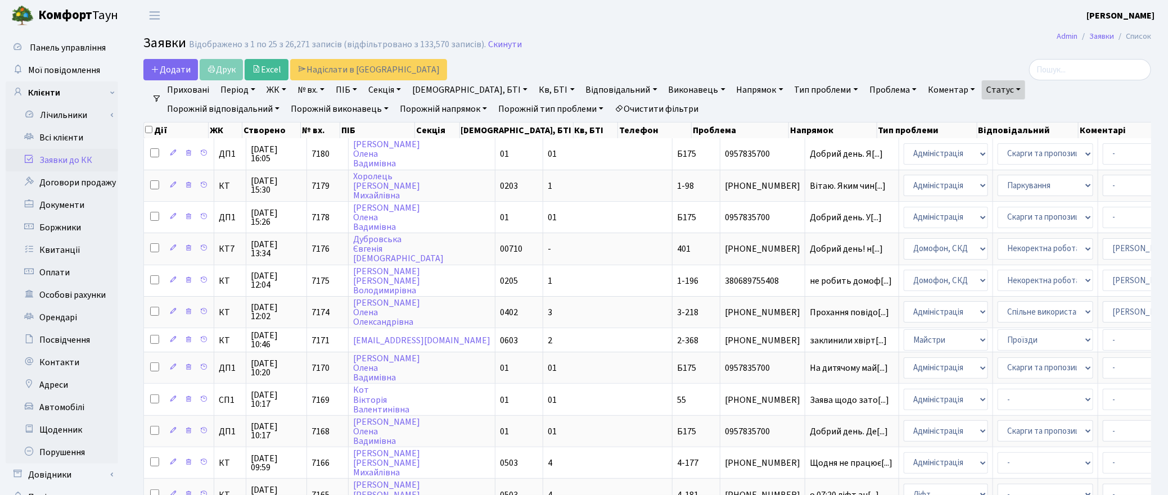
click at [732, 87] on link "Напрямок" at bounding box center [760, 89] width 56 height 19
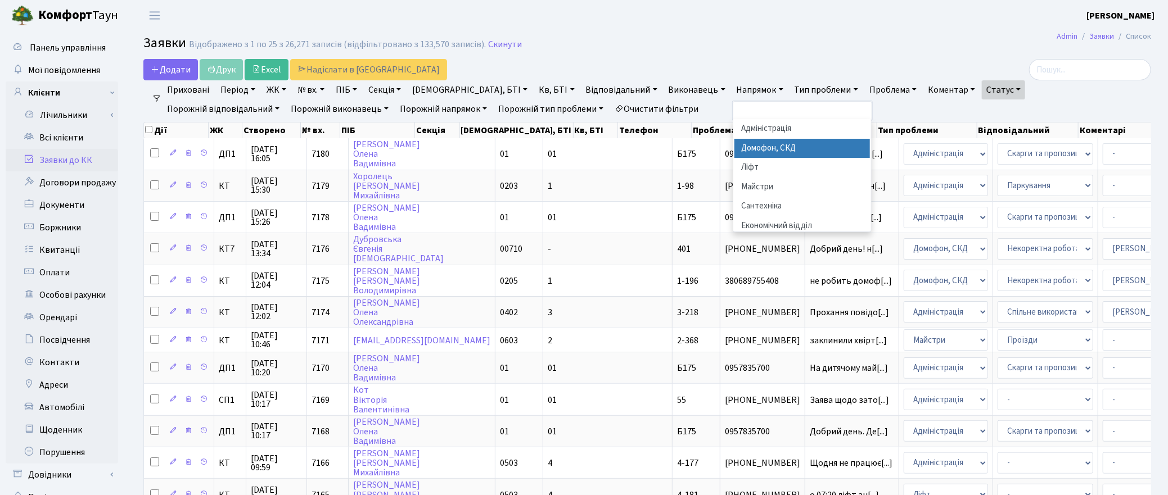
click at [735, 143] on li "Домофон, СКД" at bounding box center [803, 149] width 136 height 20
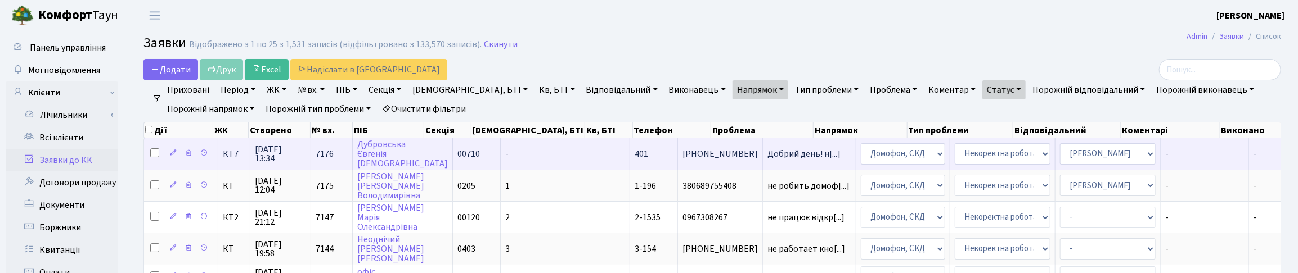
click at [265, 155] on span "20.08.2025 13:34" at bounding box center [280, 154] width 51 height 18
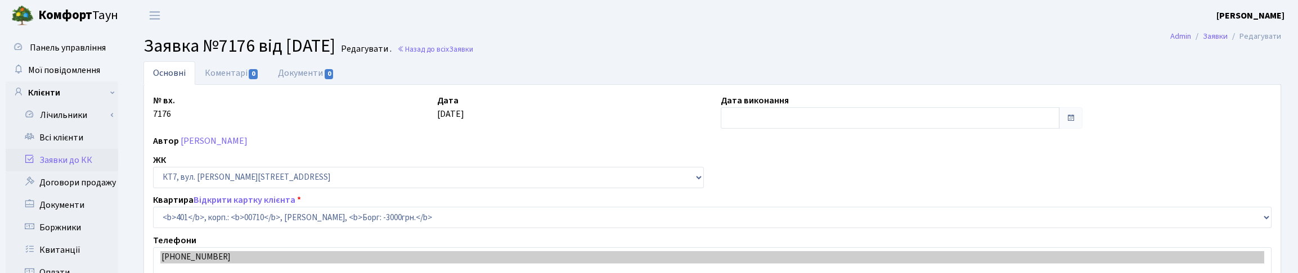
select select "18939"
select select "38"
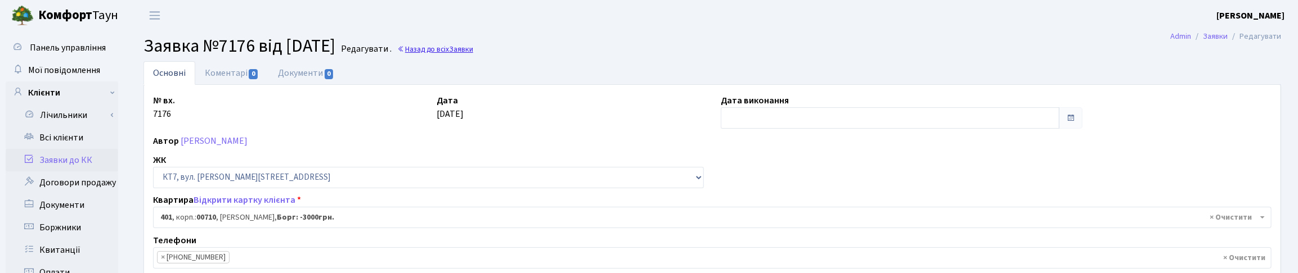
click at [472, 49] on link "Назад до всіх Заявки" at bounding box center [435, 49] width 76 height 11
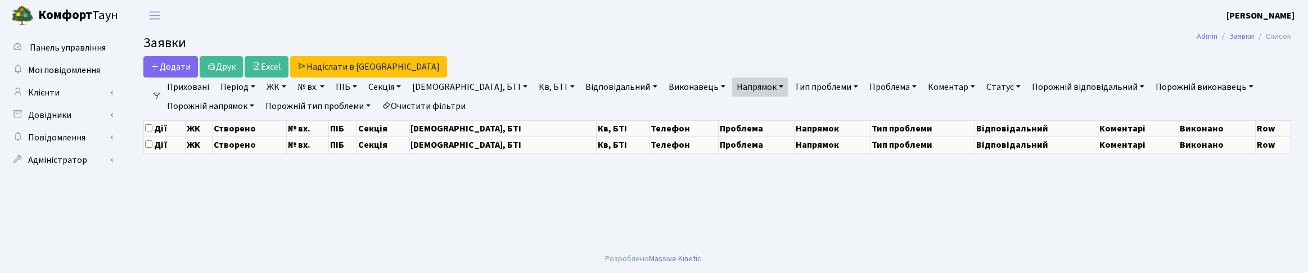
select select "25"
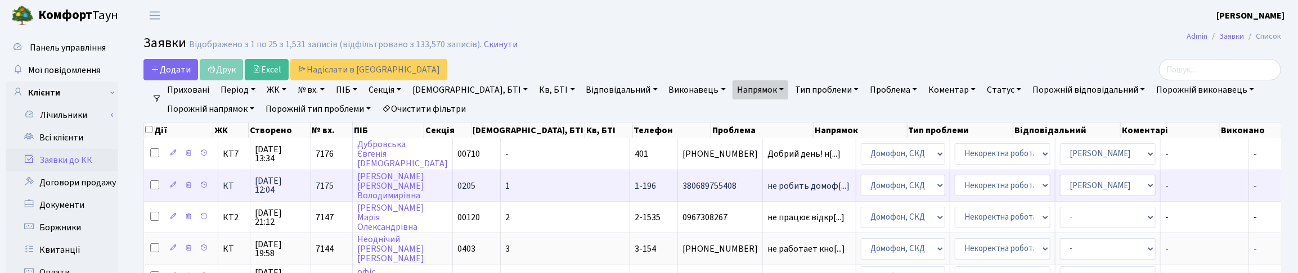
click at [273, 184] on span "[DATE] 12:04" at bounding box center [280, 186] width 51 height 18
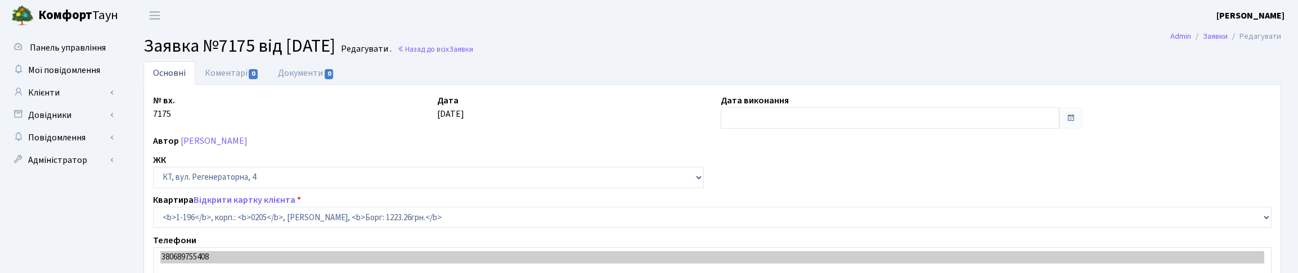
select select "196"
select select "38"
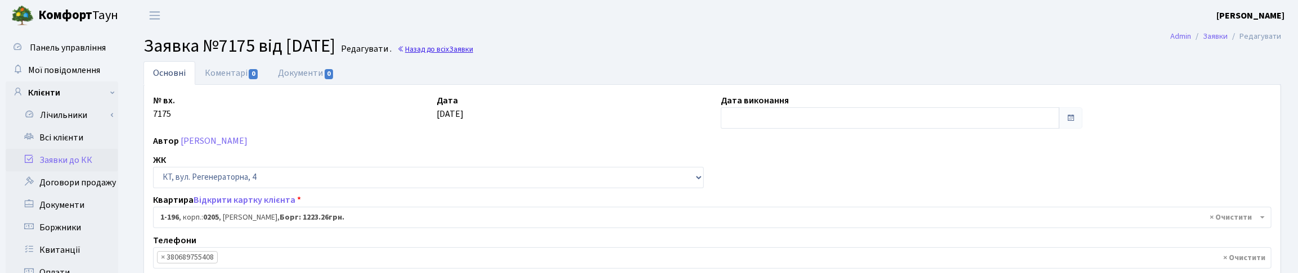
click at [463, 53] on link "Назад до всіх Заявки" at bounding box center [435, 49] width 76 height 11
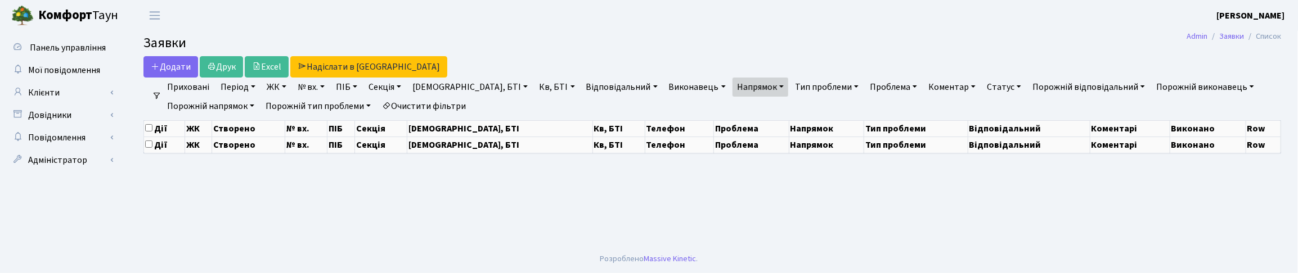
select select "25"
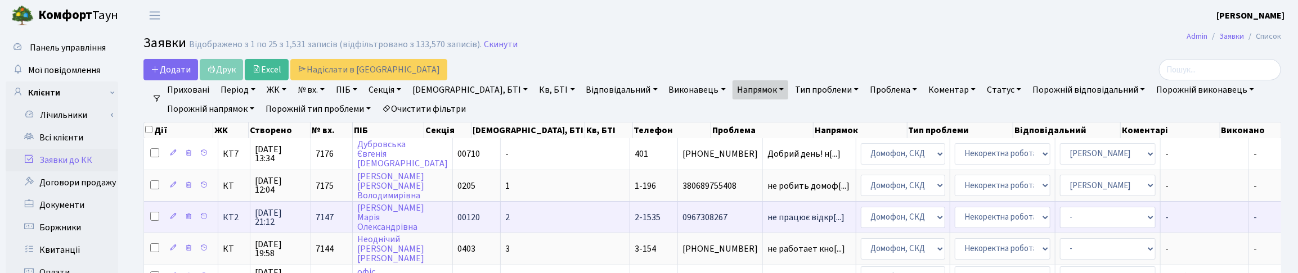
click at [282, 214] on span "19.08.2025 21:12" at bounding box center [280, 218] width 51 height 18
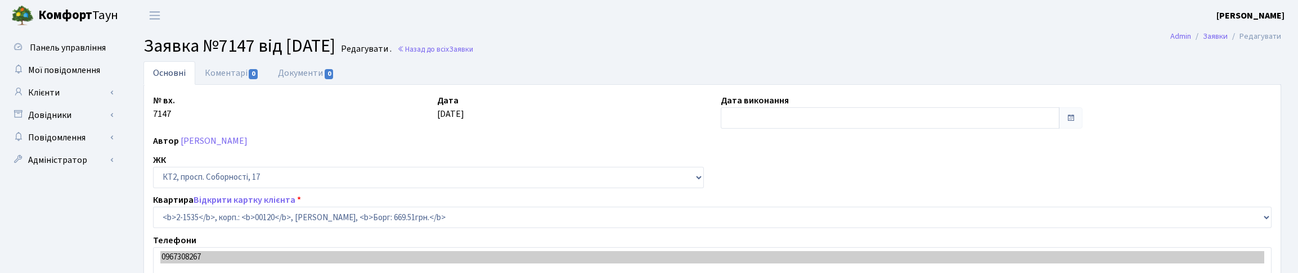
select select "13150"
select select "38"
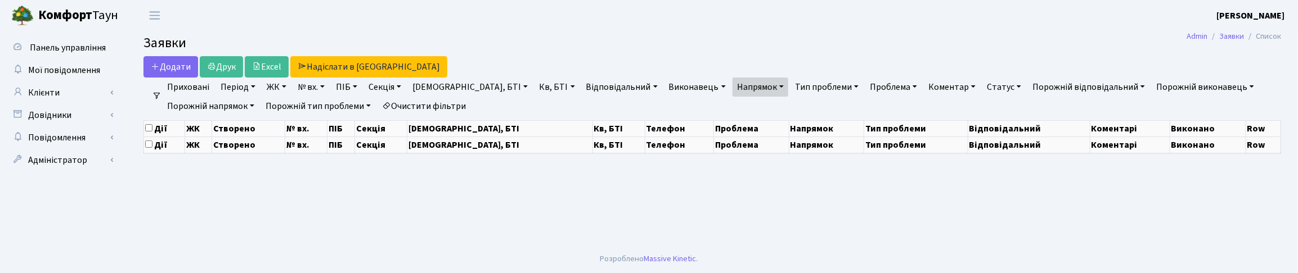
select select "25"
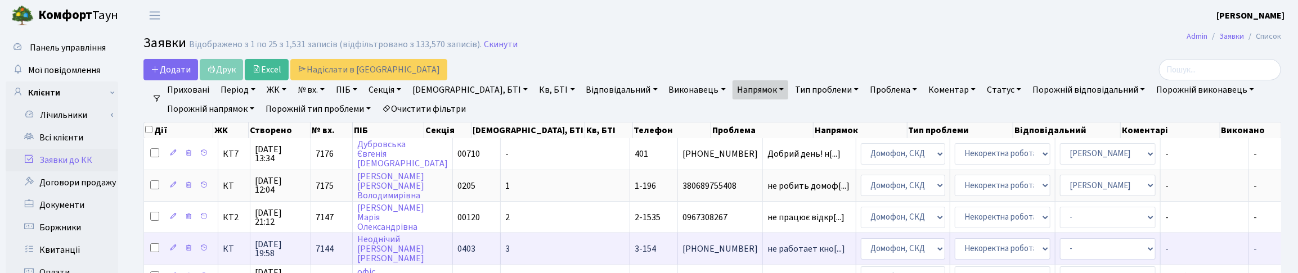
click at [273, 245] on span "[DATE] 19:58" at bounding box center [280, 249] width 51 height 18
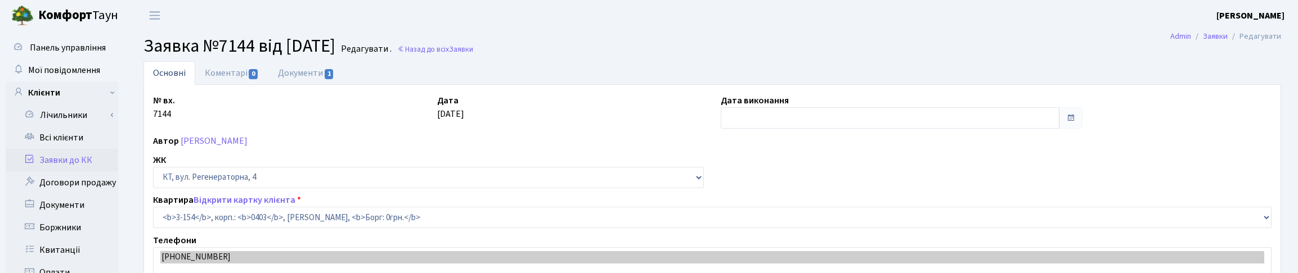
select select "821"
select select "38"
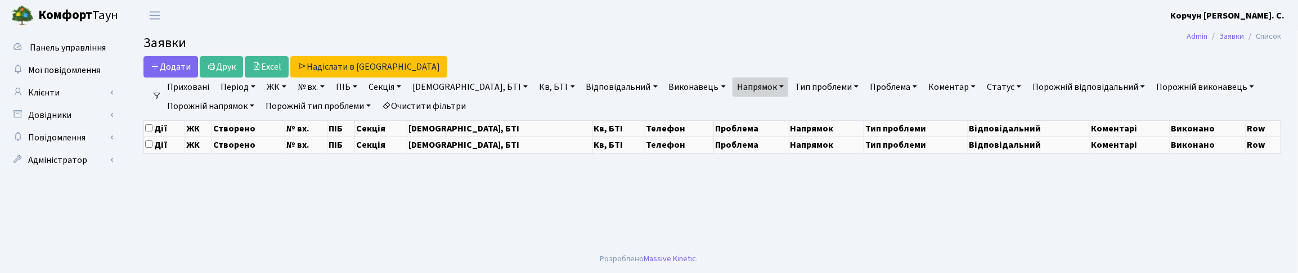
select select "25"
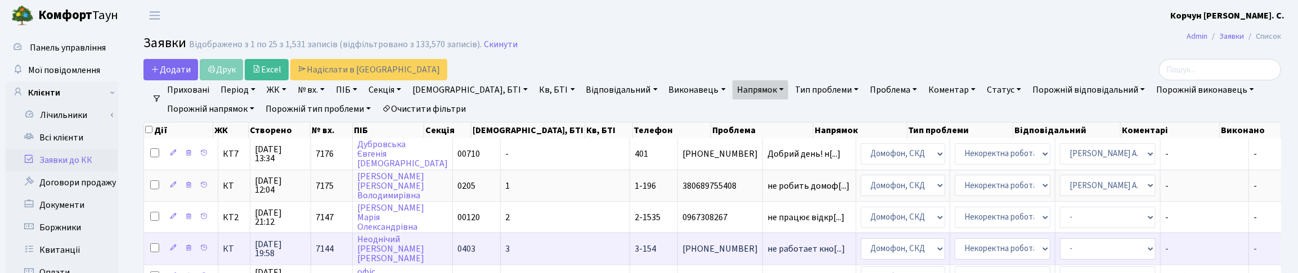
click at [155, 246] on input "checkbox" at bounding box center [154, 248] width 9 height 9
checkbox input "true"
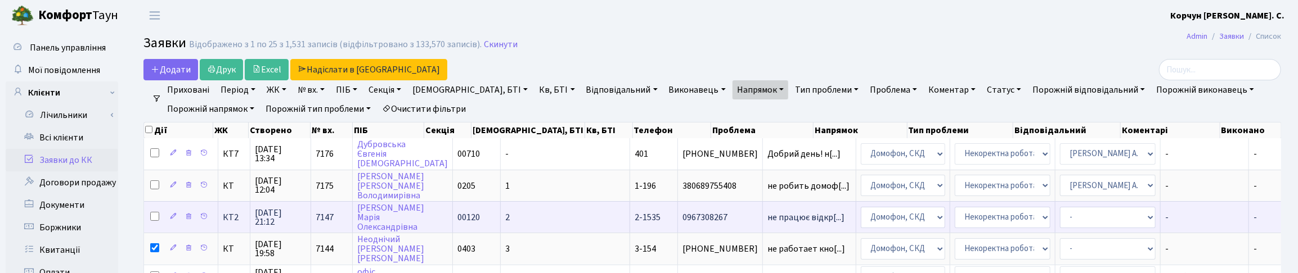
click at [155, 219] on input "checkbox" at bounding box center [154, 216] width 9 height 9
checkbox input "true"
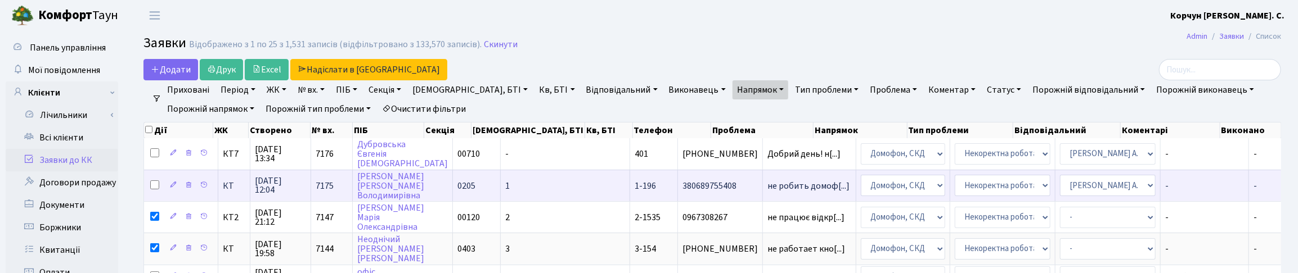
click at [155, 181] on input "checkbox" at bounding box center [154, 185] width 9 height 9
checkbox input "true"
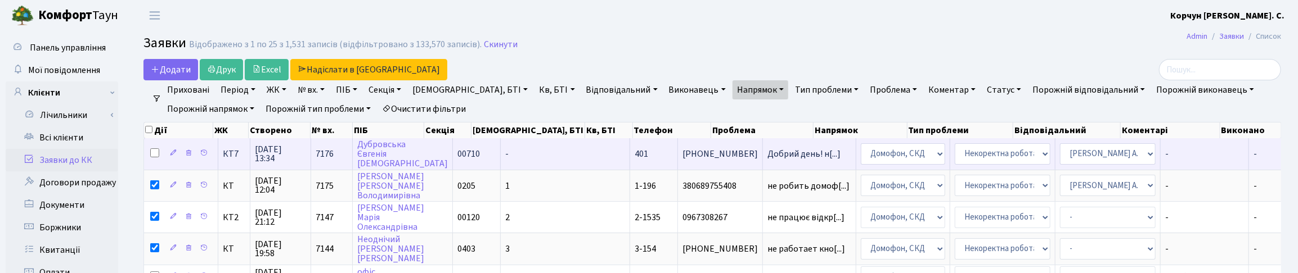
click at [155, 153] on input "checkbox" at bounding box center [154, 152] width 9 height 9
checkbox input "true"
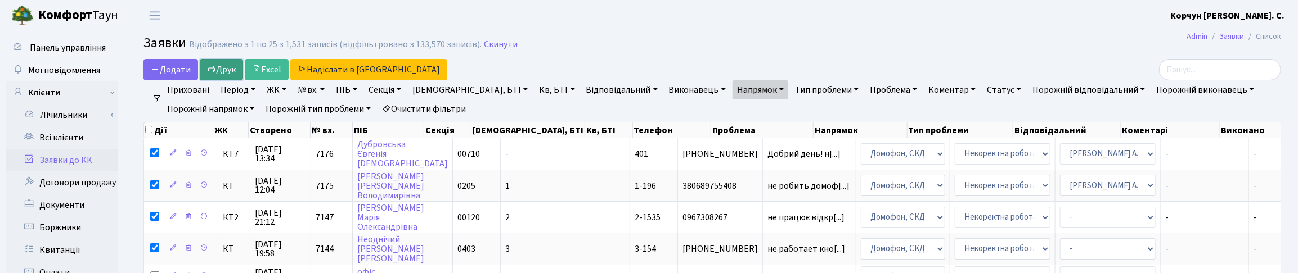
click at [228, 76] on link "Друк" at bounding box center [221, 69] width 43 height 21
click at [732, 90] on link "Напрямок" at bounding box center [760, 89] width 56 height 19
click at [148, 130] on input "checkbox" at bounding box center [148, 129] width 7 height 7
checkbox input "true"
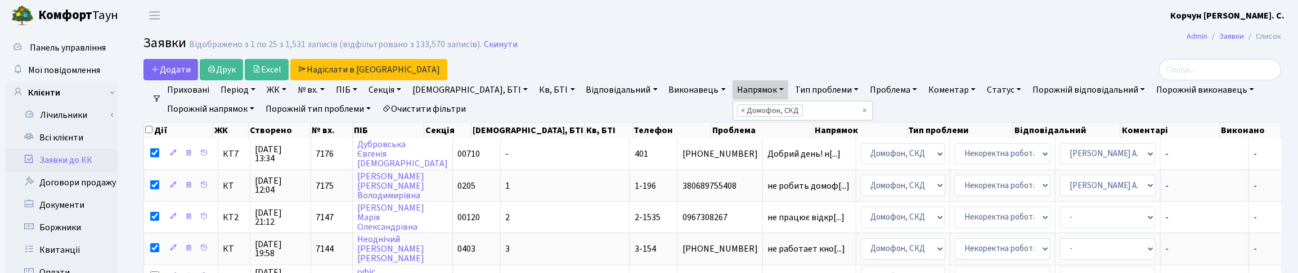
checkbox input "true"
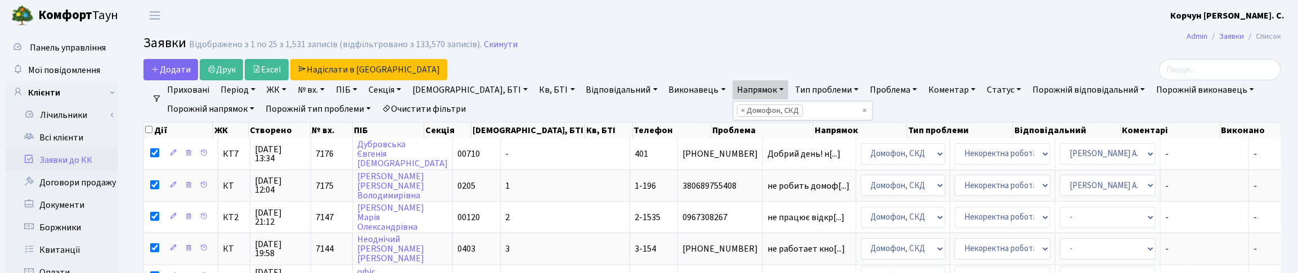
checkbox input "true"
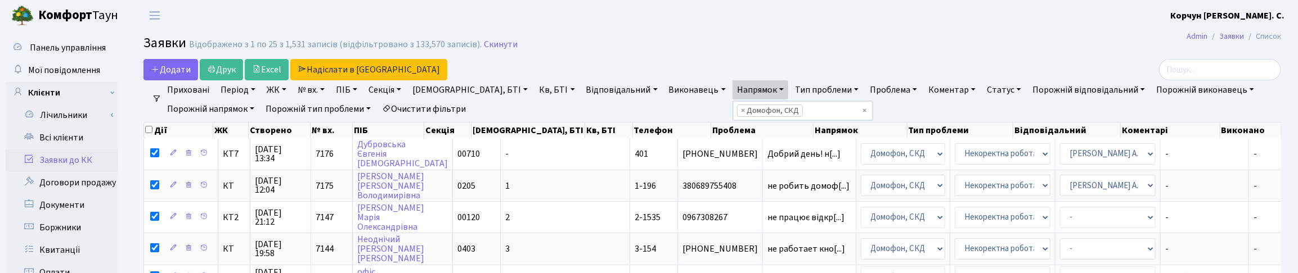
checkbox input "true"
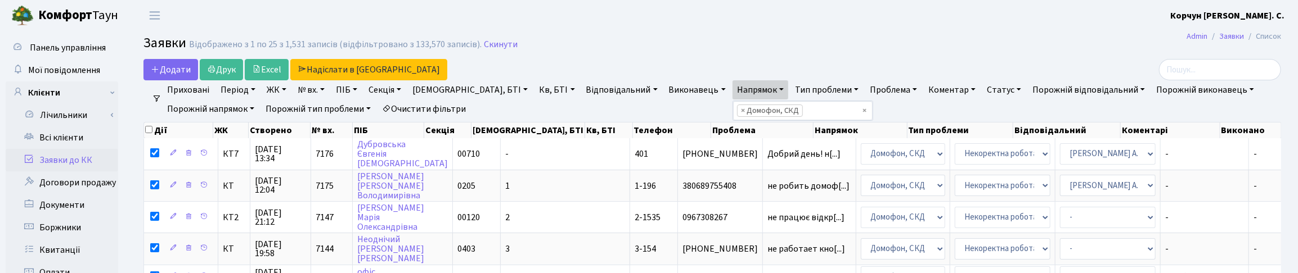
checkbox input "true"
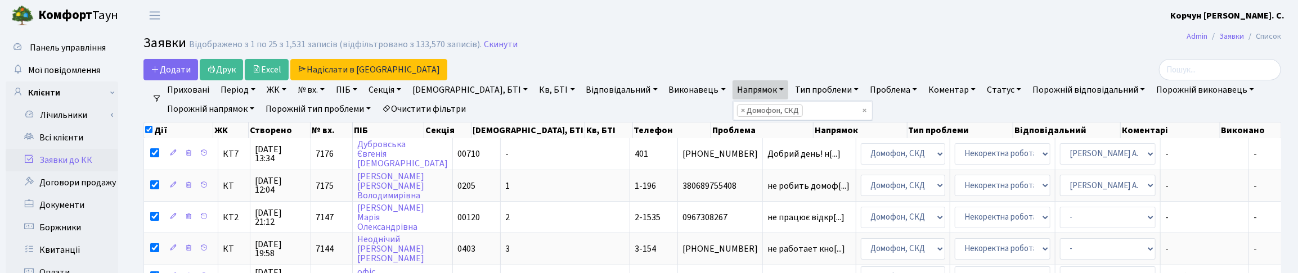
checkbox input "true"
click at [148, 130] on input "checkbox" at bounding box center [148, 129] width 7 height 7
checkbox input "false"
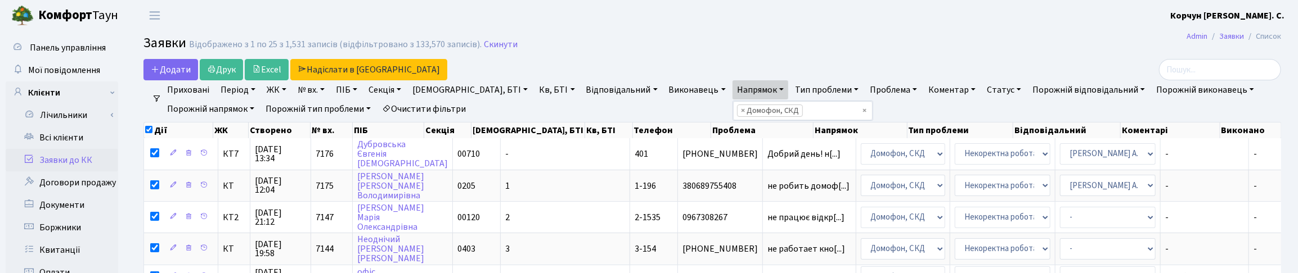
checkbox input "false"
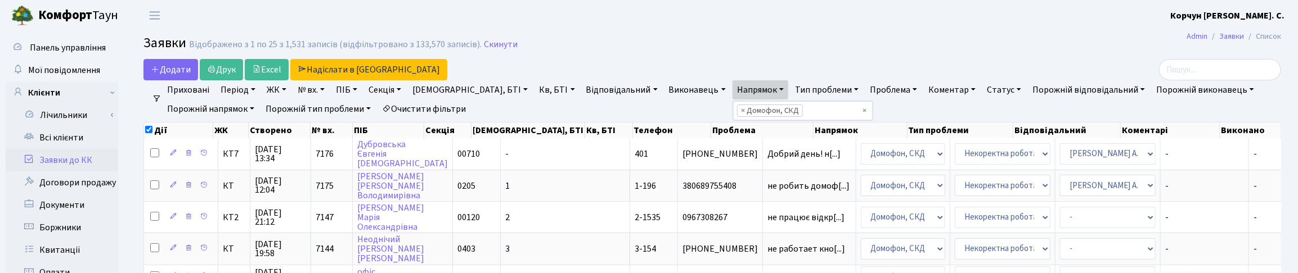
checkbox input "false"
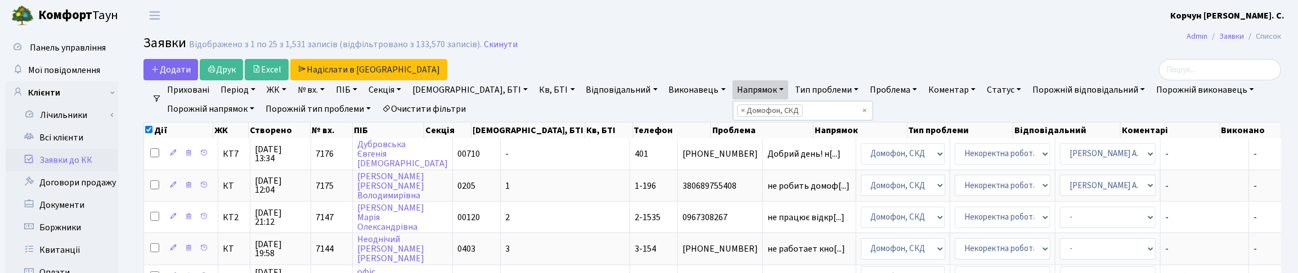
checkbox input "false"
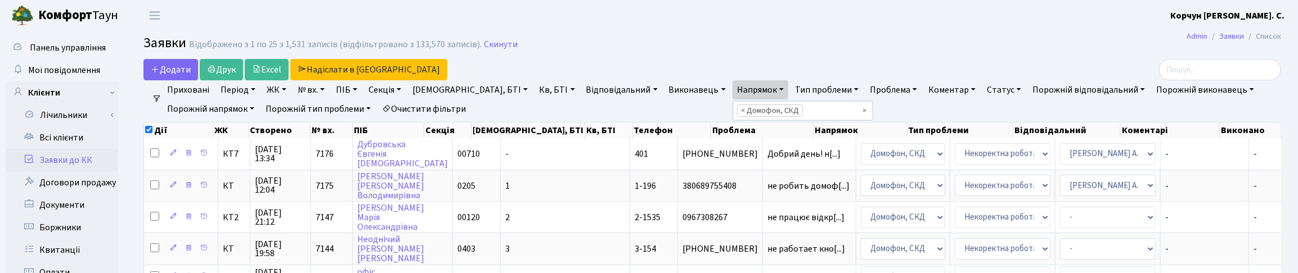
checkbox input "false"
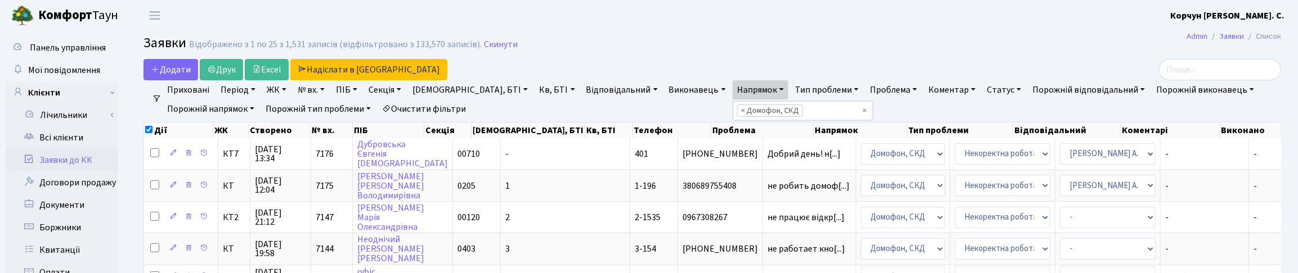
checkbox input "false"
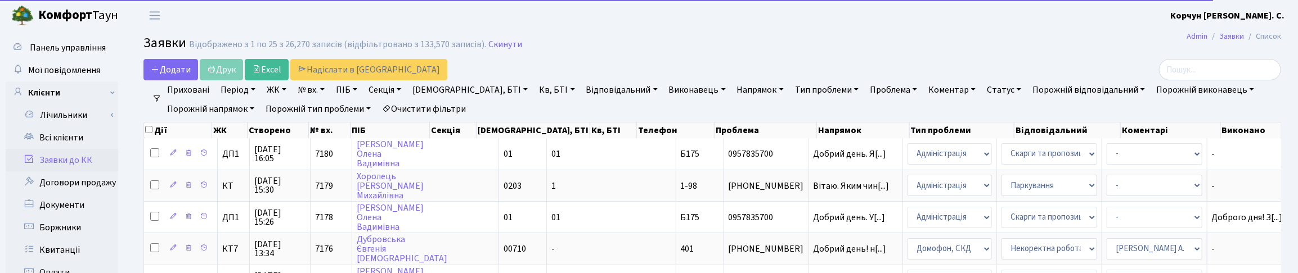
click at [732, 91] on link "Напрямок" at bounding box center [760, 89] width 56 height 19
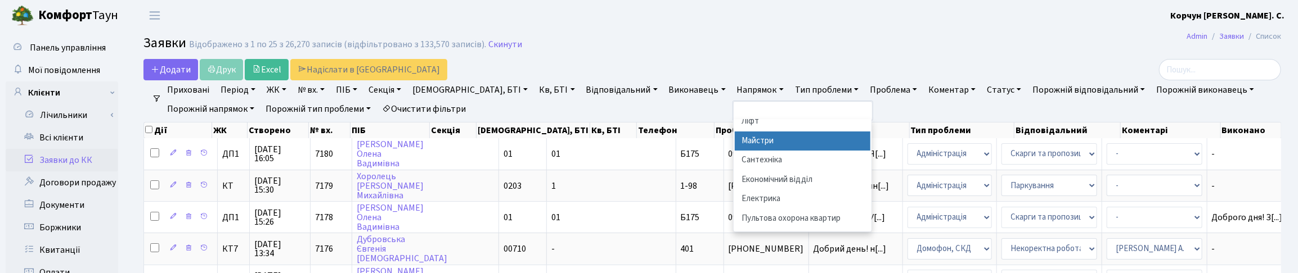
scroll to position [70, 0]
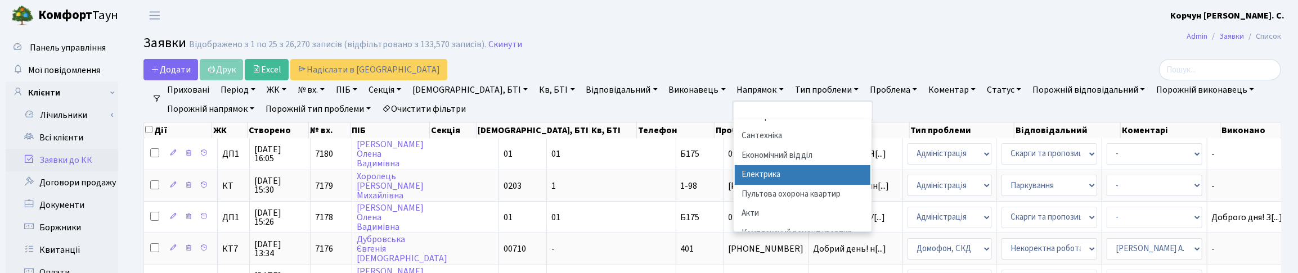
click at [735, 170] on li "Електрика" at bounding box center [803, 175] width 136 height 20
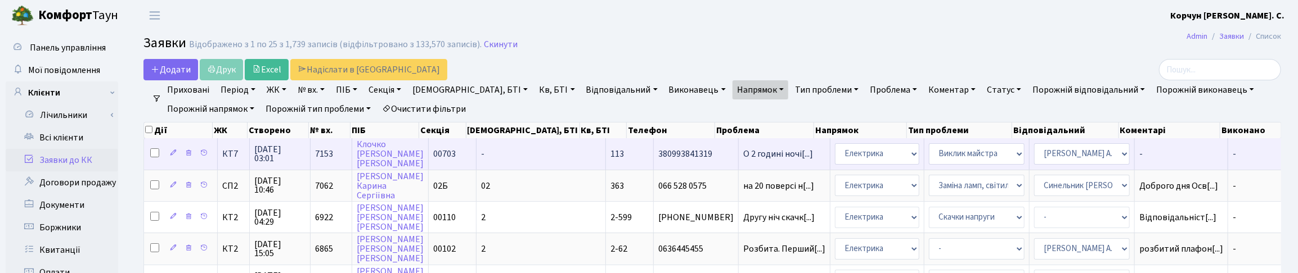
click at [272, 155] on span "20.08.2025 03:01" at bounding box center [279, 154] width 51 height 18
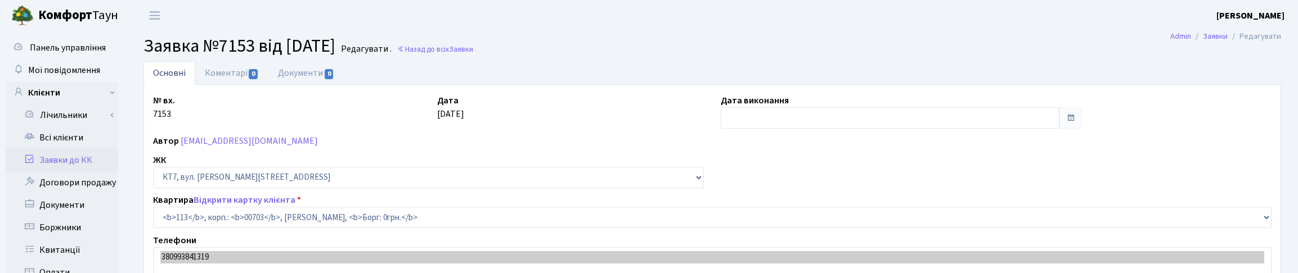
select select "18513"
select select "29"
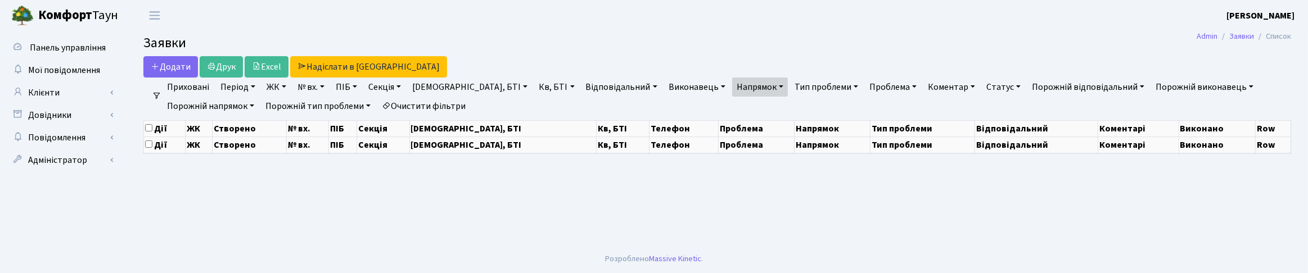
select select "25"
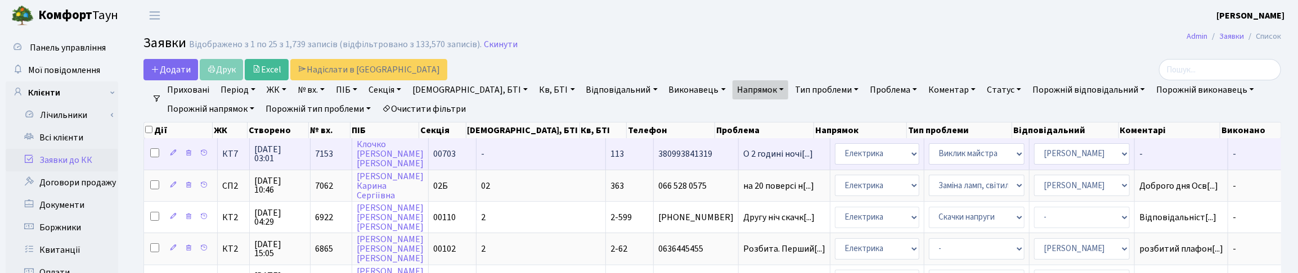
click at [155, 151] on input "checkbox" at bounding box center [154, 152] width 9 height 9
checkbox input "true"
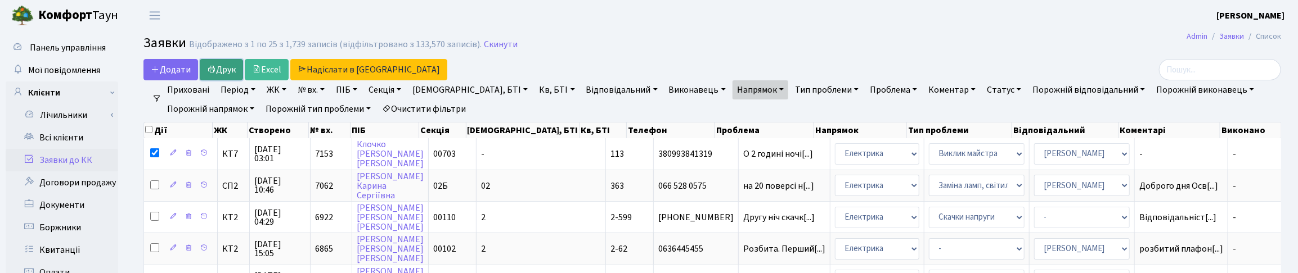
click at [223, 69] on link "Друк" at bounding box center [221, 69] width 43 height 21
click at [732, 86] on link "Напрямок" at bounding box center [760, 89] width 56 height 19
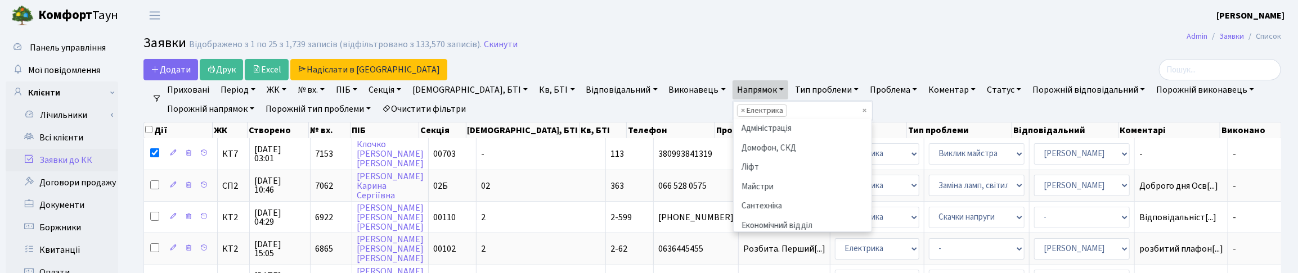
scroll to position [77, 0]
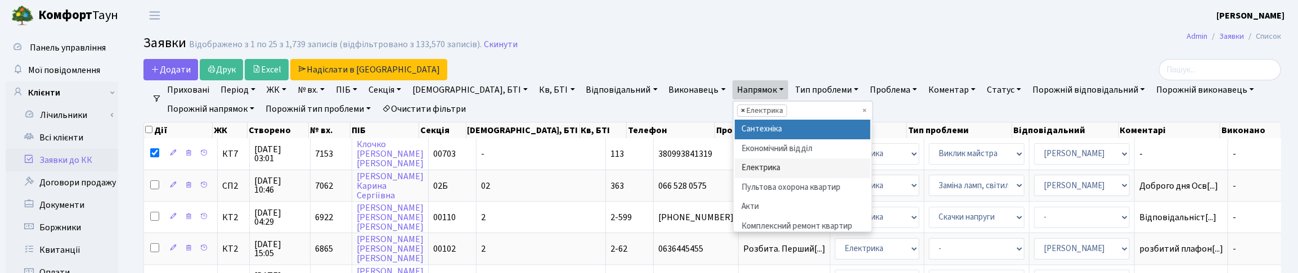
click at [741, 114] on span "×" at bounding box center [743, 110] width 4 height 11
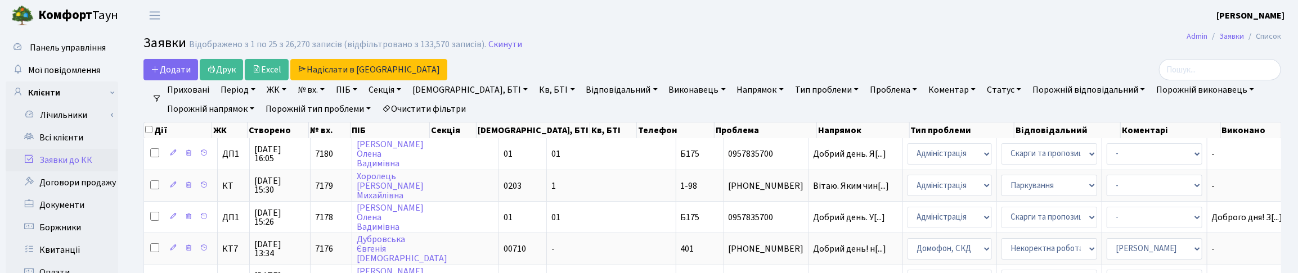
click at [691, 38] on h2 "Заявки Відображено з 1 по 25 з 26,270 записів (відфільтровано з 133,570 записів…" at bounding box center [711, 44] width 1137 height 19
